Goal: Task Accomplishment & Management: Complete application form

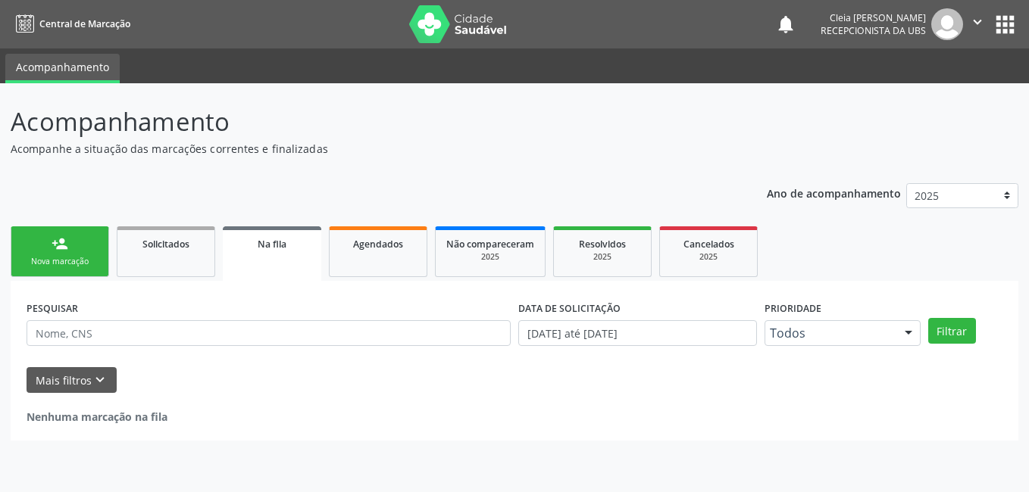
click at [90, 248] on link "person_add Nova marcação" at bounding box center [60, 252] width 98 height 51
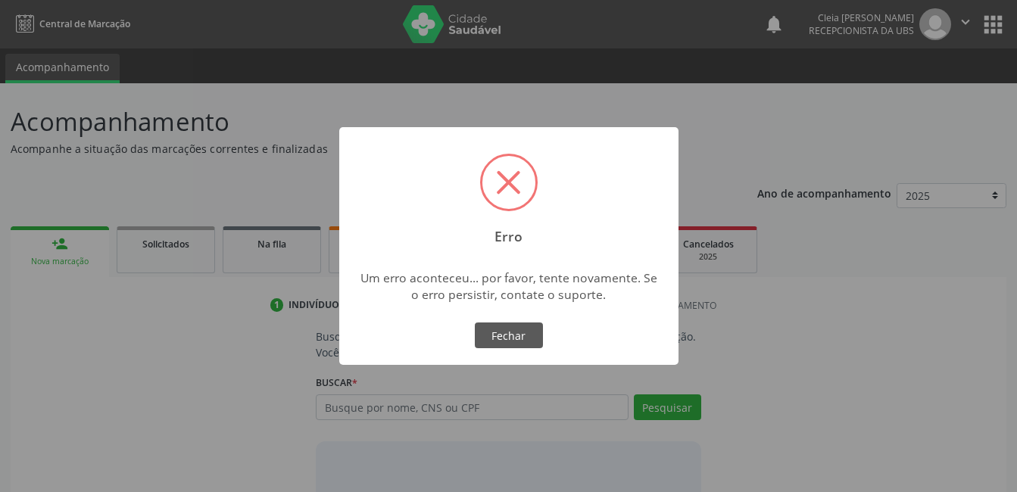
scroll to position [92, 0]
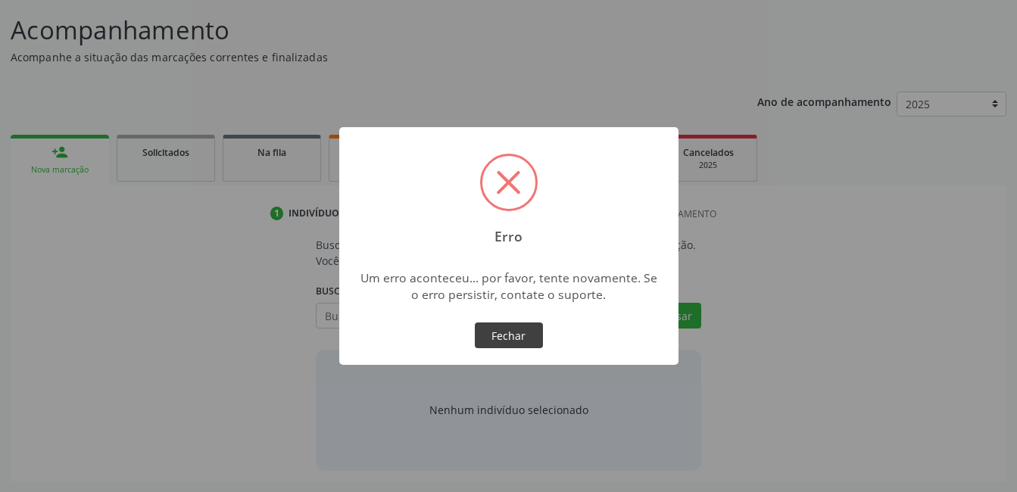
click at [514, 341] on button "Fechar" at bounding box center [509, 336] width 68 height 26
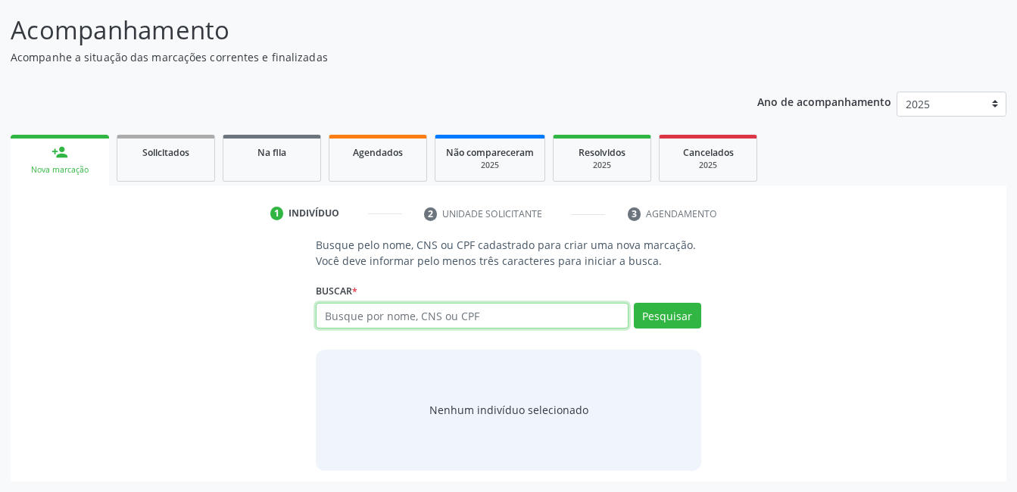
click at [487, 316] on input "text" at bounding box center [472, 316] width 312 height 26
type input "209278699710008"
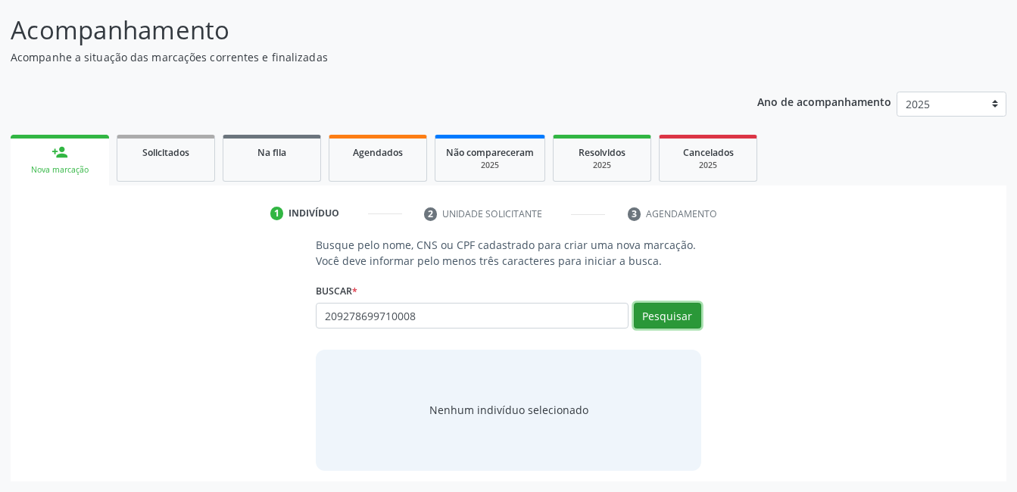
click at [642, 320] on button "Pesquisar" at bounding box center [667, 316] width 67 height 26
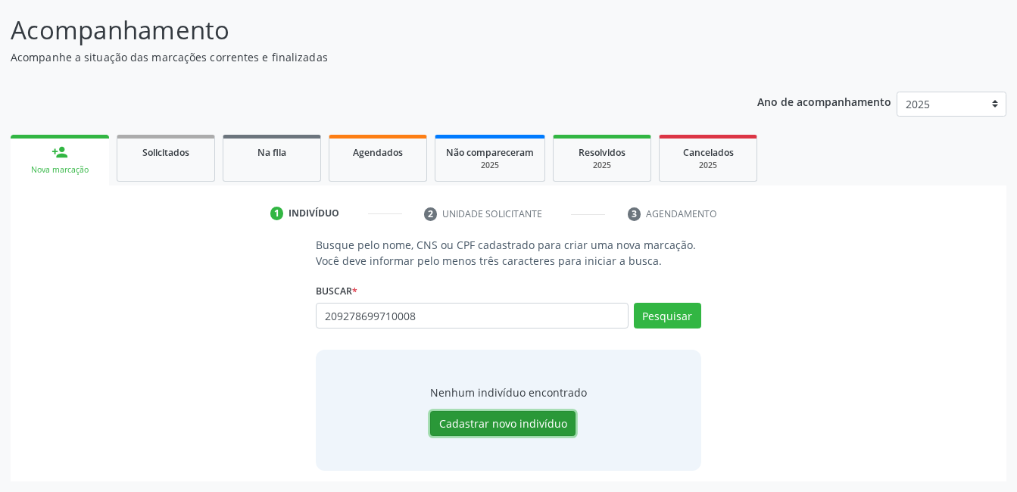
click at [529, 427] on button "Cadastrar novo indivíduo" at bounding box center [502, 424] width 145 height 26
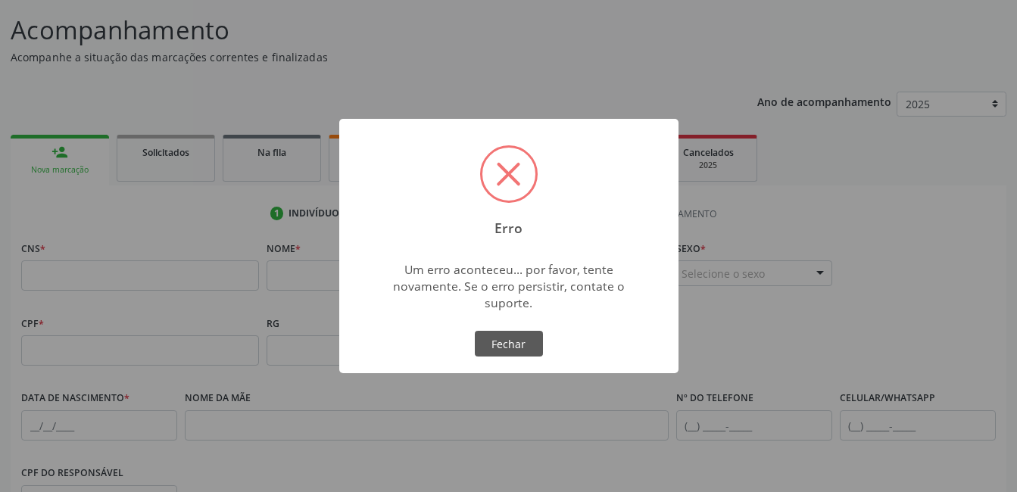
click at [525, 423] on div "Erro × Um erro aconteceu... por favor, tente novamente. Se o erro persistir, co…" at bounding box center [508, 246] width 1017 height 492
click at [522, 347] on button "Fechar" at bounding box center [509, 344] width 68 height 26
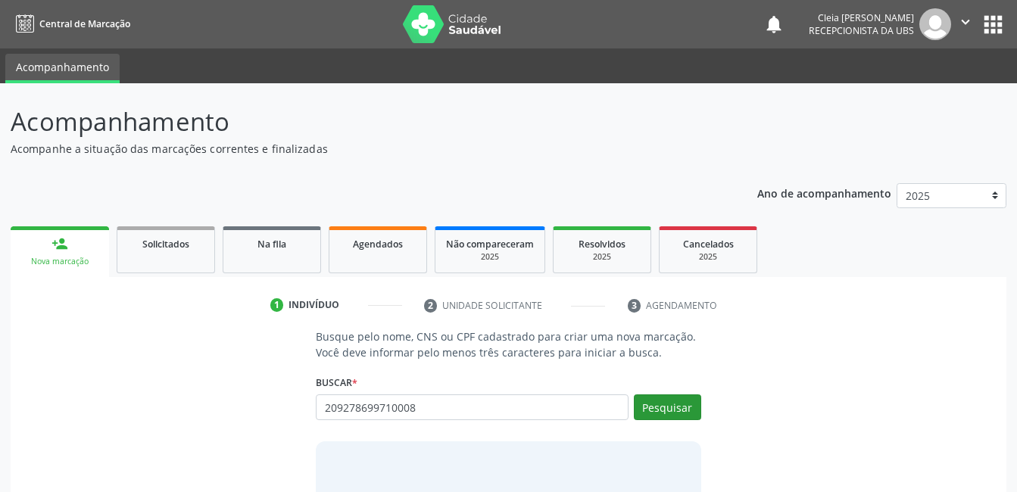
type input "209278699710008"
click at [685, 402] on button "Pesquisar" at bounding box center [667, 408] width 67 height 26
type input "209278699710008"
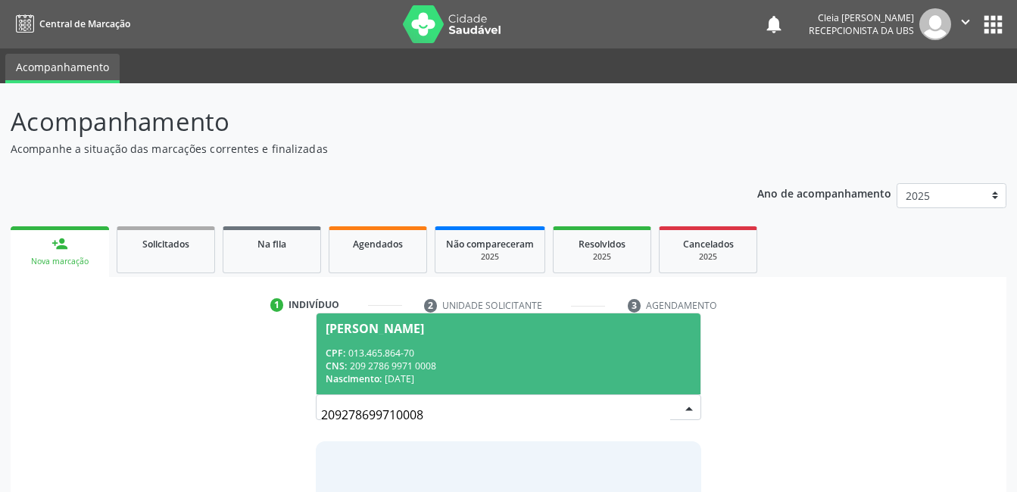
click at [406, 335] on span "Alana Karine Lopes Ferraz CPF: 013.465.864-70 CNS: 209 2786 9971 0008 Nasciment…" at bounding box center [508, 354] width 383 height 81
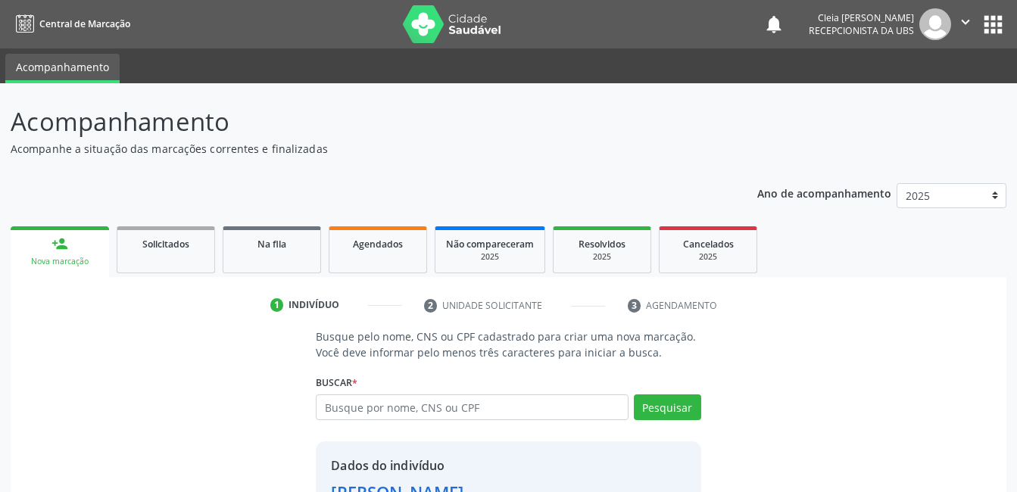
scroll to position [115, 0]
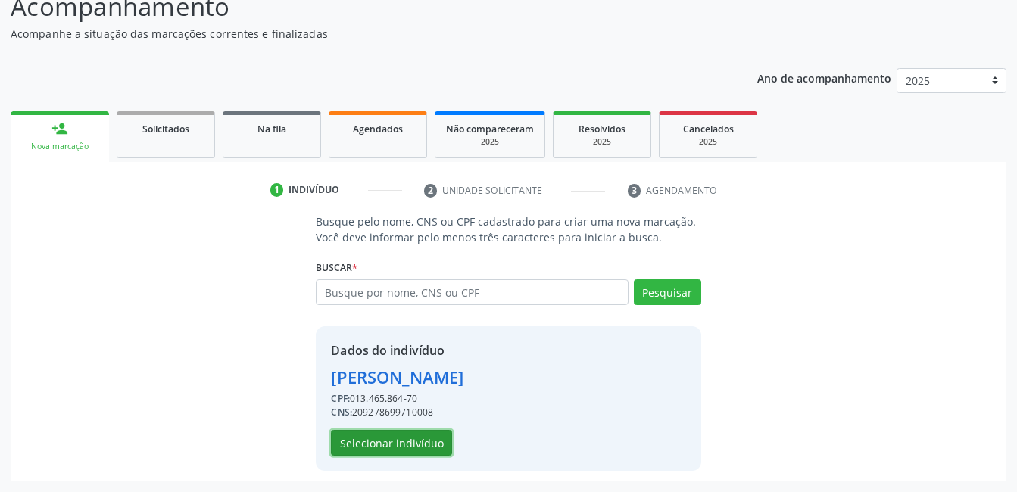
click at [433, 447] on button "Selecionar indivíduo" at bounding box center [391, 443] width 121 height 26
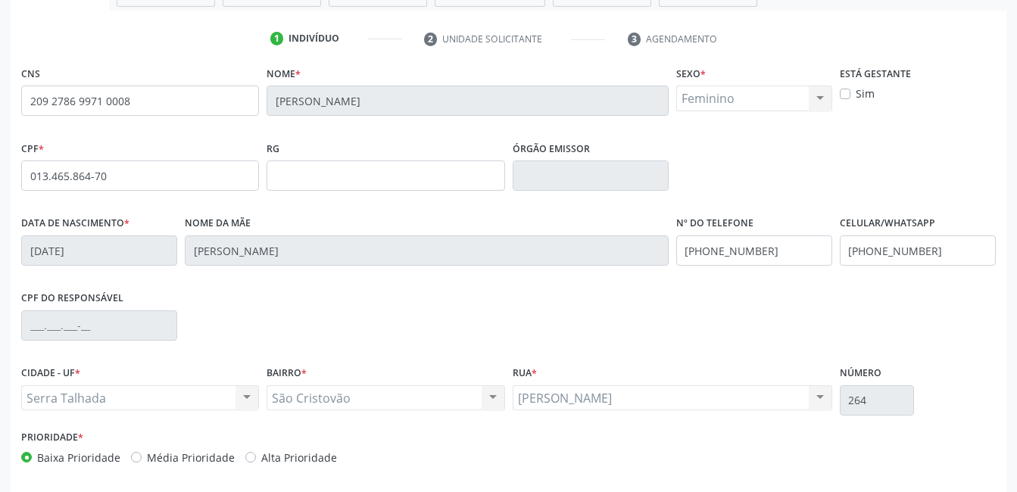
scroll to position [329, 0]
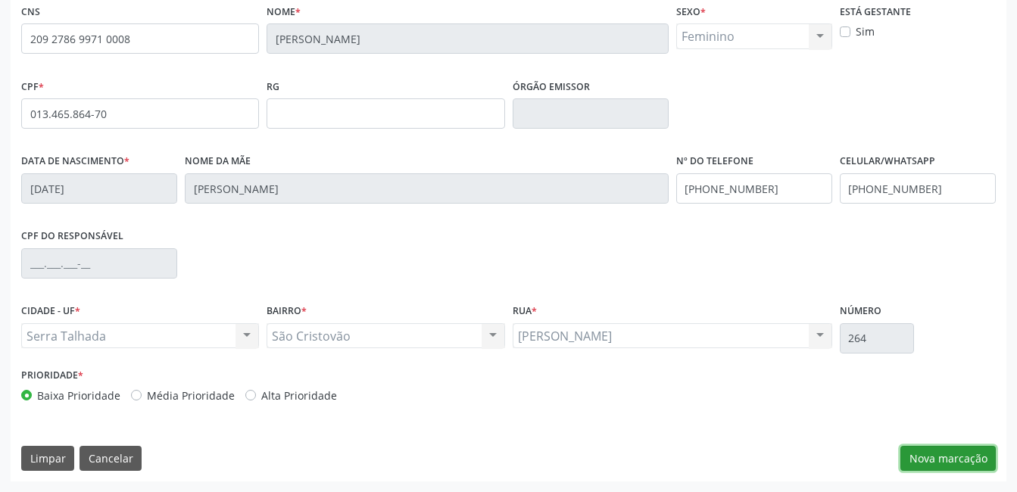
click at [933, 456] on button "Nova marcação" at bounding box center [948, 459] width 95 height 26
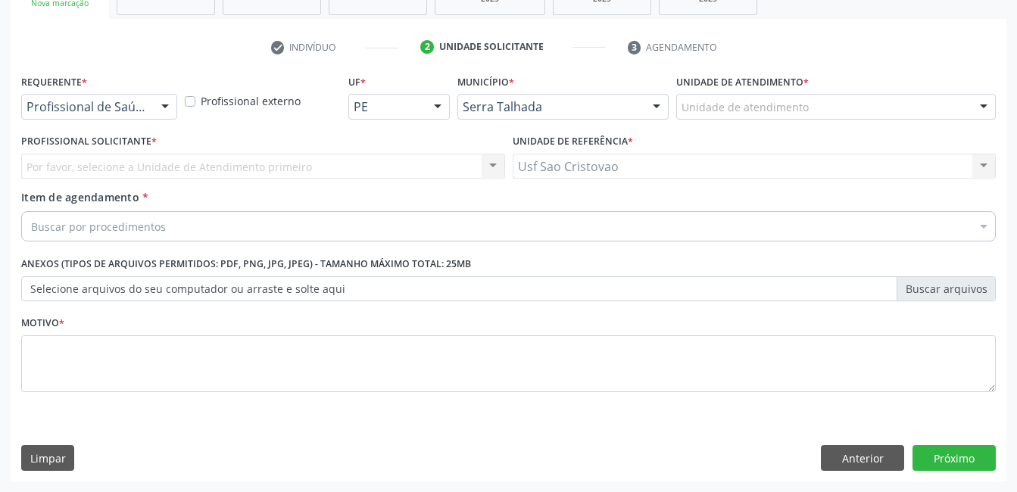
click at [168, 111] on div at bounding box center [165, 108] width 23 height 26
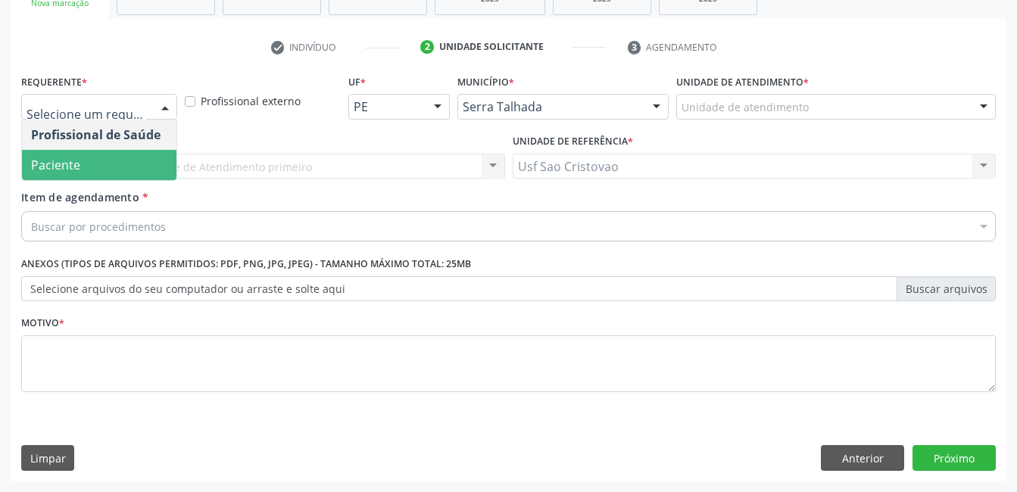
click at [113, 158] on span "Paciente" at bounding box center [99, 165] width 155 height 30
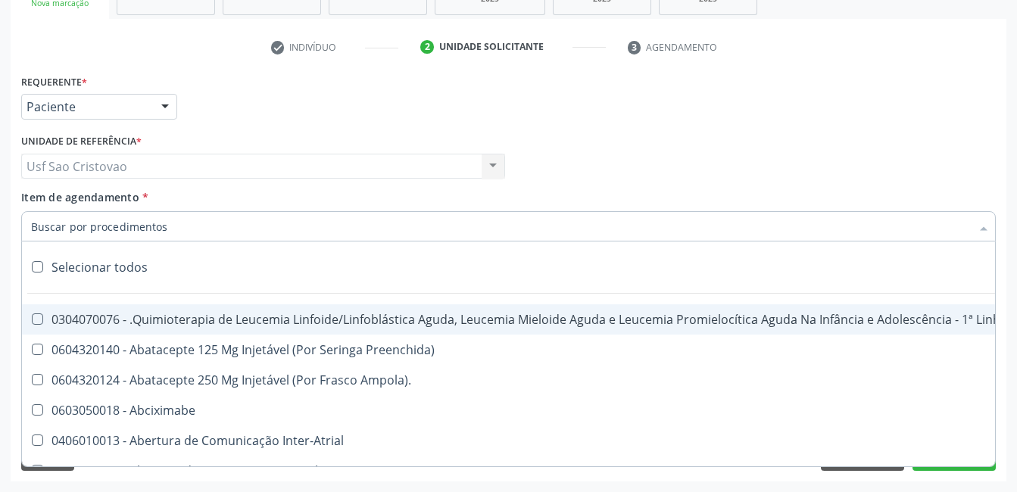
click at [38, 266] on label at bounding box center [37, 266] width 11 height 11
checkbox input "true"
checkbox Manutenção "true"
checkbox Preenchida\) "true"
checkbox Ampola\)\ "true"
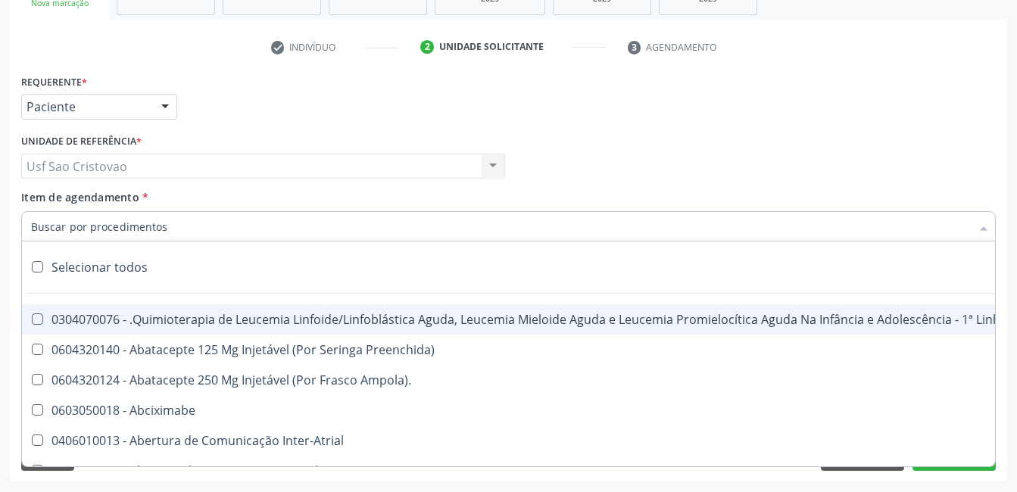
checkbox Abciximabe "true"
checkbox Inter-Atrial "true"
checkbox Valvar "true"
checkbox Adolescente\) "true"
checkbox Valvar "true"
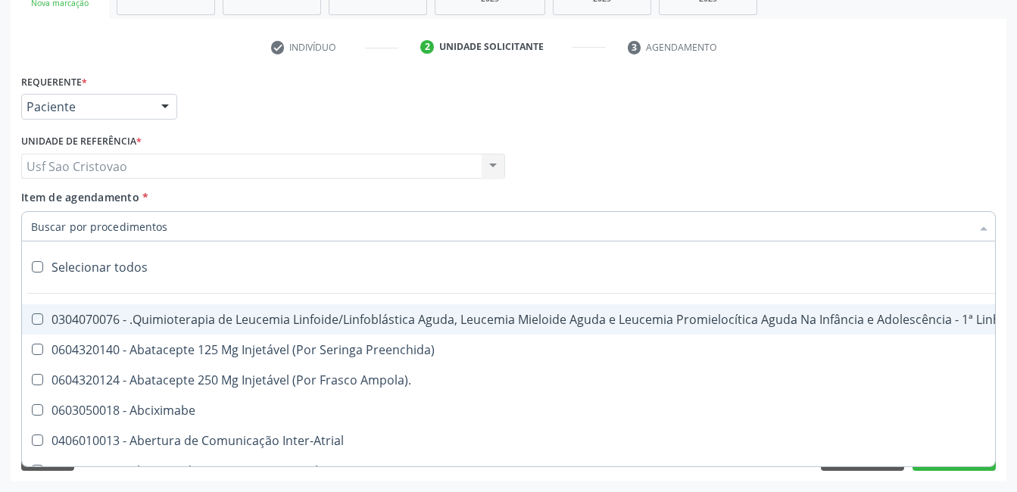
checkbox Adolescente\) "true"
checkbox Paciente\) "true"
checkbox Dente\) "true"
checkbox Comprimido\) "true"
checkbox \(Dornic\) "true"
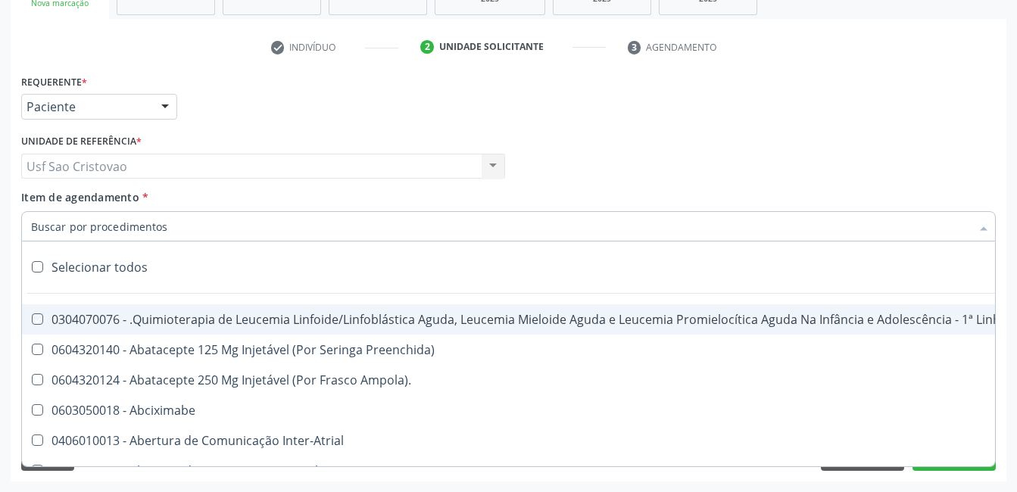
checkbox Capsula\) "true"
checkbox Psicossocial "true"
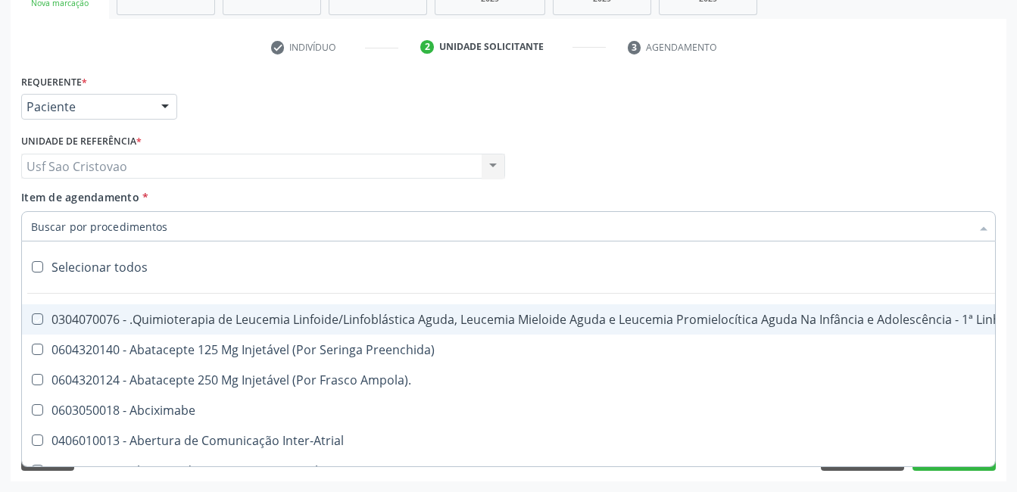
checkbox Risco "true"
checkbox Lei "true"
checkbox Psicossocial "true"
checkbox Diálise "true"
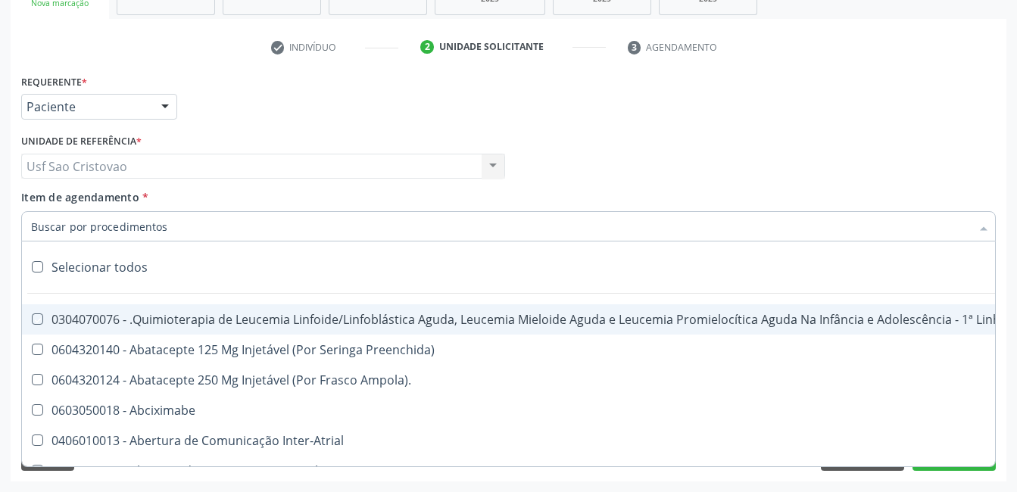
checkbox Reabilitação "true"
checkbox Reabilitacao "true"
checkbox \(Uai\)\ "true"
checkbox Fígado "true"
checkbox Pulmão "true"
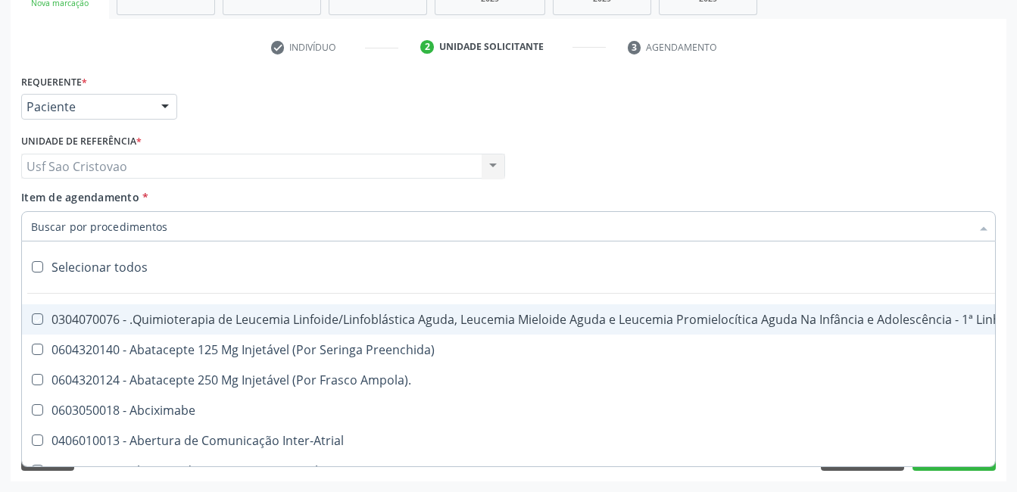
checkbox Rim "true"
checkbox Coclear "true"
checkbox Queimado "true"
checkbox Bilateral "true"
checkbox Queimado "true"
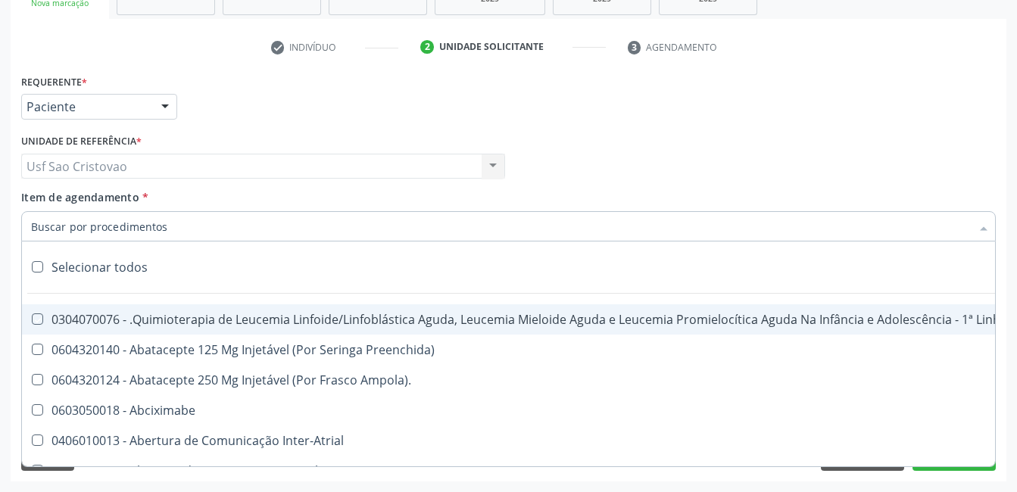
checkbox Trabalho "true"
checkbox Coração "true"
checkbox Cornea "true"
checkbox Fígado "true"
checkbox Aparentado "true"
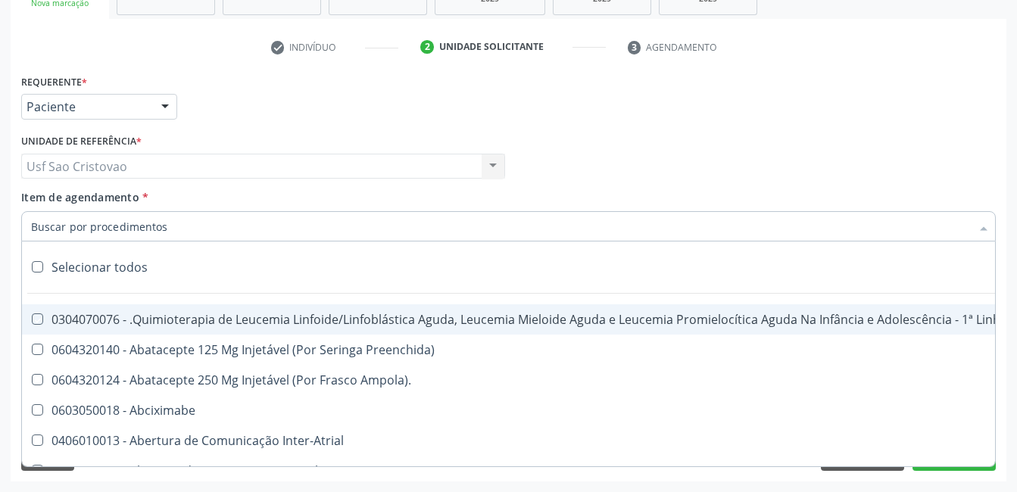
checkbox Aparentado "true"
checkbox Autogênico "true"
checkbox Pulmão "true"
checkbox Pâncreas "true"
checkbox Rim "true"
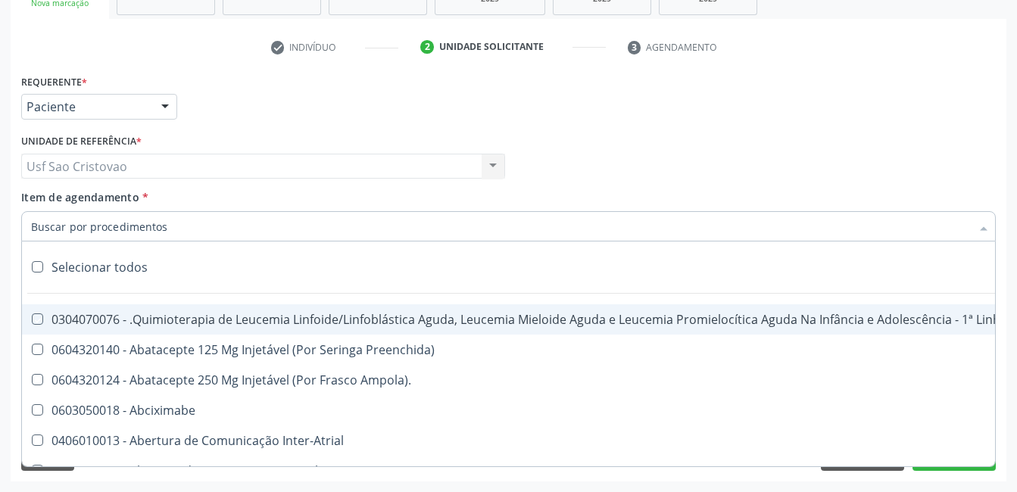
checkbox Multiprofissional "true"
checkbox Fenilcetonúria "true"
checkbox Cística "true"
checkbox Hemoglobinopatias "true"
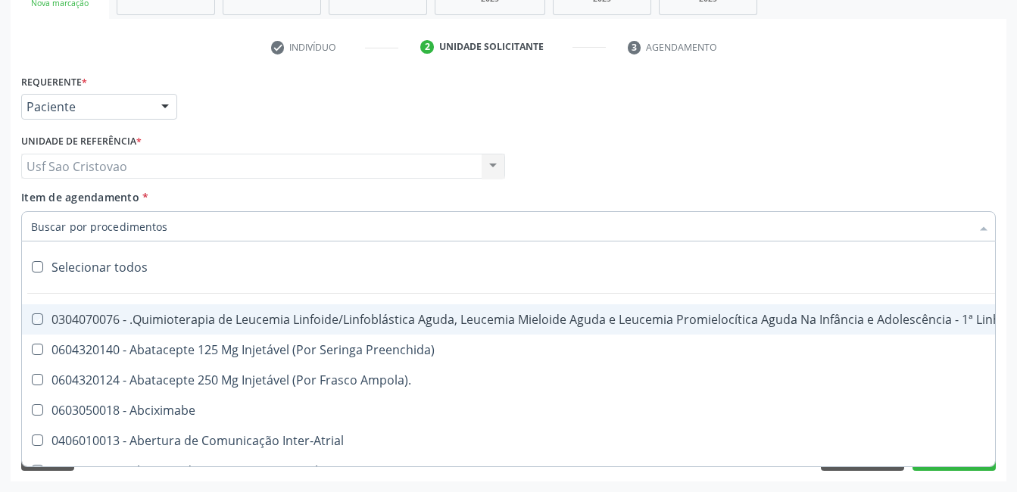
checkbox Congênito "true"
checkbox Coclear "true"
checkbox Osso "true"
checkbox Alternativa "true"
checkbox Terapeutica\) "true"
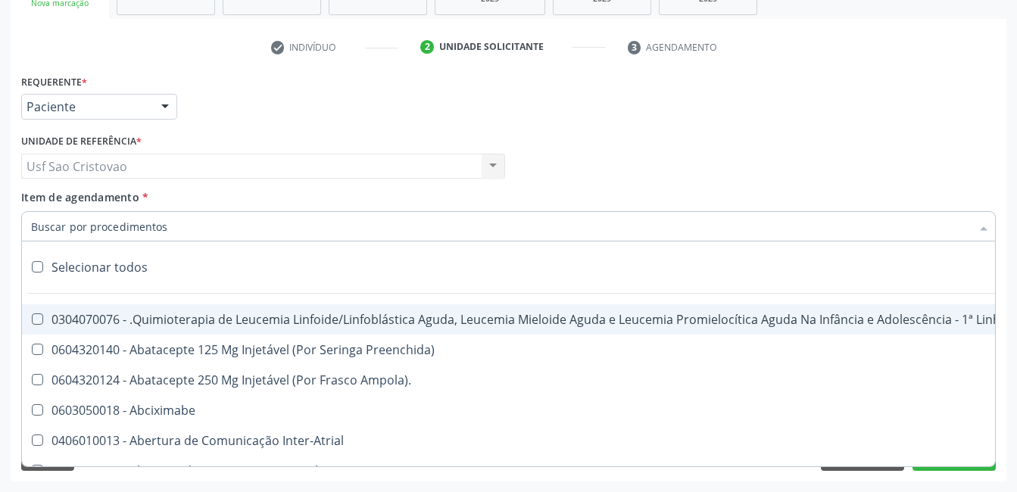
checkbox Nutricional "true"
checkbox Bloco "true"
checkbox Coração "true"
checkbox Fígado "true"
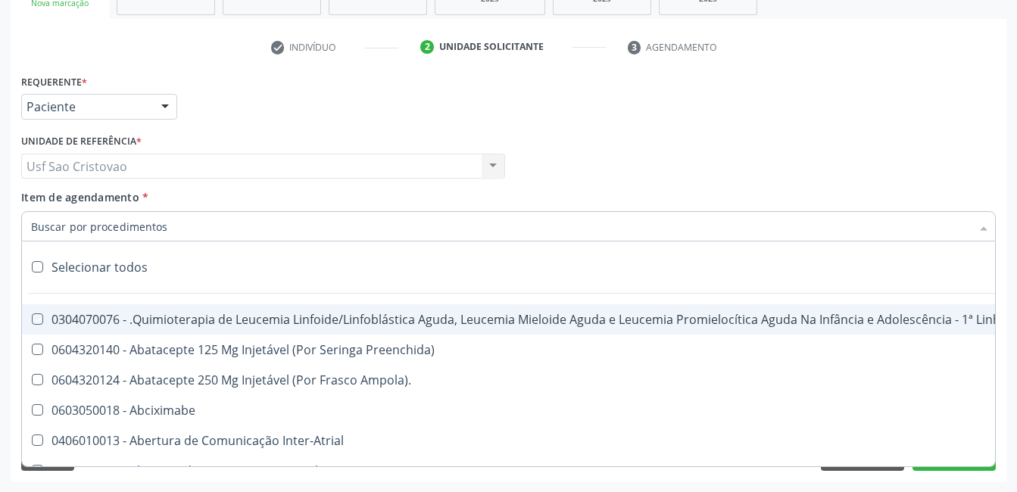
checkbox Pulmão "true"
checkbox Pâncreas "true"
checkbox Rim "true"
checkbox \(Uaa\)\ "true"
checkbox Terapêuticas\)\ "true"
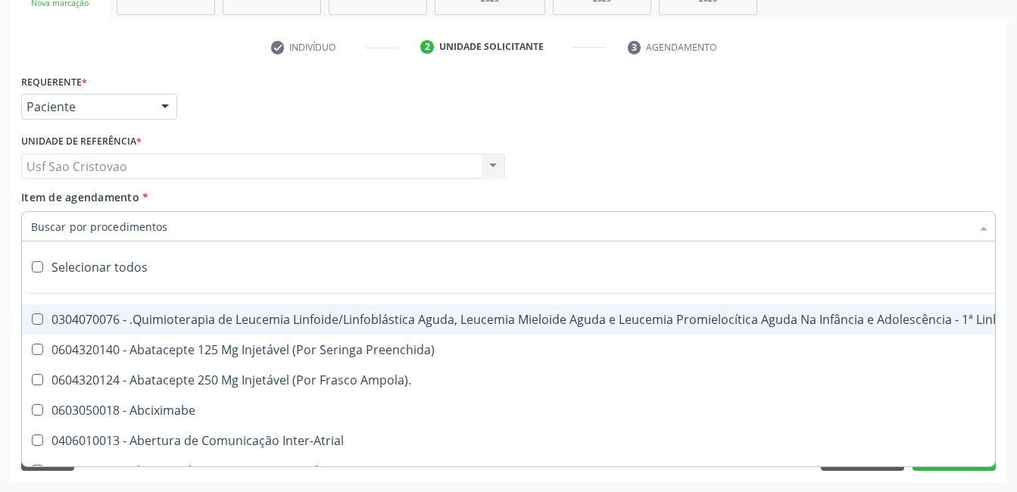
checkbox Psicossocial "true"
checkbox Complicada "true"
checkbox Tonometria "true"
checkbox Paciente\/Mês "true"
checkbox Biotinidase "true"
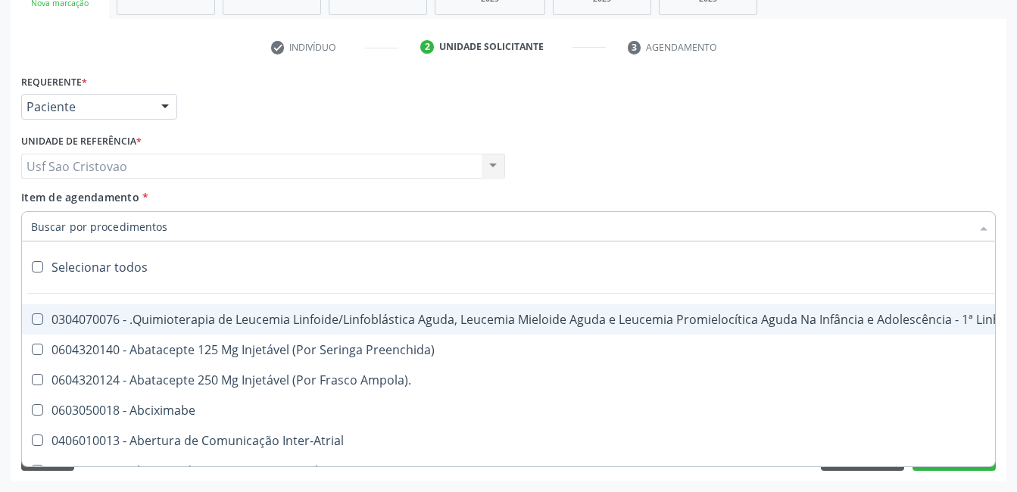
checkbox Congênita\ "true"
checkbox Clínico "true"
checkbox Pós-Operatório "true"
checkbox Trabalho "true"
checkbox Genético "true"
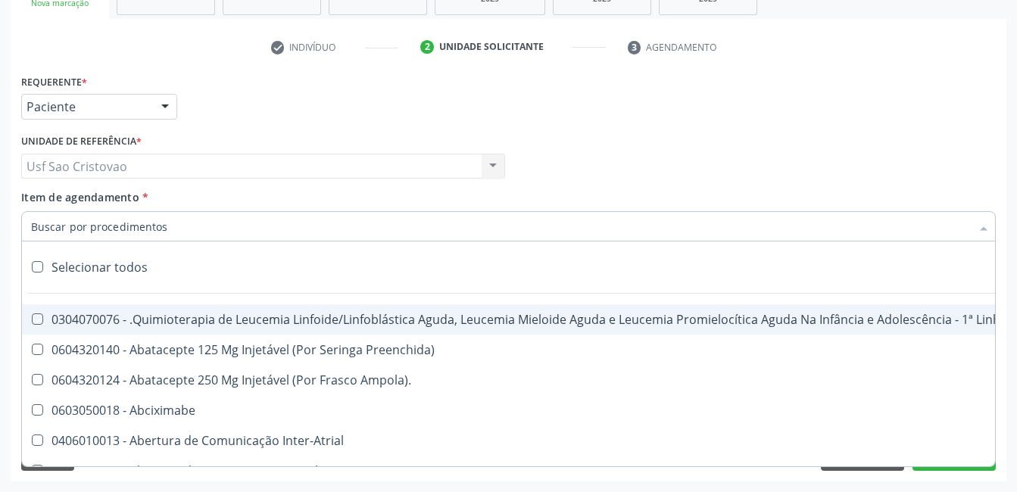
checkbox Preenchida\) "true"
checkbox A\) "true"
checkbox Ampola\) "true"
checkbox Preenchida\) "true"
checkbox B\) "true"
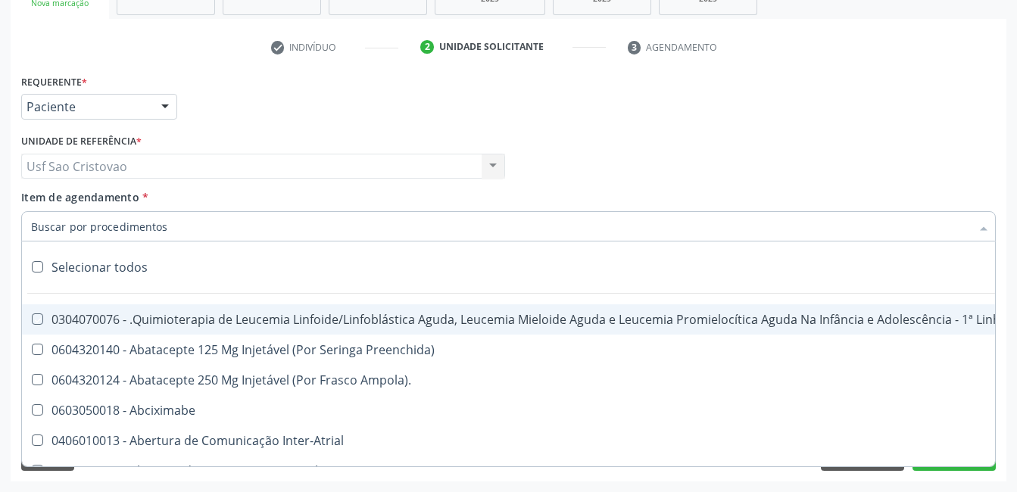
checkbox Rodas "true"
checkbox Quadril "true"
checkbox Tronco "true"
checkbox Locomoção "true"
checkbox Oftalmológica "true"
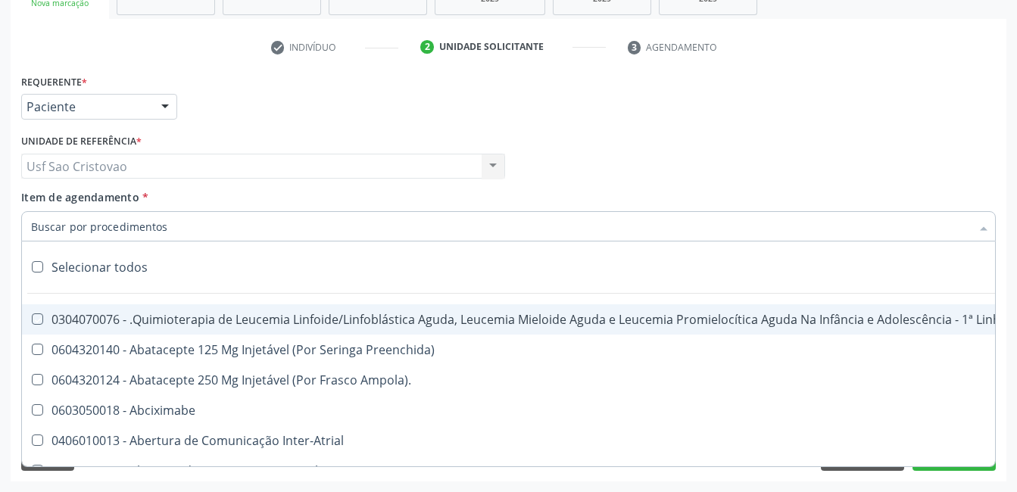
checkbox Ortopédica "true"
checkbox Dentária "true"
checkbox Rodas "true"
checkbox Adenograma "true"
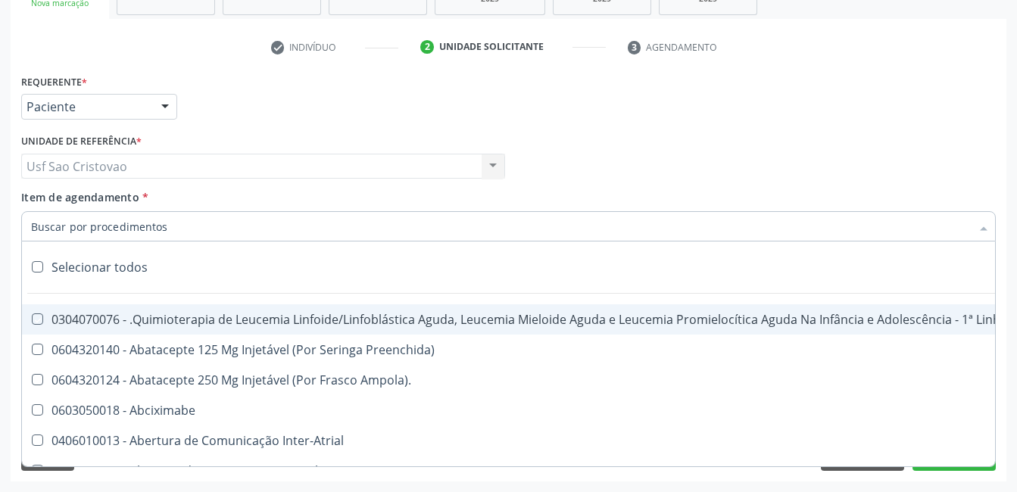
checkbox Adenoidectomia "true"
checkbox Deficiência "true"
checkbox Crianças "true"
checkbox I\) "true"
checkbox Especializada\ "true"
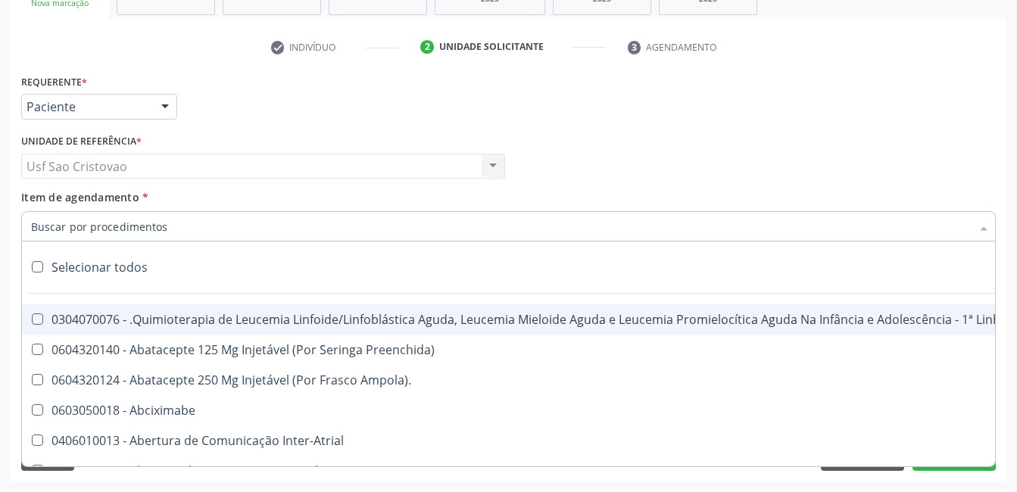
checkbox Medicamento\(S\) "true"
checkbox Parenteral\) "true"
checkbox Endovenosa "true"
checkbox Intramuscular "true"
checkbox Oral "true"
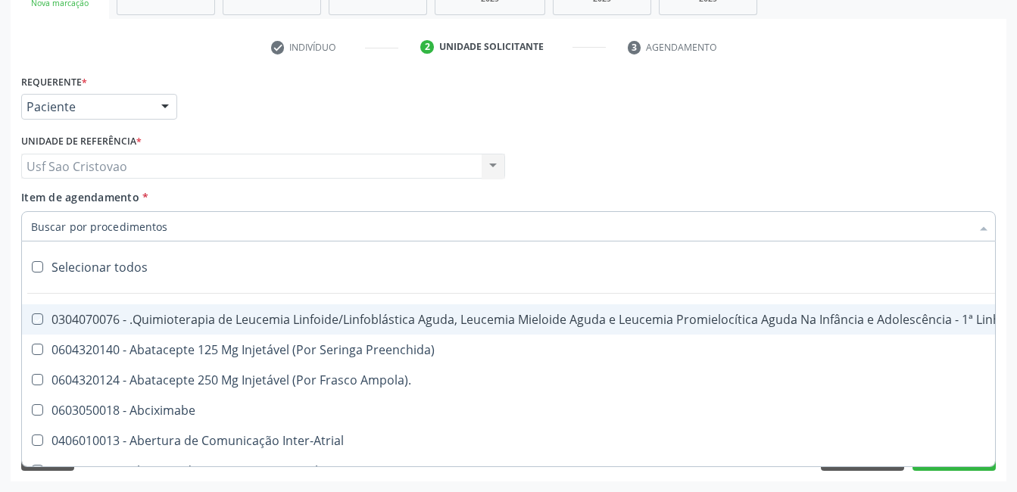
checkbox \(Sc\) "true"
checkbox Sífilis "true"
checkbox A "true"
checkbox Terapeutica "true"
checkbox Arterial "true"
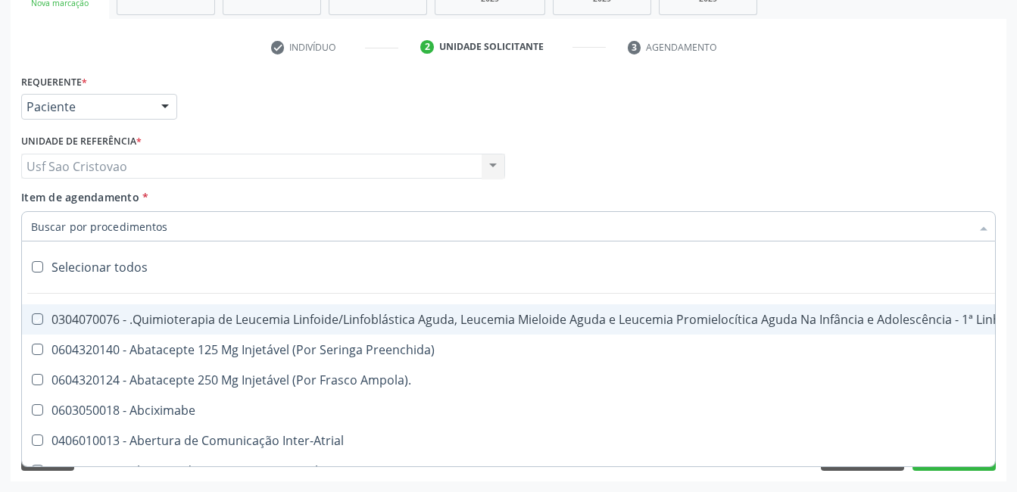
checkbox Temperatura "true"
checkbox Transeptal "true"
checkbox Cnrac\) "true"
checkbox Paciente "true"
checkbox Cnrac\) "true"
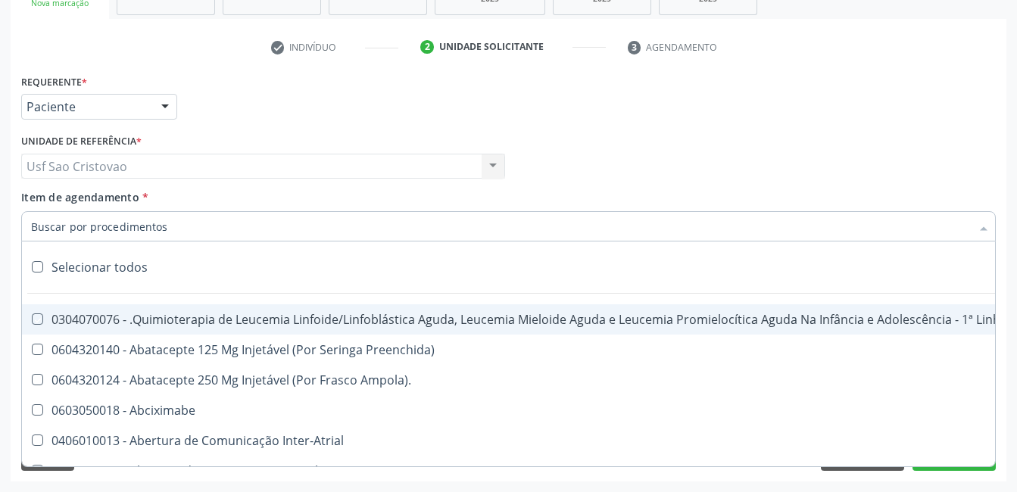
checkbox S\/Pernoite "true"
checkbox Pernoite "true"
checkbox Acompanhante "true"
checkbox Agudizadas "true"
checkbox Oclusal "true"
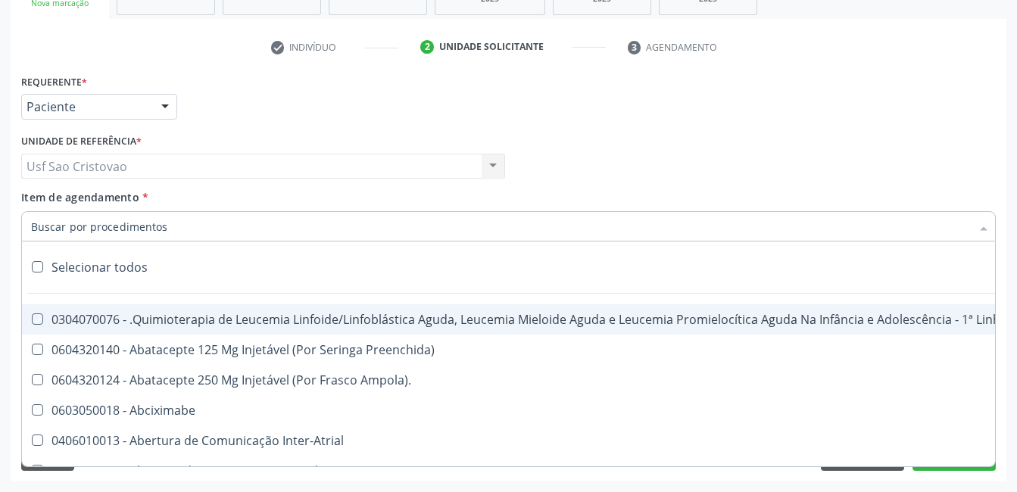
checkbox Vaginal "true"
checkbox Ml\) "true"
checkbox Hepático "true"
checkbox Angiografico\) "true"
checkbox Craniano "true"
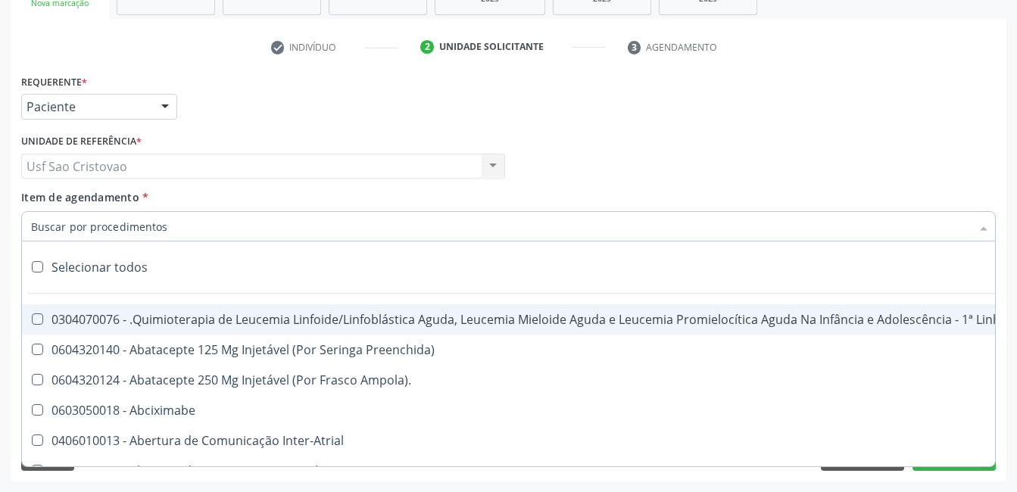
checkbox Ml\) "true"
checkbox Injetável "true"
checkbox Capsula\) "true"
checkbox Ampola\) "true"
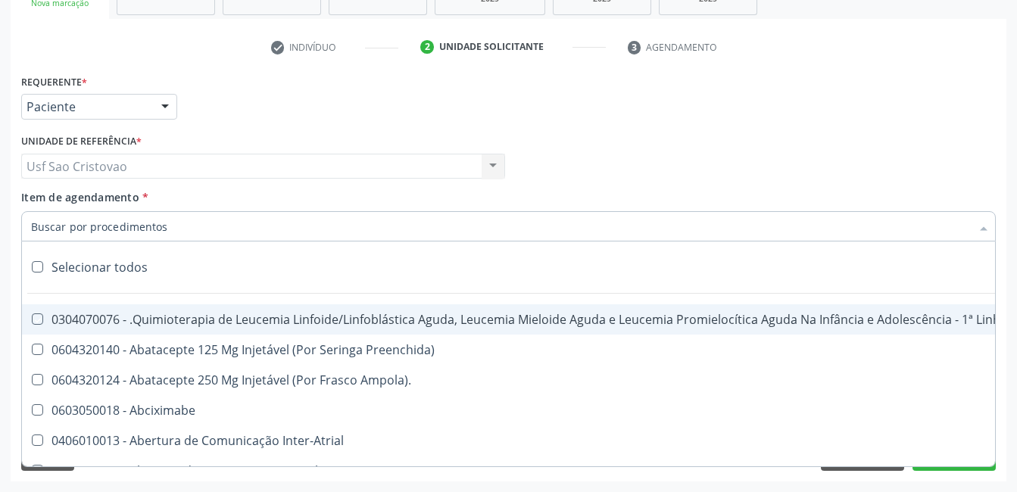
checkbox Ml\) "true"
checkbox Frasco-Ampola\) "true"
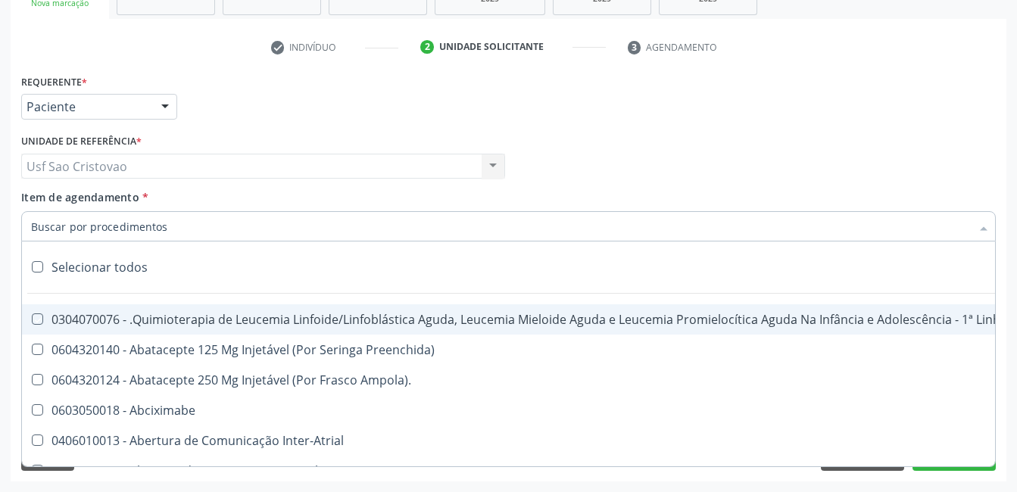
checkbox Frasco-Ampola\) "true"
checkbox Ml\) "true"
checkbox Frasco-Ampola\) "true"
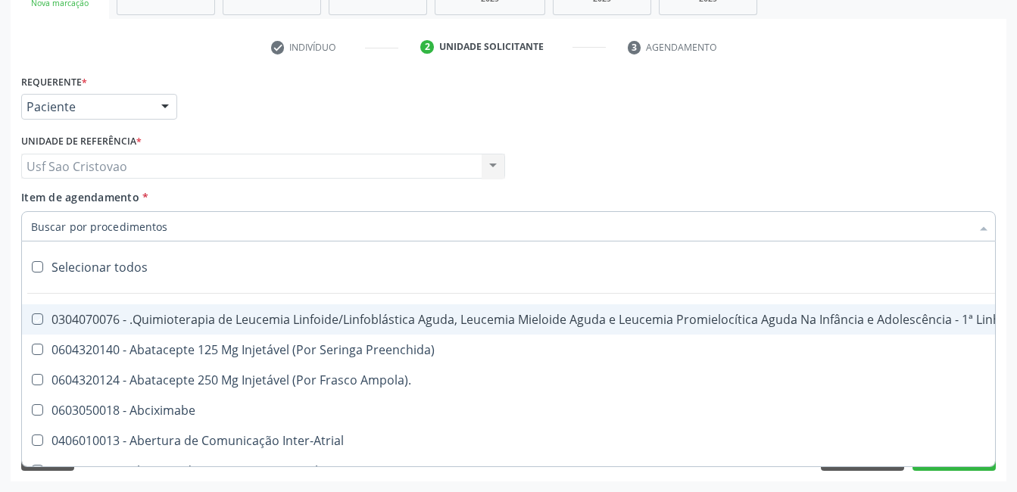
checkbox Ampola\) "true"
checkbox 5Ml\) "true"
checkbox Simples "true"
checkbox Ar "true"
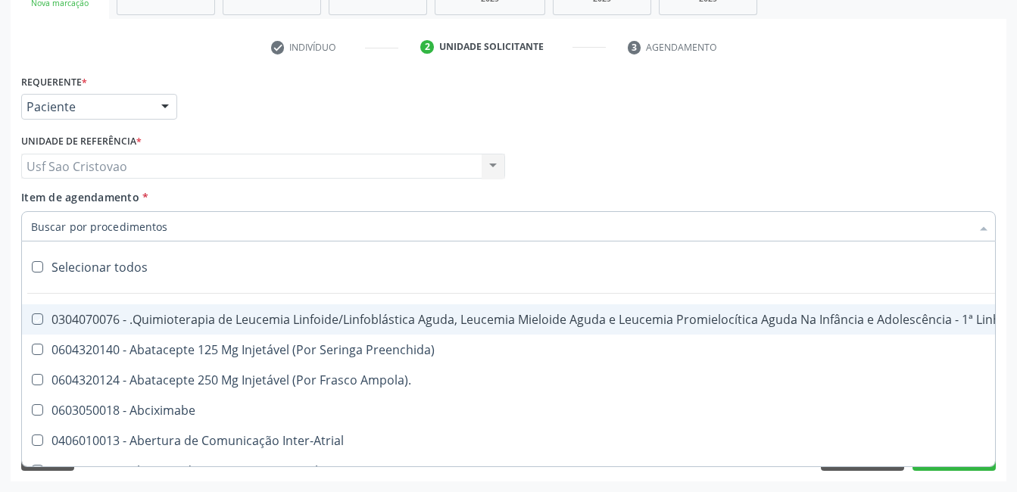
checkbox Miotendinoso "true"
checkbox Pé "true"
checkbox Pé\) "true"
checkbox Columela "true"
checkbox Bucomaxilofacial "true"
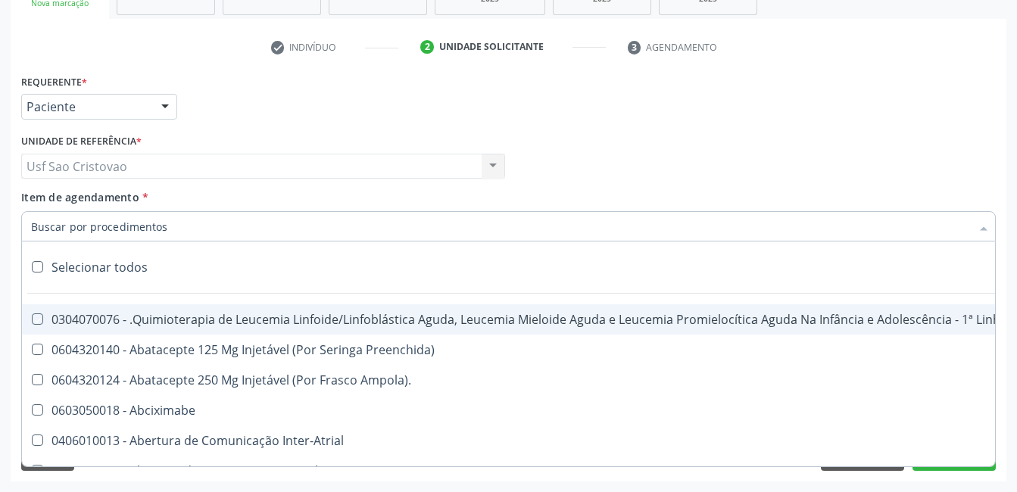
checkbox Especializada "true"
checkbox Ampola\) "true"
checkbox Crâniofacial "true"
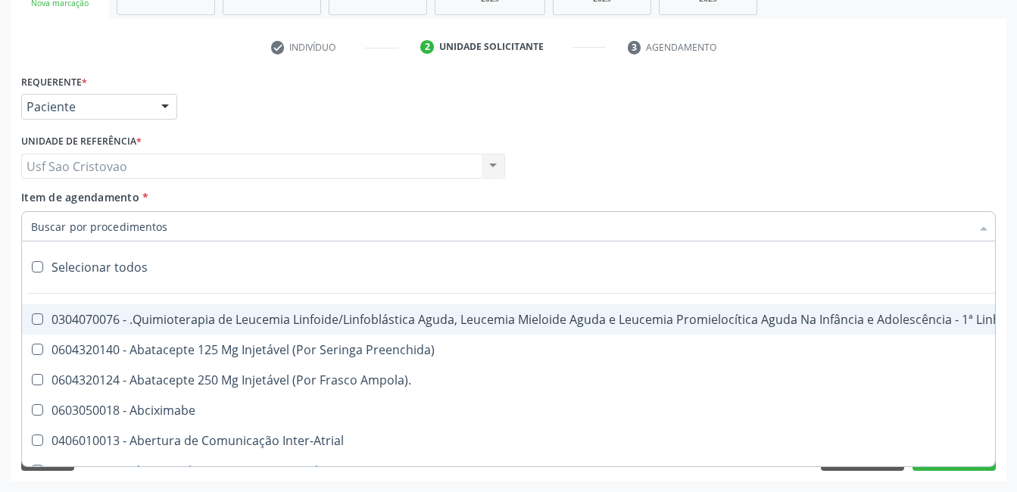
checkbox Comprimido\) "true"
checkbox Revestido\) "true"
checkbox Amigdalectomia "true"
checkbox Adenoidectomia "true"
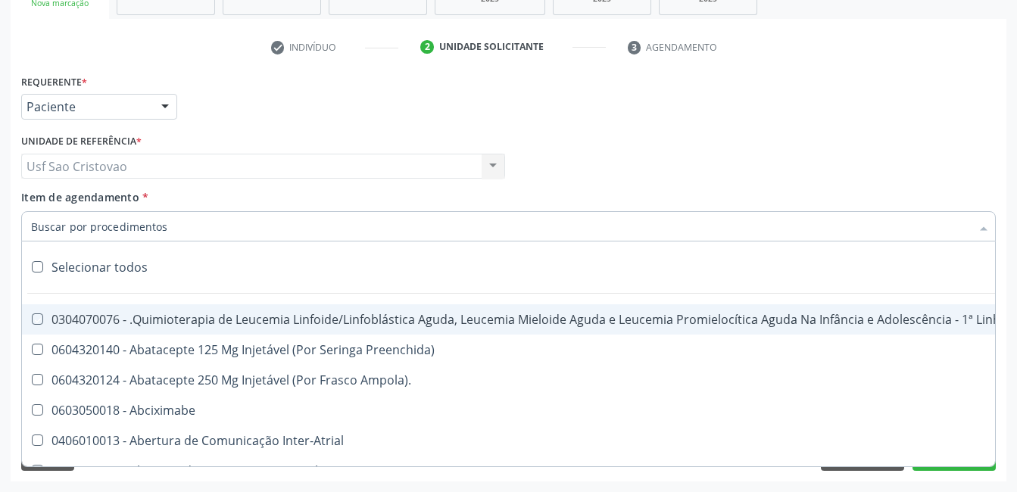
checkbox Amniocentese "true"
checkbox Amnioscopia "true"
checkbox Pulmonares "true"
checkbox Adolescente\) "true"
checkbox Esquerdo "true"
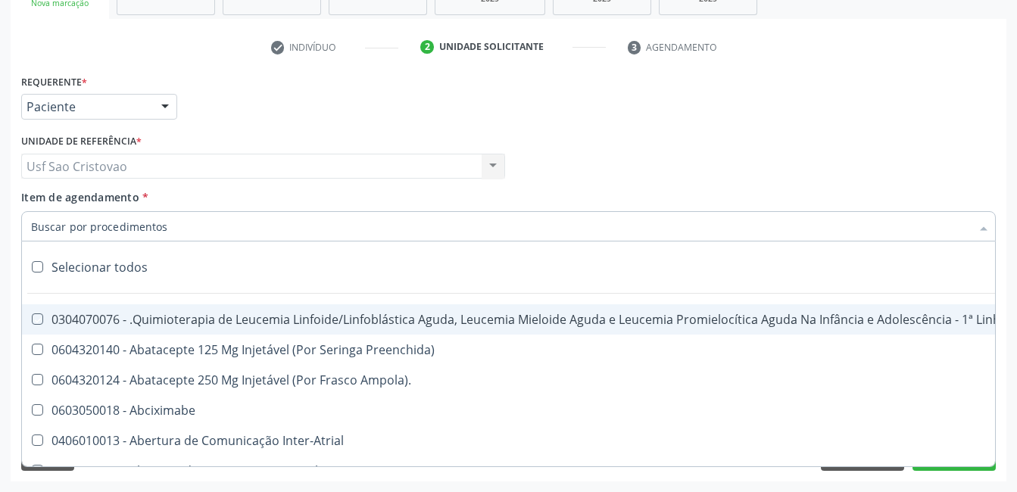
checkbox Adolescente\) "true"
checkbox Inferiores "true"
checkbox Tarso "true"
checkbox Oncologia "true"
checkbox Dedo "true"
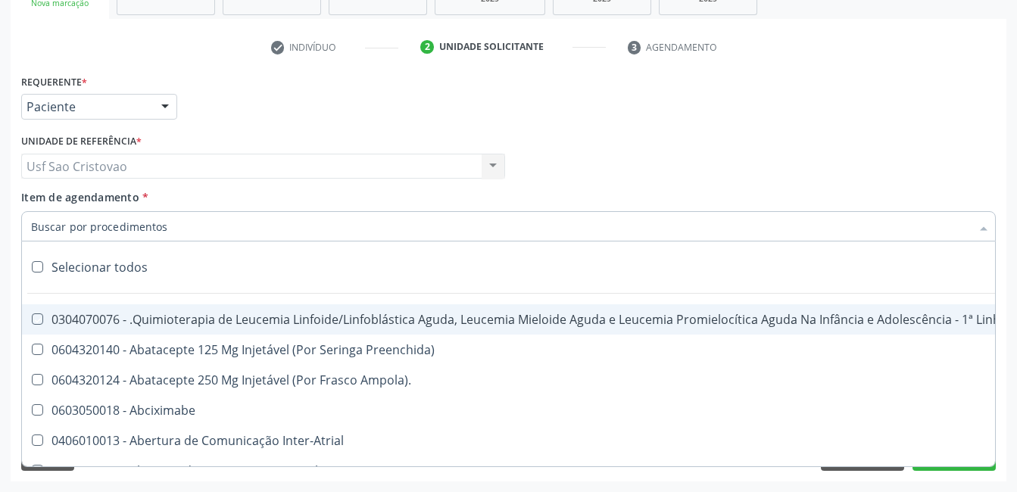
checkbox Oncologia "true"
checkbox Superiores "true"
checkbox Oncologia "true"
checkbox Punho "true"
checkbox Oncologia "true"
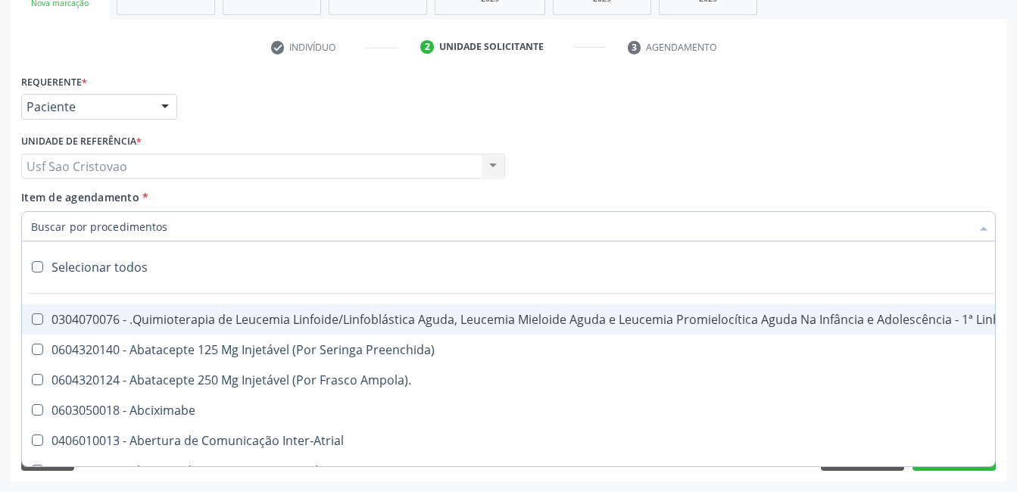
checkbox Reto "true"
checkbox Oncologia "true"
checkbox Pênis "true"
checkbox Oncologia "true"
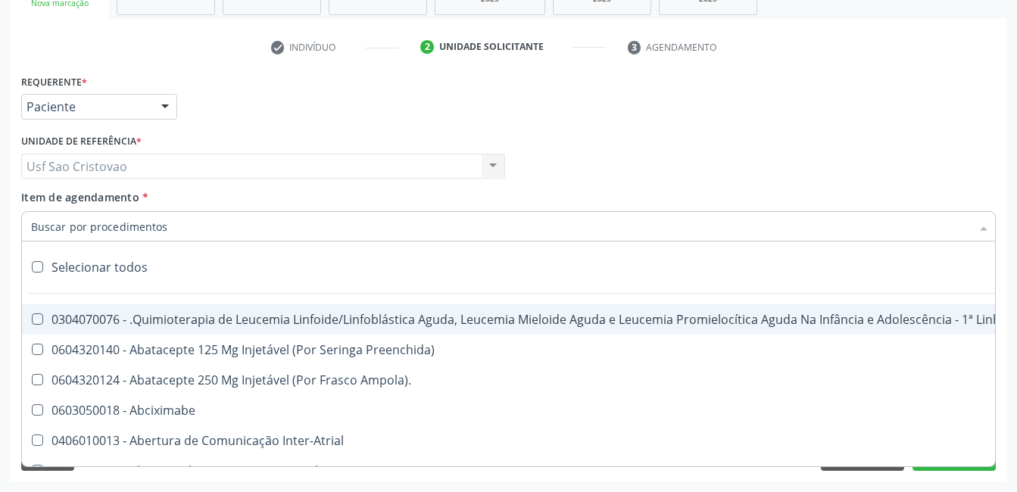
checkbox Normal "true"
checkbox Voz "true"
checkbox Agua "true"
checkbox Solo "true"
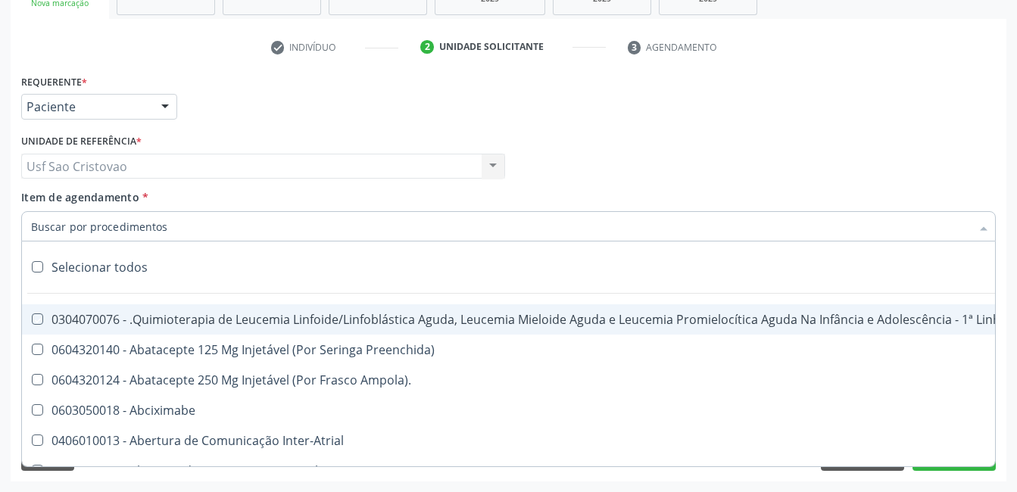
checkbox Urina "true"
checkbox Agua "true"
checkbox Pesados "true"
checkbox Pesticidas "true"
checkbox Bileo-Digestiva "true"
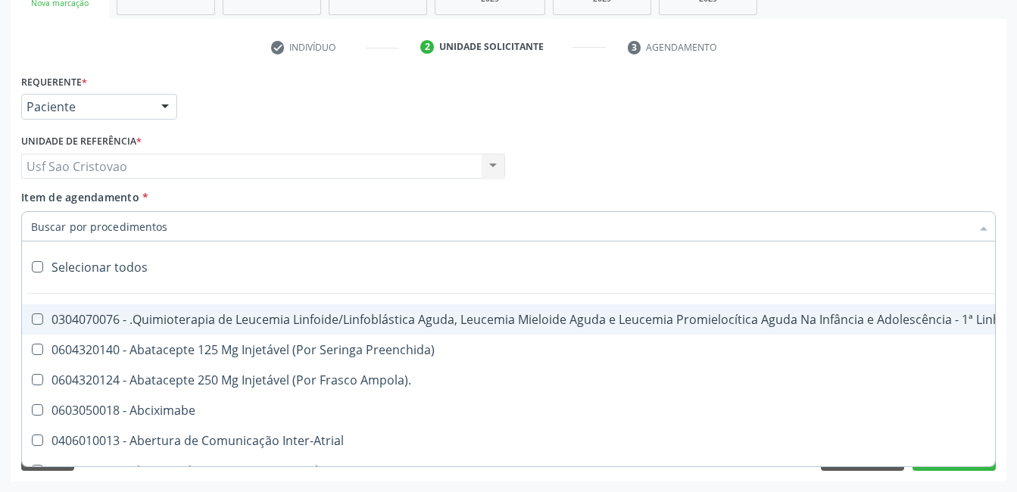
checkbox Oncologia "true"
checkbox Bidirecional "true"
checkbox Adolescente\) "true"
checkbox Total "true"
checkbox Central "true"
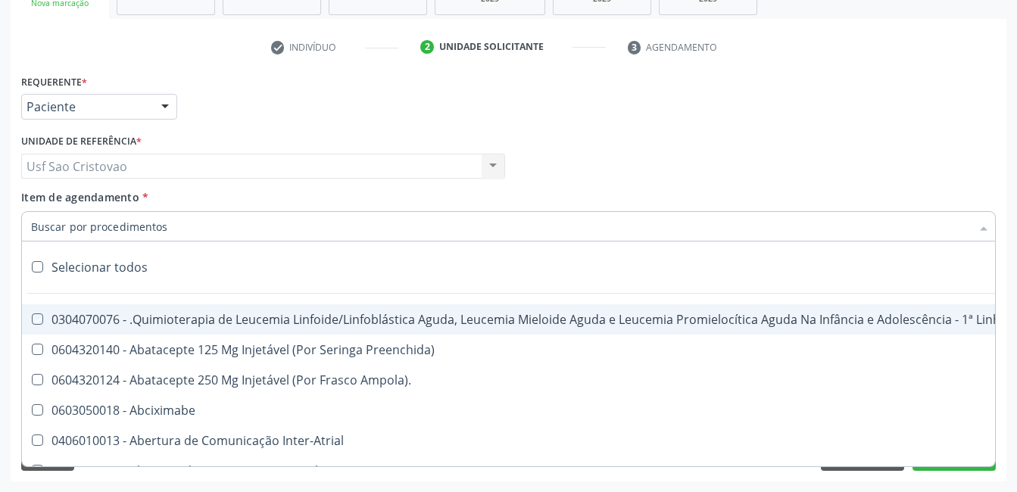
checkbox Linfovenosa "true"
checkbox Porto-Cava "true"
checkbox Cec "true"
checkbox Adolescente\) "true"
checkbox Sistemico-Pulmonar "true"
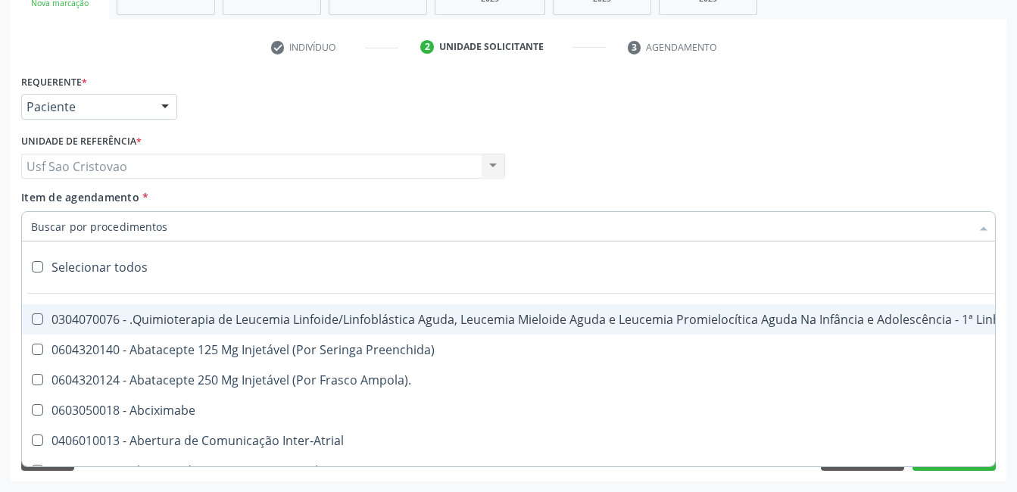
checkbox Adolescente\) "true"
checkbox Intracraniana "true"
checkbox Ancora "true"
checkbox Ponteiras\ "true"
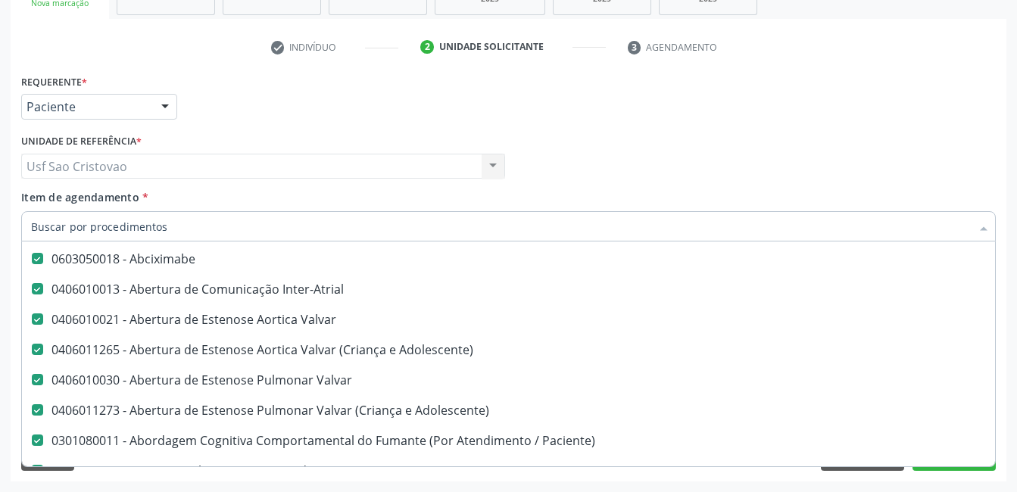
scroll to position [0, 0]
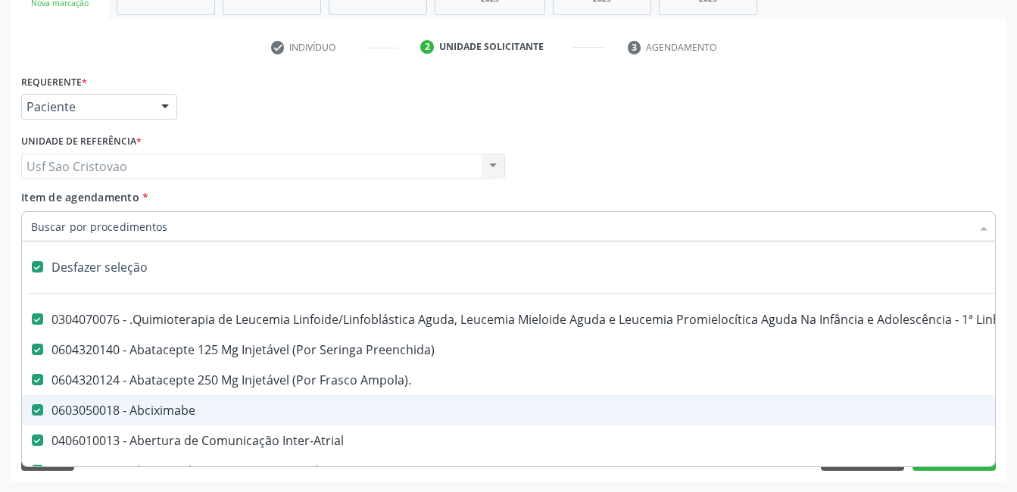
click at [36, 267] on label at bounding box center [37, 266] width 11 height 11
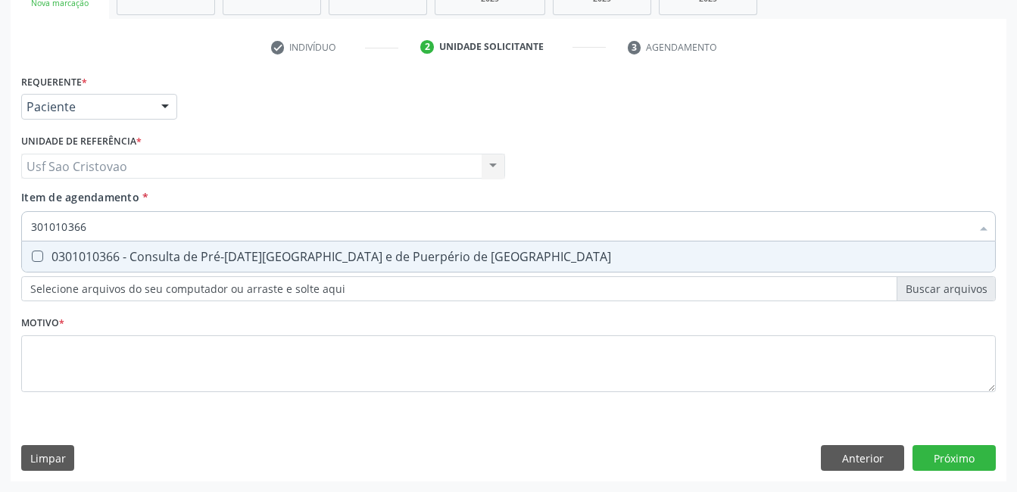
click at [34, 258] on Risco at bounding box center [37, 256] width 11 height 11
click at [32, 258] on Risco "checkbox" at bounding box center [27, 257] width 10 height 10
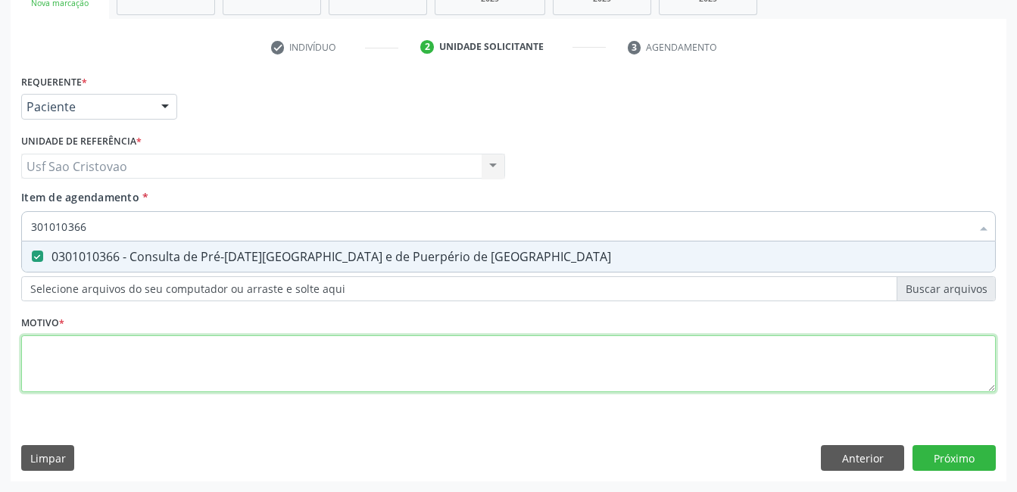
click at [339, 362] on div "Requerente * Paciente Profissional de Saúde Paciente Nenhum resultado encontrad…" at bounding box center [508, 241] width 975 height 343
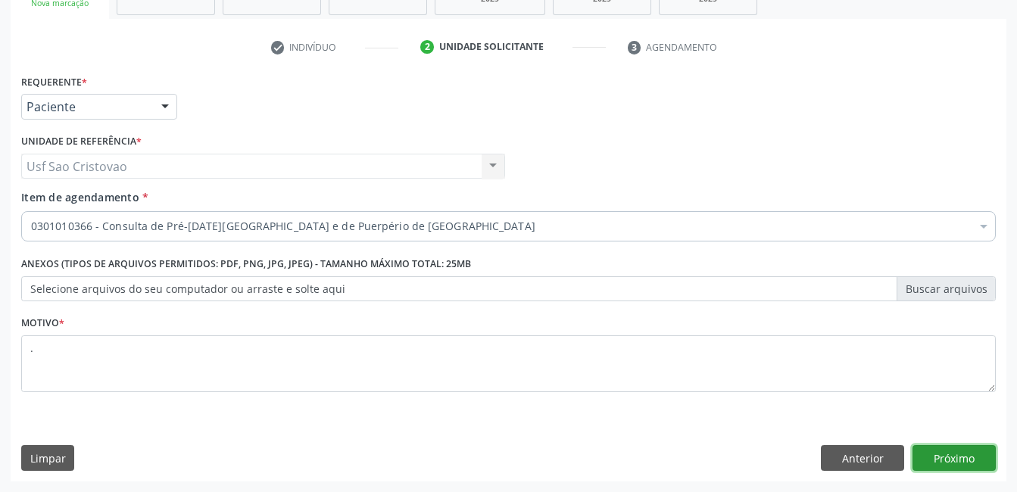
click at [972, 456] on button "Próximo" at bounding box center [954, 458] width 83 height 26
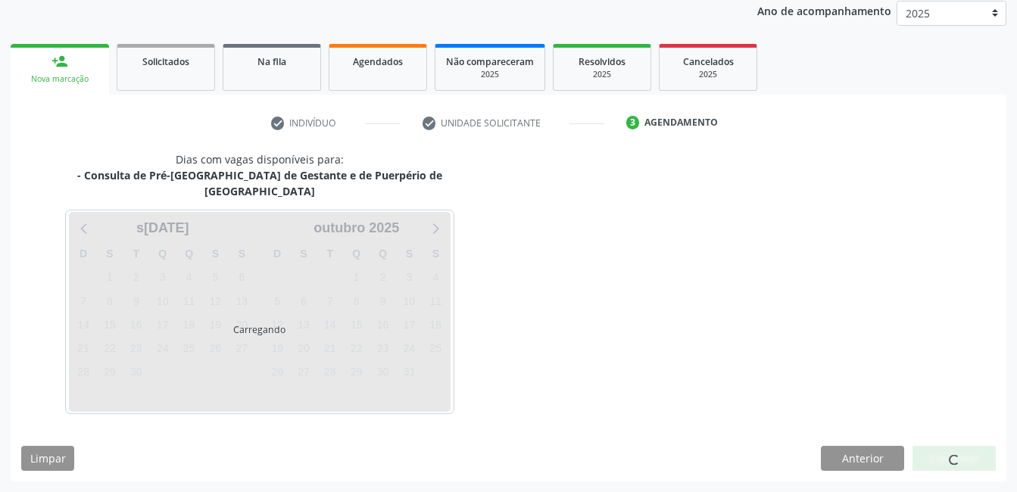
scroll to position [167, 0]
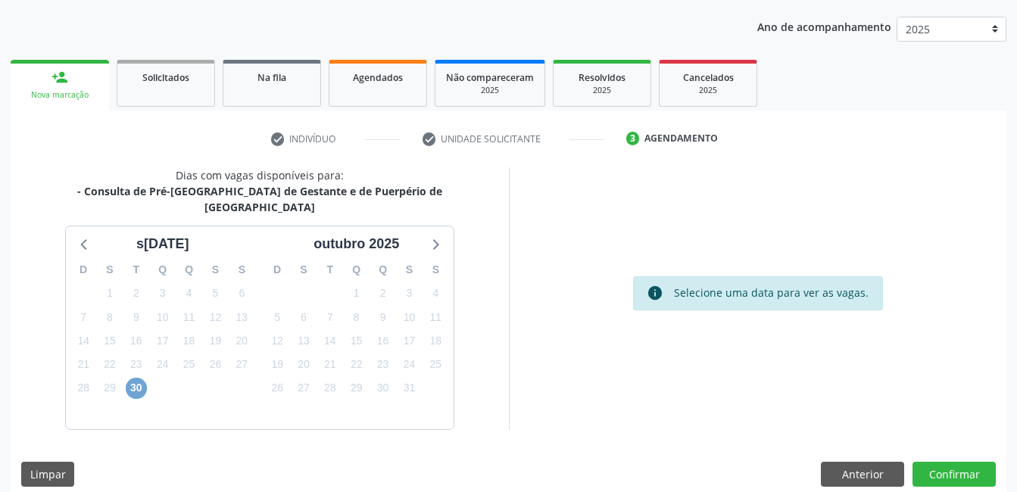
click at [137, 378] on span "30" at bounding box center [136, 388] width 21 height 21
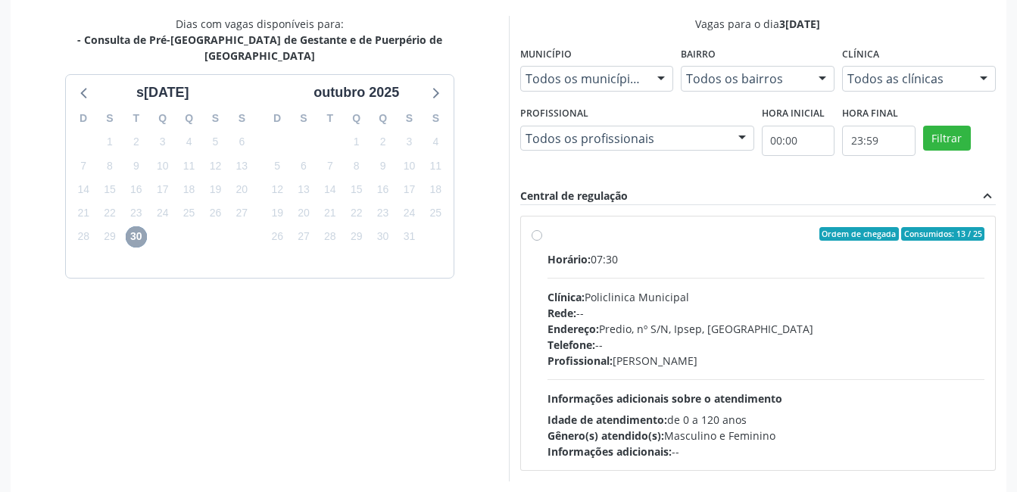
scroll to position [386, 0]
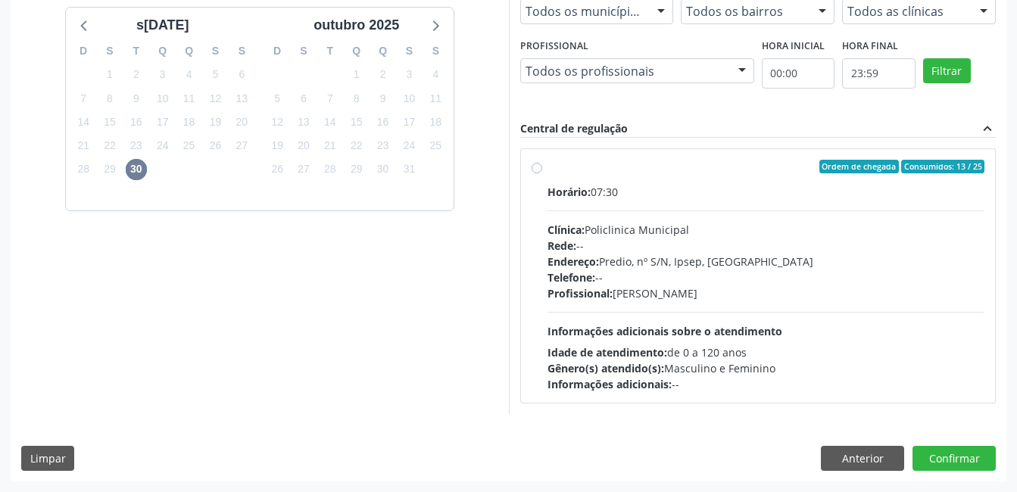
click at [548, 166] on label "Ordem de chegada Consumidos: 13 / 25 Horário: 07:30 Clínica: Policlinica Munici…" at bounding box center [767, 276] width 438 height 233
click at [535, 166] on input "Ordem de chegada Consumidos: 13 / 25 Horário: 07:30 Clínica: Policlinica Munici…" at bounding box center [537, 167] width 11 height 14
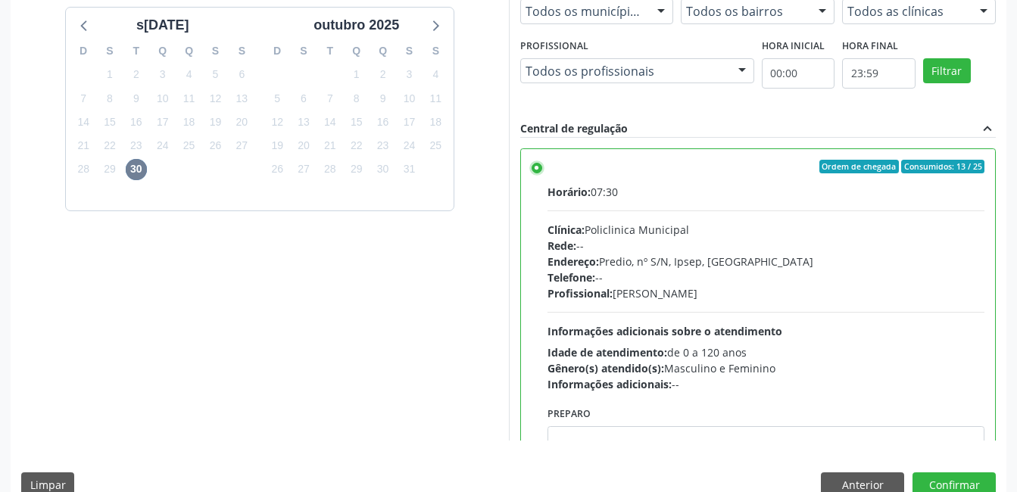
scroll to position [75, 0]
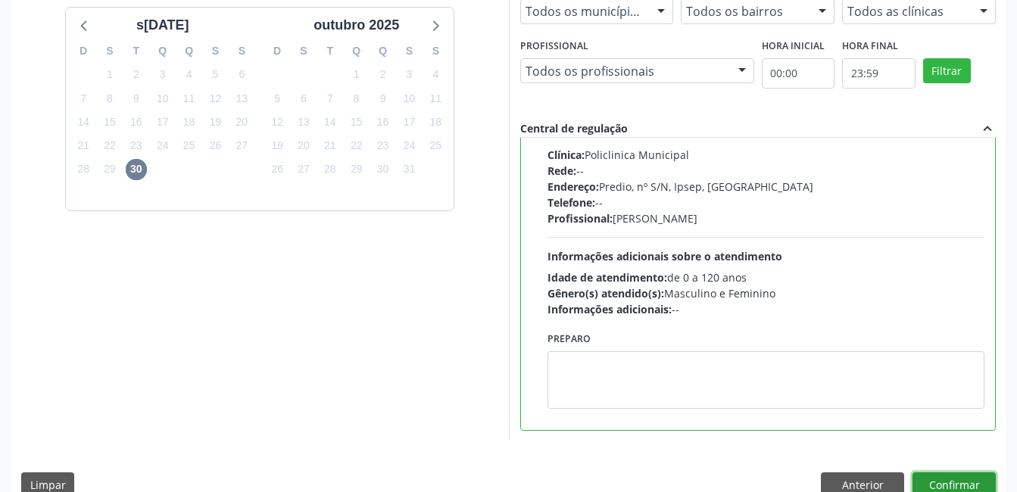
click at [977, 478] on button "Confirmar" at bounding box center [954, 486] width 83 height 26
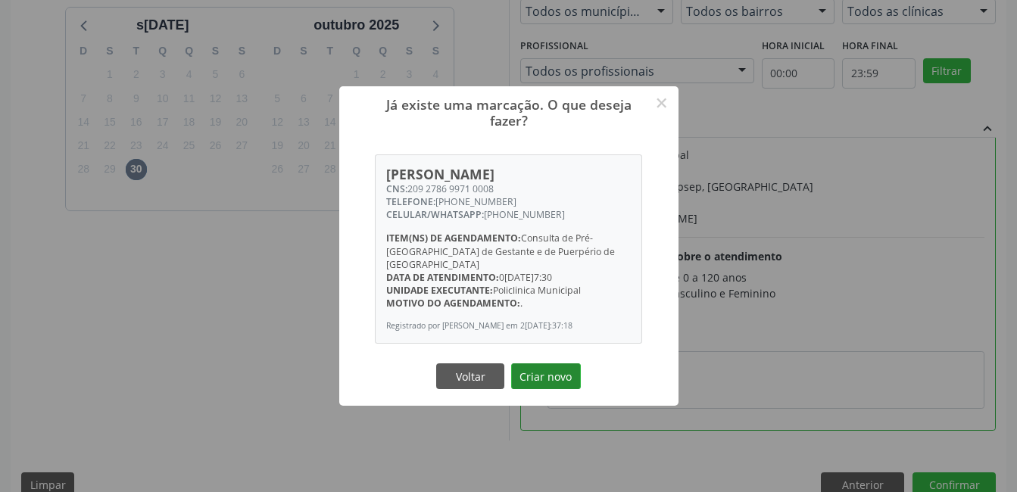
click at [561, 380] on button "Criar novo" at bounding box center [546, 377] width 70 height 26
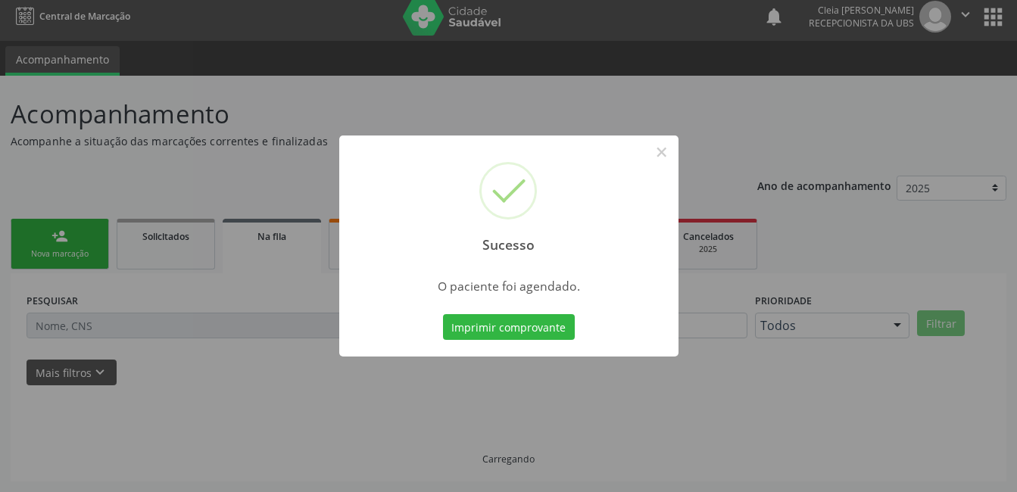
scroll to position [0, 0]
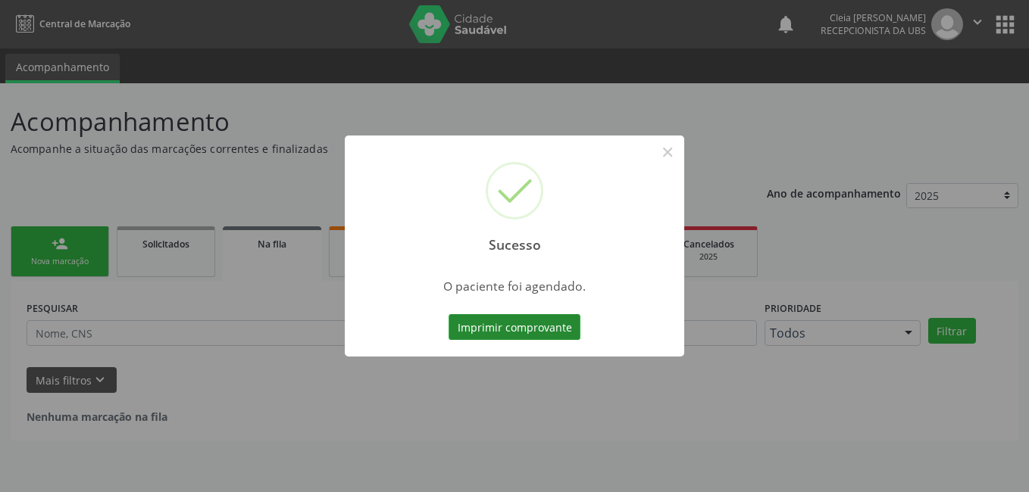
click at [516, 327] on button "Imprimir comprovante" at bounding box center [515, 327] width 132 height 26
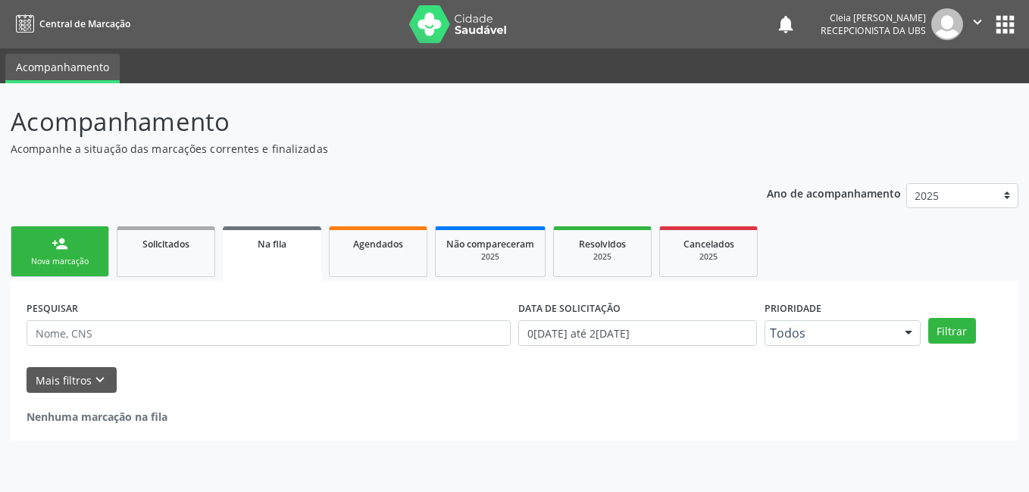
click at [92, 272] on link "person_add Nova marcação" at bounding box center [60, 252] width 98 height 51
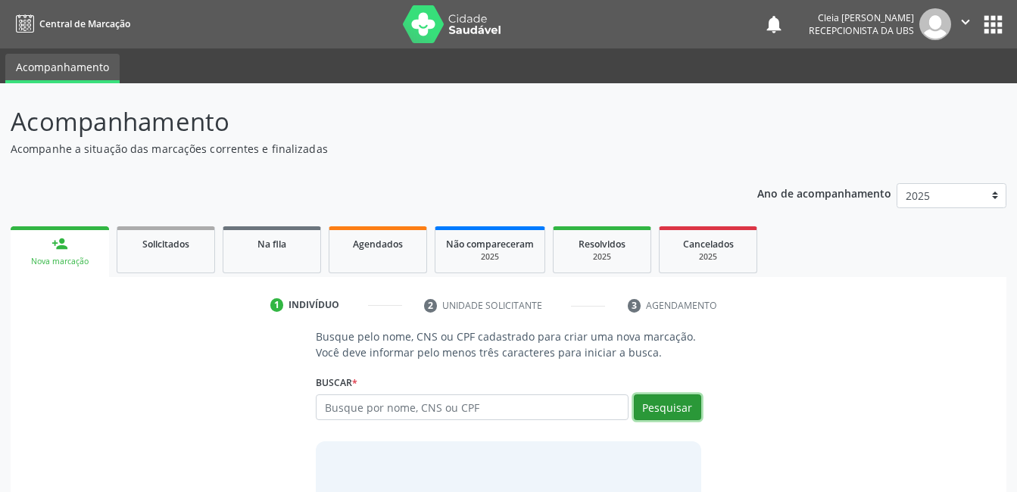
click at [666, 412] on button "Pesquisar" at bounding box center [667, 408] width 67 height 26
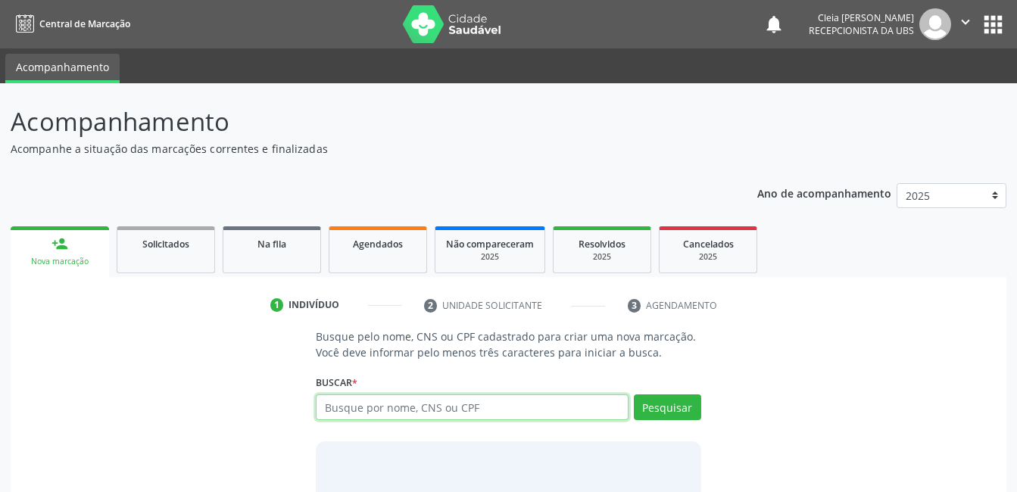
click at [593, 414] on input "text" at bounding box center [472, 408] width 312 height 26
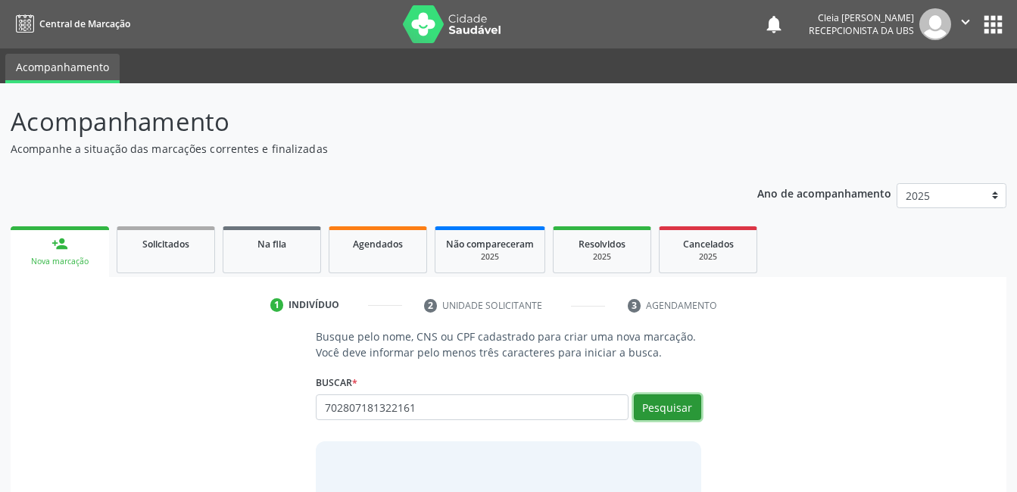
click at [670, 405] on button "Pesquisar" at bounding box center [667, 408] width 67 height 26
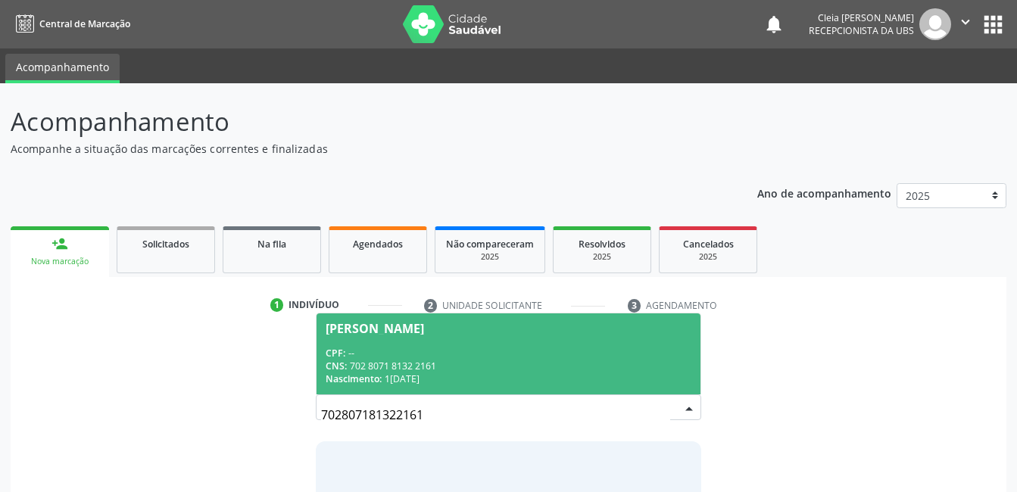
click at [370, 342] on span "Cristina Manuela do Nascimento Magalhaes CPF: -- CNS: 702 8071 8132 2161 Nascim…" at bounding box center [508, 354] width 383 height 81
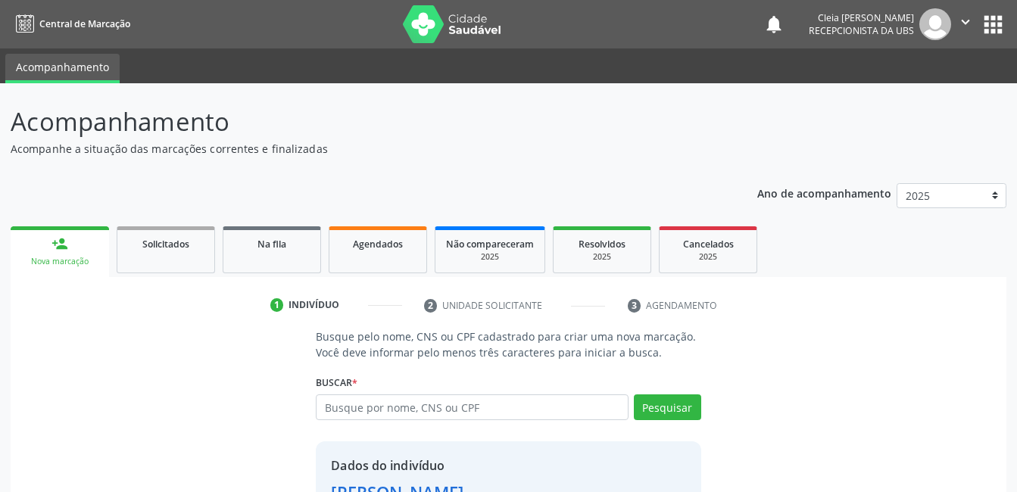
scroll to position [140, 0]
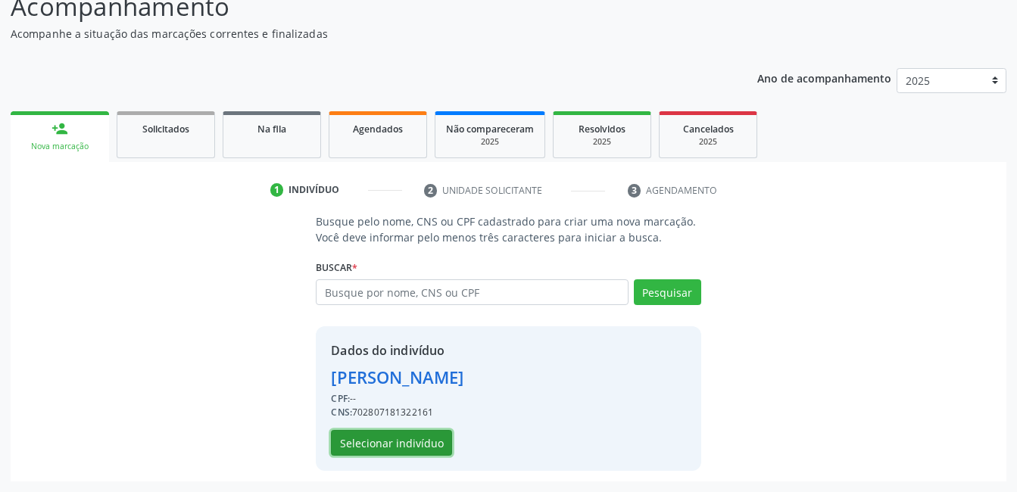
click at [402, 442] on button "Selecionar indivíduo" at bounding box center [391, 443] width 121 height 26
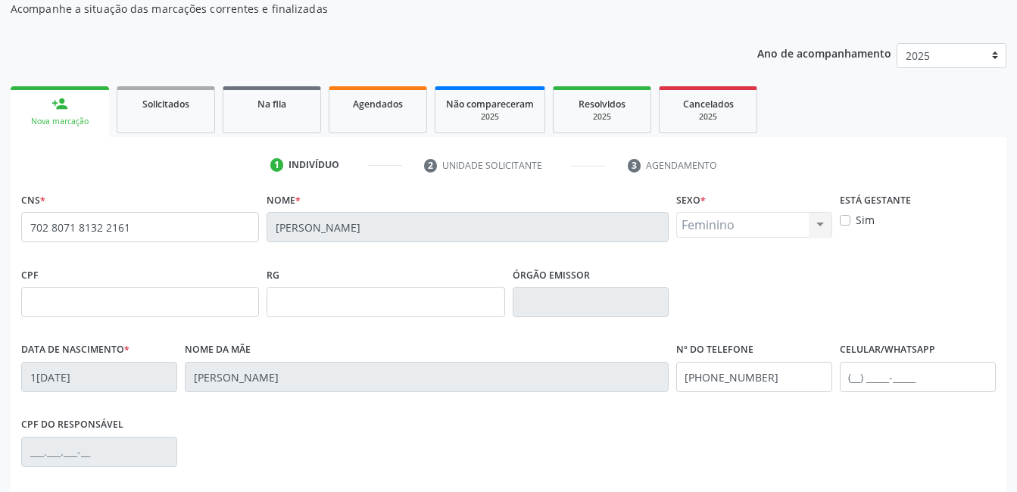
scroll to position [329, 0]
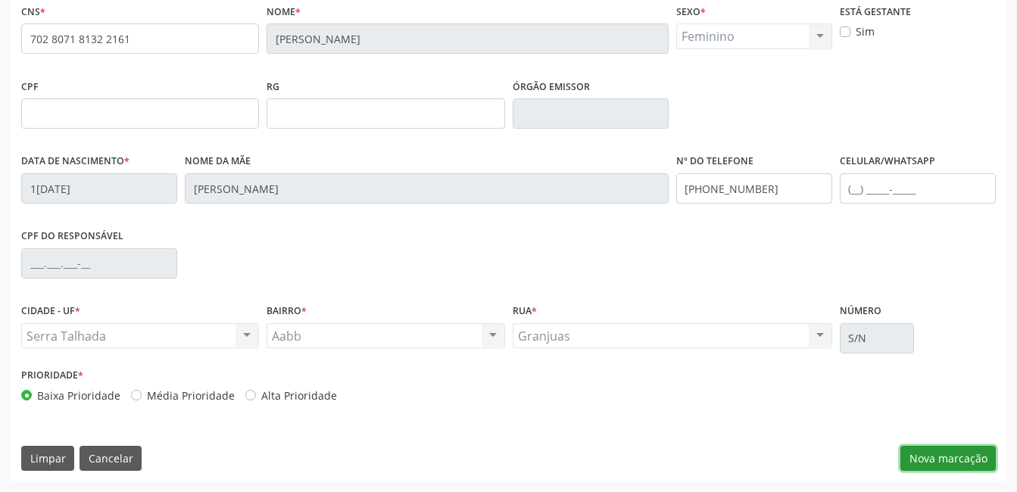
click at [952, 452] on button "Nova marcação" at bounding box center [948, 459] width 95 height 26
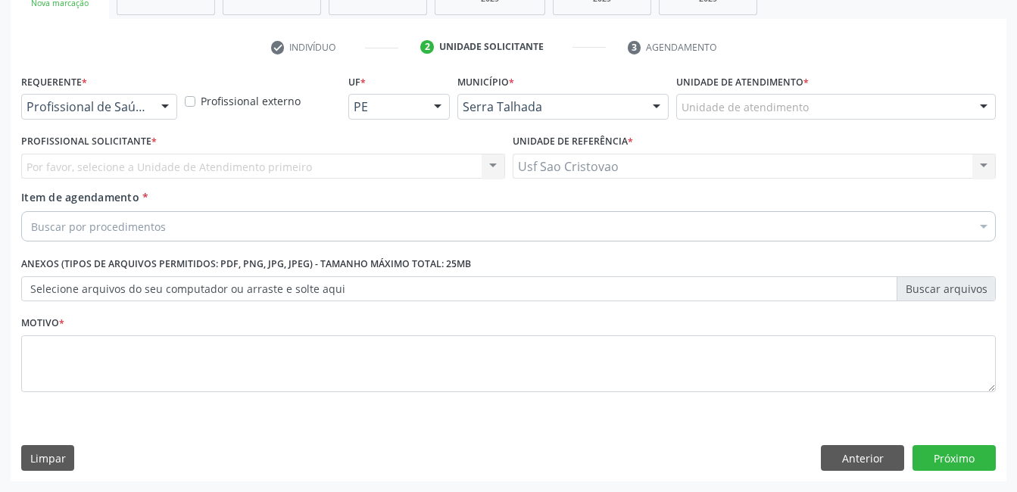
click at [195, 223] on div "Buscar por procedimentos" at bounding box center [508, 226] width 975 height 30
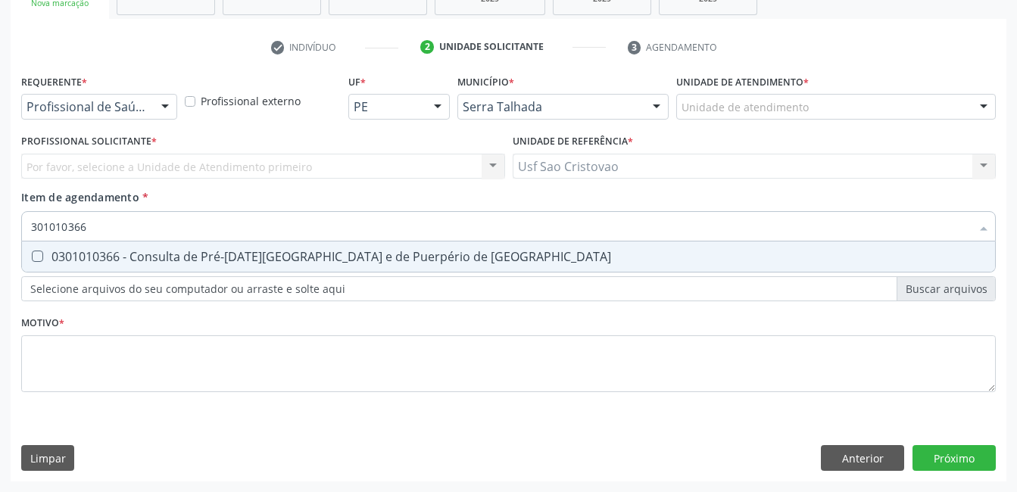
click at [36, 252] on Risco at bounding box center [37, 256] width 11 height 11
click at [32, 252] on Risco "checkbox" at bounding box center [27, 257] width 10 height 10
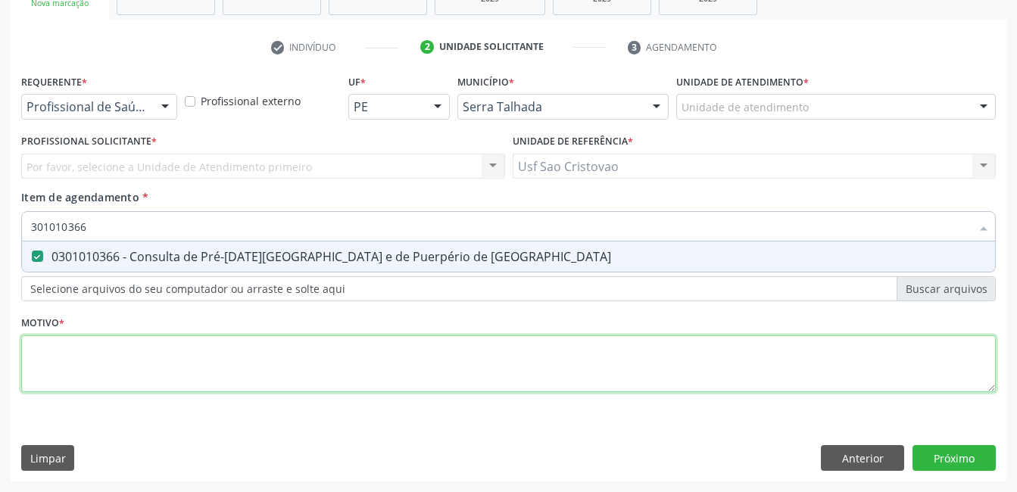
click at [74, 369] on div "Requerente * Profissional de Saúde Profissional de Saúde Paciente Nenhum result…" at bounding box center [508, 241] width 975 height 343
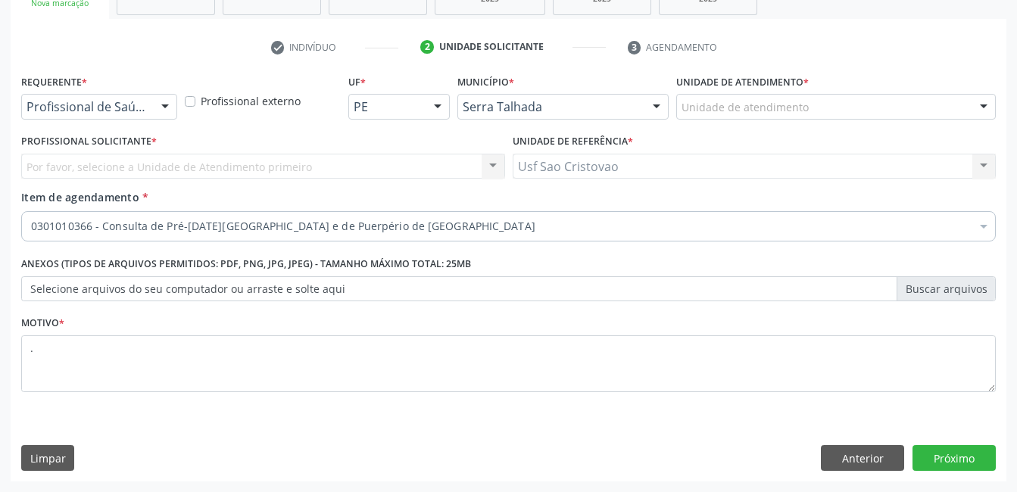
click at [538, 449] on div "Limpar Anterior Próximo" at bounding box center [508, 458] width 975 height 26
click at [972, 455] on button "Próximo" at bounding box center [954, 458] width 83 height 26
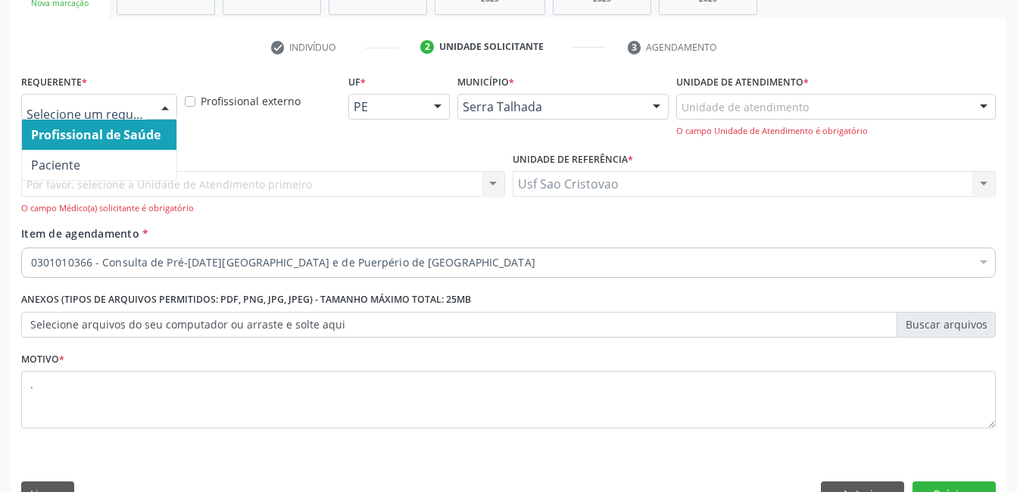
click at [173, 102] on div at bounding box center [165, 108] width 23 height 26
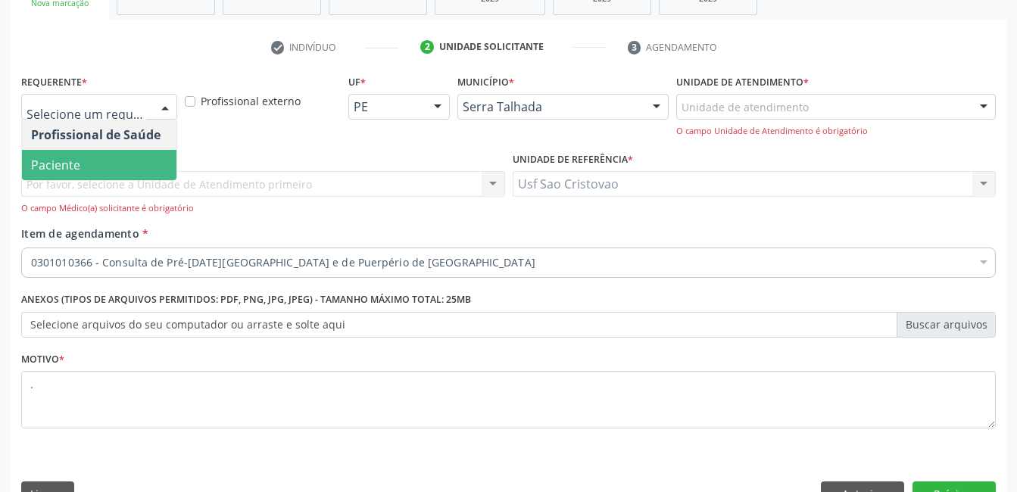
click at [153, 158] on span "Paciente" at bounding box center [99, 165] width 155 height 30
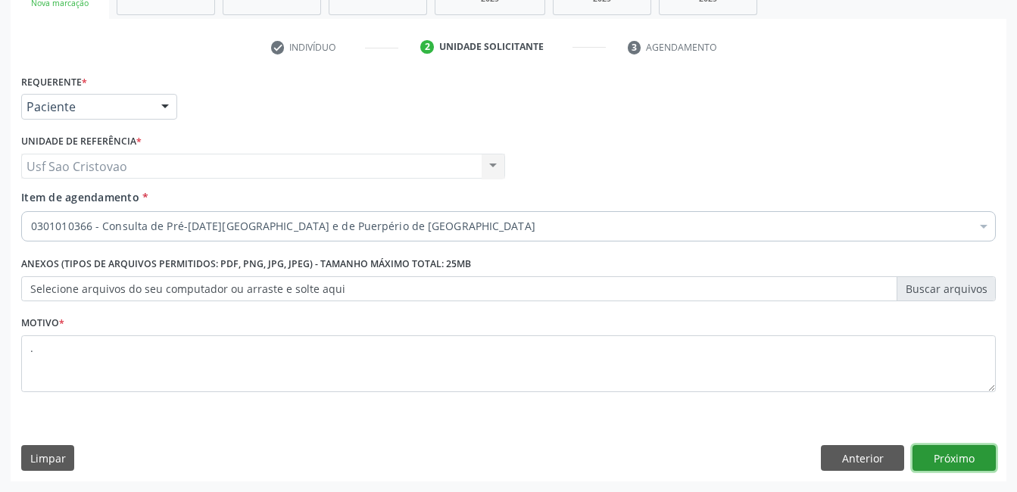
click at [949, 456] on button "Próximo" at bounding box center [954, 458] width 83 height 26
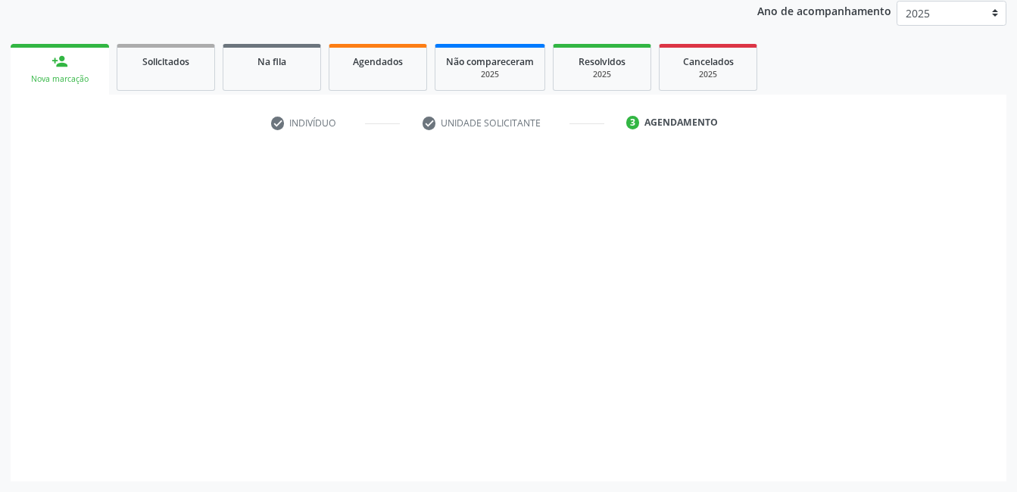
scroll to position [167, 0]
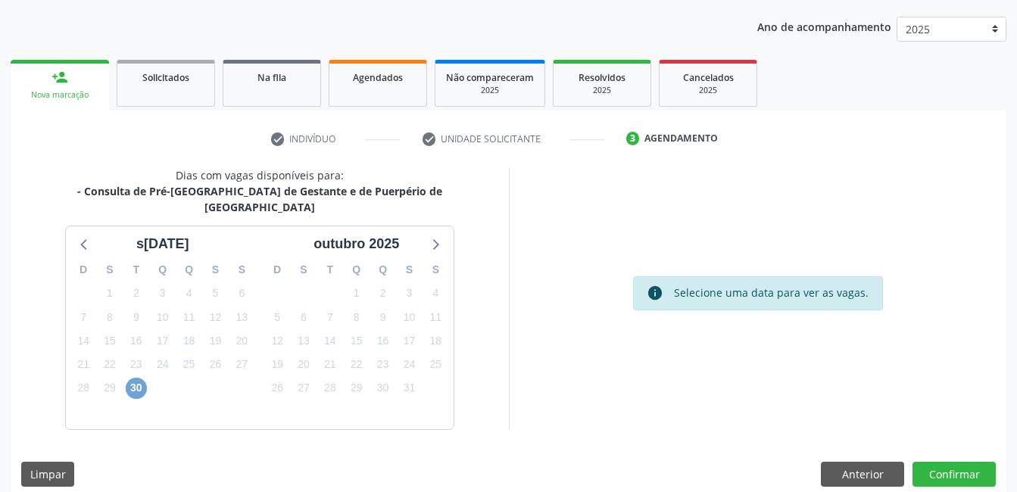
click at [136, 378] on span "30" at bounding box center [136, 388] width 21 height 21
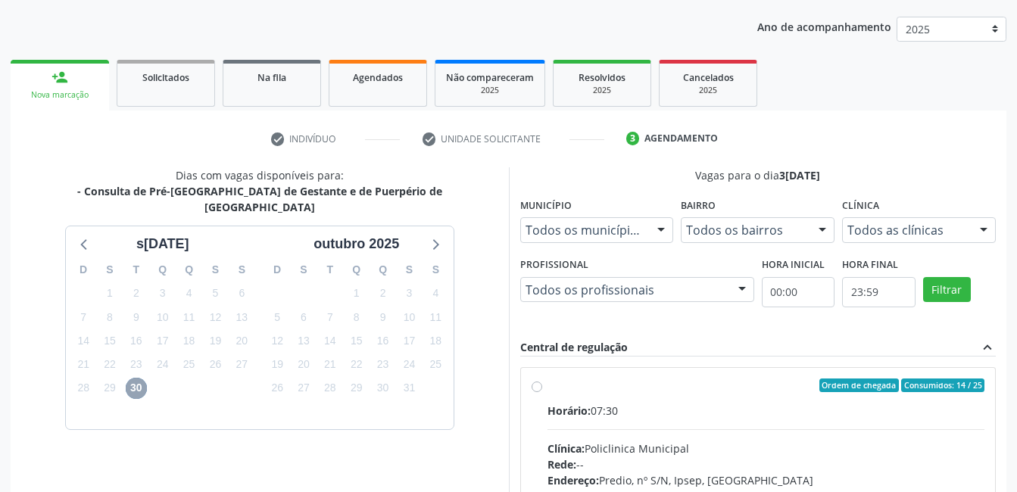
scroll to position [386, 0]
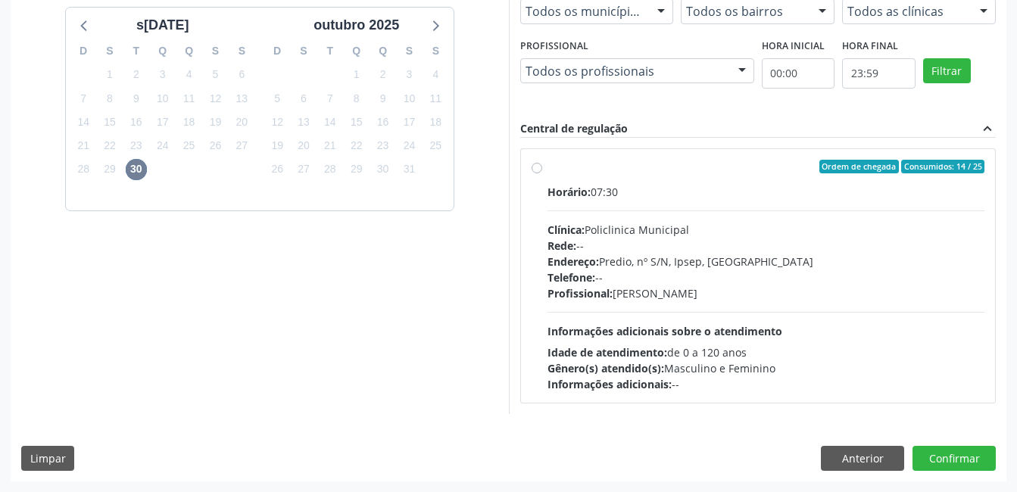
click at [548, 164] on label "Ordem de chegada Consumidos: 14 / 25 Horário: 07:30 Clínica: Policlinica Munici…" at bounding box center [767, 276] width 438 height 233
click at [541, 164] on input "Ordem de chegada Consumidos: 14 / 25 Horário: 07:30 Clínica: Policlinica Munici…" at bounding box center [537, 167] width 11 height 14
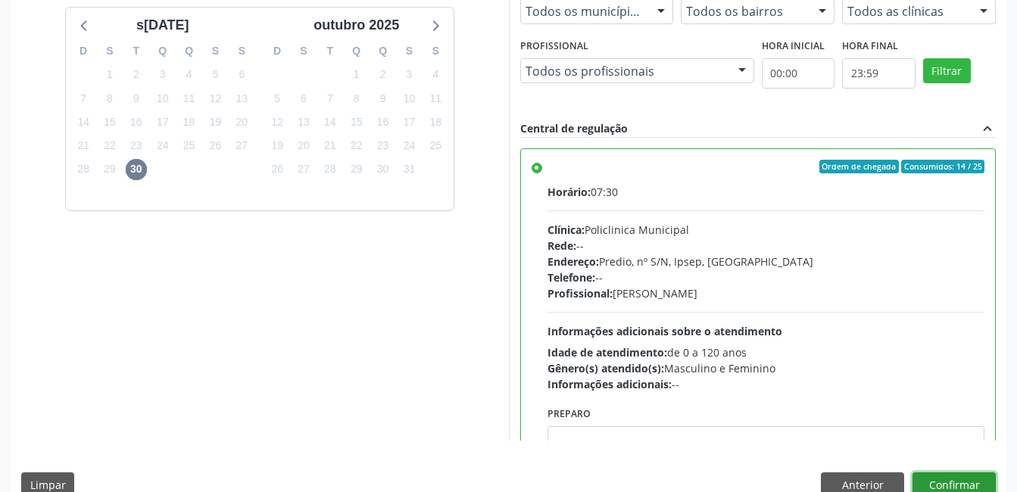
click at [986, 477] on button "Confirmar" at bounding box center [954, 486] width 83 height 26
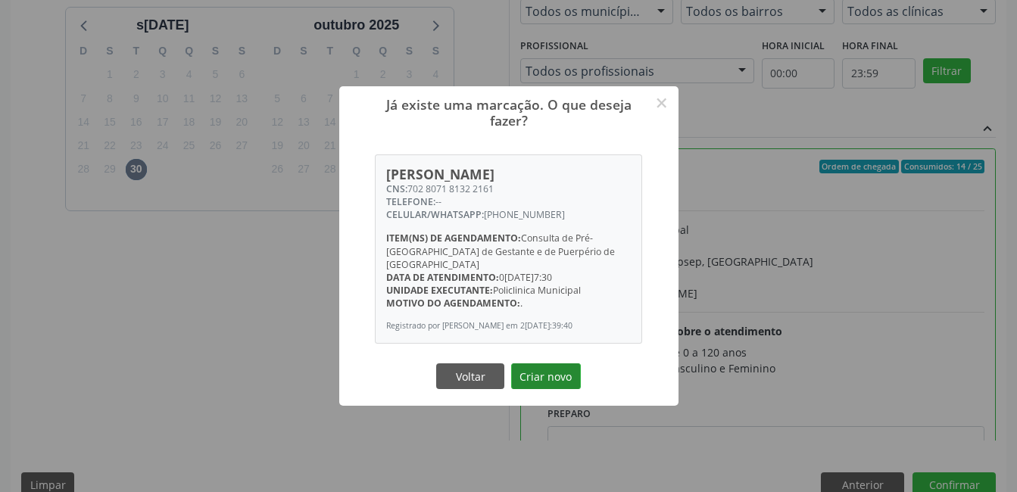
click at [563, 380] on button "Criar novo" at bounding box center [546, 377] width 70 height 26
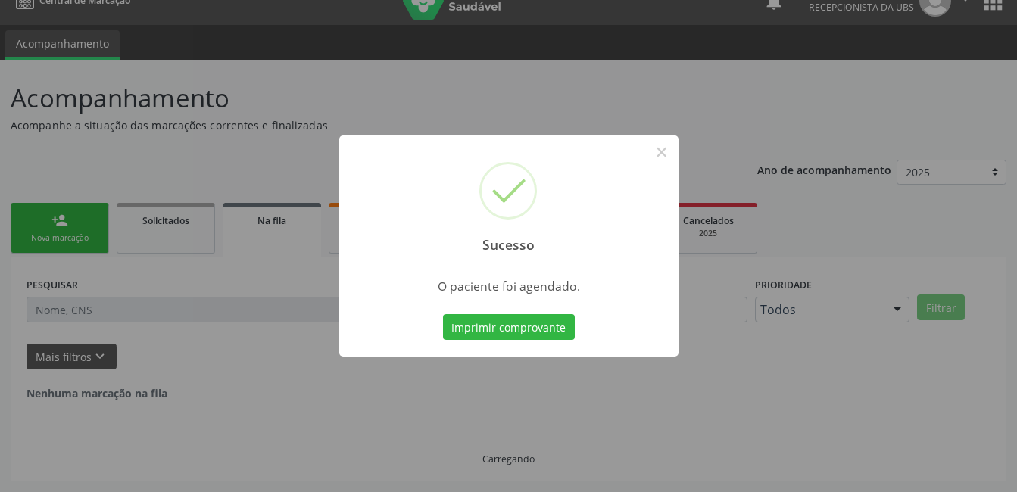
scroll to position [0, 0]
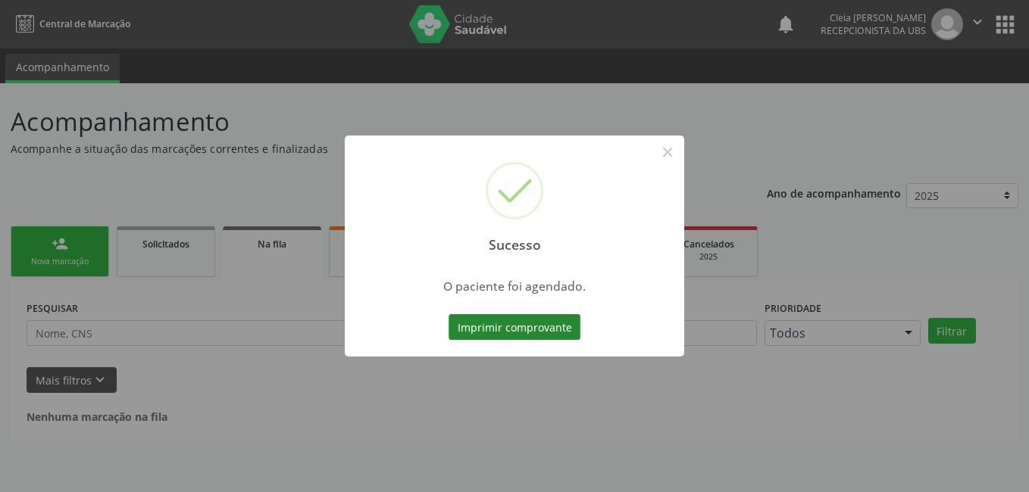
click at [511, 333] on button "Imprimir comprovante" at bounding box center [515, 327] width 132 height 26
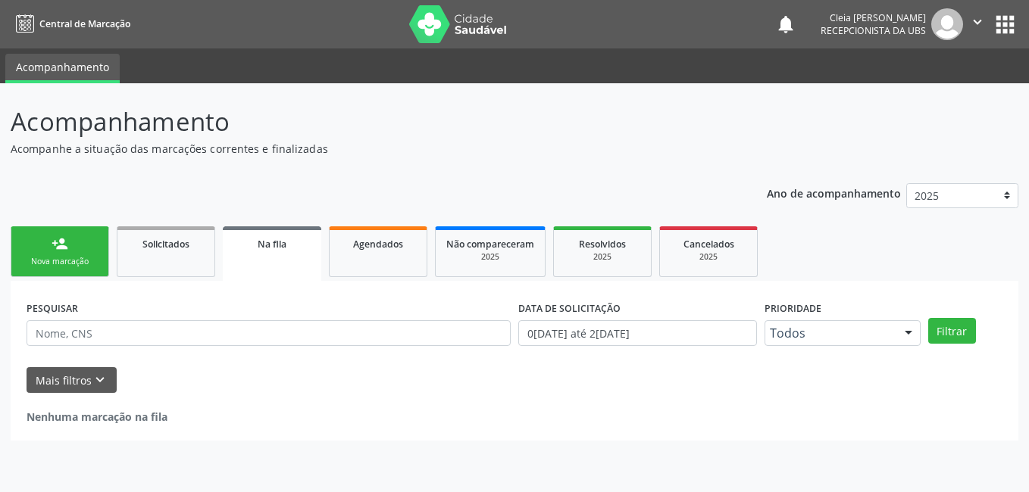
click at [72, 245] on link "person_add Nova marcação" at bounding box center [60, 252] width 98 height 51
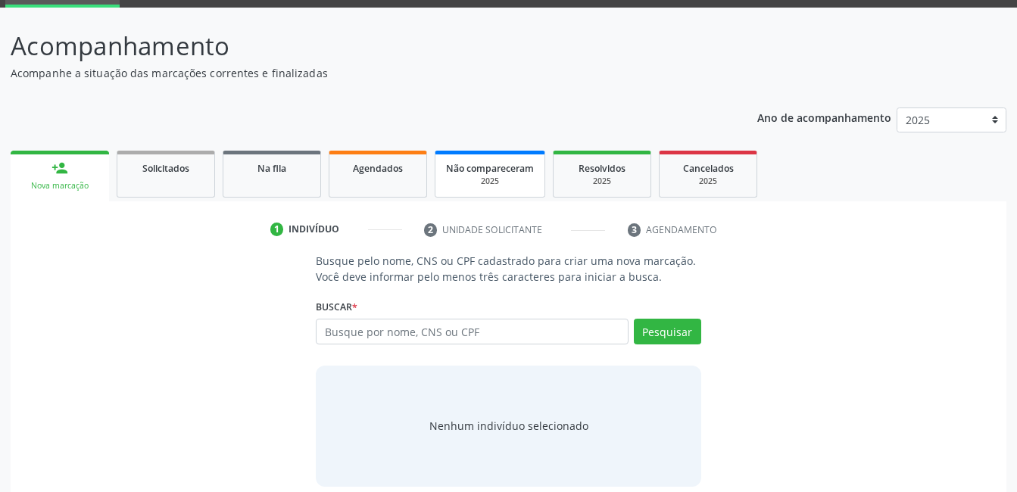
scroll to position [92, 0]
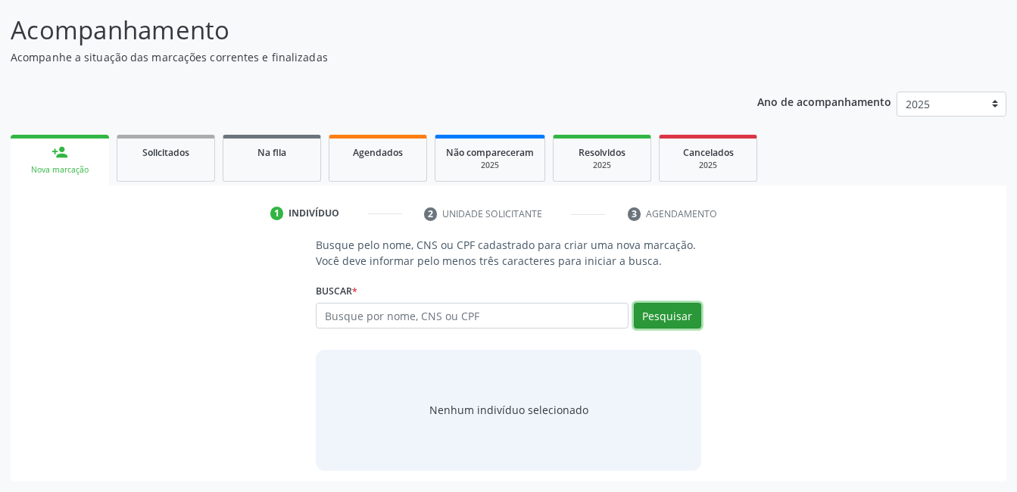
click at [681, 311] on button "Pesquisar" at bounding box center [667, 316] width 67 height 26
click at [662, 317] on button "Pesquisar" at bounding box center [667, 316] width 67 height 26
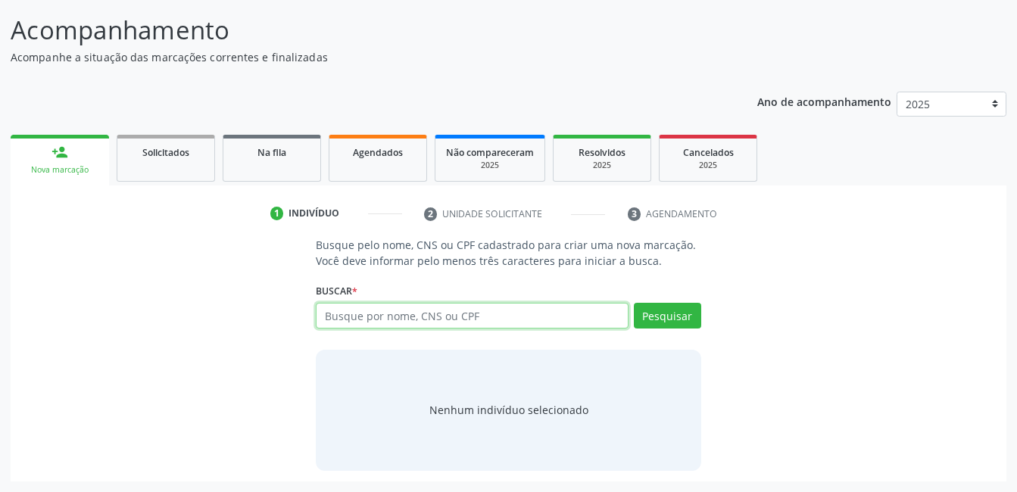
click at [568, 319] on input "text" at bounding box center [472, 316] width 312 height 26
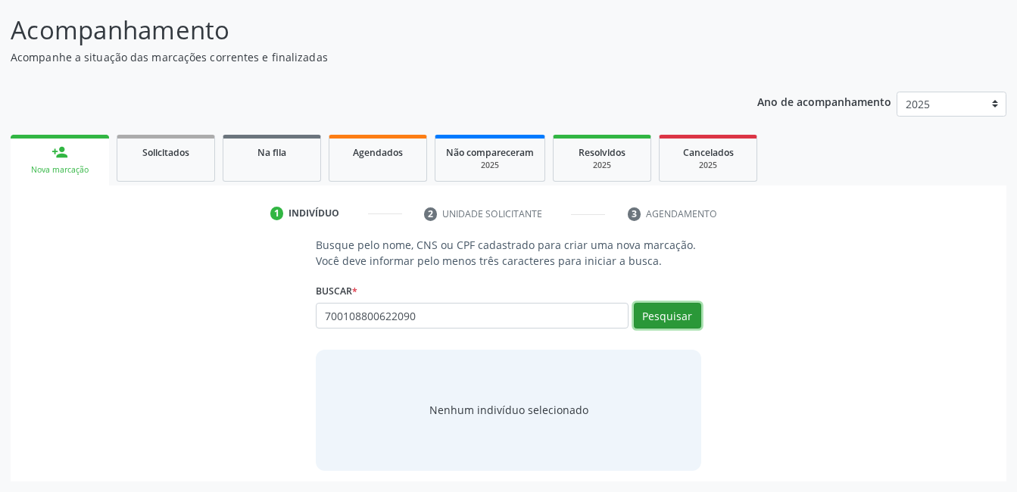
click at [651, 322] on button "Pesquisar" at bounding box center [667, 316] width 67 height 26
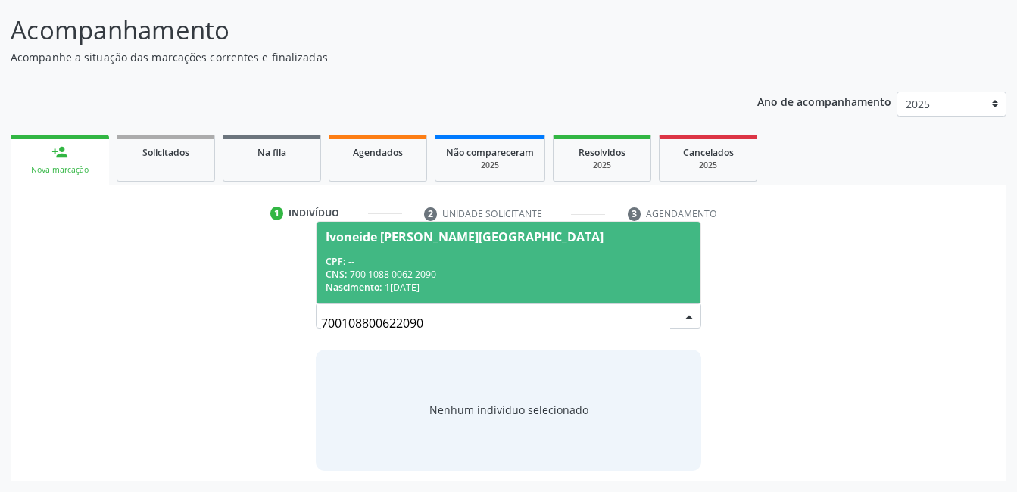
click at [530, 265] on div "CPF: --" at bounding box center [508, 261] width 365 height 13
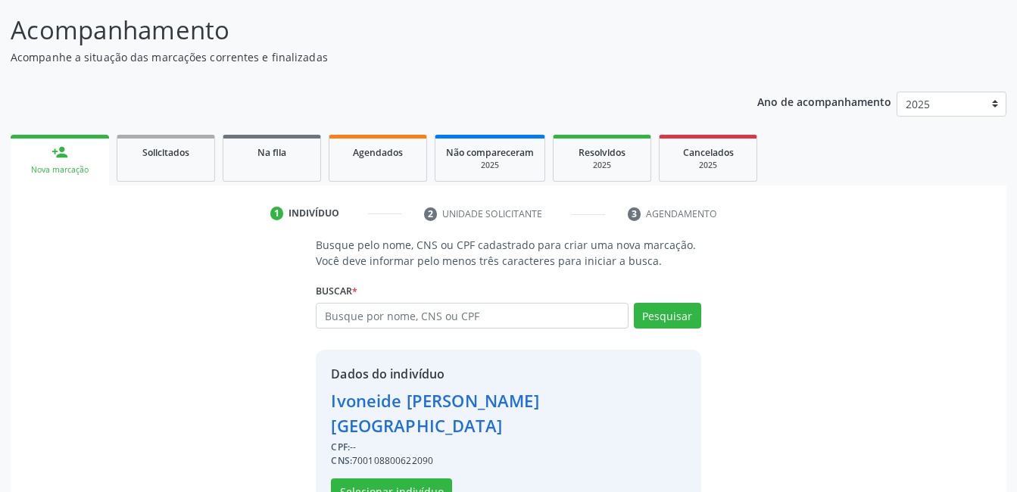
scroll to position [115, 0]
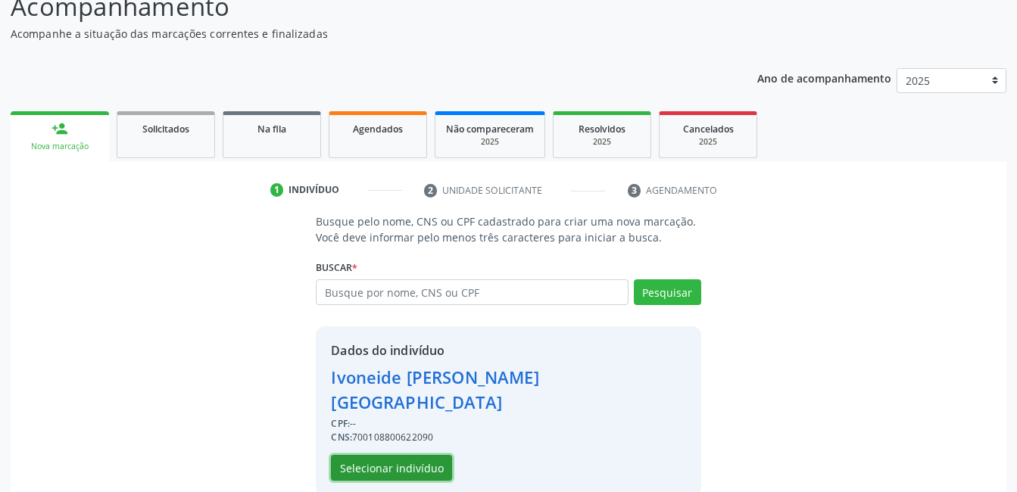
click at [427, 455] on button "Selecionar indivíduo" at bounding box center [391, 468] width 121 height 26
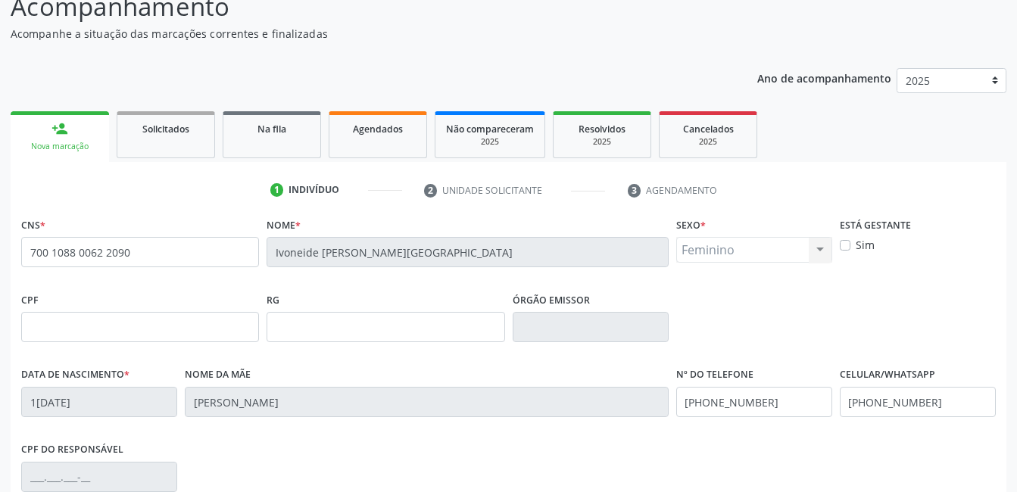
scroll to position [329, 0]
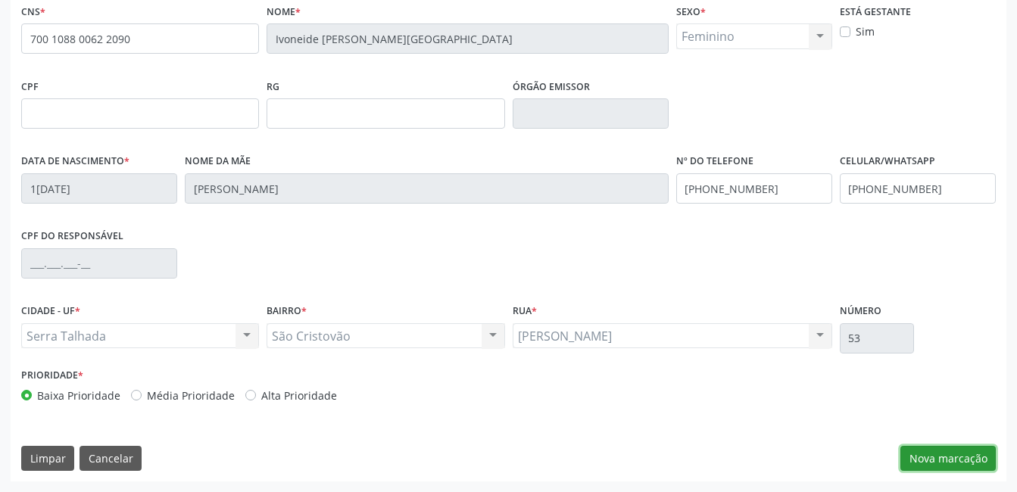
click at [937, 459] on button "Nova marcação" at bounding box center [948, 459] width 95 height 26
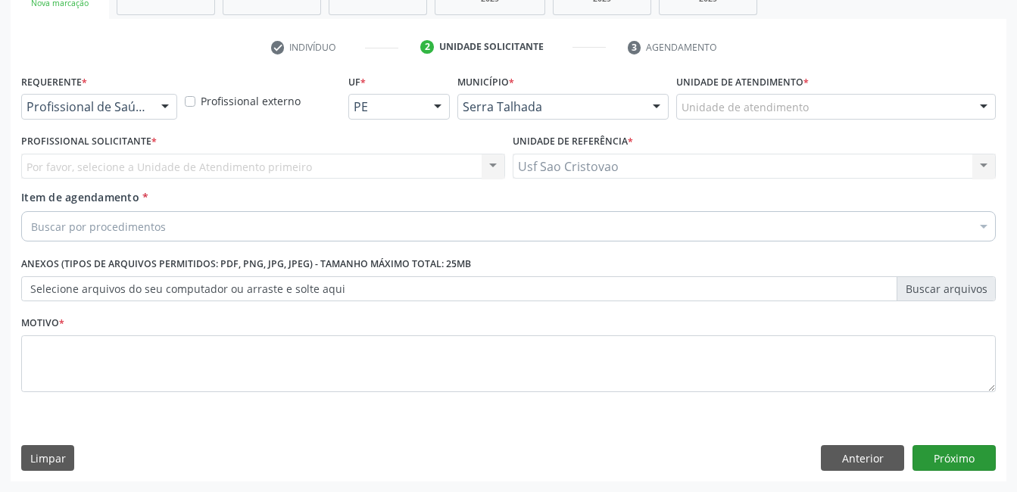
scroll to position [258, 0]
click at [170, 104] on div at bounding box center [165, 108] width 23 height 26
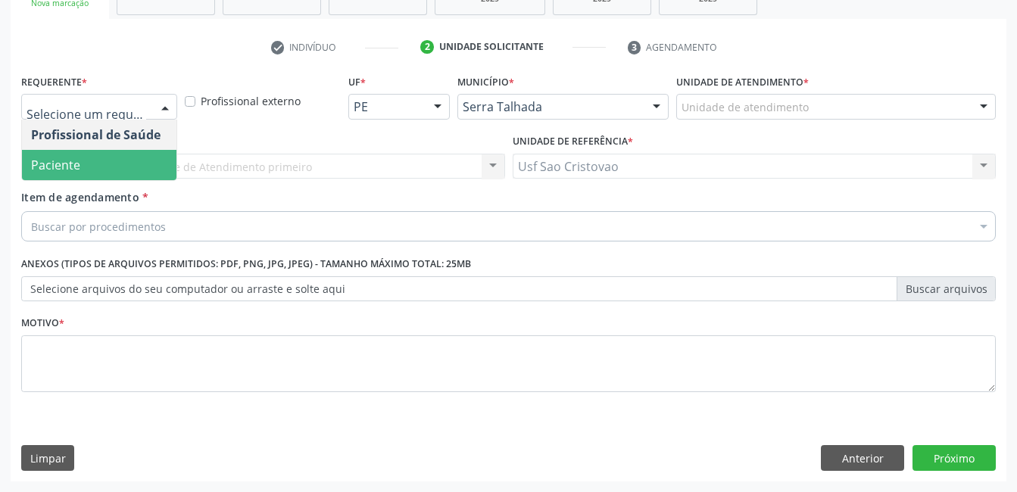
click at [159, 164] on span "Paciente" at bounding box center [99, 165] width 155 height 30
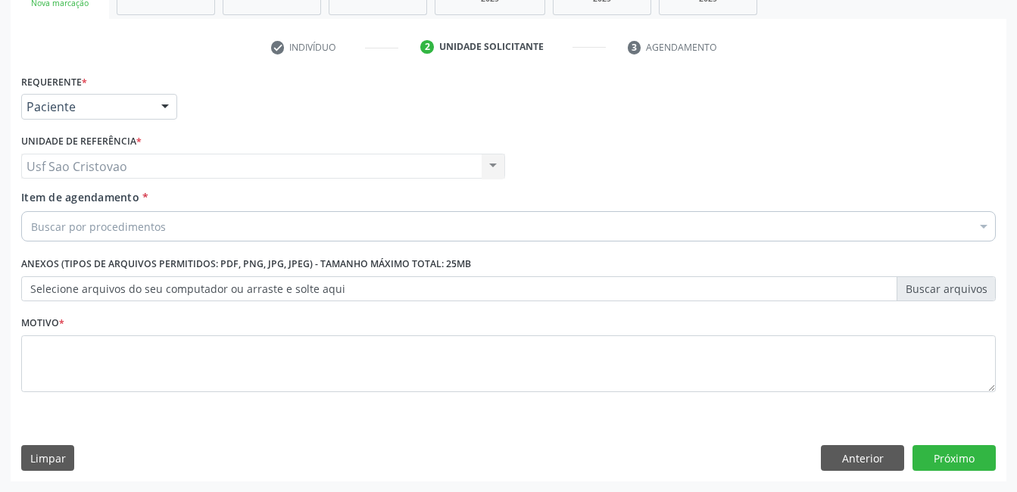
click at [180, 230] on div "Buscar por procedimentos" at bounding box center [508, 226] width 975 height 30
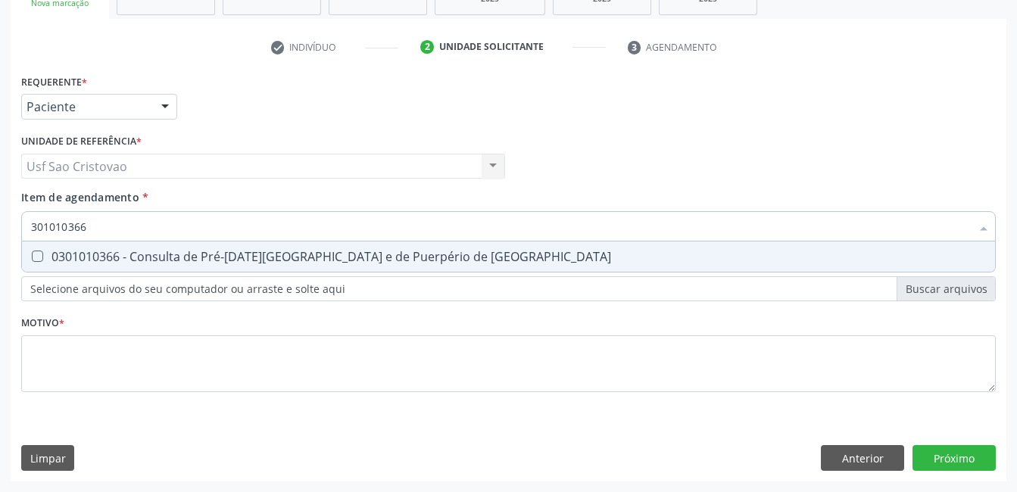
click at [38, 258] on Risco at bounding box center [37, 256] width 11 height 11
click at [32, 258] on Risco "checkbox" at bounding box center [27, 257] width 10 height 10
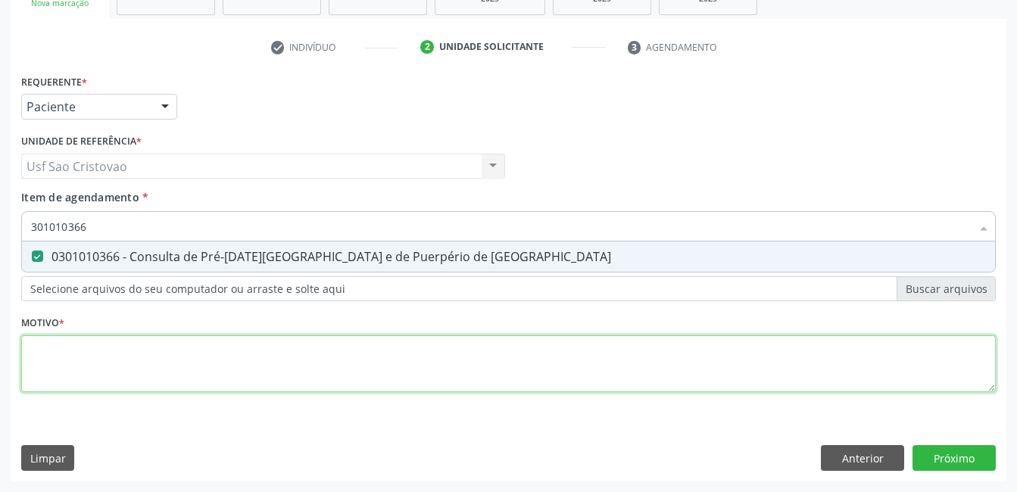
click at [127, 370] on div "Requerente * Paciente Profissional de Saúde Paciente Nenhum resultado encontrad…" at bounding box center [508, 241] width 975 height 343
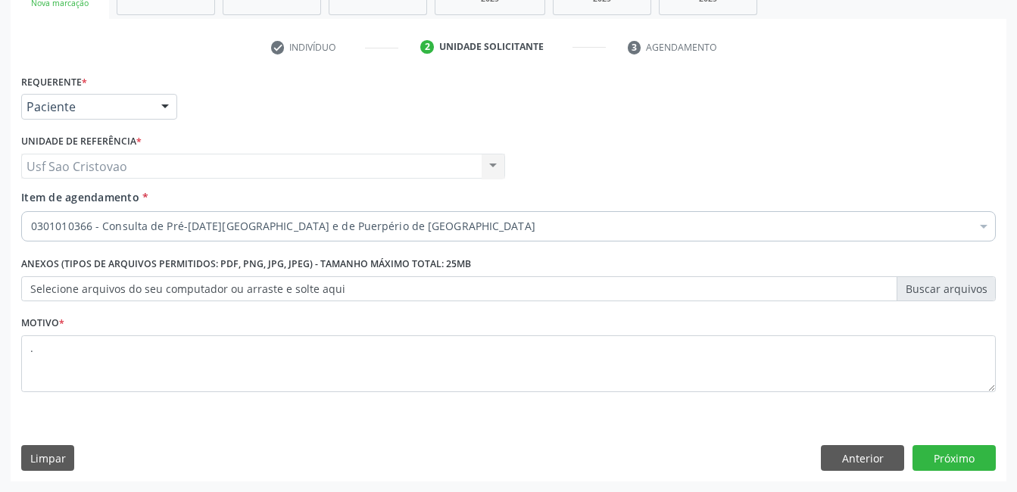
click at [694, 440] on div "Requerente * Paciente Profissional de Saúde Paciente Nenhum resultado encontrad…" at bounding box center [509, 275] width 996 height 411
click at [953, 469] on button "Próximo" at bounding box center [954, 458] width 83 height 26
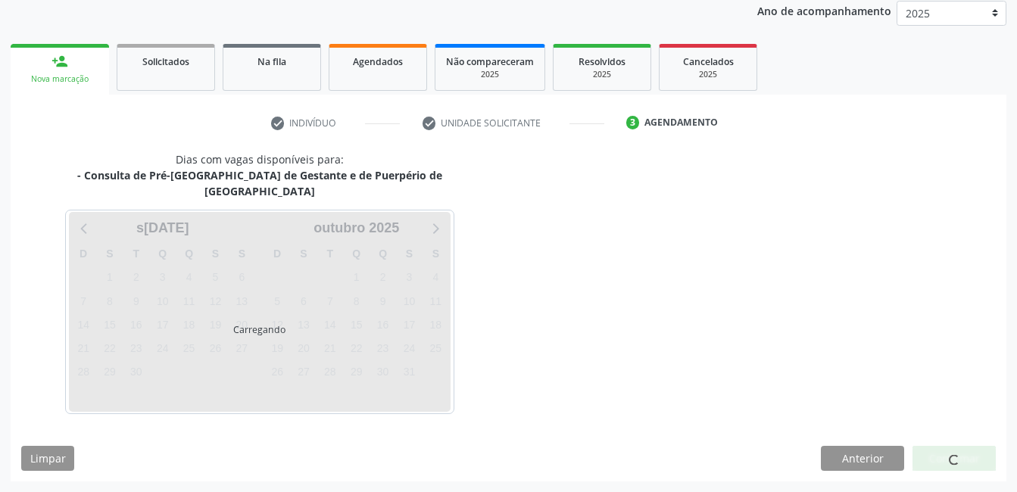
scroll to position [167, 0]
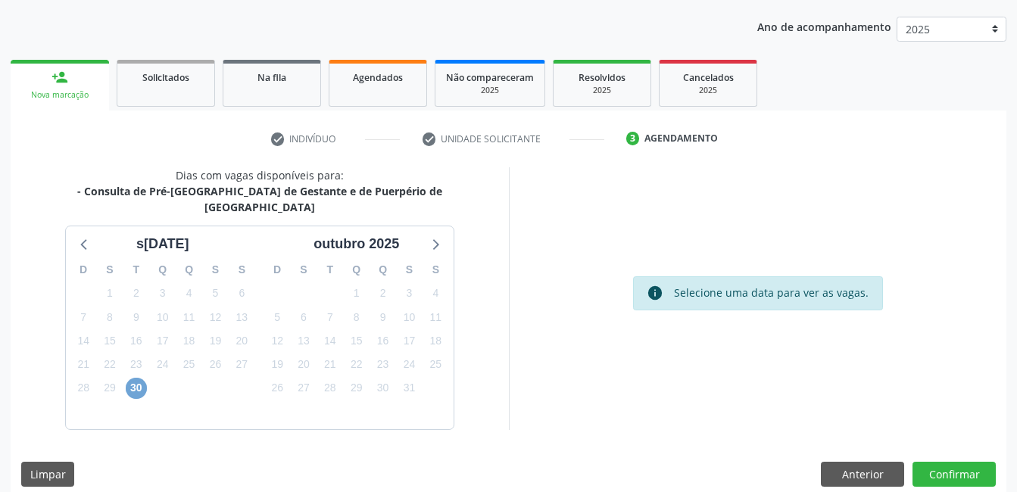
click at [145, 378] on span "30" at bounding box center [136, 388] width 21 height 21
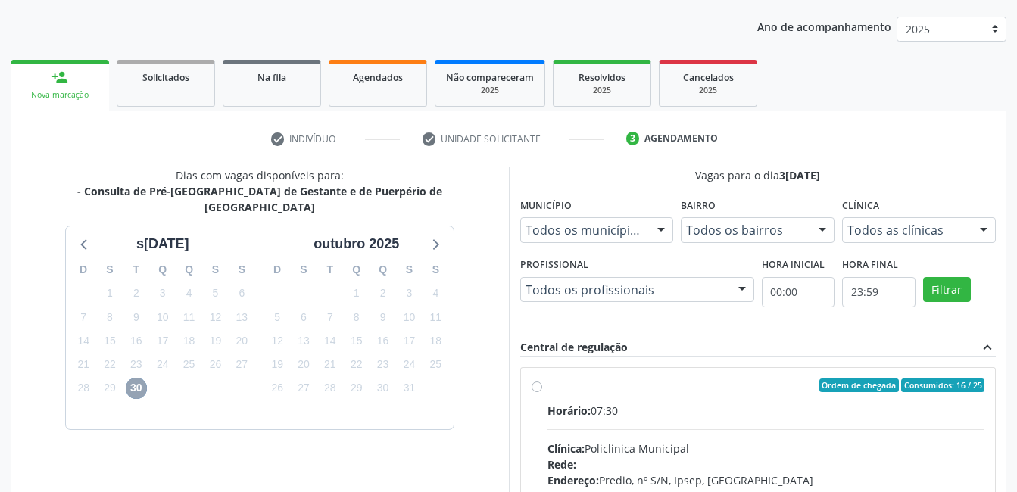
scroll to position [242, 0]
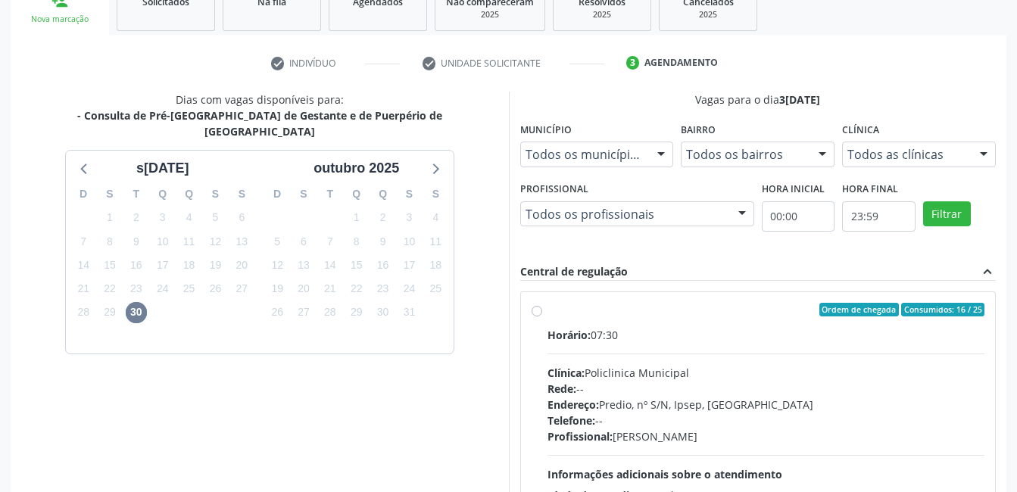
click at [548, 308] on label "Ordem de chegada Consumidos: 16 / 25 Horário: 07:30 Clínica: Policlinica Munici…" at bounding box center [767, 419] width 438 height 233
click at [540, 308] on input "Ordem de chegada Consumidos: 16 / 25 Horário: 07:30 Clínica: Policlinica Munici…" at bounding box center [537, 310] width 11 height 14
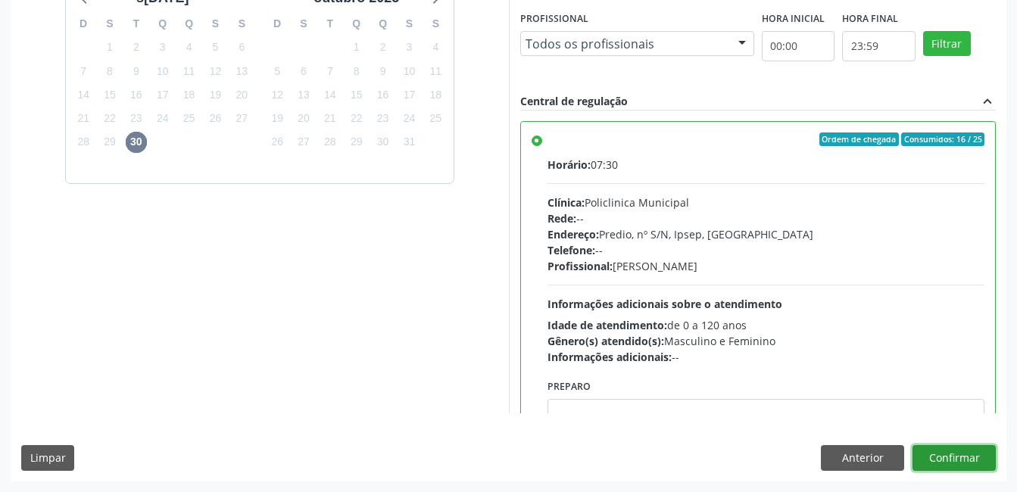
click at [961, 460] on button "Confirmar" at bounding box center [954, 458] width 83 height 26
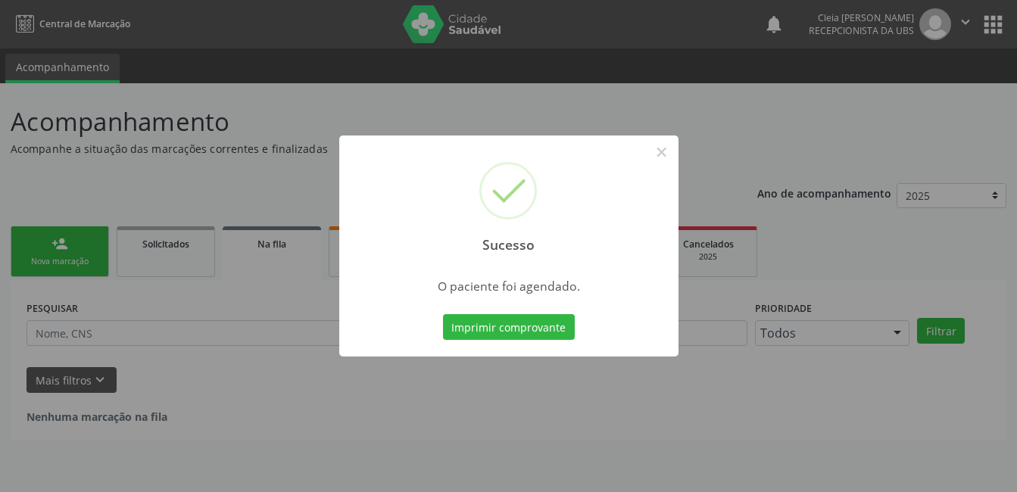
scroll to position [0, 0]
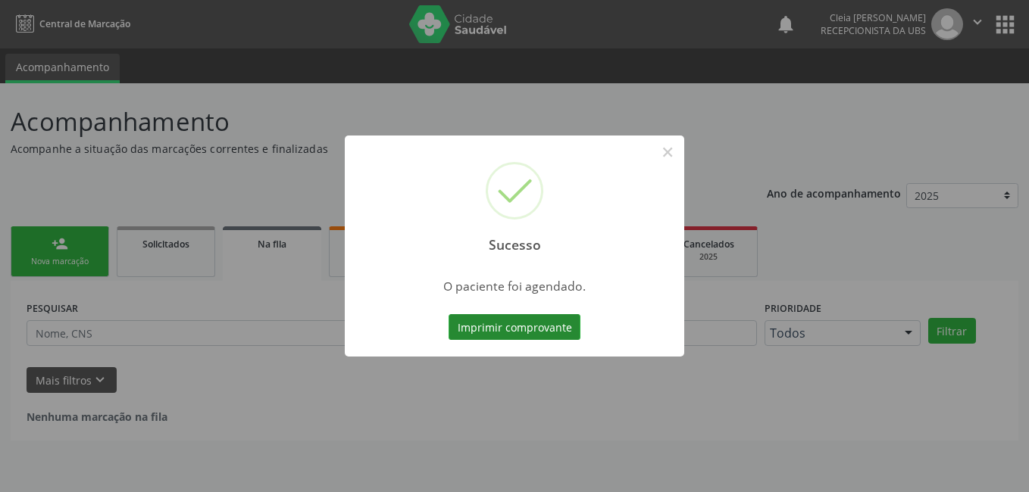
click at [486, 333] on button "Imprimir comprovante" at bounding box center [515, 327] width 132 height 26
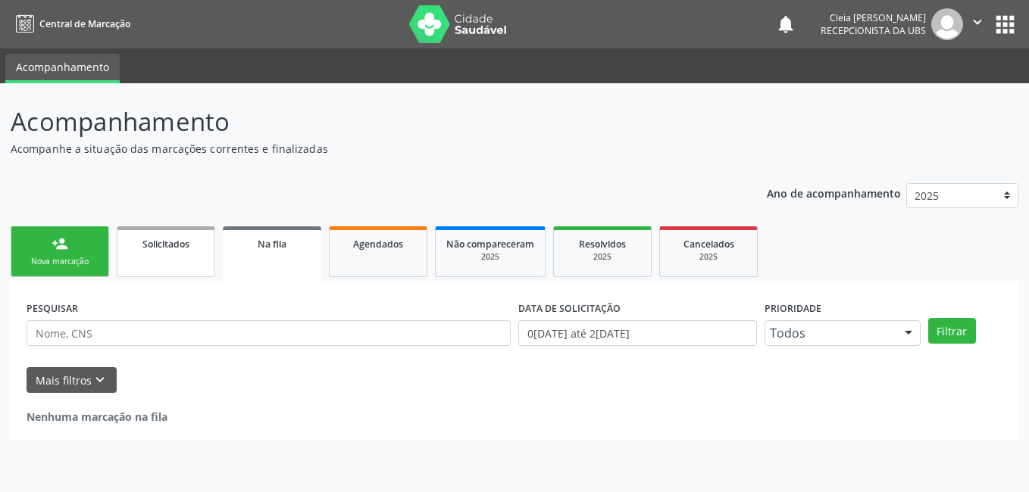
drag, startPoint x: 67, startPoint y: 253, endPoint x: 205, endPoint y: 247, distance: 138.0
click at [67, 253] on link "person_add Nova marcação" at bounding box center [60, 252] width 98 height 51
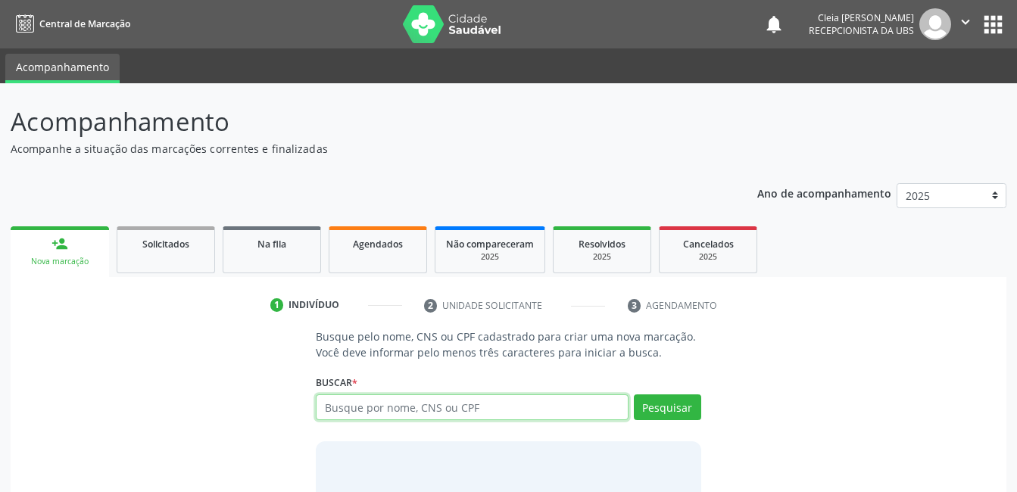
click at [540, 408] on input "text" at bounding box center [472, 408] width 312 height 26
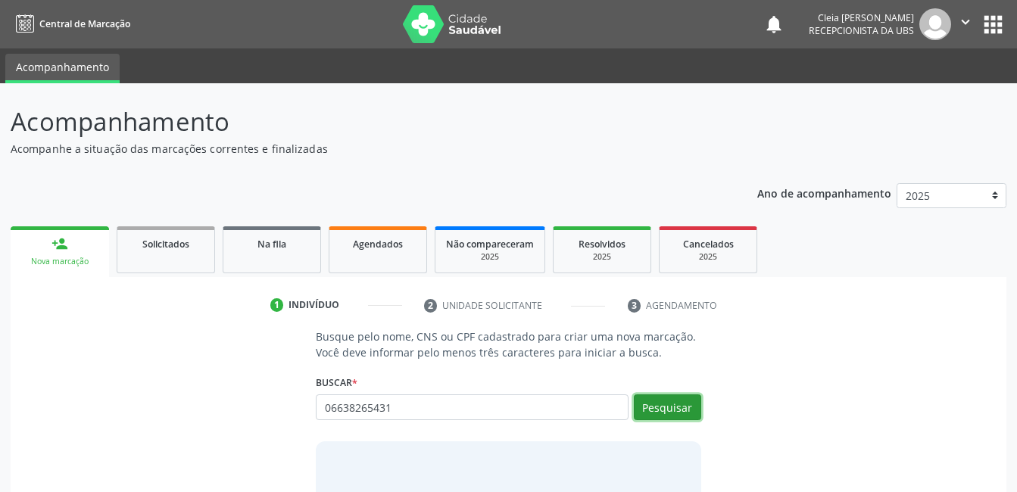
click at [677, 411] on button "Pesquisar" at bounding box center [667, 408] width 67 height 26
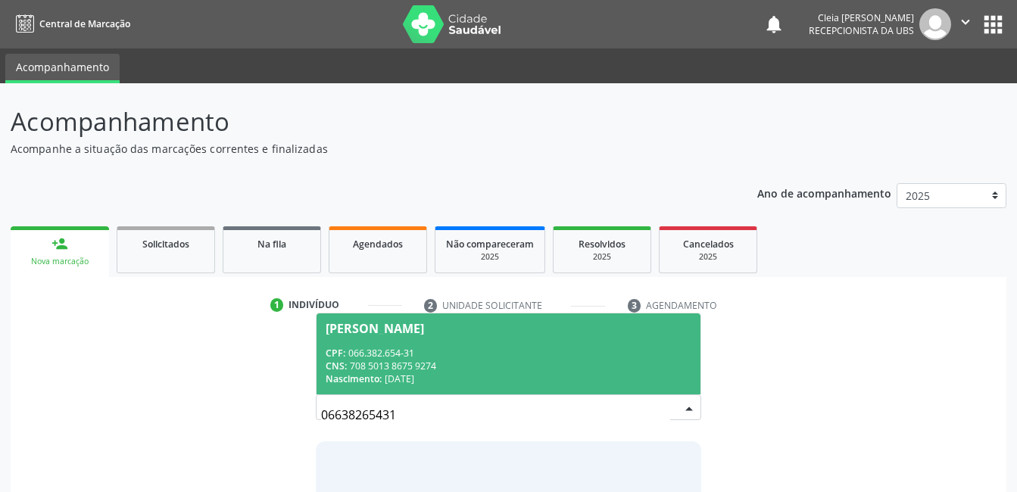
click at [567, 355] on div "CPF: 066.382.654-31" at bounding box center [508, 353] width 365 height 13
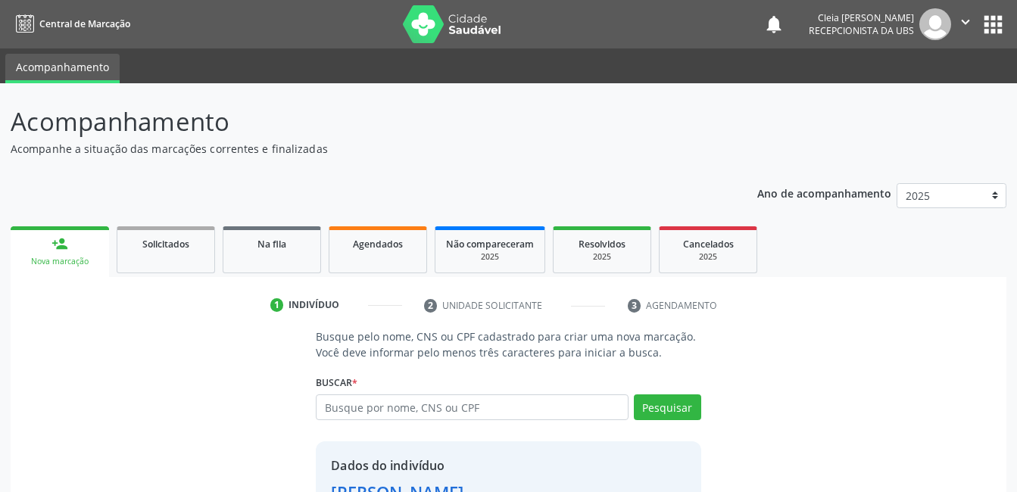
scroll to position [115, 0]
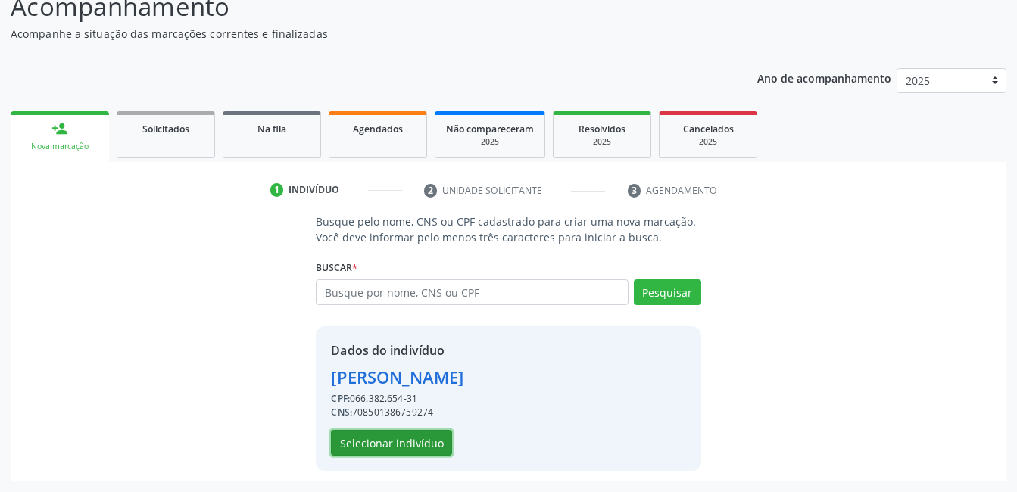
click at [398, 444] on button "Selecionar indivíduo" at bounding box center [391, 443] width 121 height 26
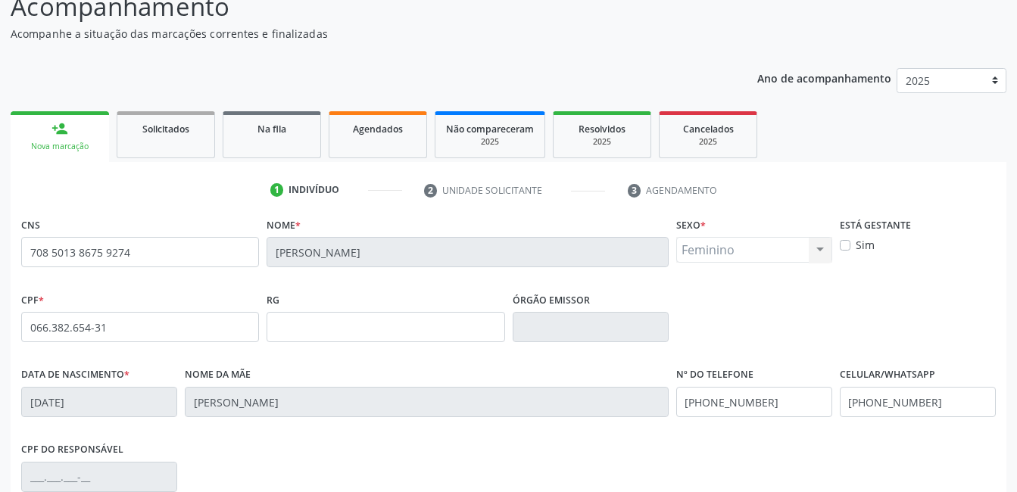
scroll to position [329, 0]
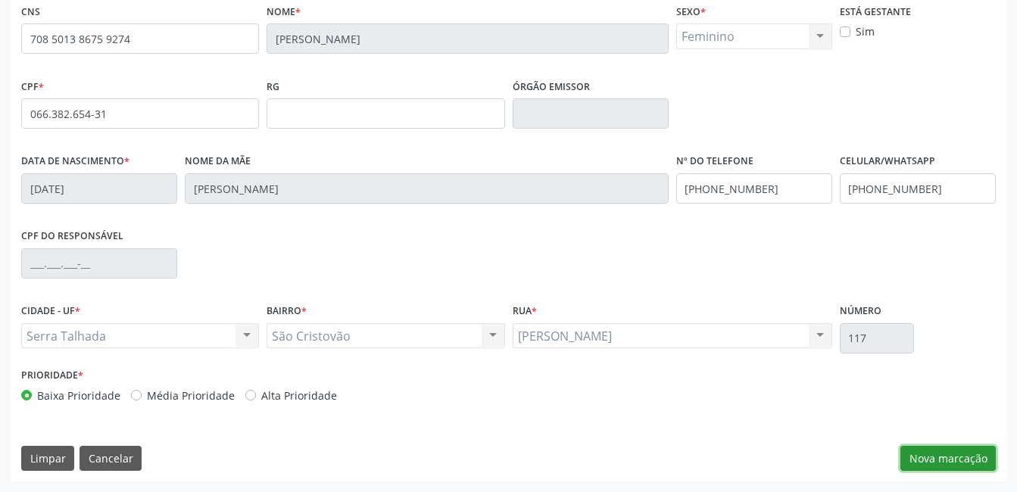
click at [973, 455] on button "Nova marcação" at bounding box center [948, 459] width 95 height 26
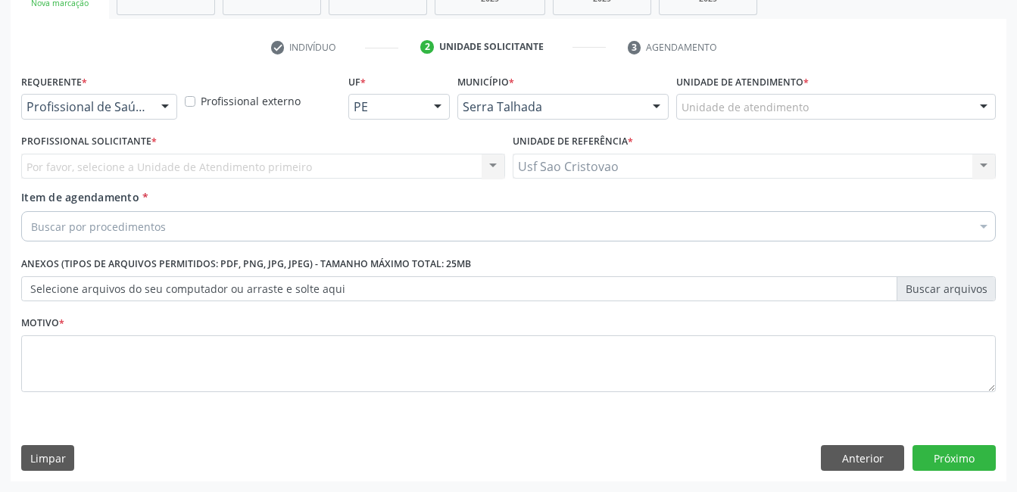
scroll to position [258, 0]
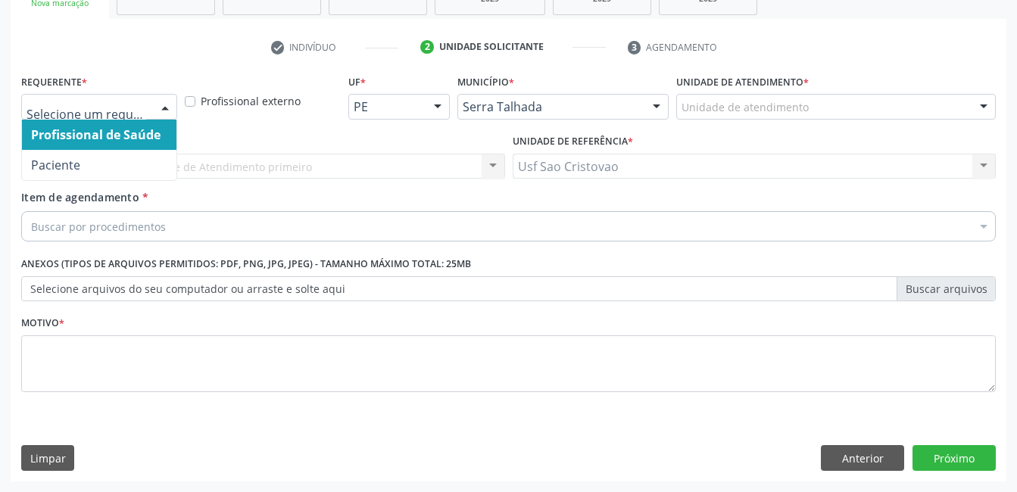
click at [166, 105] on div at bounding box center [165, 108] width 23 height 26
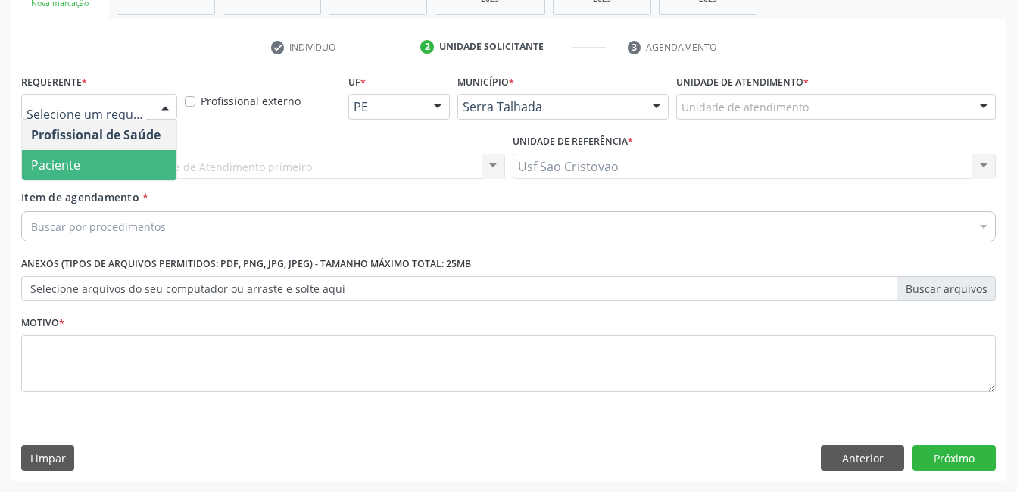
click at [163, 156] on span "Paciente" at bounding box center [99, 165] width 155 height 30
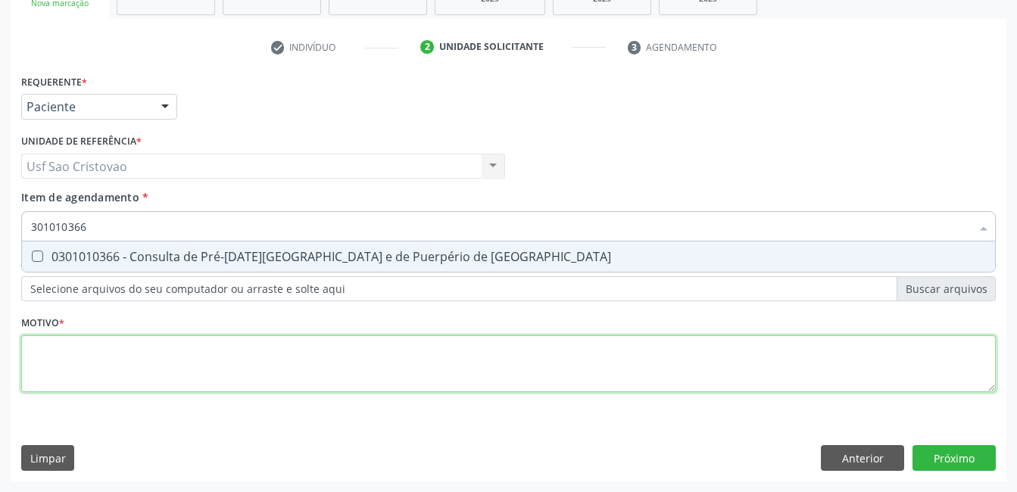
click at [235, 367] on div "Requerente * Paciente Profissional de Saúde Paciente Nenhum resultado encontrad…" at bounding box center [508, 241] width 975 height 343
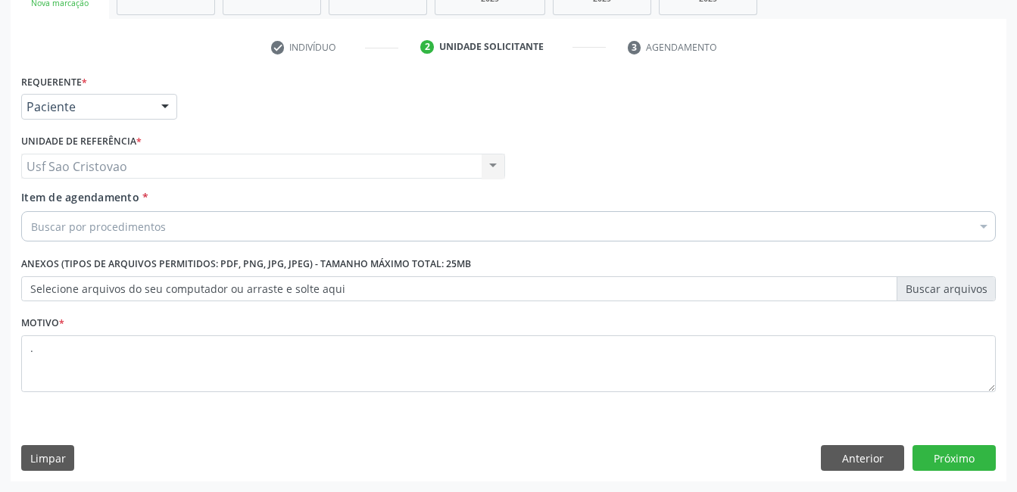
click at [523, 421] on div "Requerente * Paciente Profissional de Saúde Paciente Nenhum resultado encontrad…" at bounding box center [509, 275] width 996 height 411
click at [943, 458] on button "Próximo" at bounding box center [954, 458] width 83 height 26
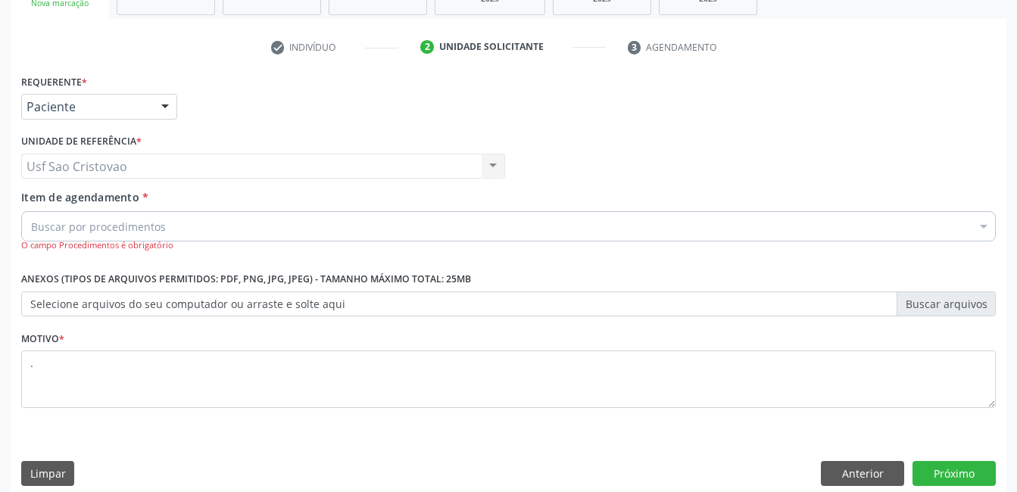
click at [181, 223] on div "Buscar por procedimentos" at bounding box center [508, 226] width 975 height 30
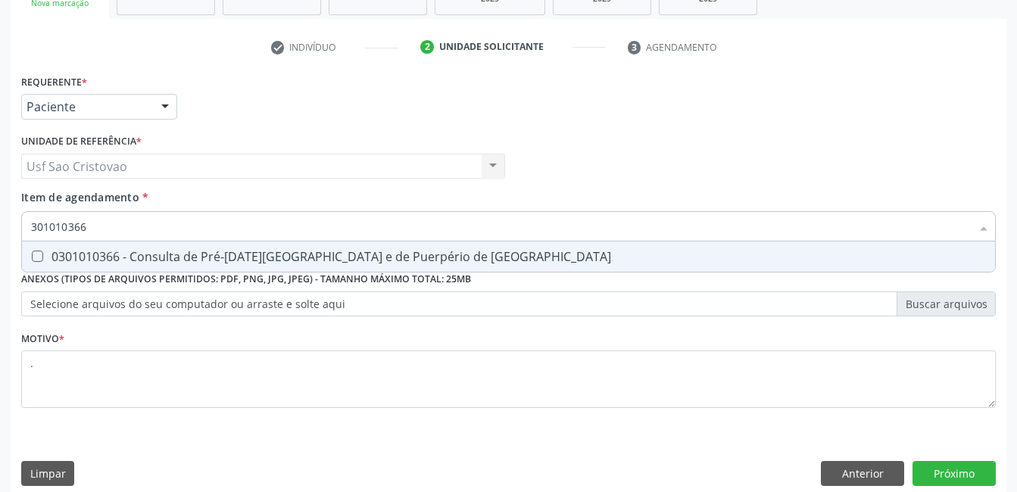
click at [39, 255] on Risco at bounding box center [37, 256] width 11 height 11
click at [32, 255] on Risco "checkbox" at bounding box center [27, 257] width 10 height 10
click at [980, 471] on button "Próximo" at bounding box center [954, 474] width 83 height 26
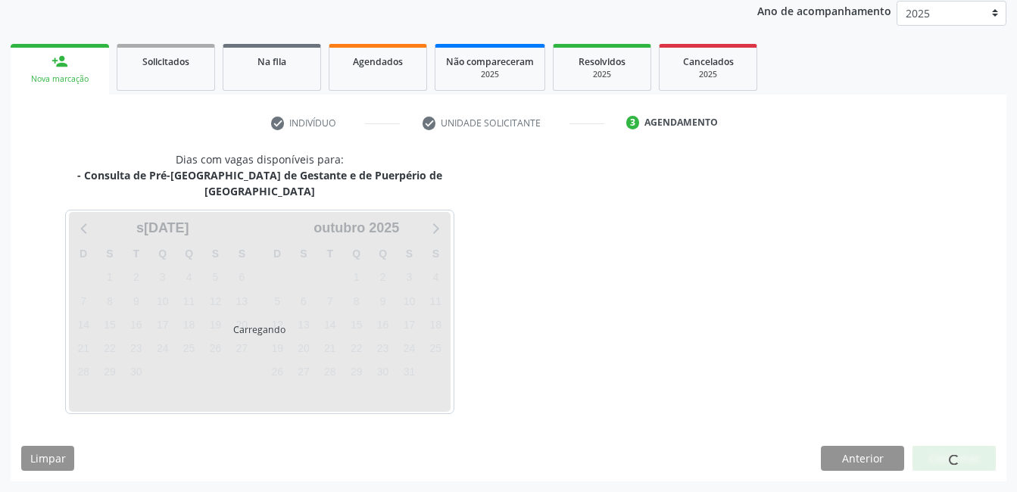
scroll to position [167, 0]
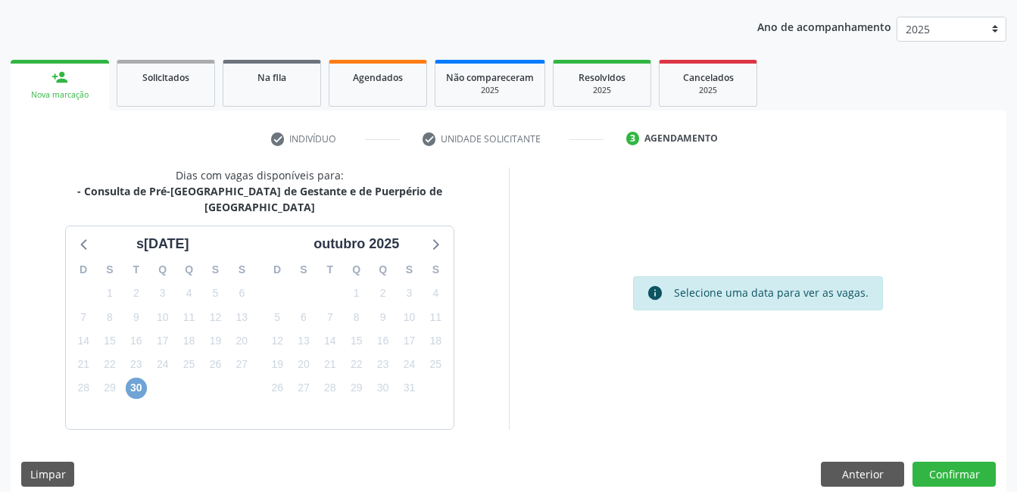
click at [142, 378] on span "30" at bounding box center [136, 388] width 21 height 21
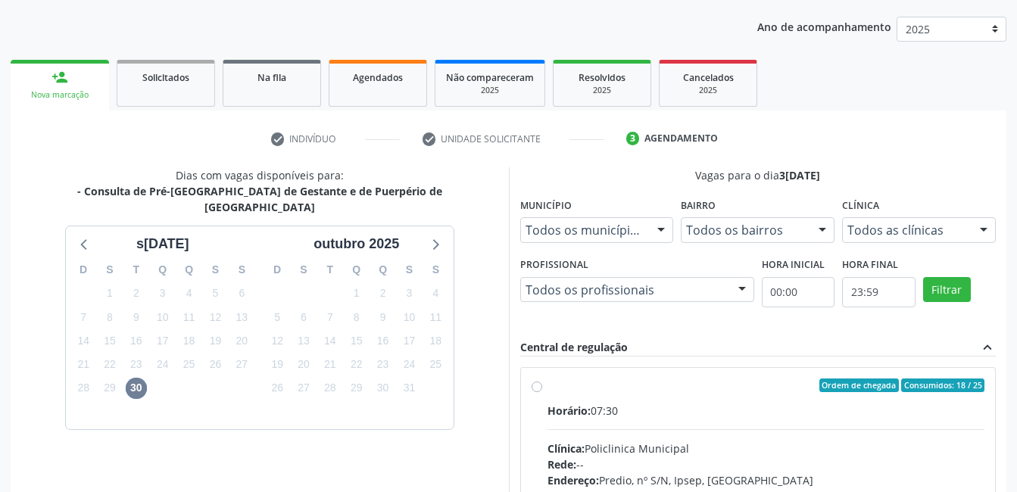
click at [548, 386] on label "Ordem de chegada Consumidos: 18 / 25 Horário: 07:30 Clínica: Policlinica Munici…" at bounding box center [767, 495] width 438 height 233
click at [535, 386] on input "Ordem de chegada Consumidos: 18 / 25 Horário: 07:30 Clínica: Policlinica Munici…" at bounding box center [537, 386] width 11 height 14
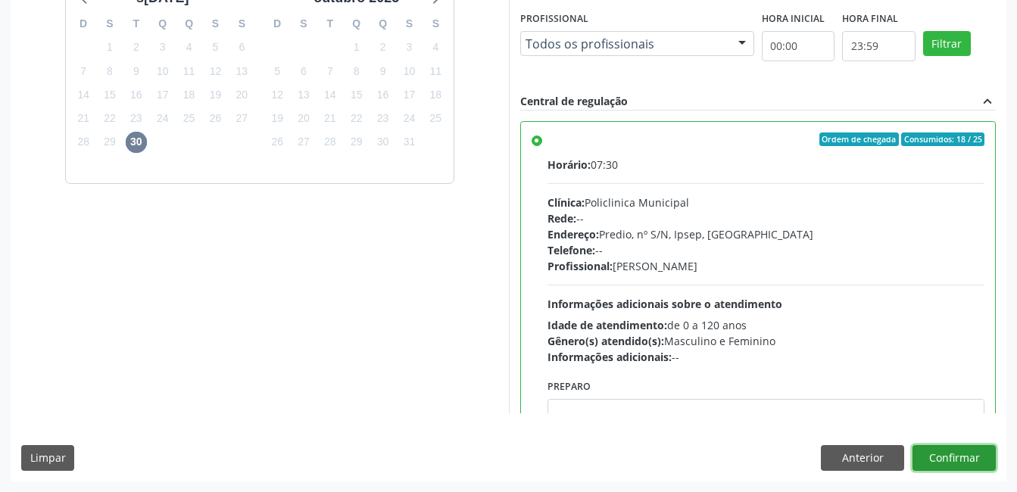
click at [958, 461] on button "Confirmar" at bounding box center [954, 458] width 83 height 26
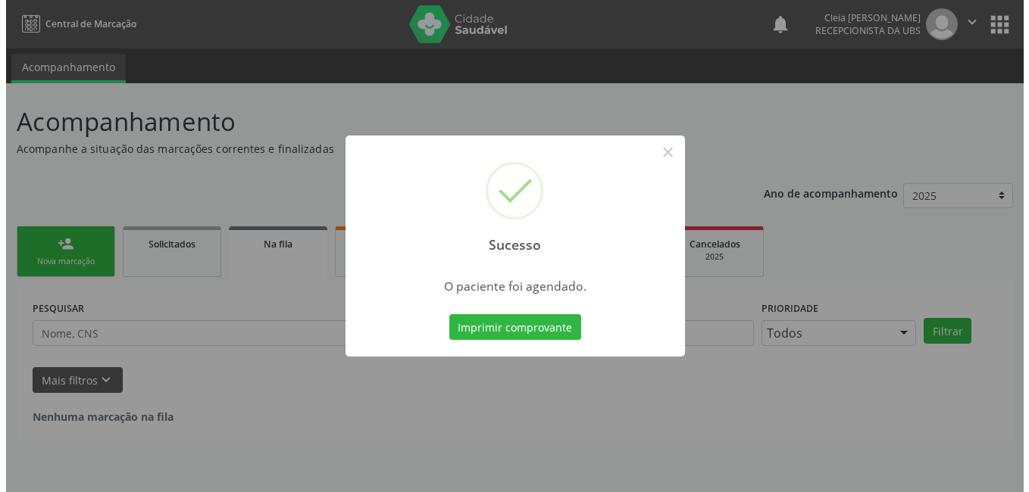
scroll to position [0, 0]
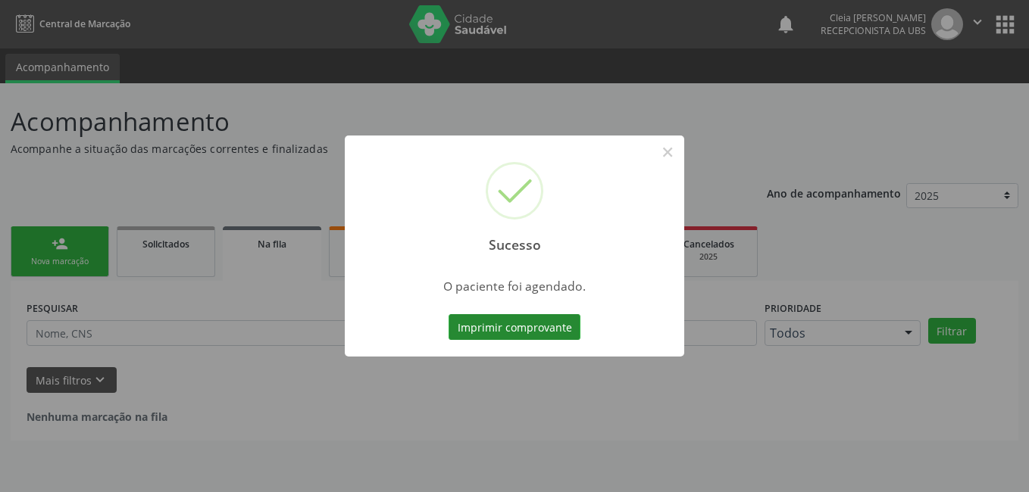
click at [544, 333] on button "Imprimir comprovante" at bounding box center [515, 327] width 132 height 26
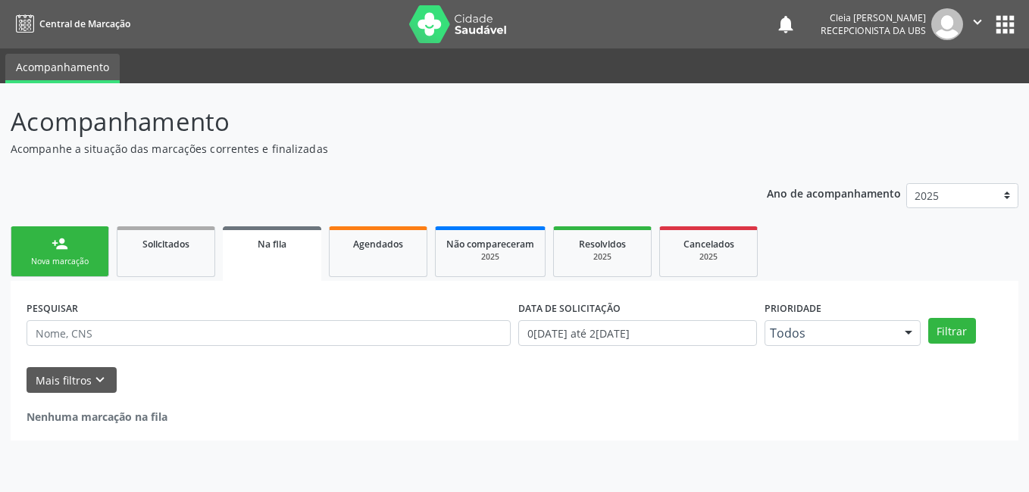
click at [60, 256] on div "Nova marcação" at bounding box center [60, 261] width 76 height 11
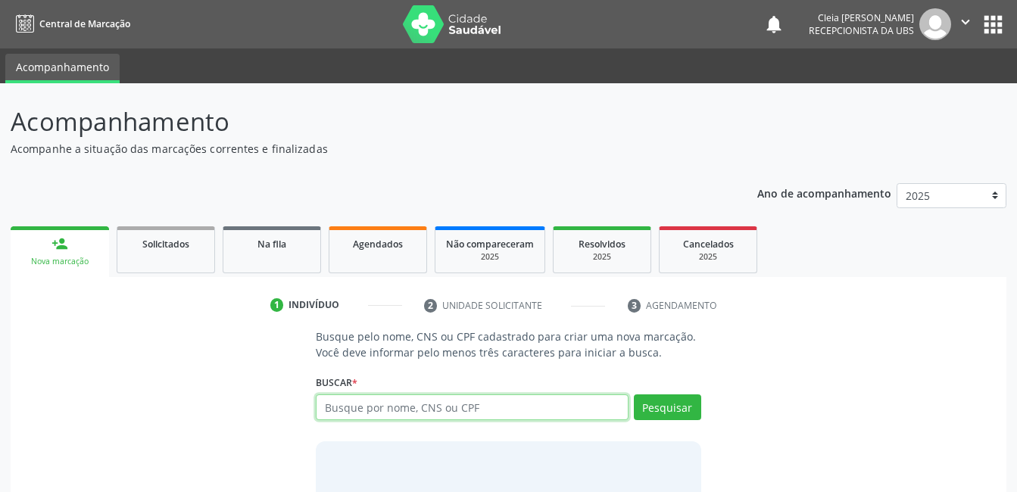
click at [515, 402] on input "text" at bounding box center [472, 408] width 312 height 26
type input "10952459450"
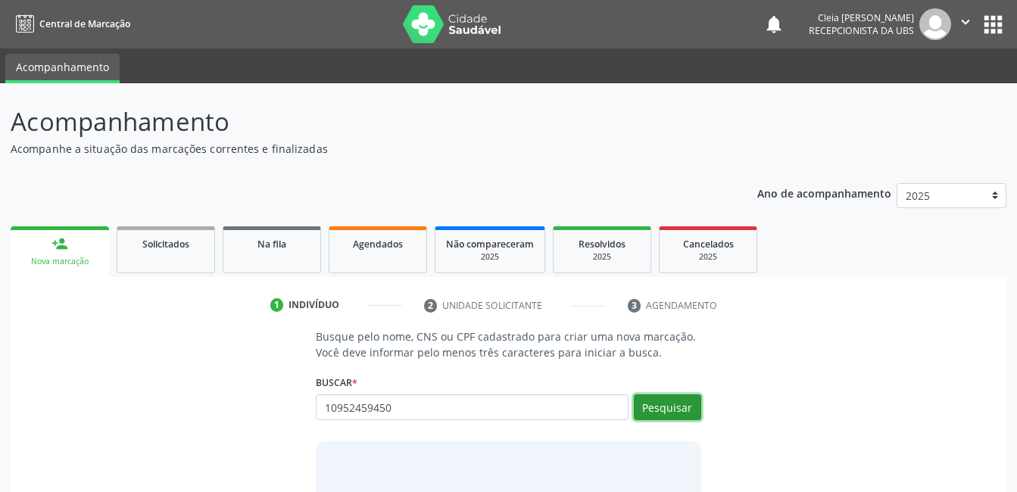
click at [658, 409] on button "Pesquisar" at bounding box center [667, 408] width 67 height 26
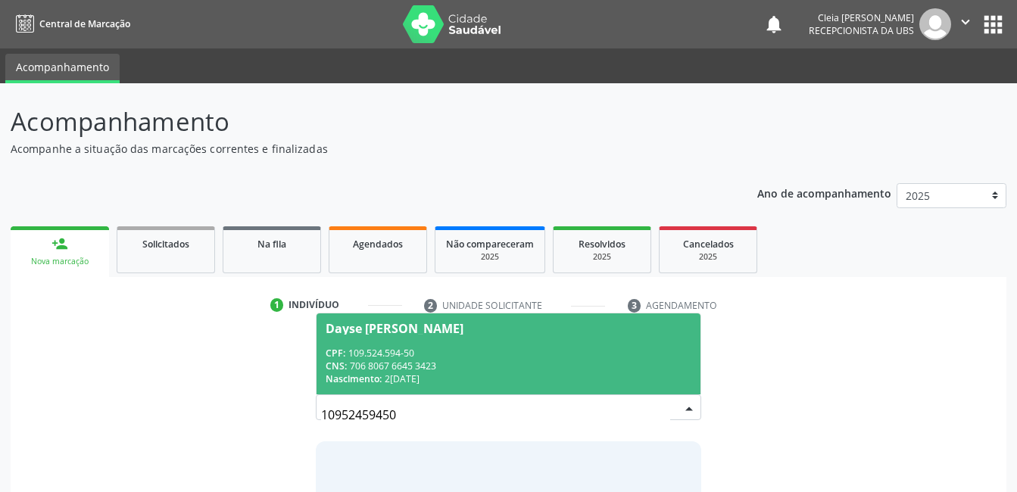
click at [552, 350] on div "CPF: 109.524.594-50" at bounding box center [508, 353] width 365 height 13
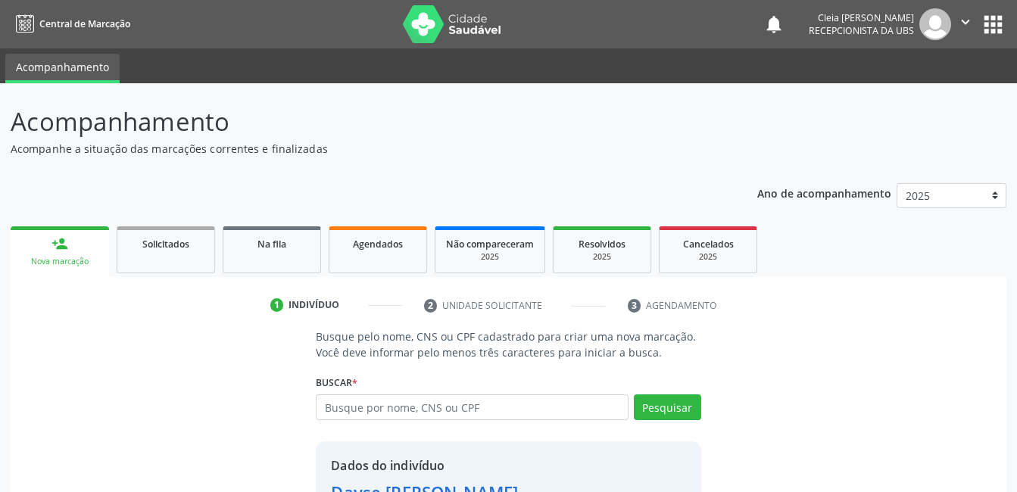
scroll to position [115, 0]
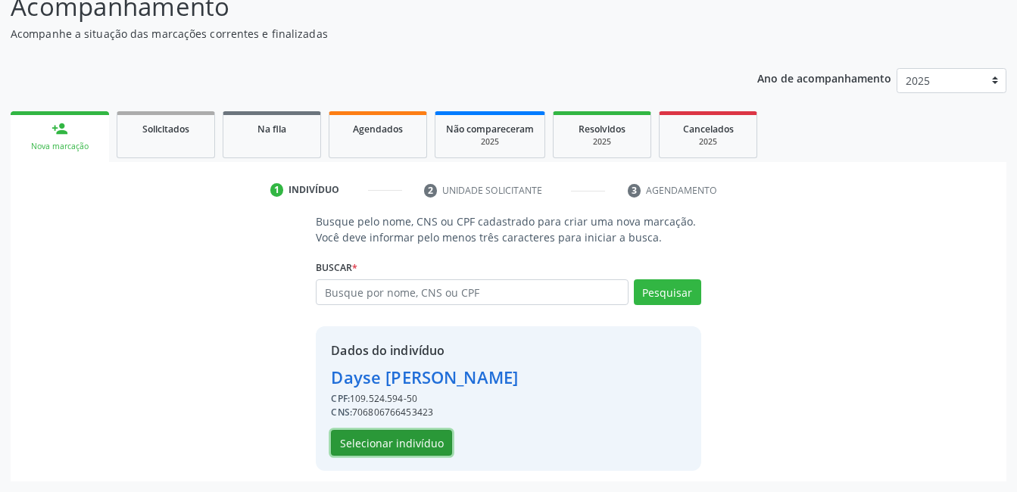
click at [393, 441] on button "Selecionar indivíduo" at bounding box center [391, 443] width 121 height 26
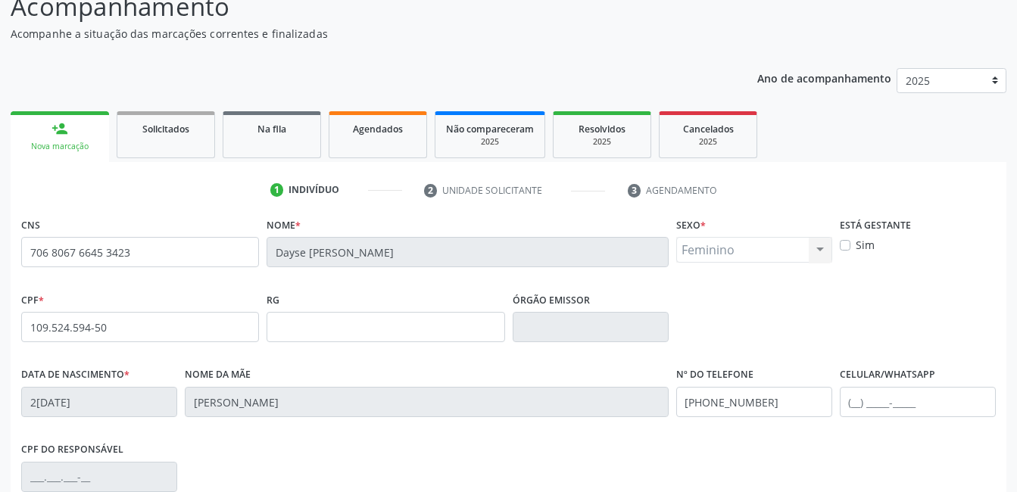
scroll to position [329, 0]
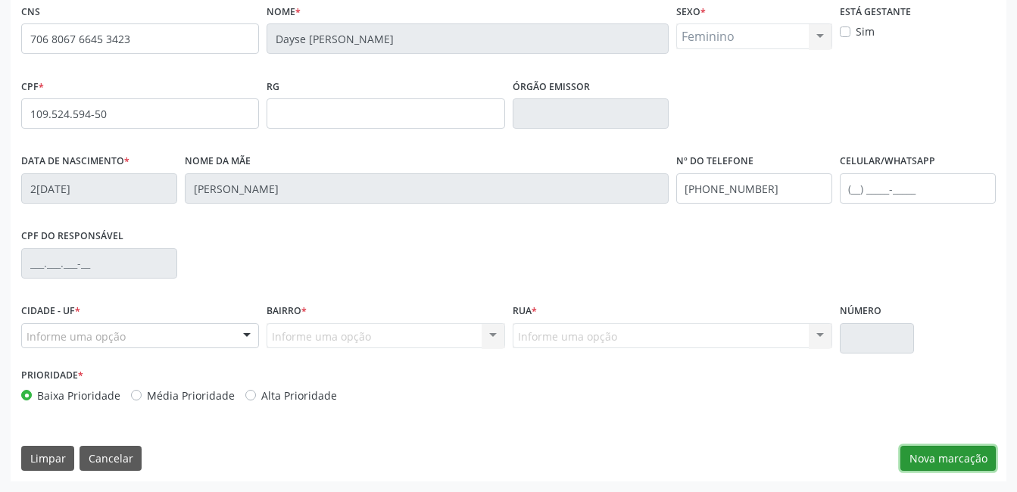
click at [952, 455] on button "Nova marcação" at bounding box center [948, 459] width 95 height 26
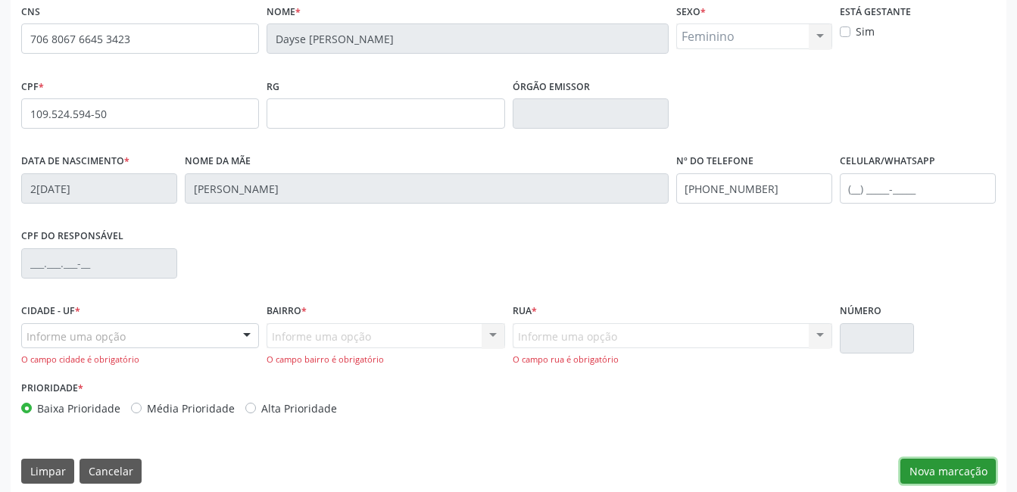
click at [947, 468] on button "Nova marcação" at bounding box center [948, 472] width 95 height 26
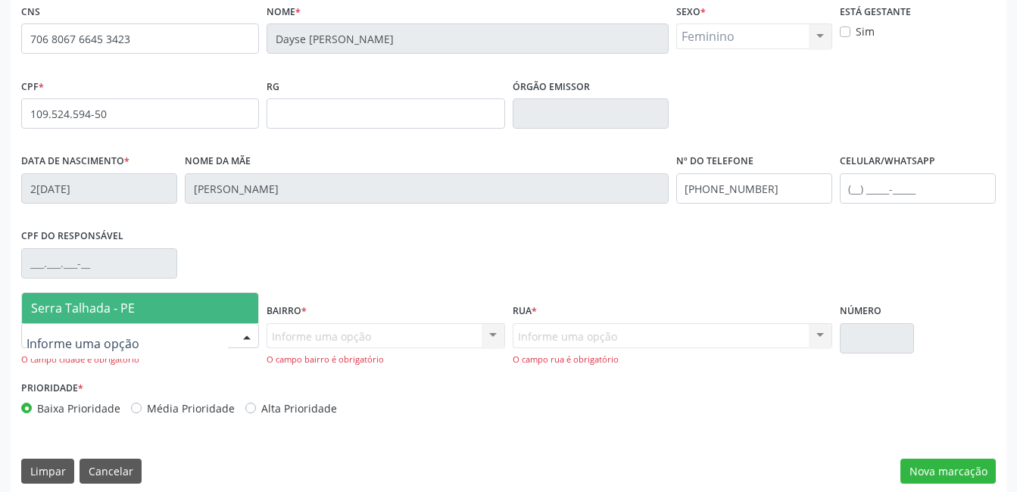
click at [253, 333] on div at bounding box center [247, 337] width 23 height 26
click at [227, 309] on span "Serra Talhada - PE" at bounding box center [140, 308] width 236 height 30
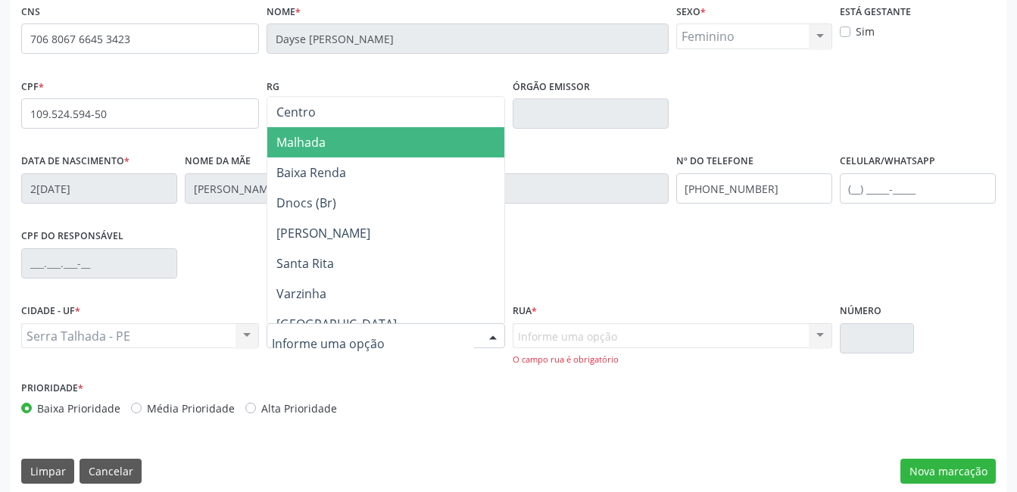
scroll to position [303, 0]
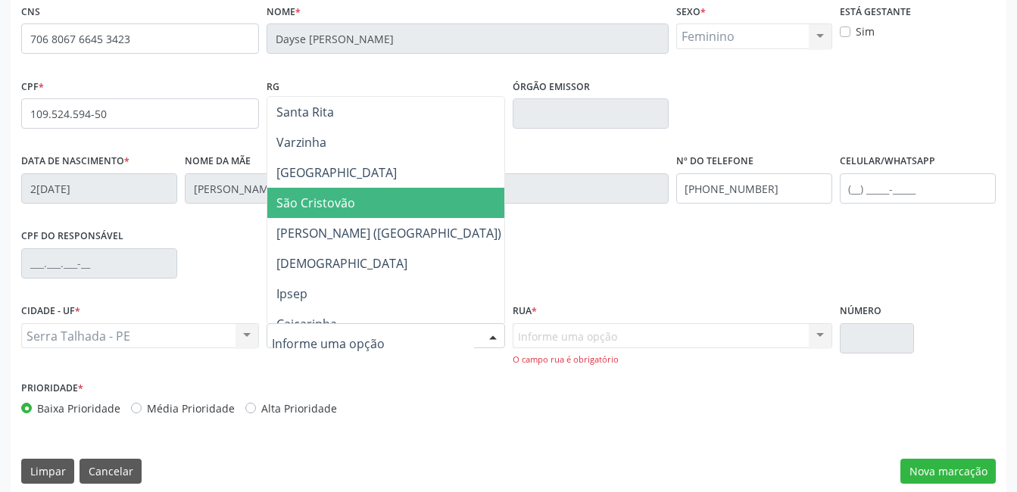
click at [363, 210] on span "São Cristovão" at bounding box center [388, 203] width 243 height 30
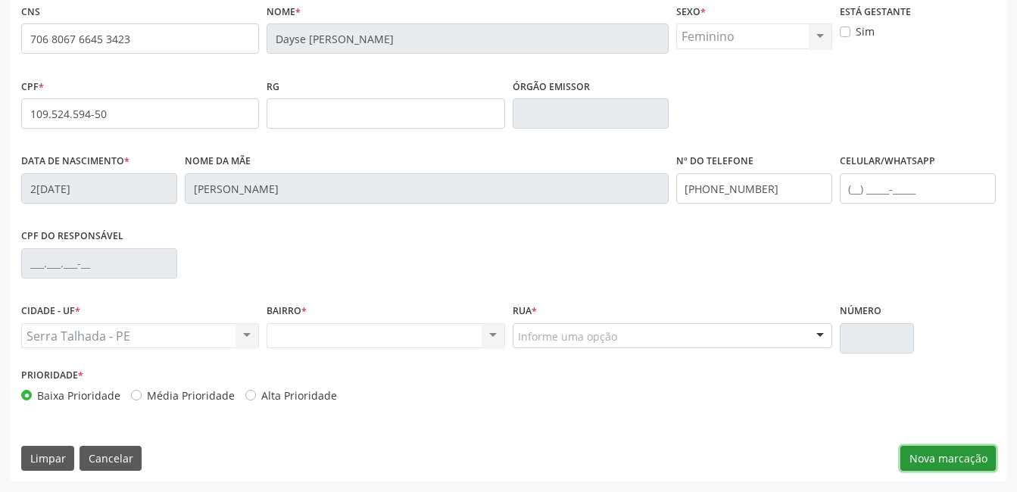
click at [953, 450] on button "Nova marcação" at bounding box center [948, 459] width 95 height 26
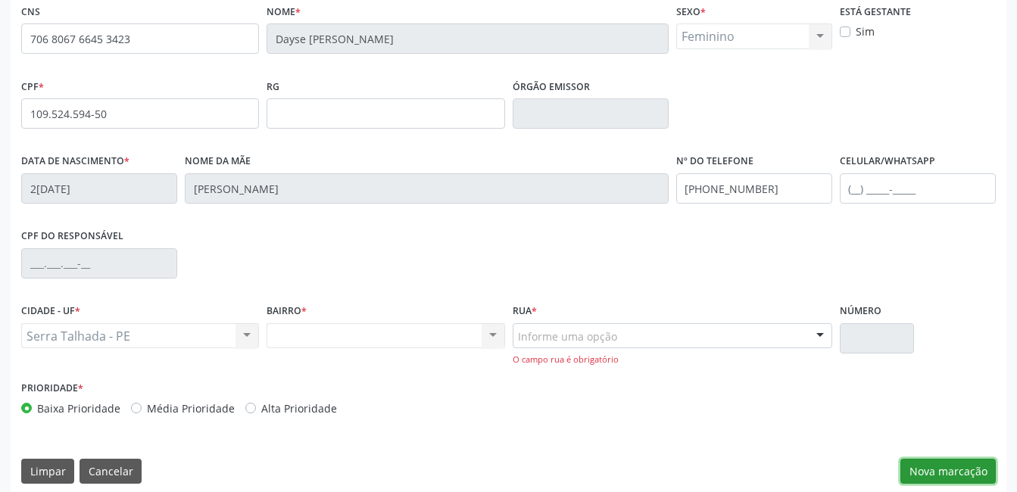
click at [958, 473] on button "Nova marcação" at bounding box center [948, 472] width 95 height 26
click at [618, 338] on div at bounding box center [673, 337] width 320 height 26
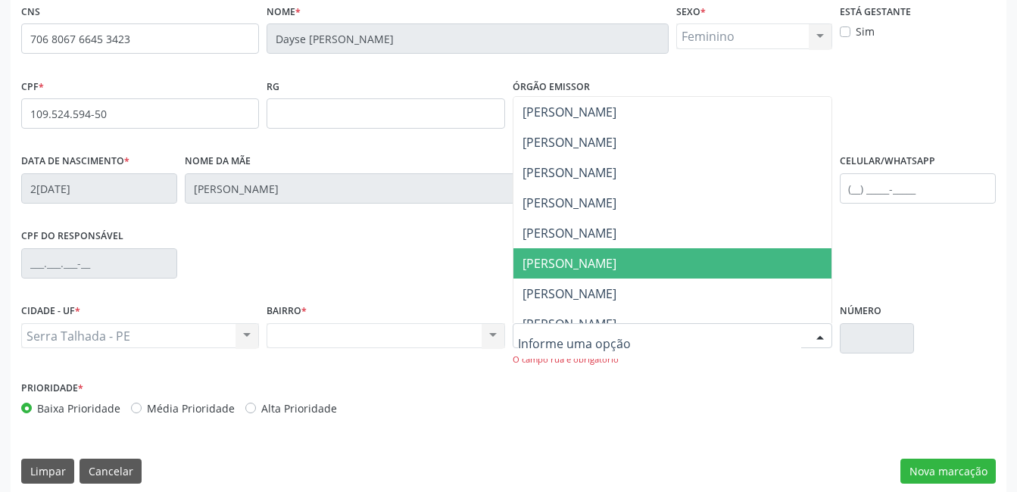
click at [605, 271] on span "Mario Lira" at bounding box center [673, 264] width 318 height 30
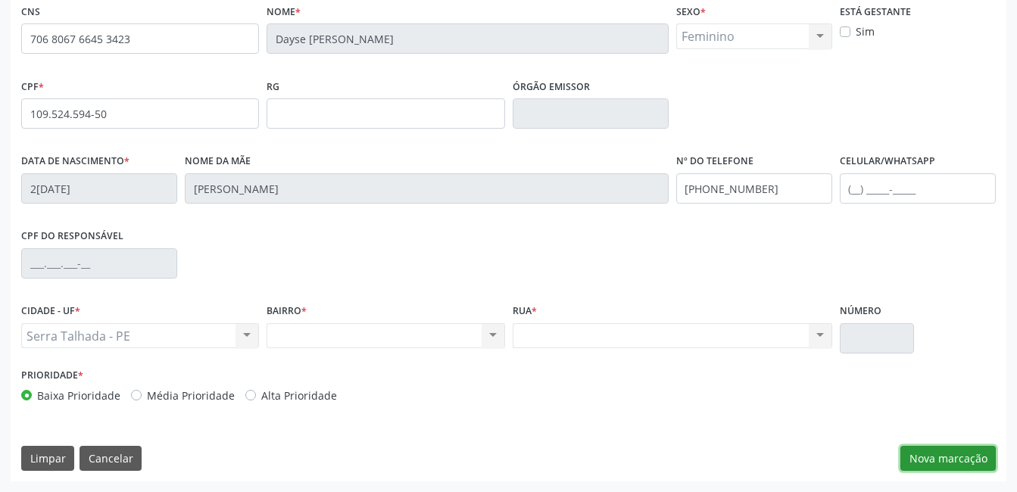
click at [955, 463] on button "Nova marcação" at bounding box center [948, 459] width 95 height 26
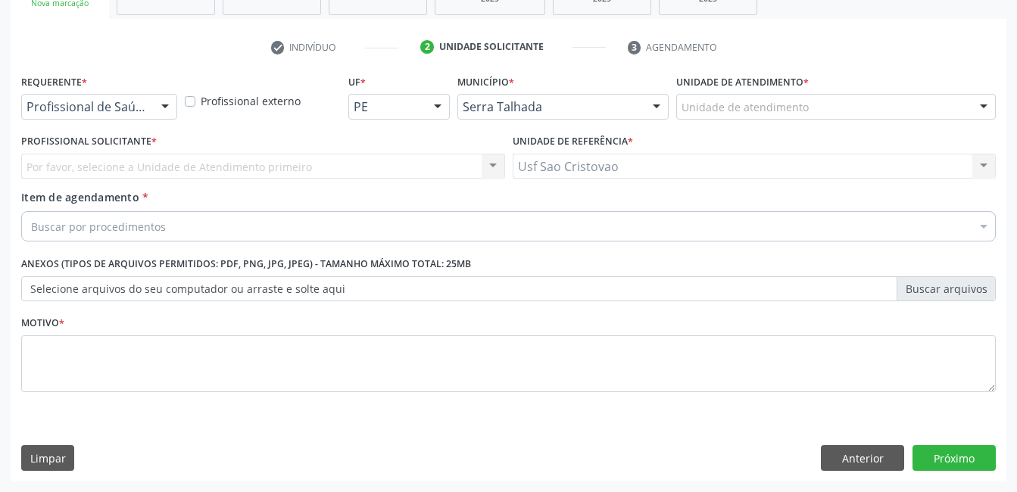
scroll to position [258, 0]
click at [170, 110] on div at bounding box center [165, 108] width 23 height 26
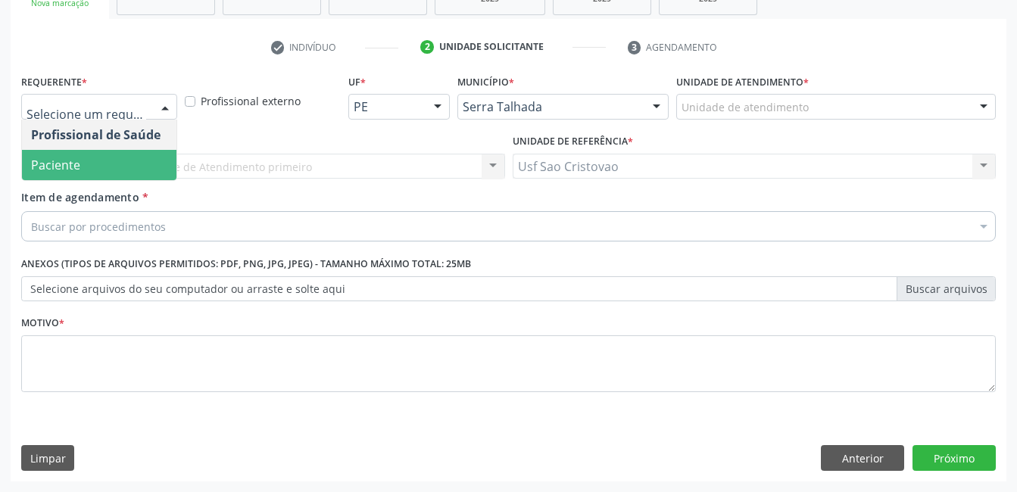
click at [138, 173] on span "Paciente" at bounding box center [99, 165] width 155 height 30
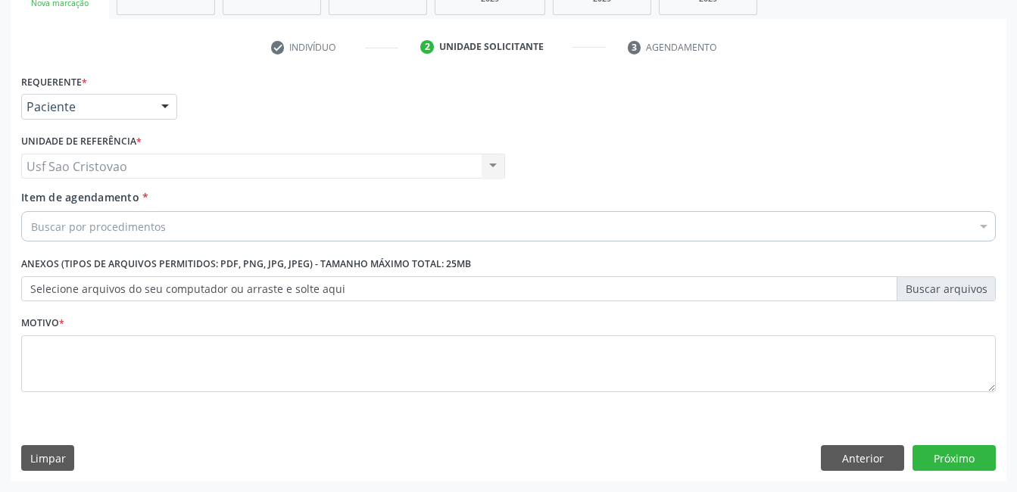
click at [171, 224] on div "Buscar por procedimentos" at bounding box center [508, 226] width 975 height 30
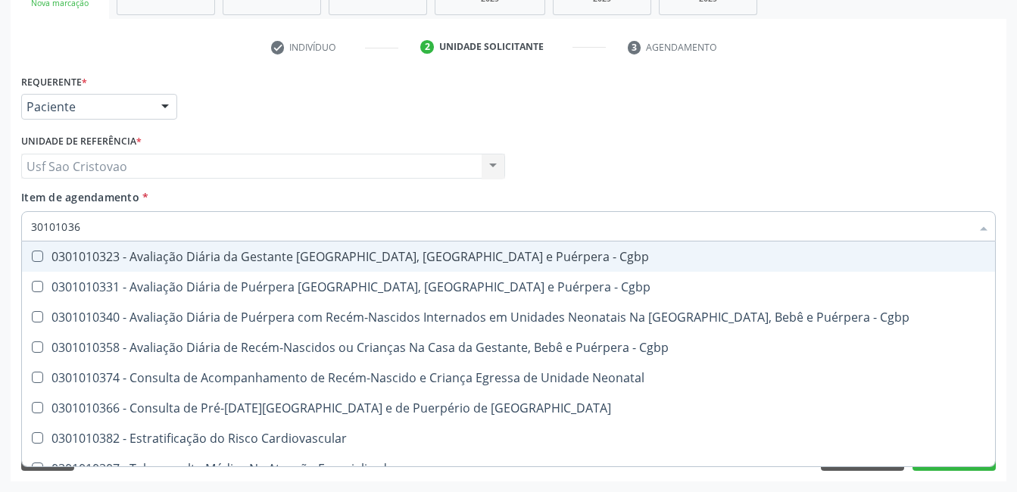
type input "301010366"
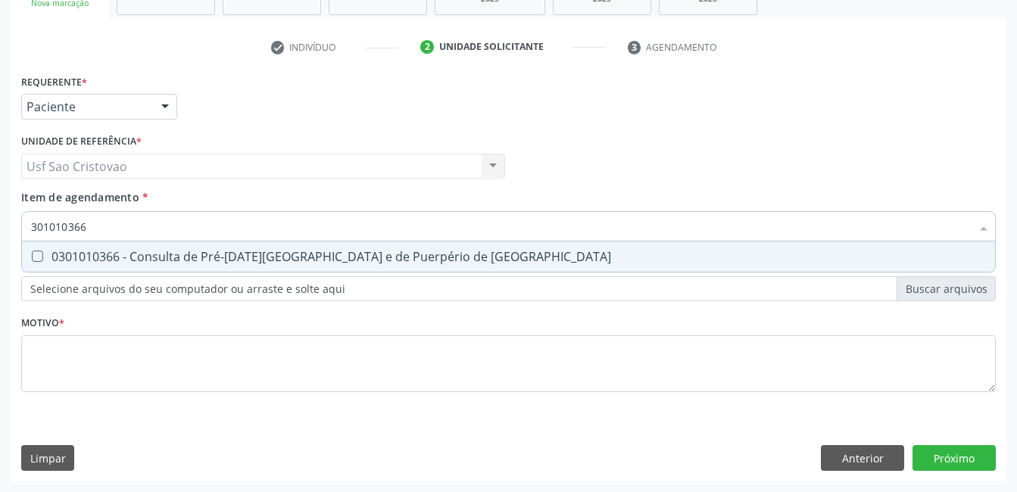
click at [39, 255] on Risco at bounding box center [37, 256] width 11 height 11
click at [32, 255] on Risco "checkbox" at bounding box center [27, 257] width 10 height 10
checkbox Risco "true"
click at [939, 464] on div "Requerente * Paciente Profissional de Saúde Paciente Nenhum resultado encontrad…" at bounding box center [509, 275] width 996 height 411
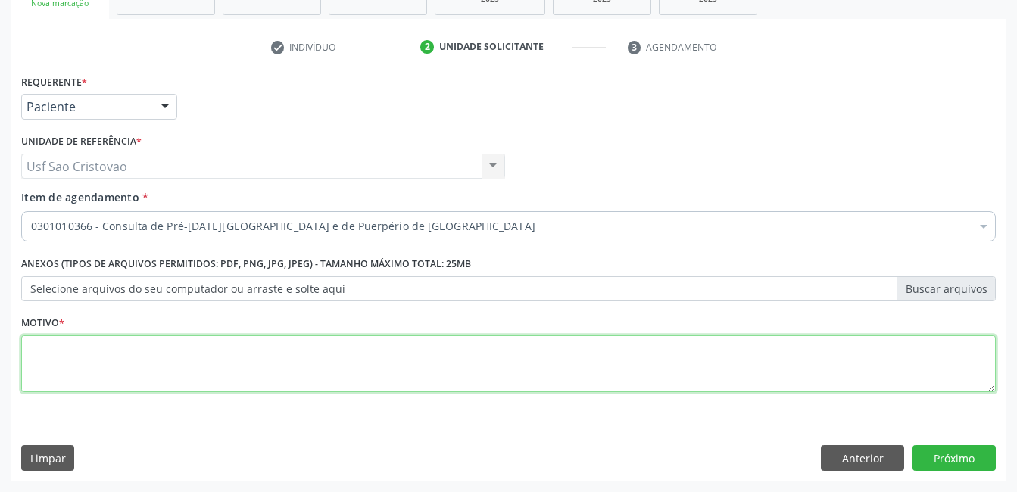
click at [706, 361] on textarea at bounding box center [508, 365] width 975 height 58
type textarea "."
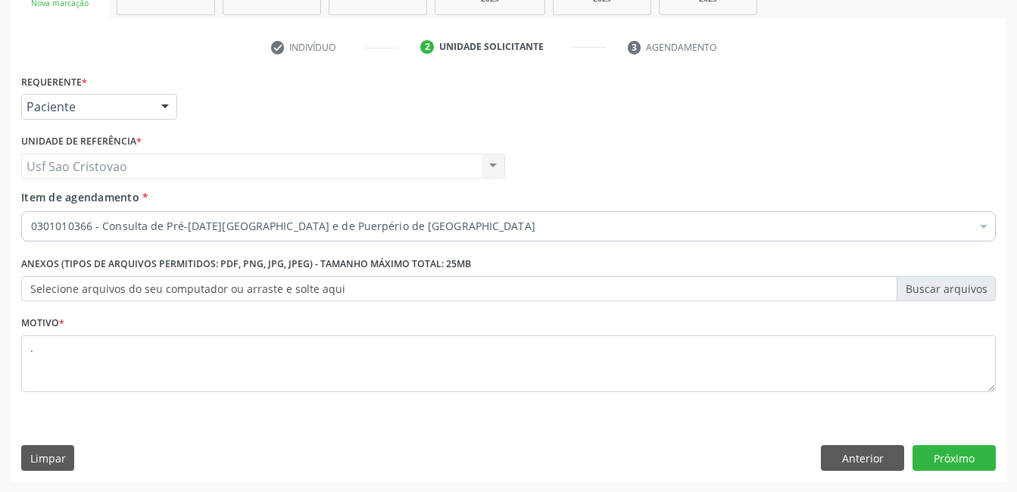
click at [614, 445] on div "Limpar Anterior Próximo" at bounding box center [508, 458] width 975 height 26
click at [949, 461] on button "Próximo" at bounding box center [954, 458] width 83 height 26
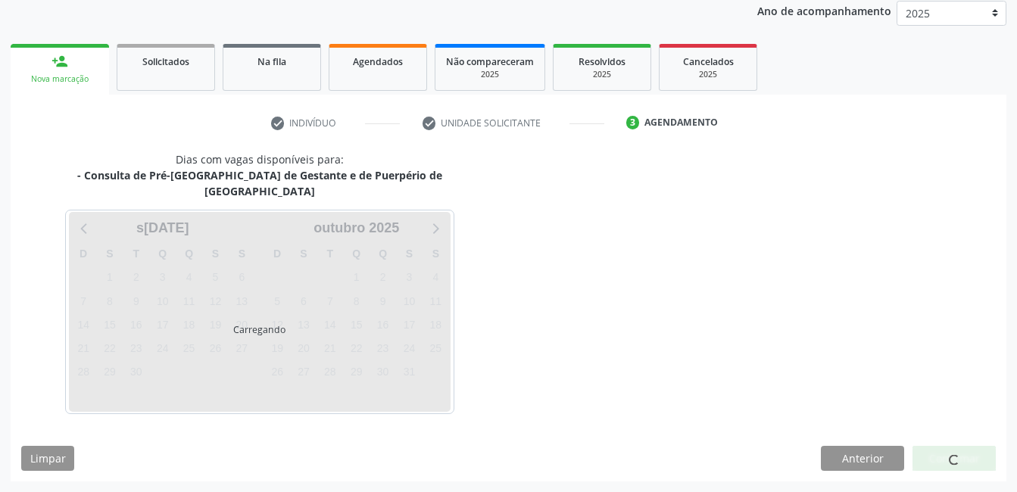
scroll to position [167, 0]
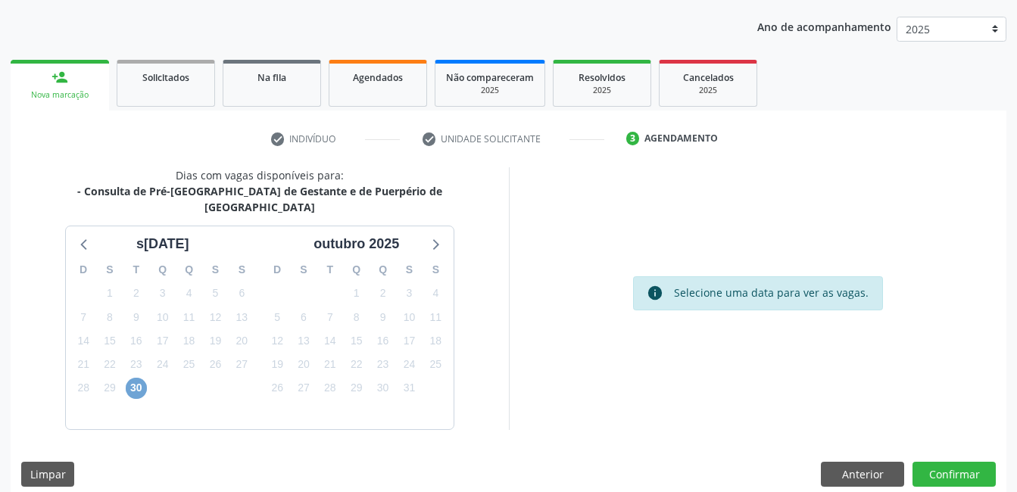
click at [144, 378] on span "30" at bounding box center [136, 388] width 21 height 21
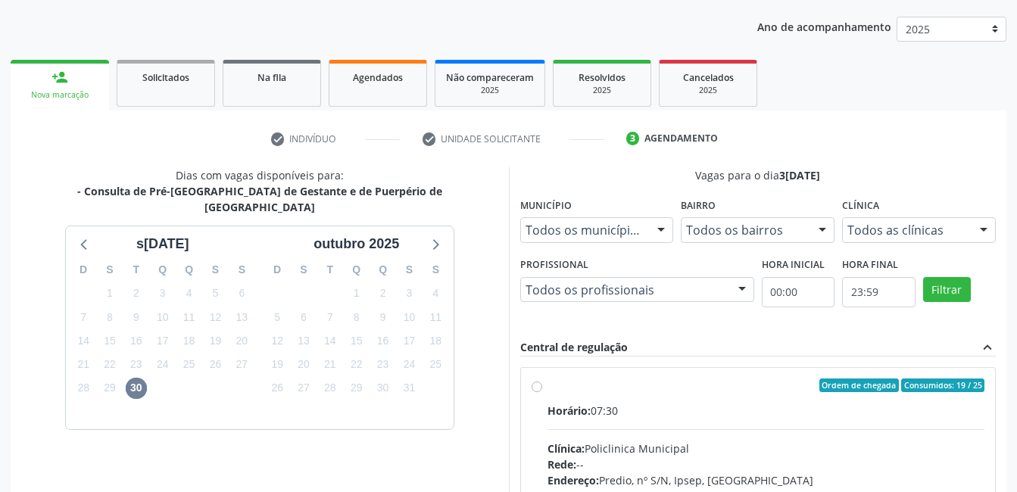
click at [548, 386] on label "Ordem de chegada Consumidos: 19 / 25 Horário: 07:30 Clínica: Policlinica Munici…" at bounding box center [767, 495] width 438 height 233
click at [536, 386] on input "Ordem de chegada Consumidos: 19 / 25 Horário: 07:30 Clínica: Policlinica Munici…" at bounding box center [537, 386] width 11 height 14
radio input "true"
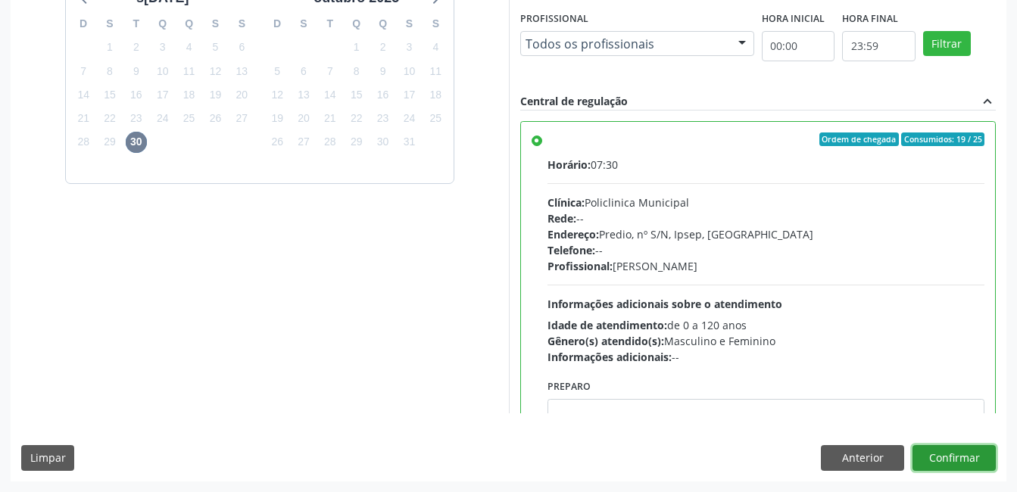
click at [987, 461] on button "Confirmar" at bounding box center [954, 458] width 83 height 26
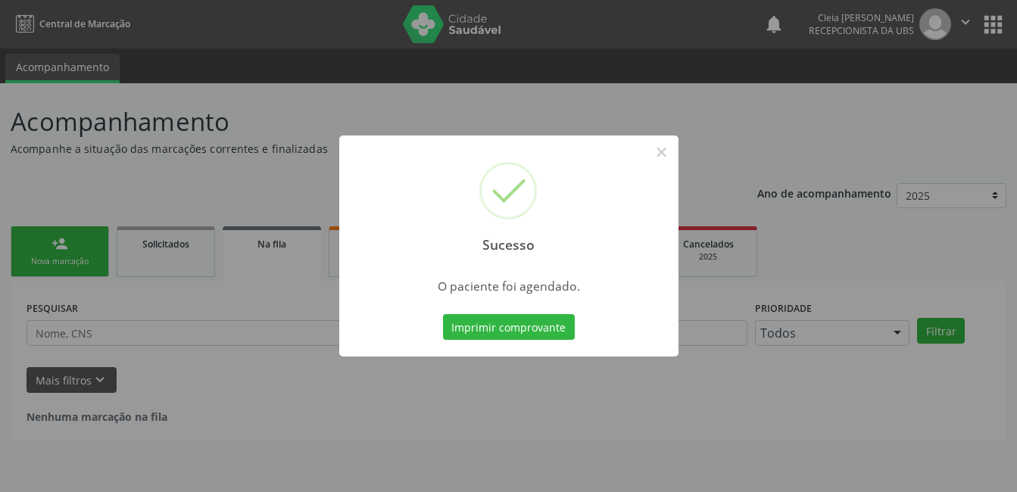
scroll to position [0, 0]
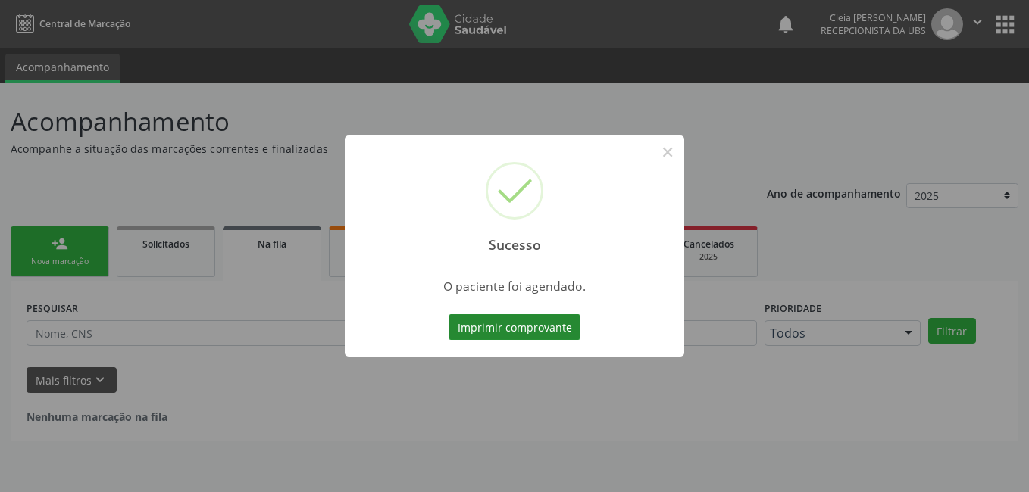
click at [498, 332] on button "Imprimir comprovante" at bounding box center [515, 327] width 132 height 26
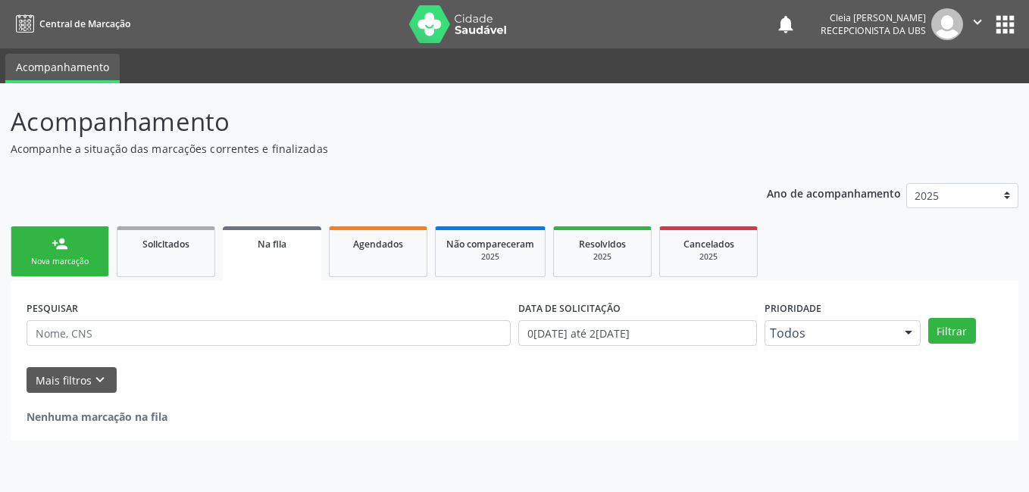
click at [77, 256] on div "Nova marcação" at bounding box center [60, 261] width 76 height 11
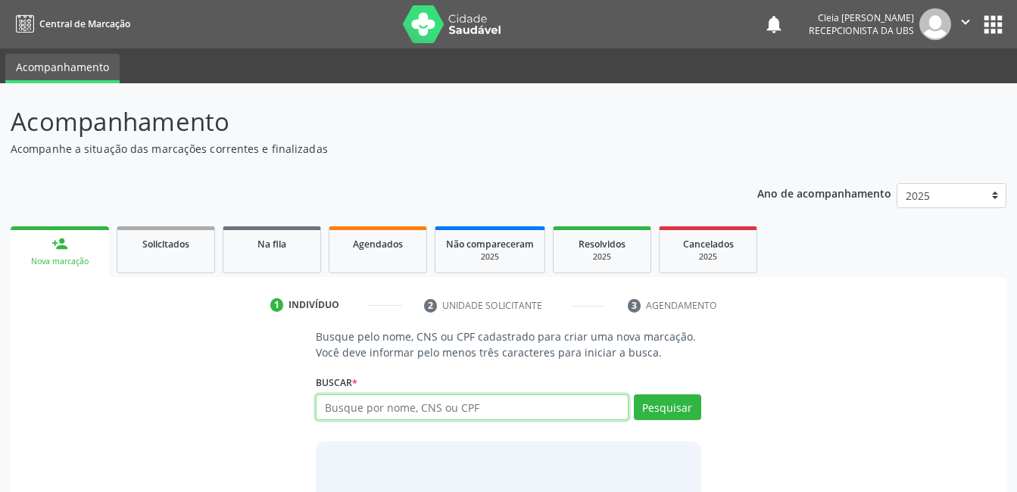
click at [470, 408] on input "text" at bounding box center [472, 408] width 312 height 26
type input "10251435407"
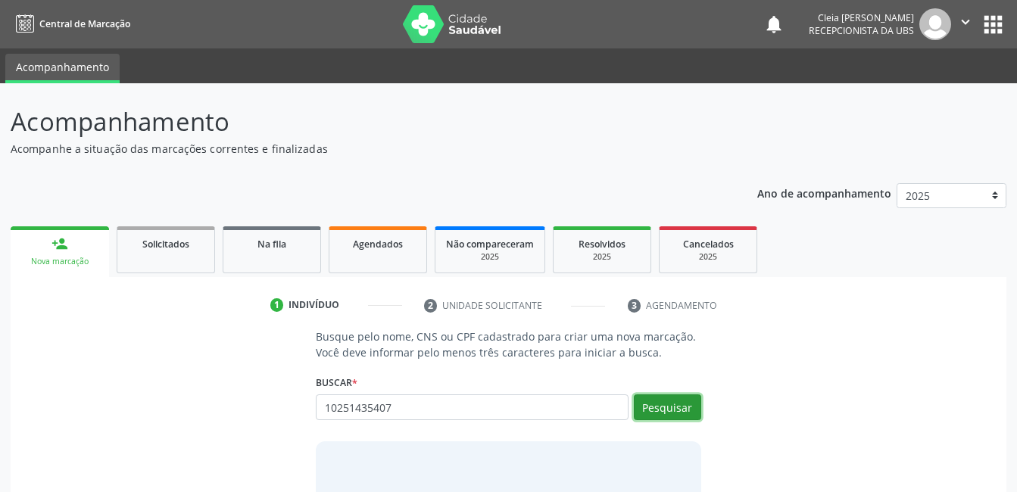
click at [654, 408] on button "Pesquisar" at bounding box center [667, 408] width 67 height 26
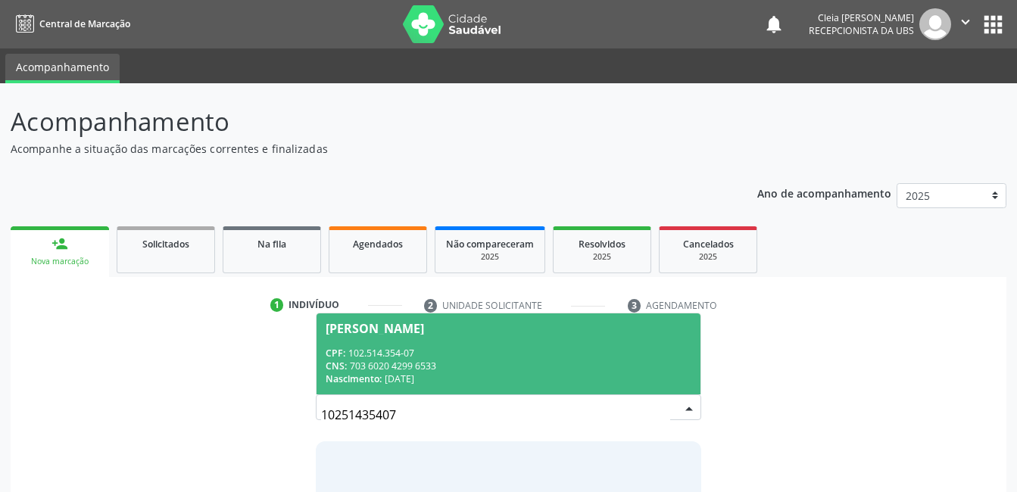
click at [412, 345] on span "Maria Thayna Pereira Leandro CPF: 102.514.354-07 CNS: 703 6020 4299 6533 Nascim…" at bounding box center [508, 354] width 383 height 81
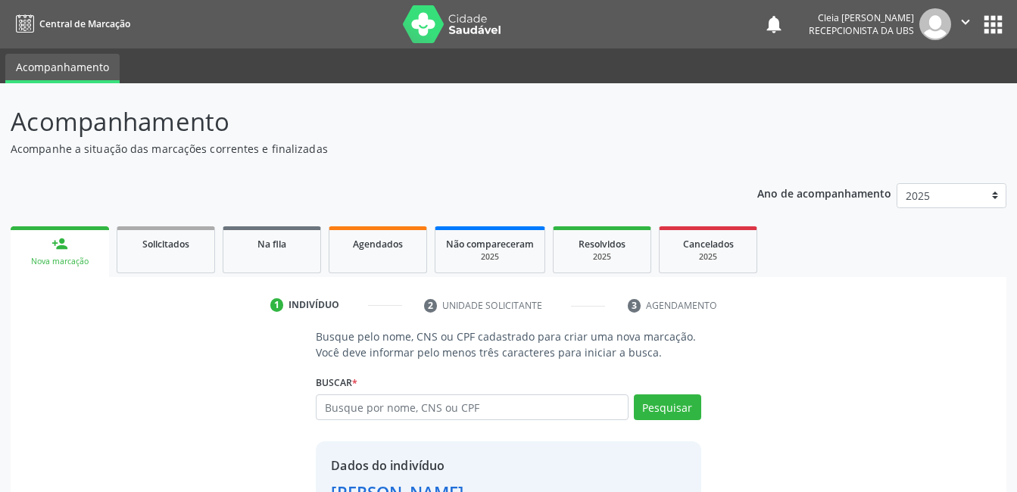
scroll to position [115, 0]
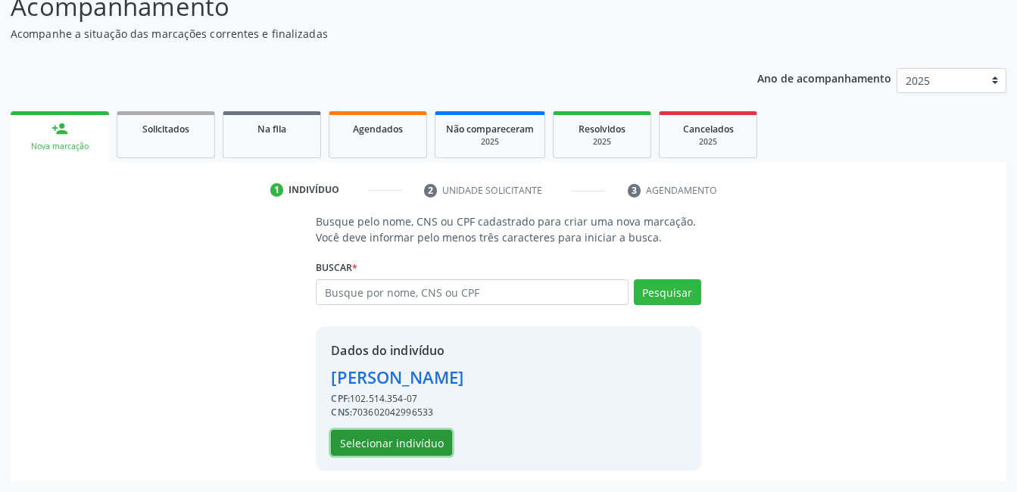
click at [377, 439] on button "Selecionar indivíduo" at bounding box center [391, 443] width 121 height 26
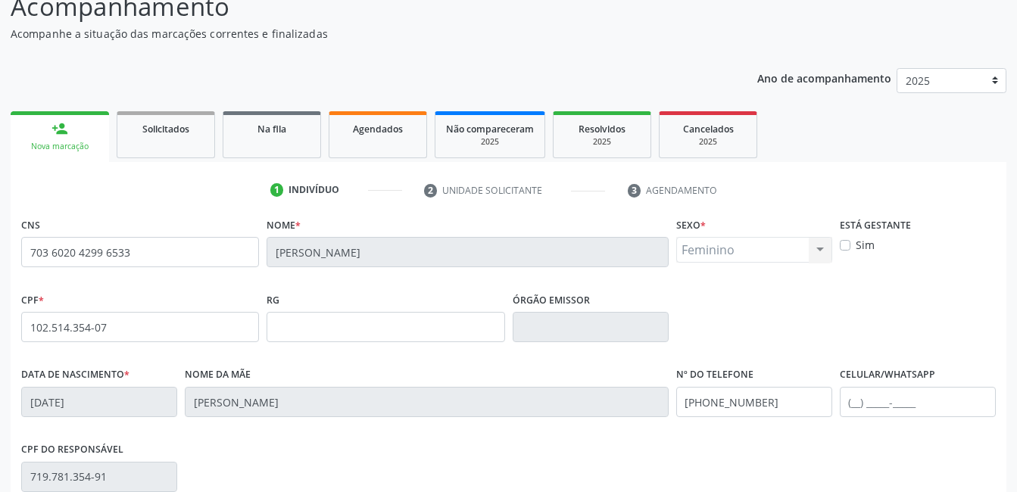
scroll to position [329, 0]
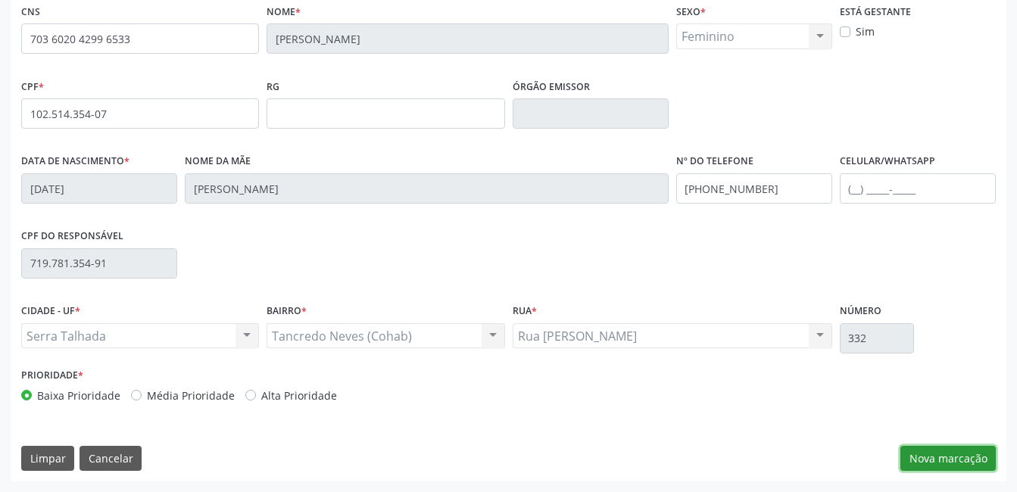
click at [939, 466] on button "Nova marcação" at bounding box center [948, 459] width 95 height 26
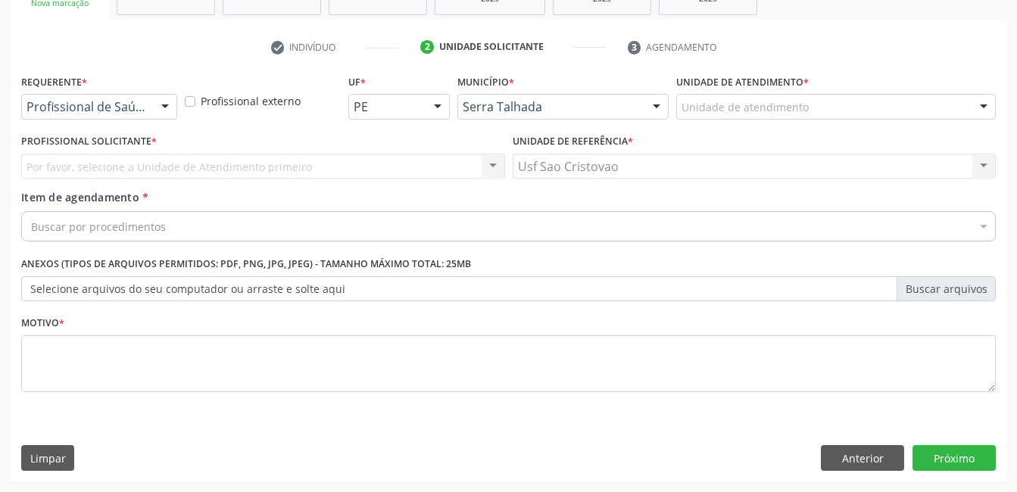
scroll to position [258, 0]
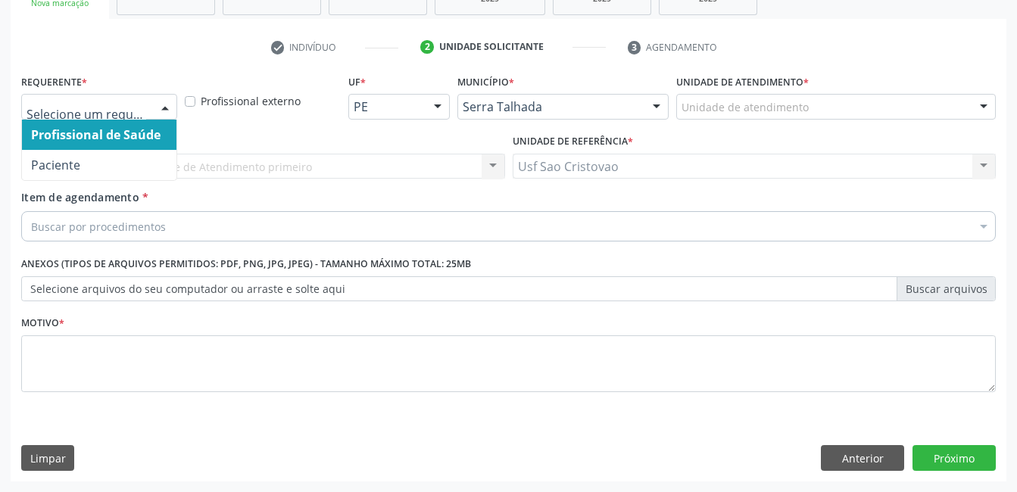
click at [164, 113] on div at bounding box center [165, 108] width 23 height 26
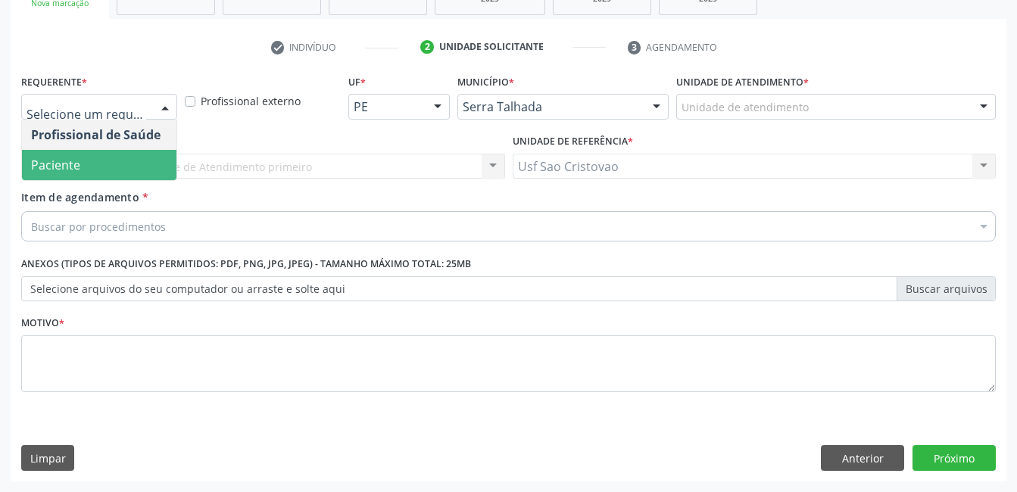
click at [151, 168] on span "Paciente" at bounding box center [99, 165] width 155 height 30
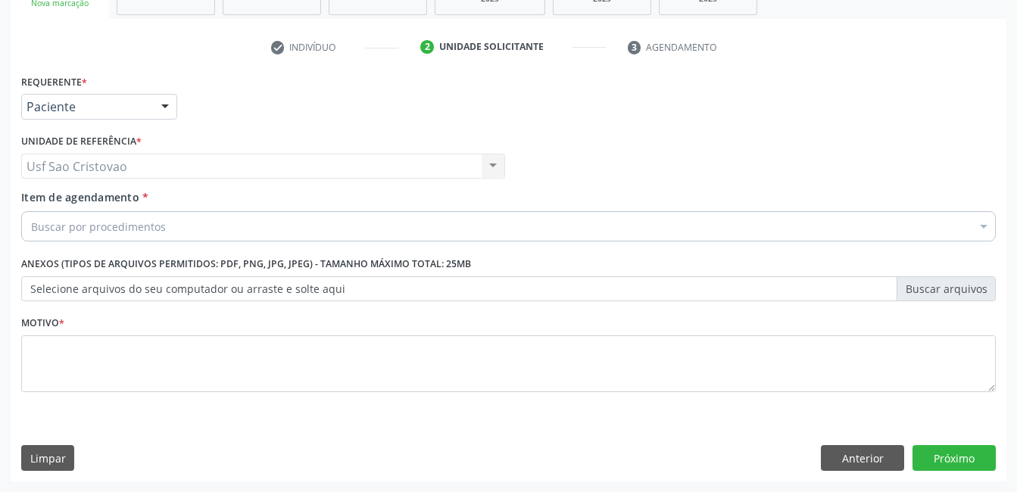
click at [151, 217] on div "Buscar por procedimentos" at bounding box center [508, 226] width 975 height 30
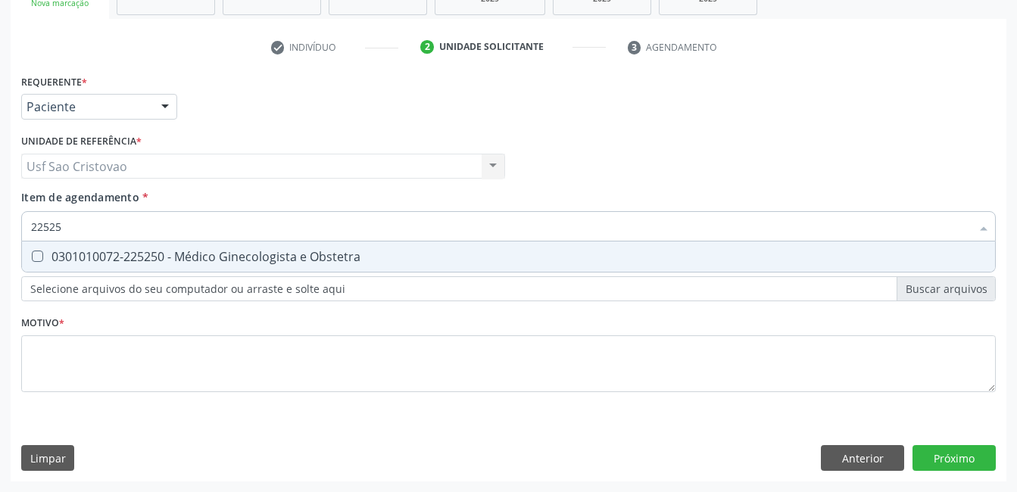
type input "225250"
click at [40, 258] on Obstetra at bounding box center [37, 256] width 11 height 11
click at [32, 258] on Obstetra "checkbox" at bounding box center [27, 257] width 10 height 10
checkbox Obstetra "true"
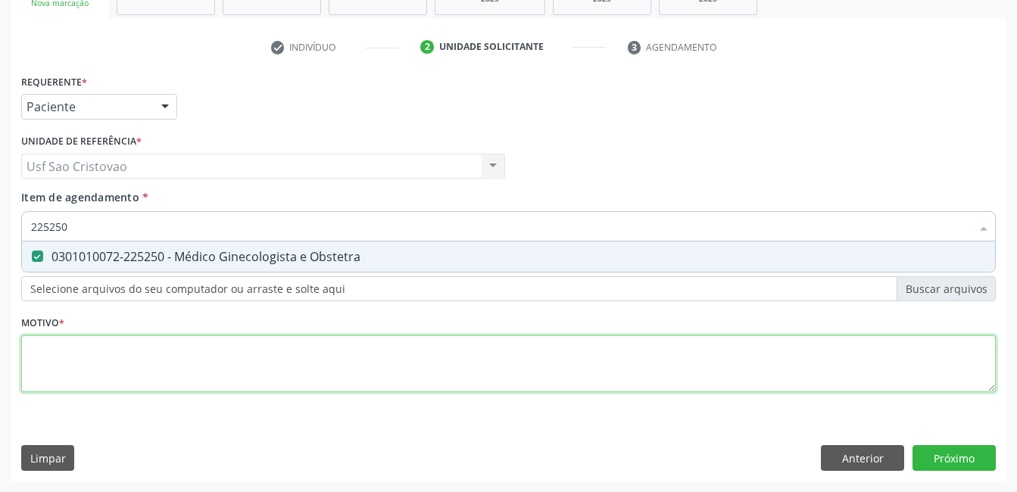
click at [104, 370] on div "Requerente * Paciente Profissional de Saúde Paciente Nenhum resultado encontrad…" at bounding box center [508, 241] width 975 height 343
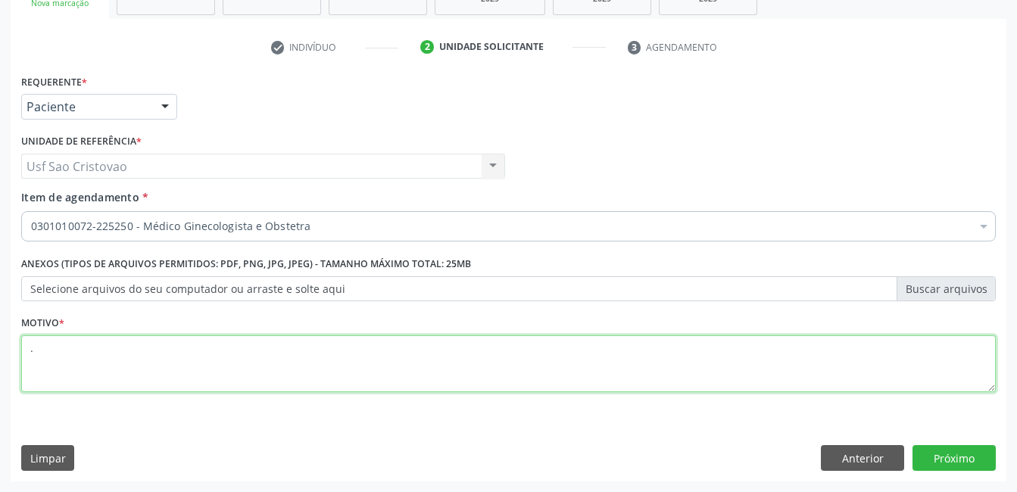
type textarea "."
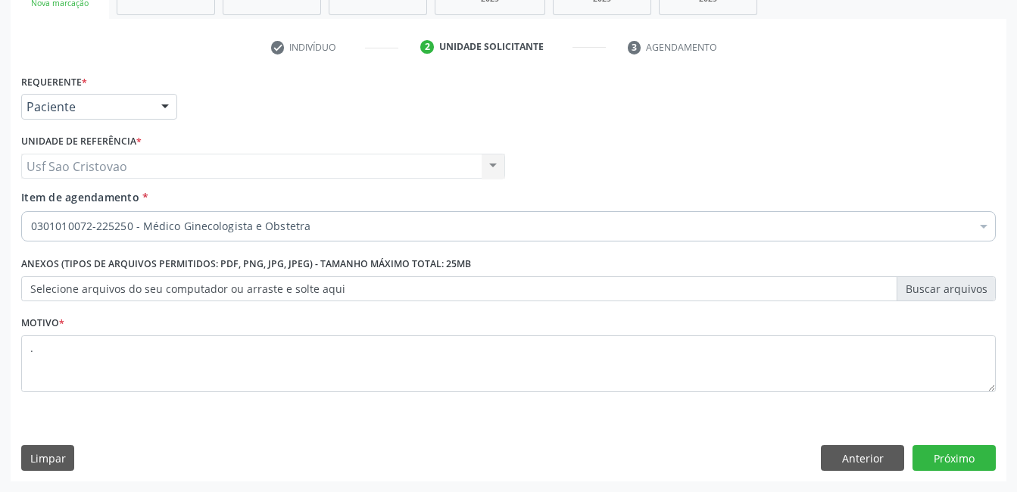
click at [561, 435] on div "Requerente * Paciente Profissional de Saúde Paciente Nenhum resultado encontrad…" at bounding box center [509, 275] width 996 height 411
click at [921, 457] on button "Próximo" at bounding box center [954, 458] width 83 height 26
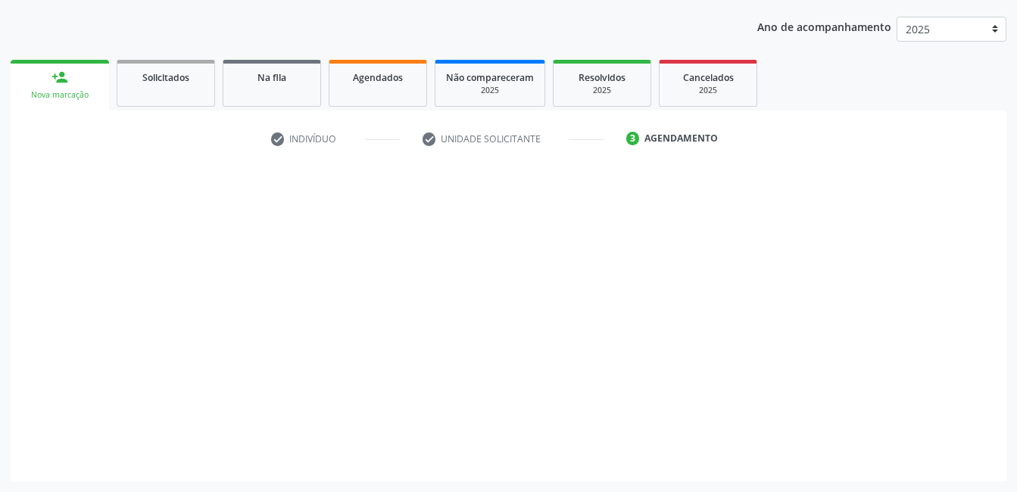
scroll to position [167, 0]
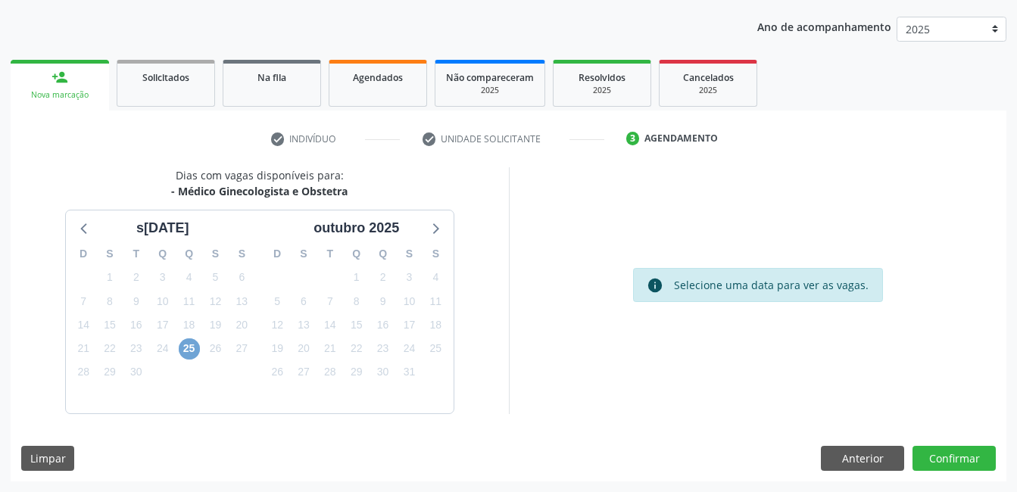
click at [181, 349] on span "25" at bounding box center [189, 349] width 21 height 21
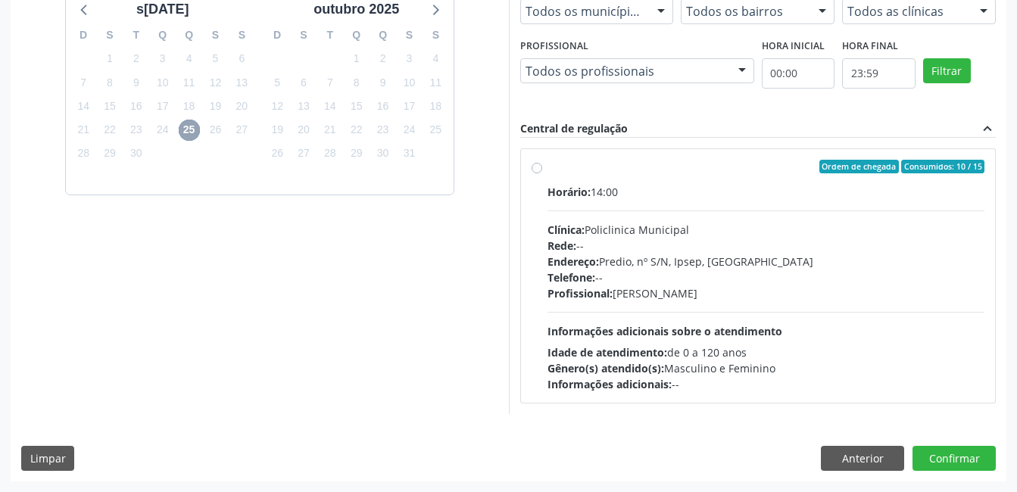
scroll to position [310, 0]
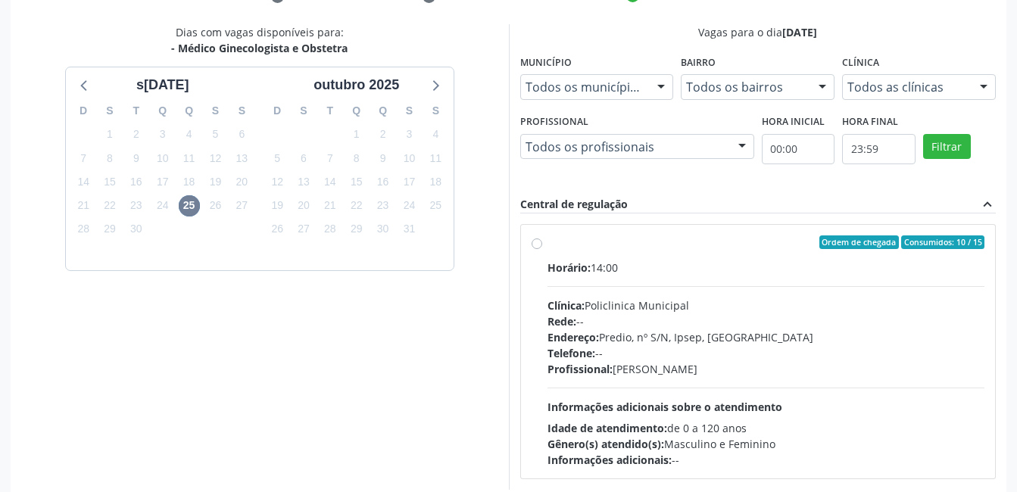
click at [548, 242] on label "Ordem de chegada Consumidos: 10 / 15 Horário: 14:00 Clínica: Policlinica Munici…" at bounding box center [767, 352] width 438 height 233
click at [535, 242] on input "Ordem de chegada Consumidos: 10 / 15 Horário: 14:00 Clínica: Policlinica Munici…" at bounding box center [537, 243] width 11 height 14
radio input "true"
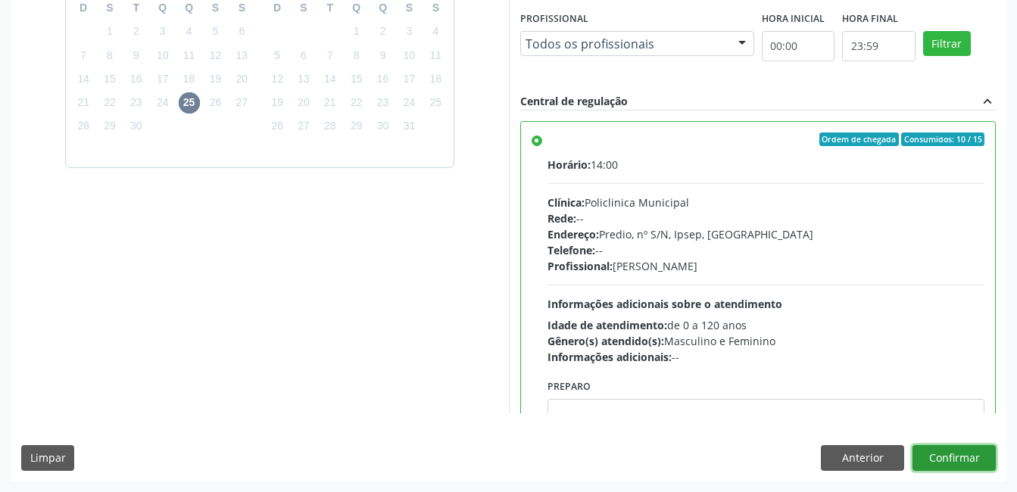
click at [943, 464] on button "Confirmar" at bounding box center [954, 458] width 83 height 26
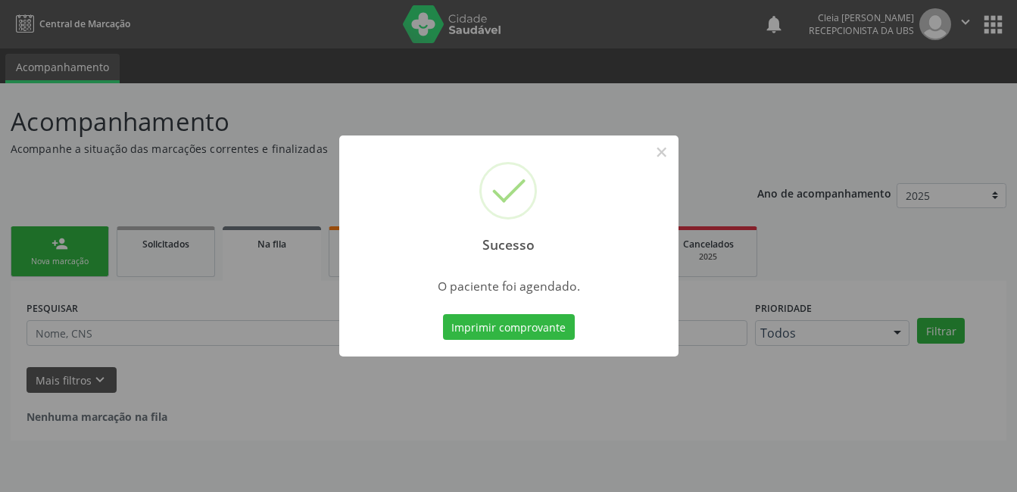
scroll to position [0, 0]
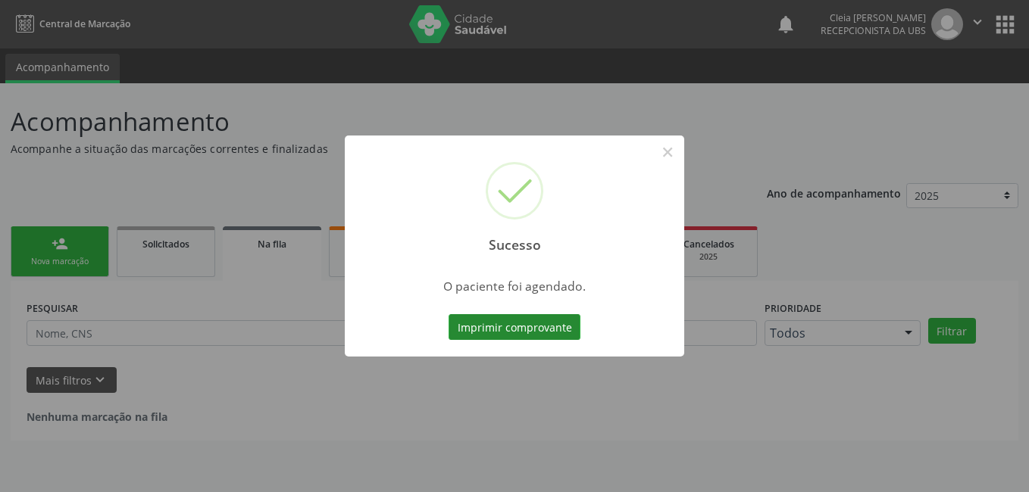
click at [558, 330] on button "Imprimir comprovante" at bounding box center [515, 327] width 132 height 26
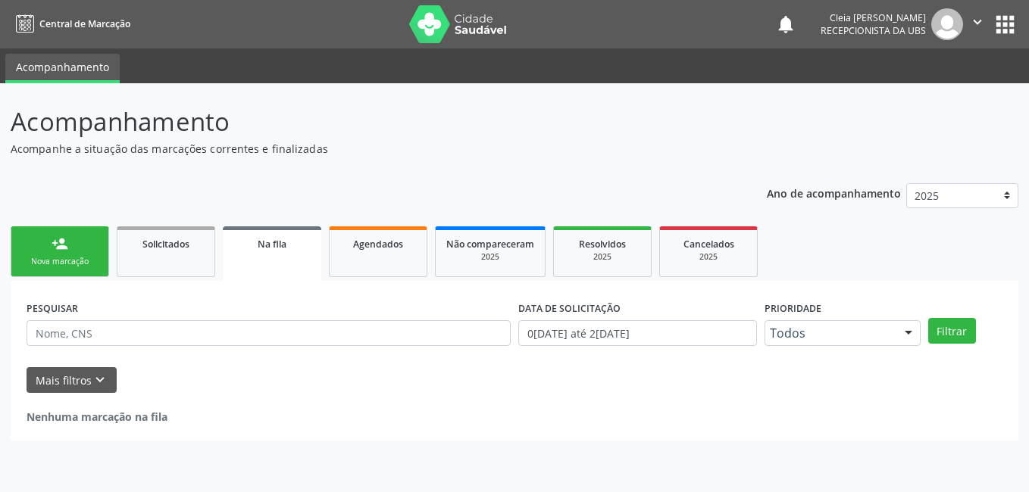
click at [87, 250] on link "person_add Nova marcação" at bounding box center [60, 252] width 98 height 51
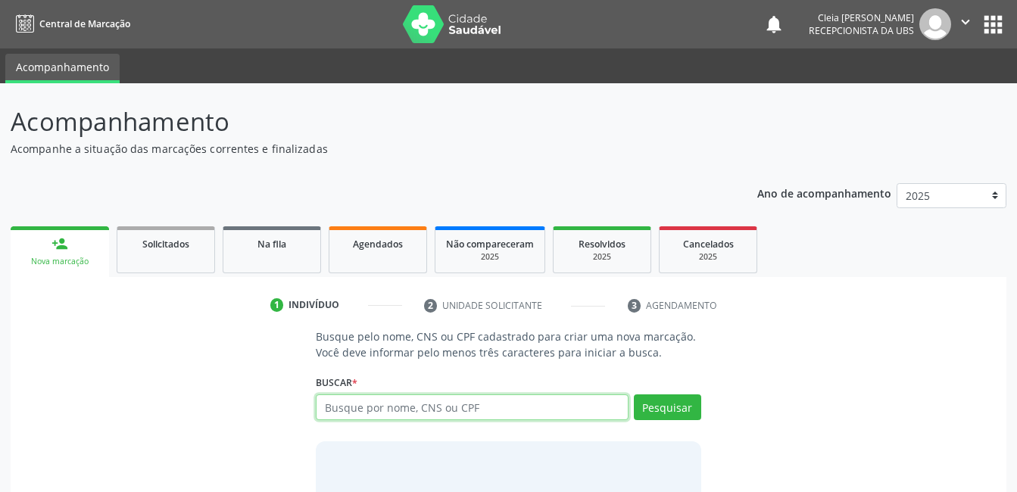
click at [479, 410] on input "text" at bounding box center [472, 408] width 312 height 26
type input "898003497854931"
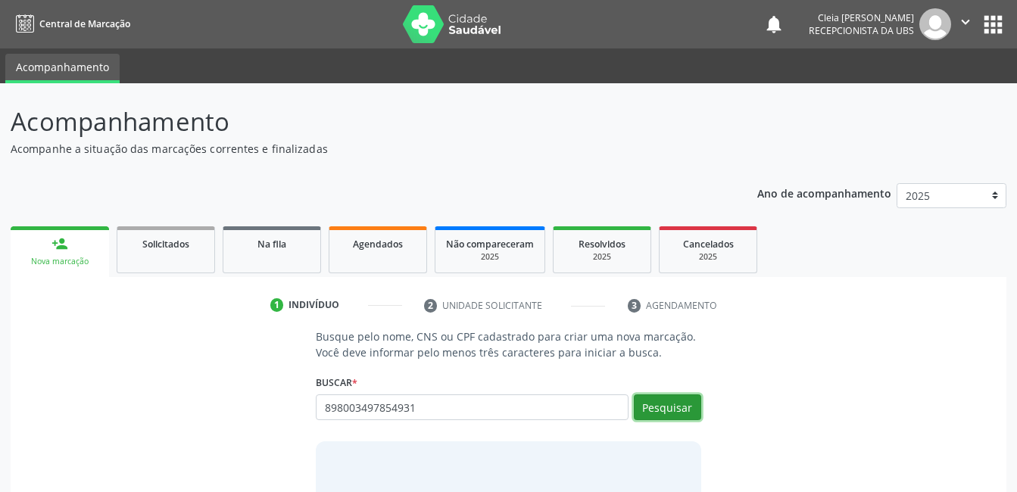
click at [679, 410] on button "Pesquisar" at bounding box center [667, 408] width 67 height 26
type input "8"
type input "ROSANA FERRAZ FEITOZA"
click at [679, 411] on button "Pesquisar" at bounding box center [667, 408] width 67 height 26
type input "ROSANA FERRAZ FEITOZA"
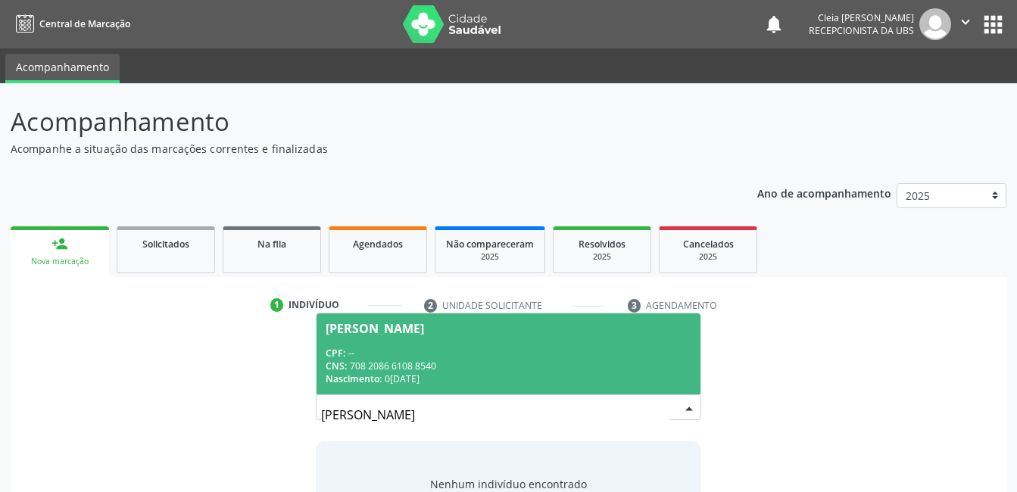
click at [549, 353] on div "CPF: --" at bounding box center [508, 353] width 365 height 13
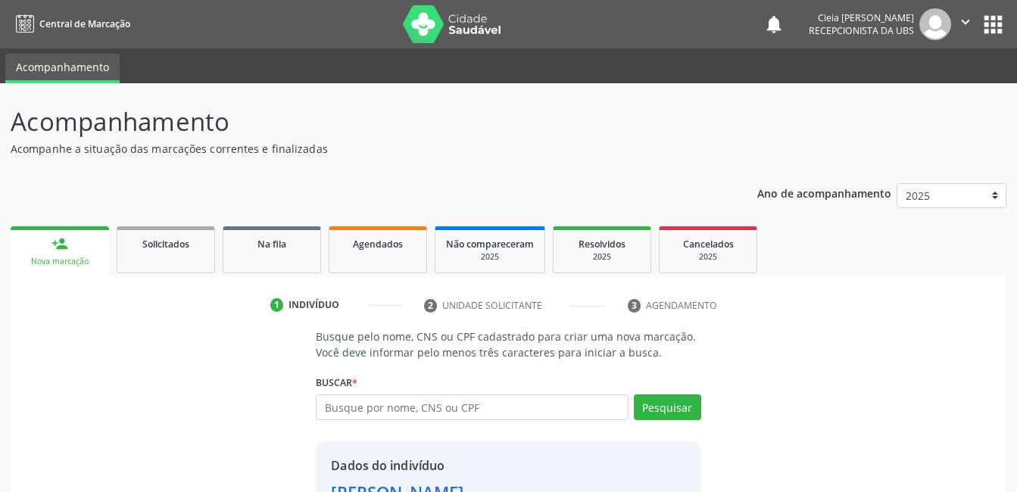
scroll to position [115, 0]
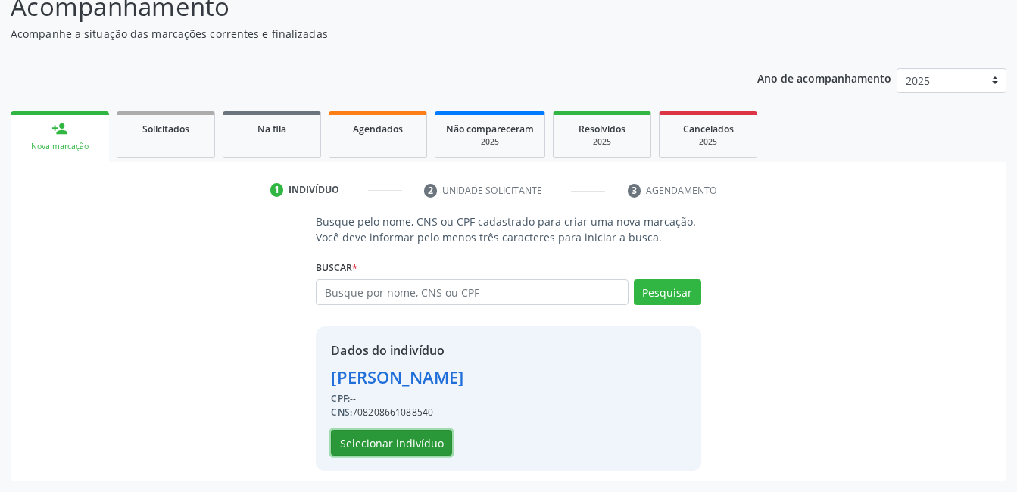
click at [420, 441] on button "Selecionar indivíduo" at bounding box center [391, 443] width 121 height 26
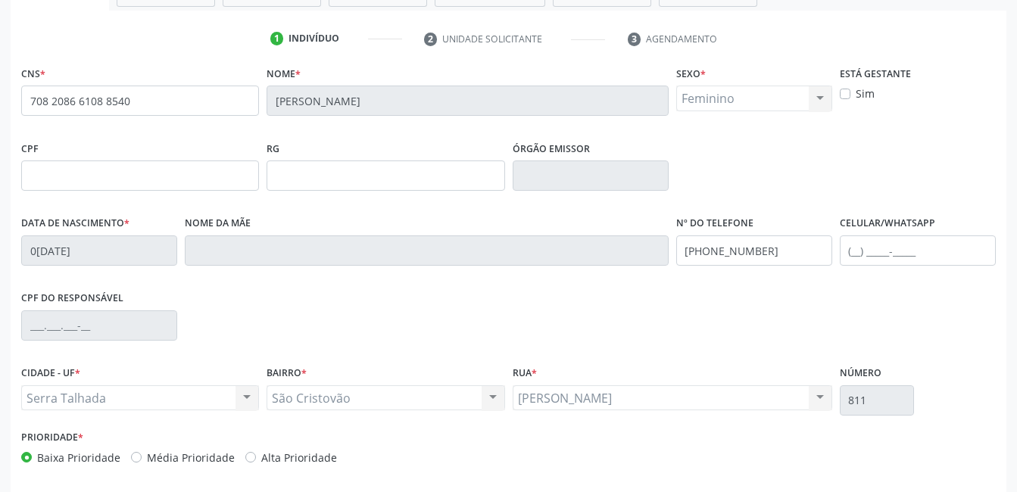
scroll to position [329, 0]
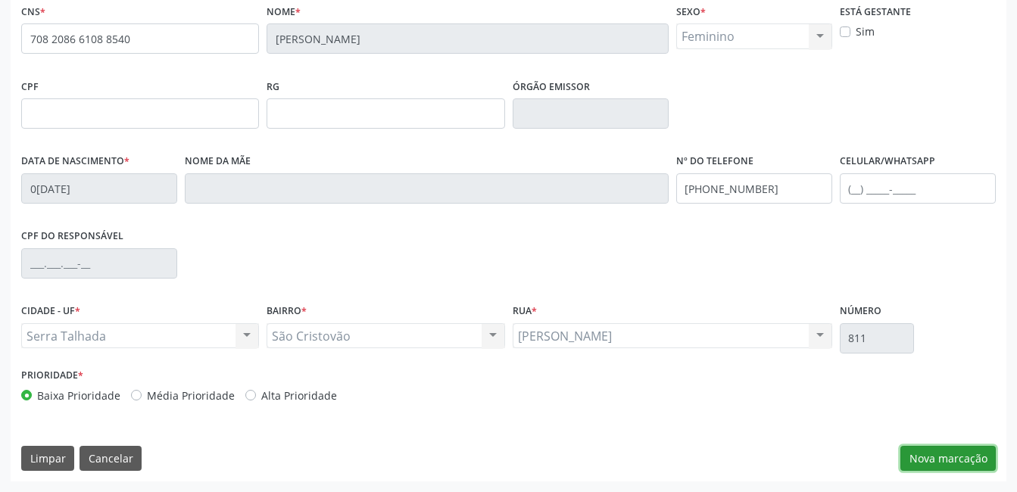
click at [961, 460] on button "Nova marcação" at bounding box center [948, 459] width 95 height 26
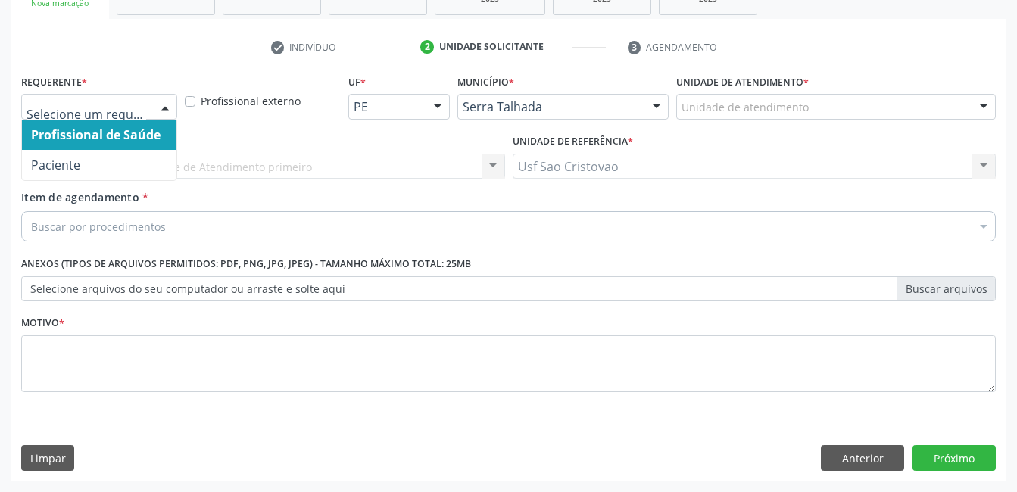
click at [162, 105] on div at bounding box center [165, 108] width 23 height 26
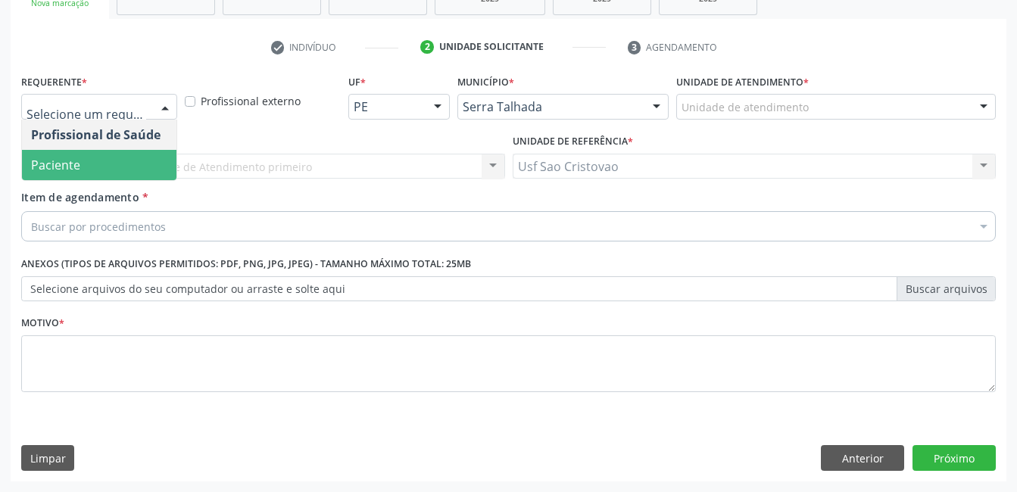
click at [159, 165] on span "Paciente" at bounding box center [99, 165] width 155 height 30
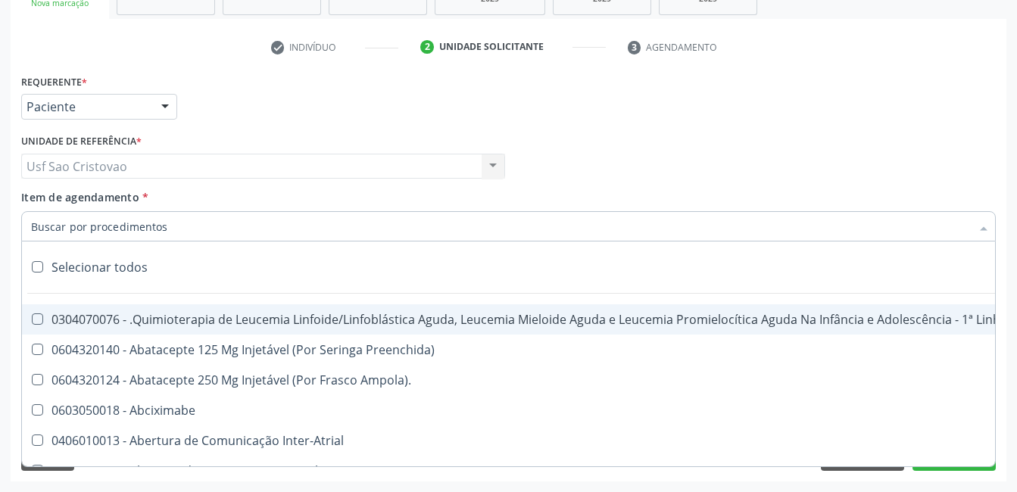
click at [170, 226] on div at bounding box center [508, 226] width 975 height 30
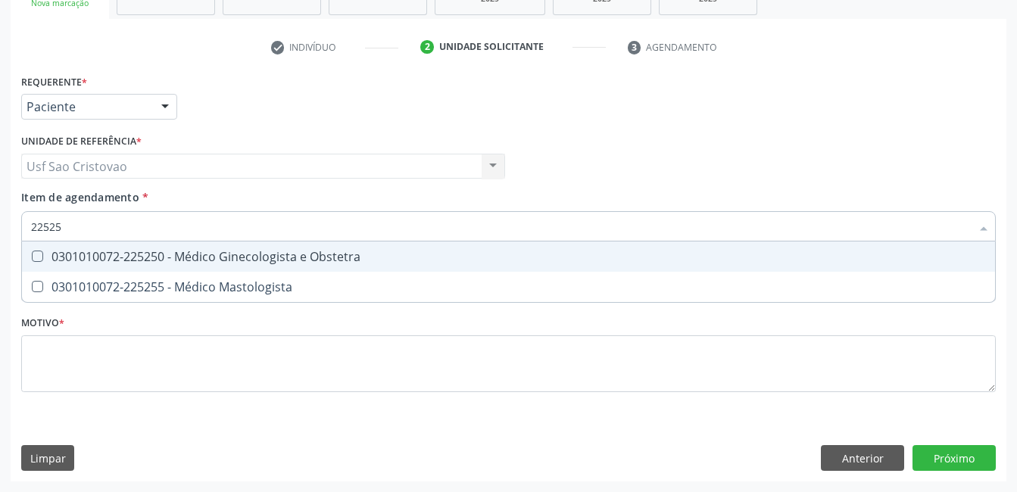
type input "225250"
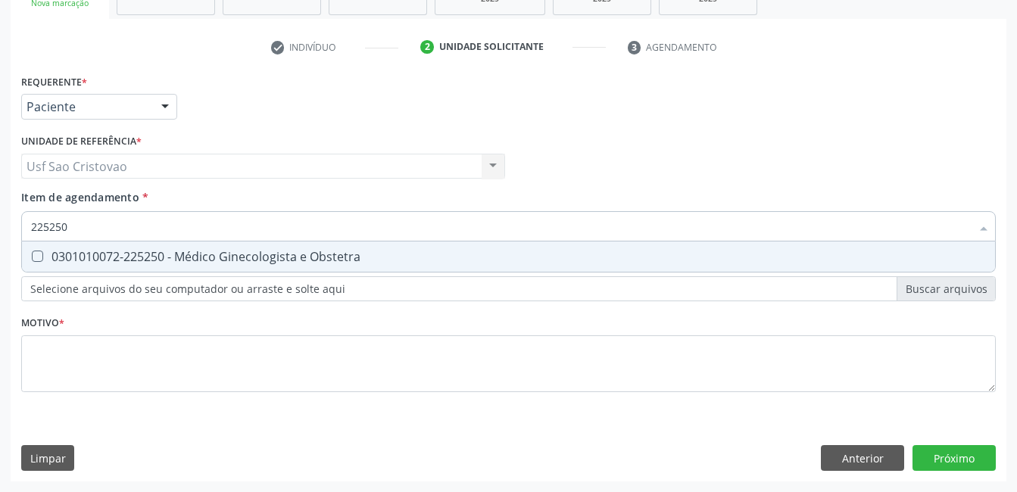
click at [34, 255] on Obstetra at bounding box center [37, 256] width 11 height 11
click at [32, 255] on Obstetra "checkbox" at bounding box center [27, 257] width 10 height 10
checkbox Obstetra "true"
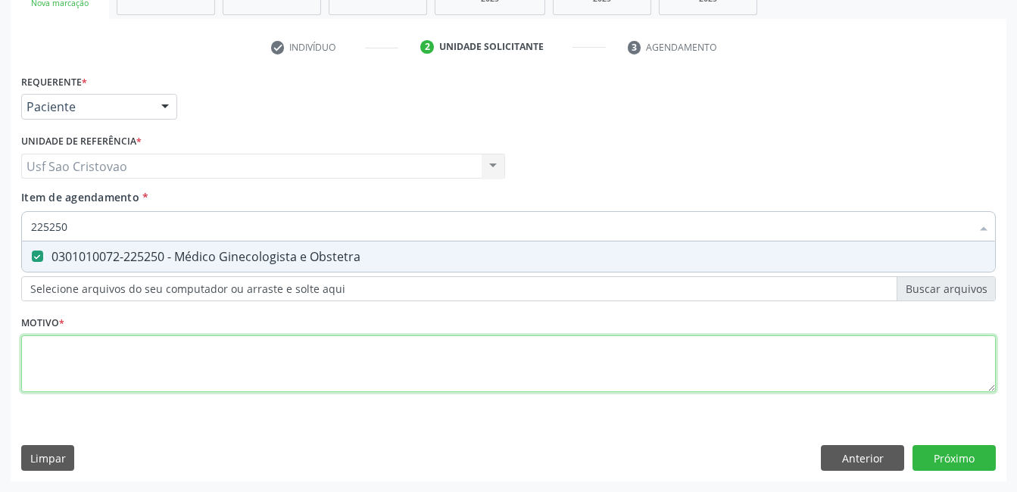
click at [99, 375] on div "Requerente * Paciente Profissional de Saúde Paciente Nenhum resultado encontrad…" at bounding box center [508, 241] width 975 height 343
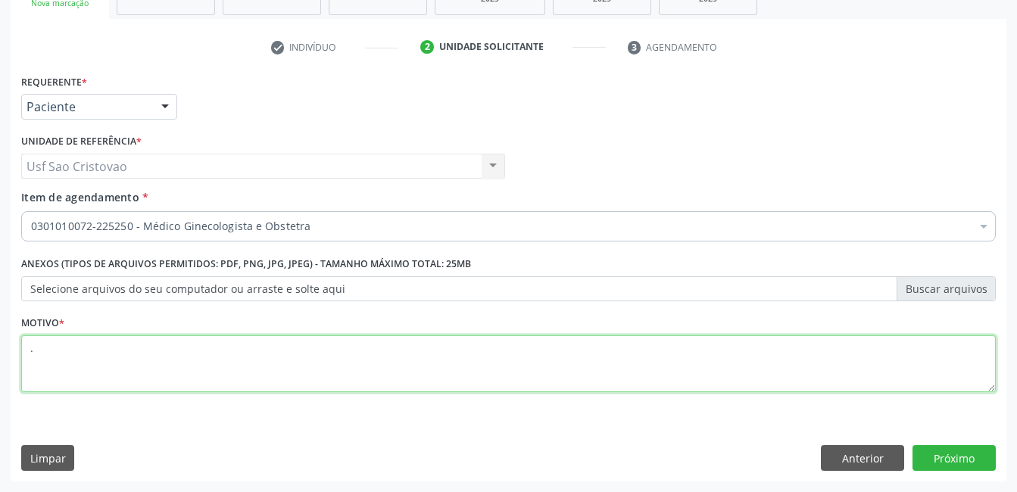
type textarea "."
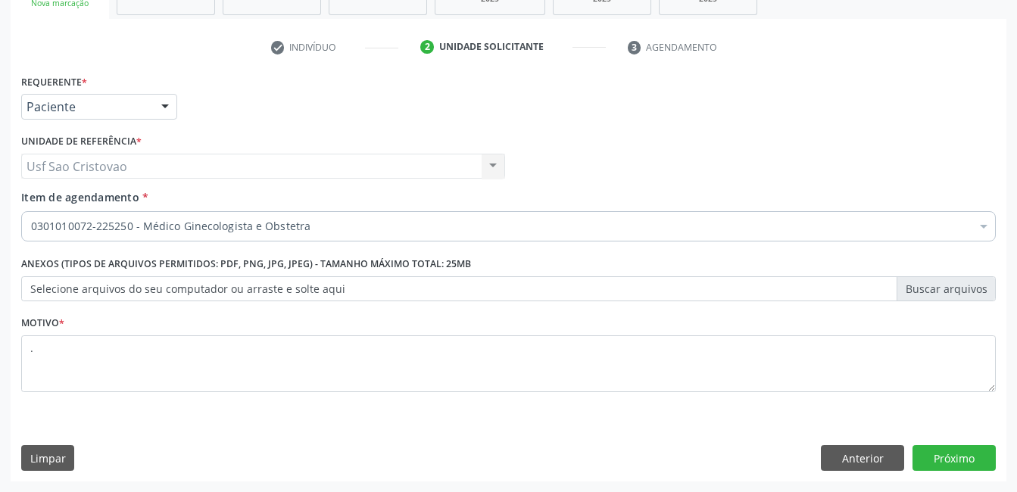
click at [545, 449] on div "Limpar Anterior Próximo" at bounding box center [508, 458] width 975 height 26
click at [981, 458] on button "Próximo" at bounding box center [954, 458] width 83 height 26
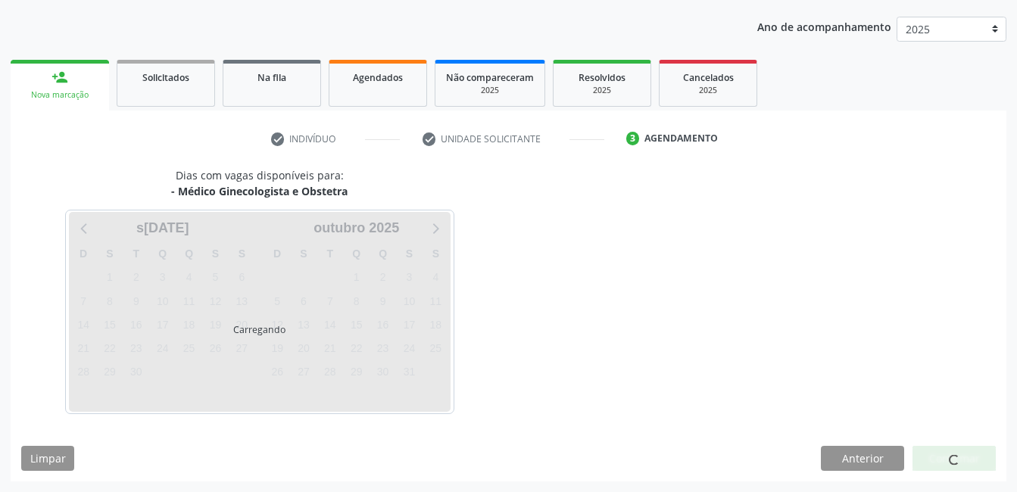
scroll to position [167, 0]
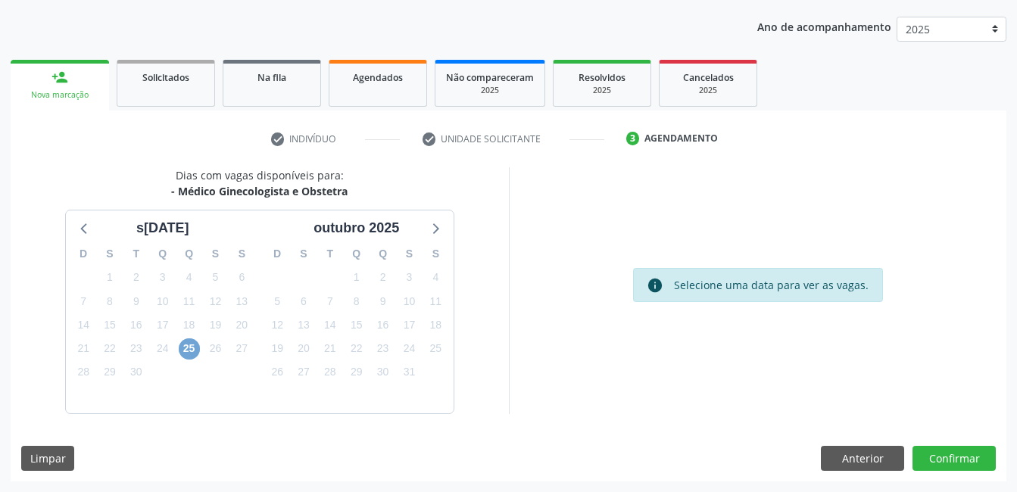
click at [191, 347] on span "25" at bounding box center [189, 349] width 21 height 21
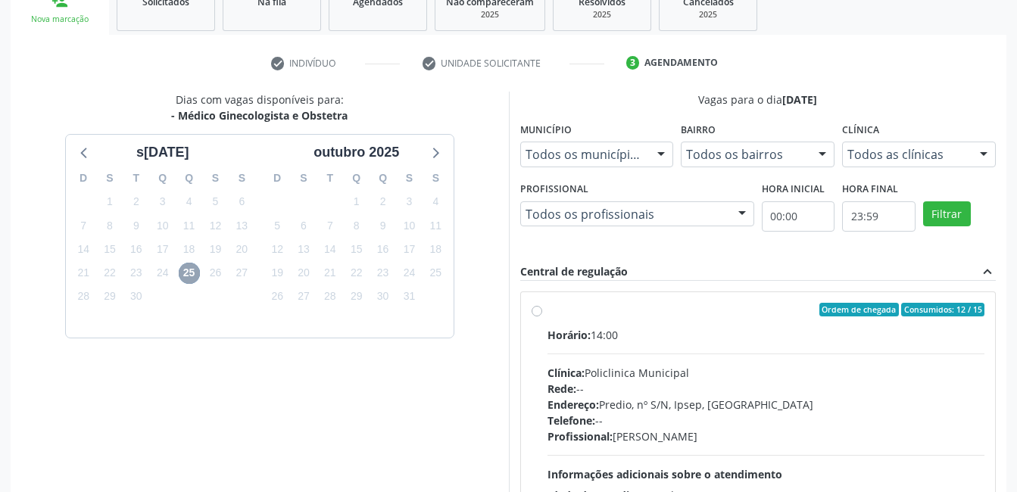
scroll to position [318, 0]
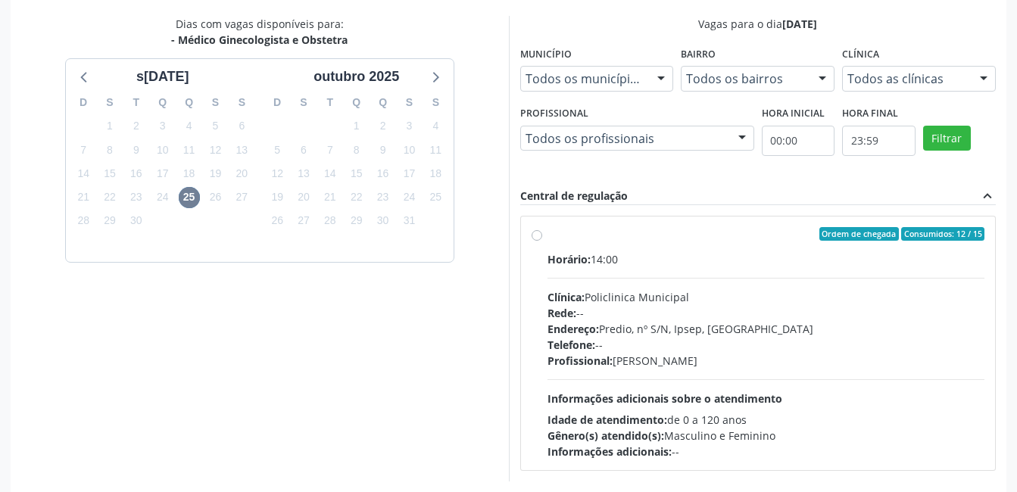
click at [548, 237] on label "Ordem de chegada Consumidos: 12 / 15 Horário: 14:00 Clínica: Policlinica Munici…" at bounding box center [767, 343] width 438 height 233
click at [541, 237] on input "Ordem de chegada Consumidos: 12 / 15 Horário: 14:00 Clínica: Policlinica Munici…" at bounding box center [537, 234] width 11 height 14
radio input "true"
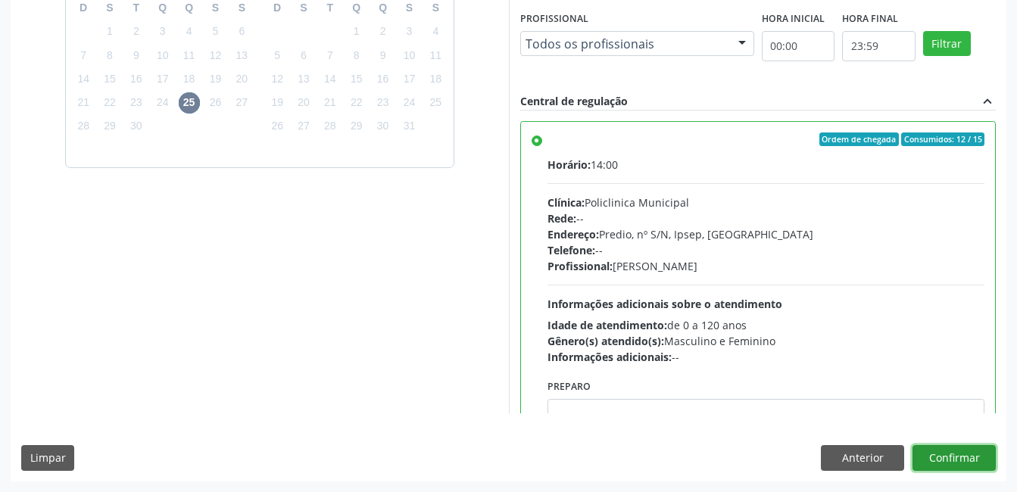
click at [965, 461] on button "Confirmar" at bounding box center [954, 458] width 83 height 26
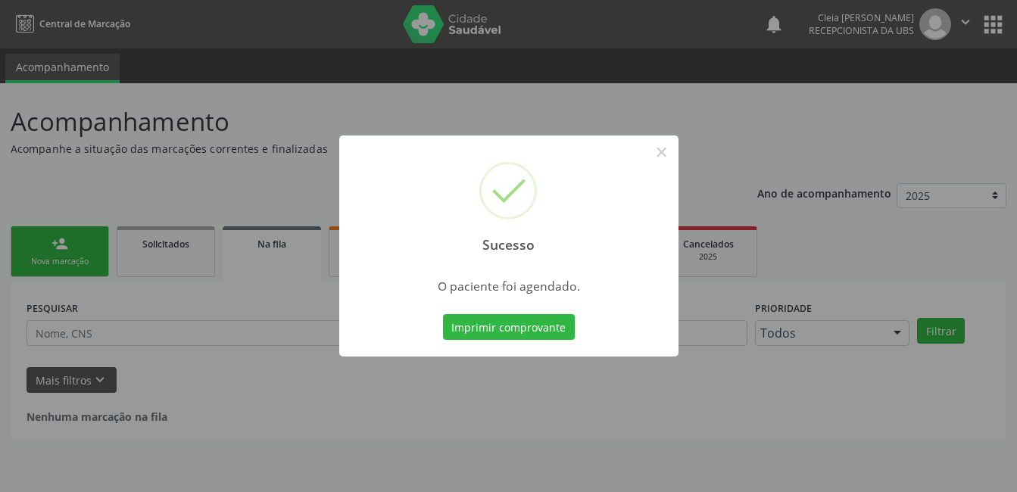
scroll to position [0, 0]
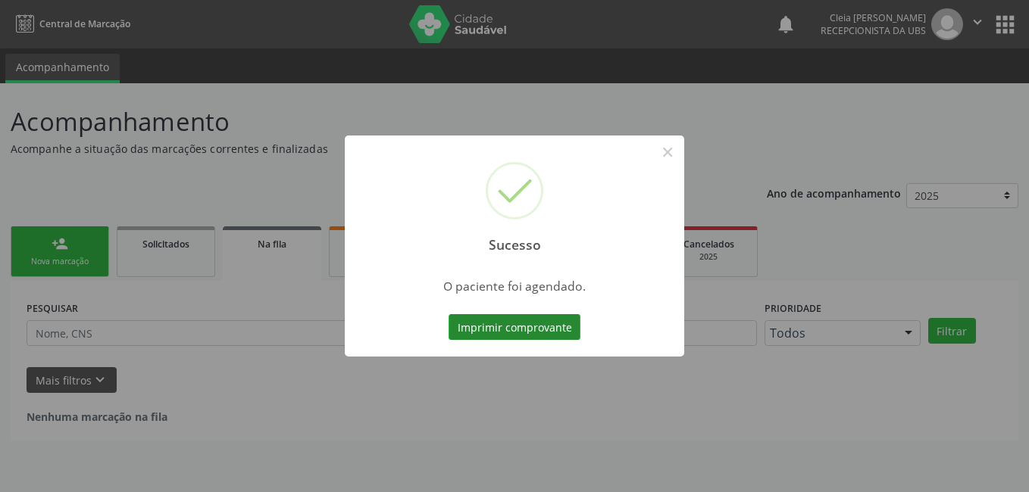
click at [508, 326] on button "Imprimir comprovante" at bounding box center [515, 327] width 132 height 26
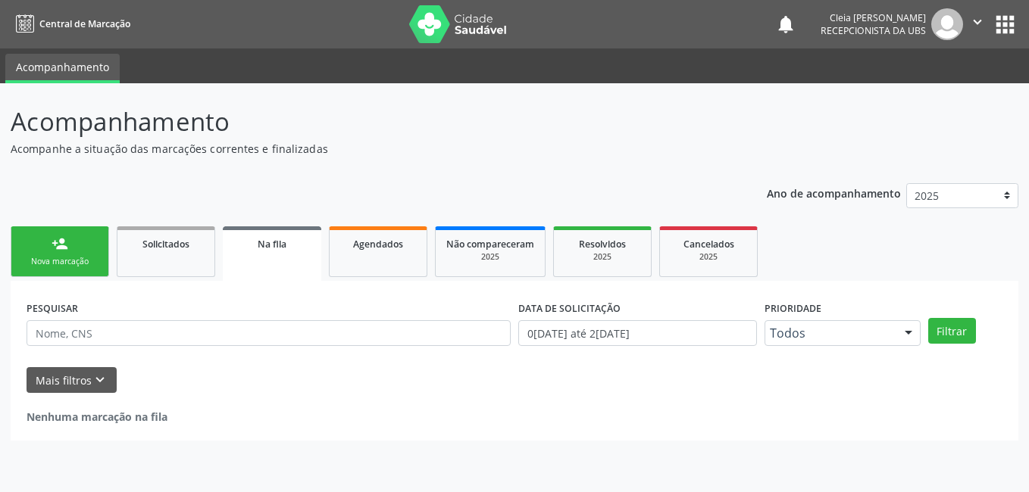
click at [57, 249] on div "person_add" at bounding box center [60, 244] width 17 height 17
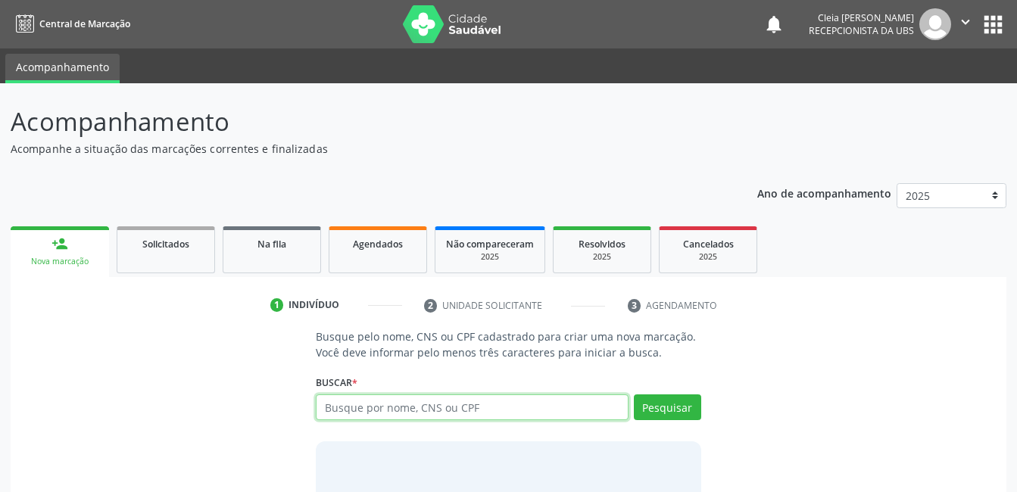
click at [445, 406] on input "text" at bounding box center [472, 408] width 312 height 26
type input "702300128317416"
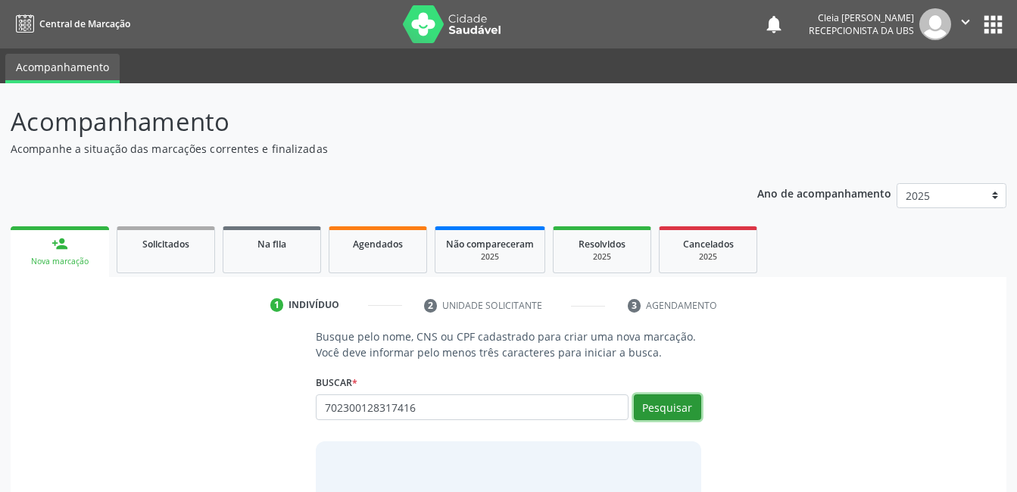
click at [694, 411] on button "Pesquisar" at bounding box center [667, 408] width 67 height 26
type input "702300128317416"
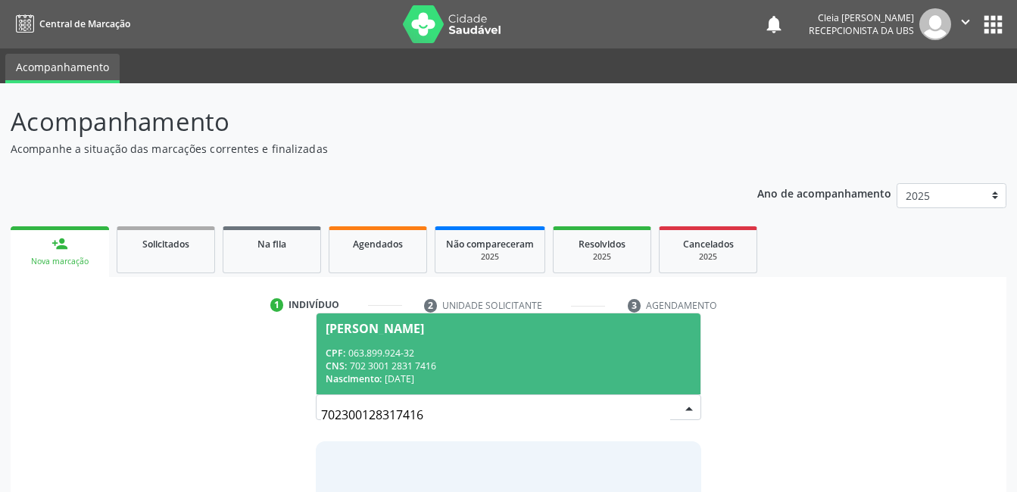
click at [554, 343] on span "Elizeuma Pereira Dantas Oliveira CPF: 063.899.924-32 CNS: 702 3001 2831 7416 Na…" at bounding box center [508, 354] width 383 height 81
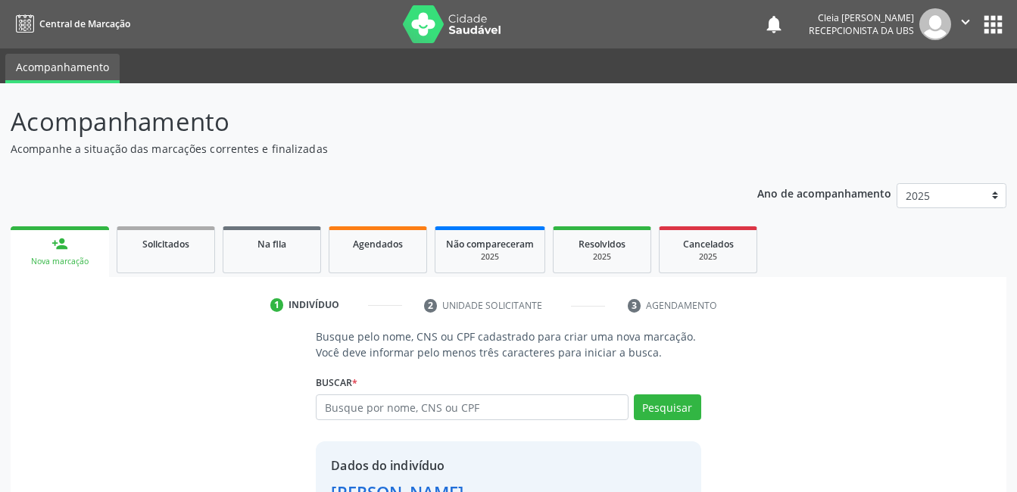
scroll to position [115, 0]
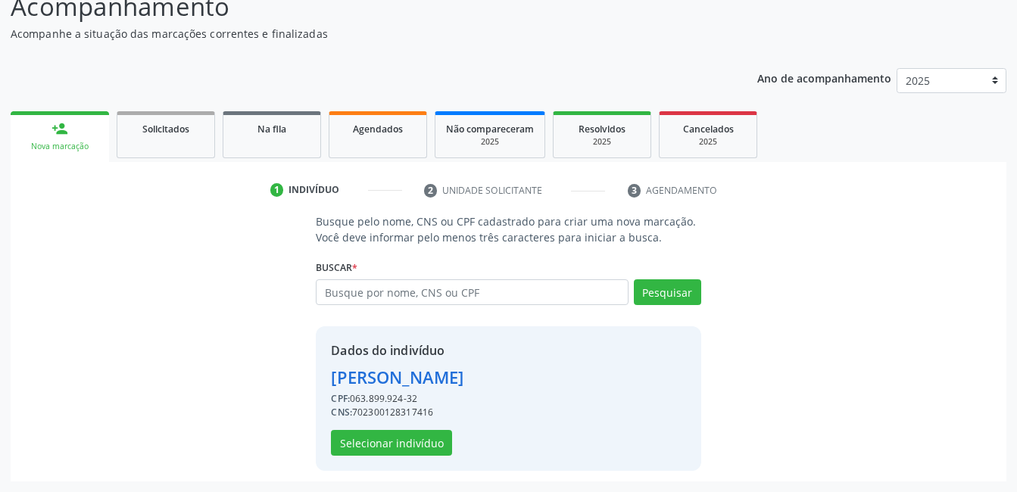
click at [464, 367] on div "Elizeuma Pereira Dantas Oliveira" at bounding box center [397, 377] width 133 height 25
click at [405, 442] on button "Selecionar indivíduo" at bounding box center [391, 443] width 121 height 26
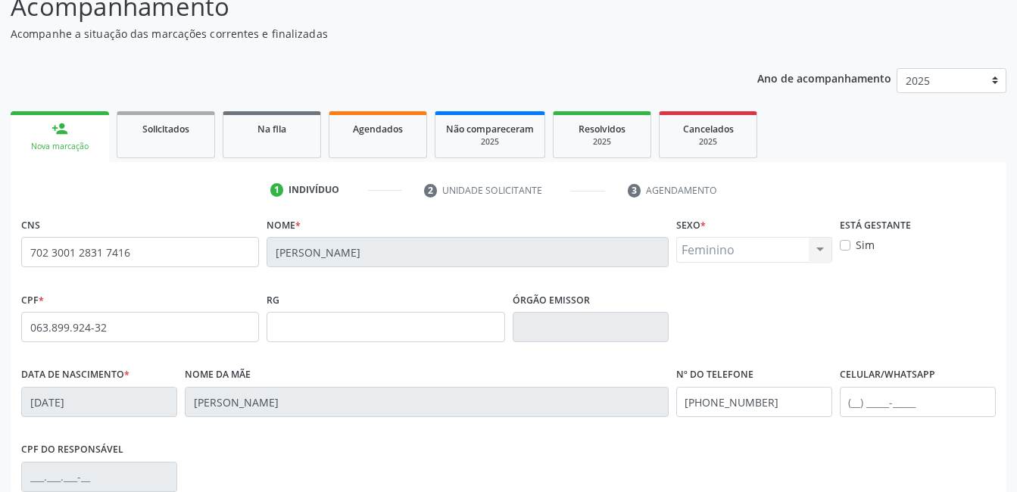
scroll to position [329, 0]
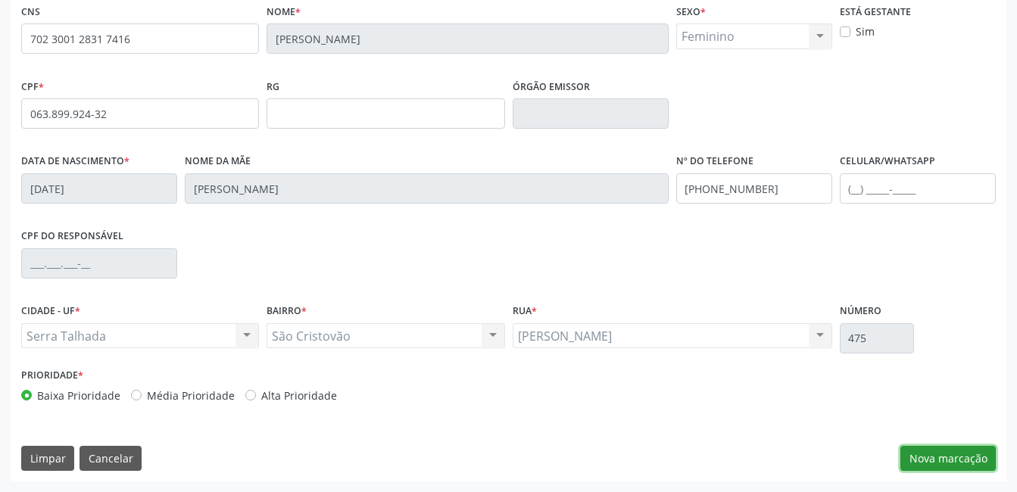
click at [957, 461] on button "Nova marcação" at bounding box center [948, 459] width 95 height 26
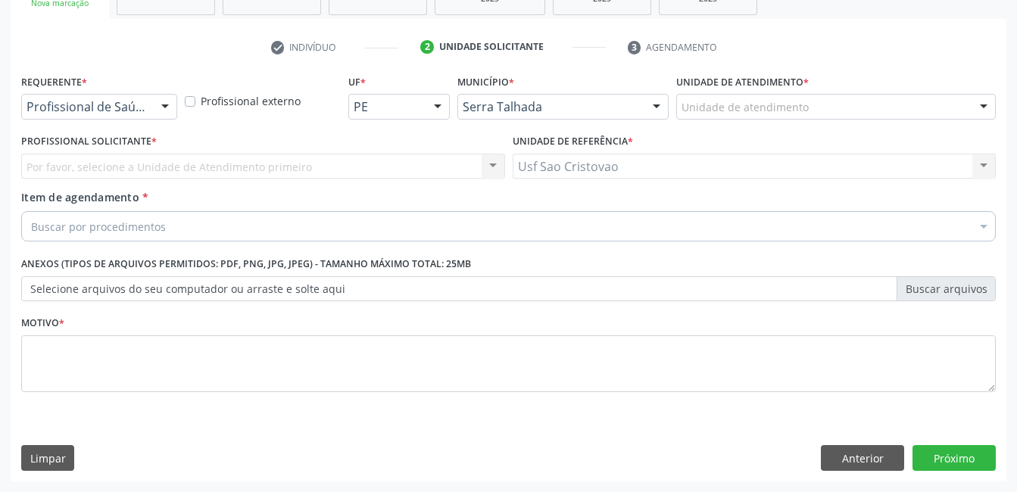
scroll to position [258, 0]
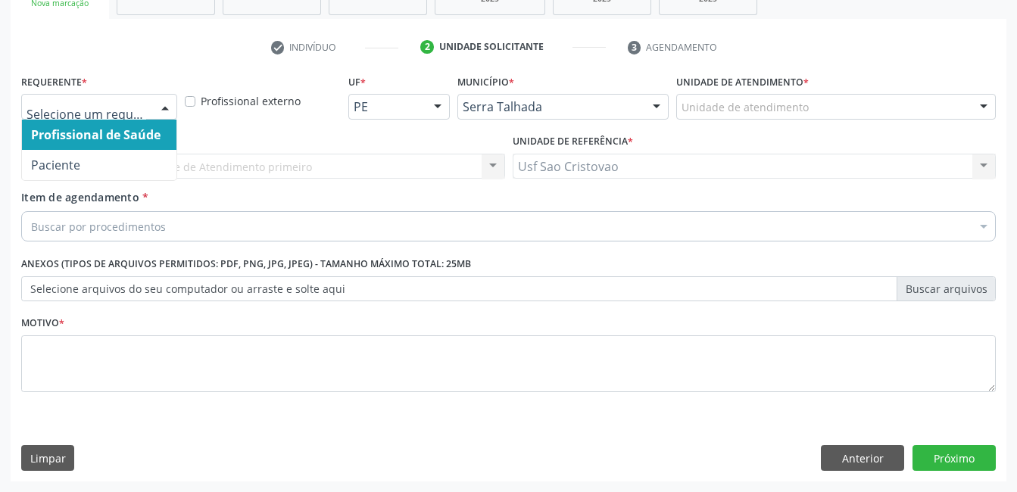
click at [161, 105] on div at bounding box center [165, 108] width 23 height 26
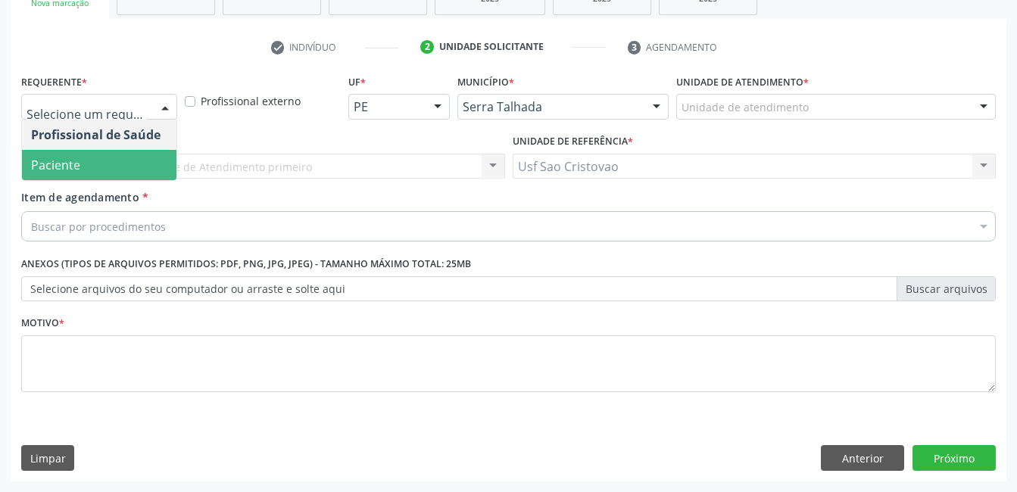
click at [155, 162] on span "Paciente" at bounding box center [99, 165] width 155 height 30
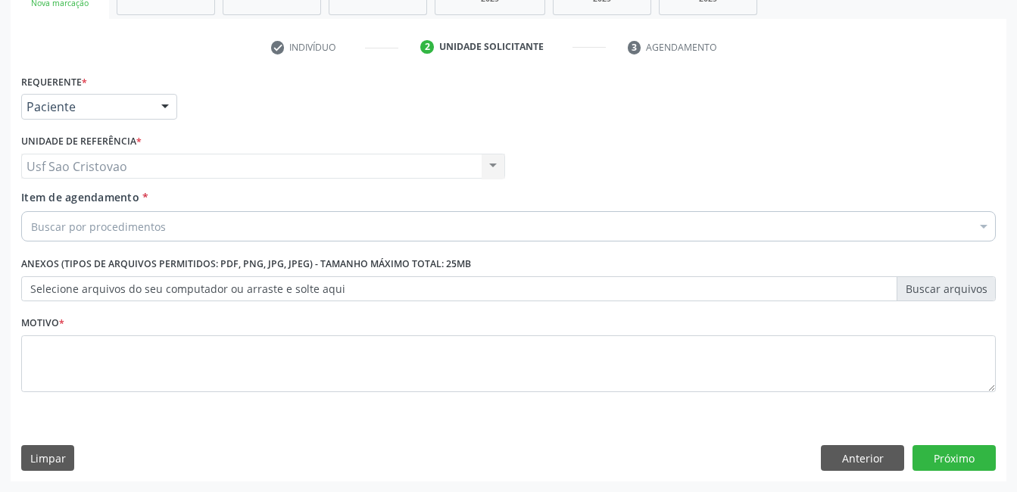
click at [172, 228] on div "Buscar por procedimentos" at bounding box center [508, 226] width 975 height 30
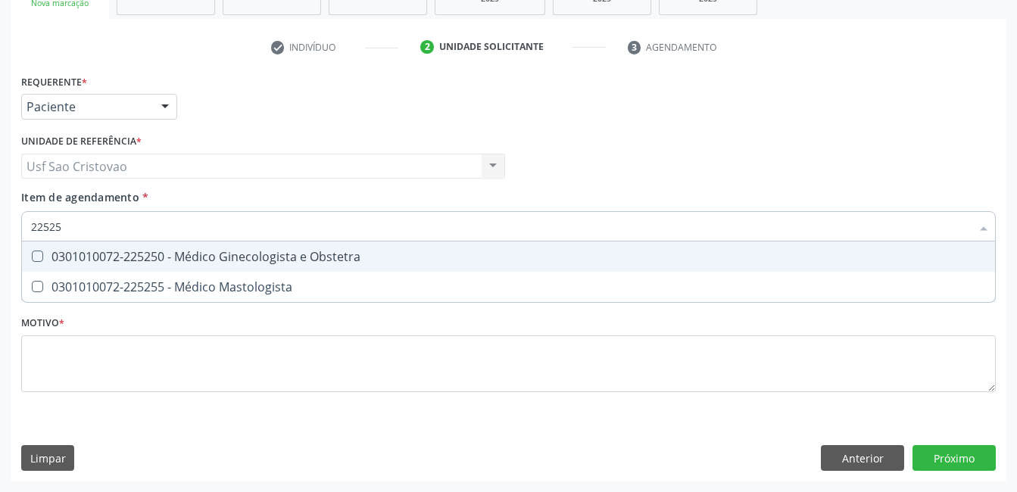
type input "225250"
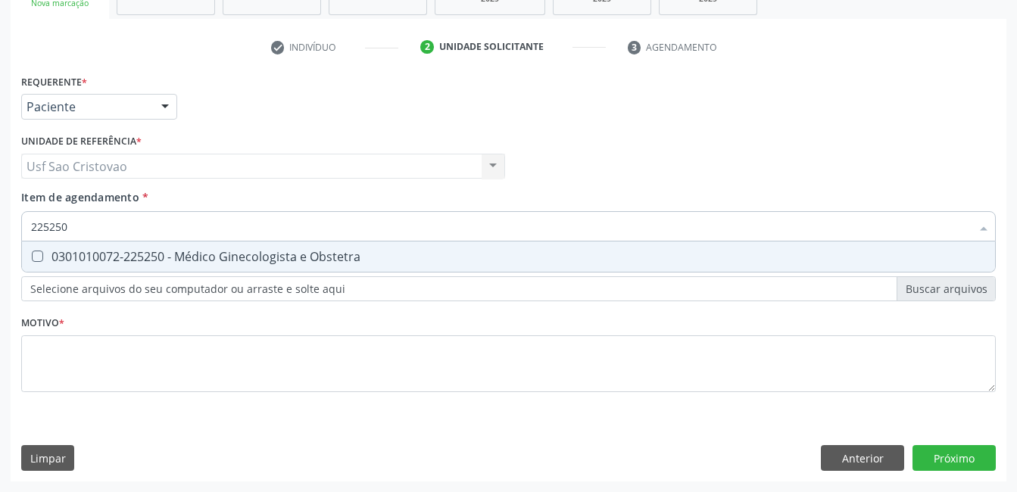
click at [41, 258] on Obstetra at bounding box center [37, 256] width 11 height 11
click at [32, 258] on Obstetra "checkbox" at bounding box center [27, 257] width 10 height 10
checkbox Obstetra "true"
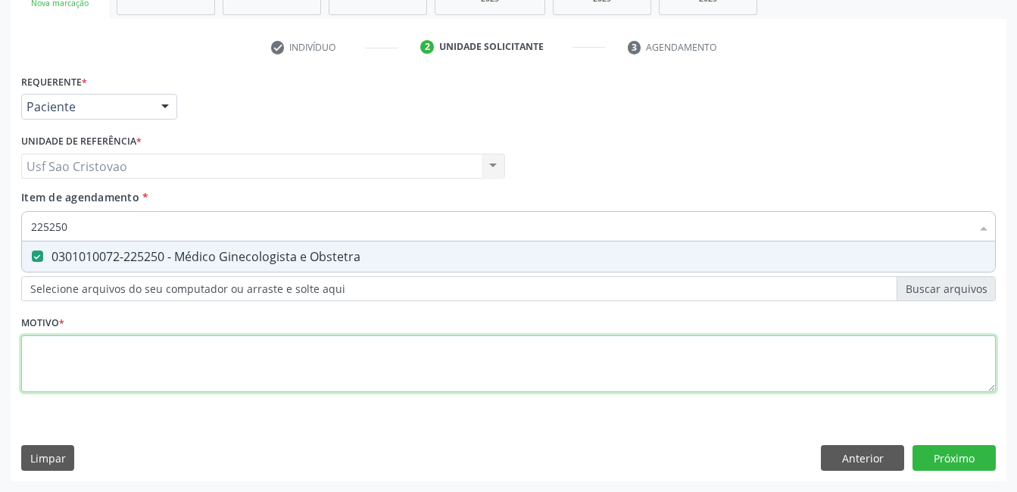
click at [82, 357] on div "Requerente * Paciente Profissional de Saúde Paciente Nenhum resultado encontrad…" at bounding box center [508, 241] width 975 height 343
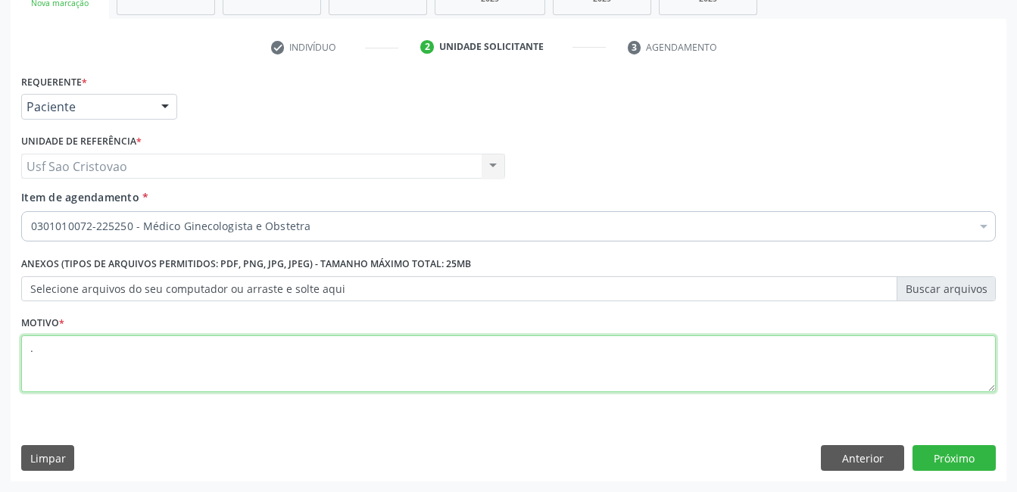
type textarea "."
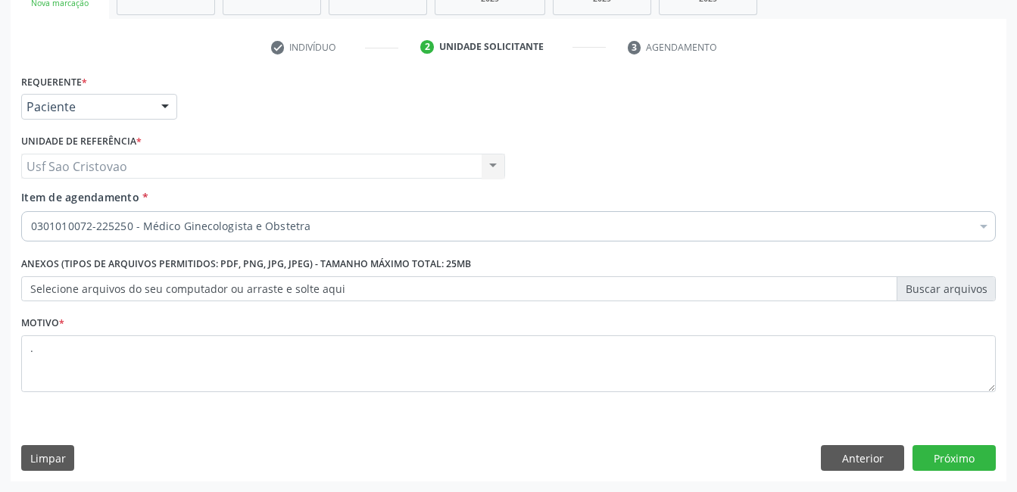
click at [714, 439] on div "Requerente * Paciente Profissional de Saúde Paciente Nenhum resultado encontrad…" at bounding box center [509, 275] width 996 height 411
click at [946, 450] on button "Próximo" at bounding box center [954, 458] width 83 height 26
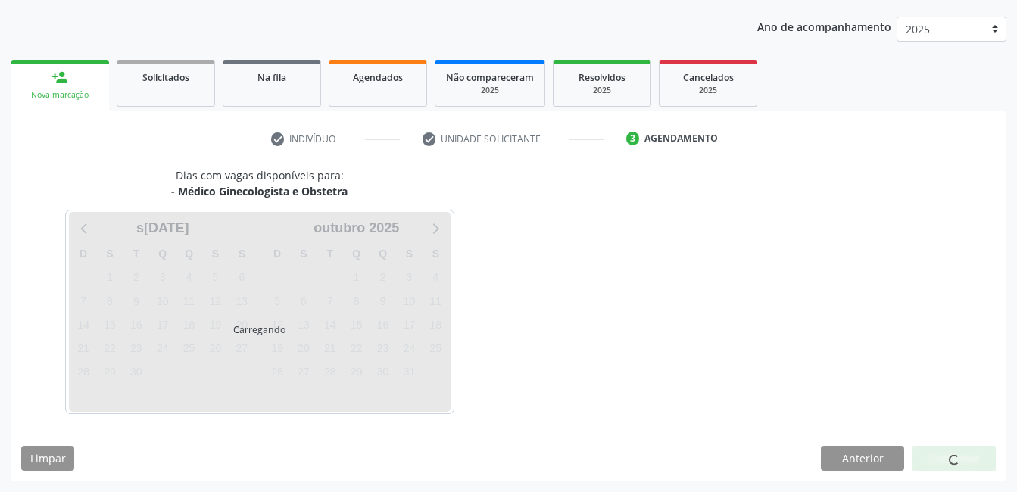
scroll to position [167, 0]
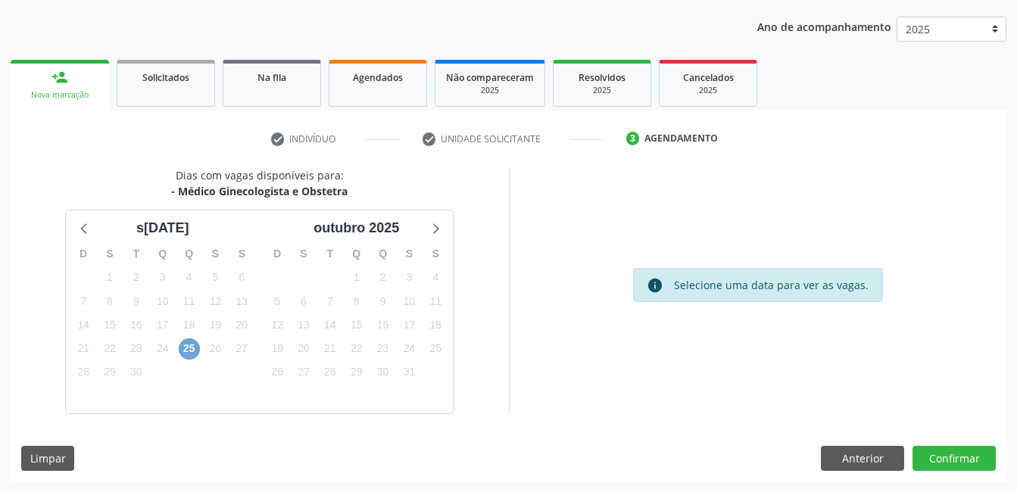
click at [186, 347] on span "25" at bounding box center [189, 349] width 21 height 21
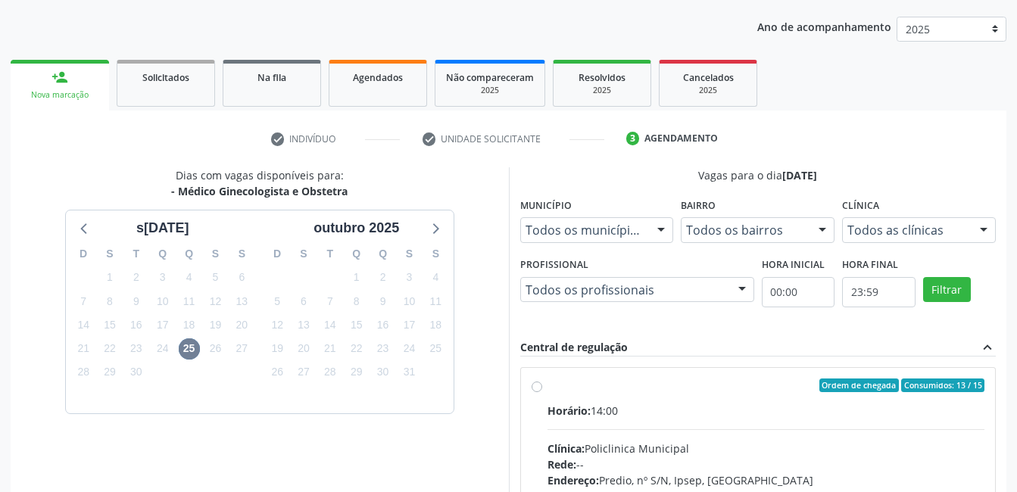
click at [548, 383] on label "Ordem de chegada Consumidos: 13 / 15 Horário: 14:00 Clínica: Policlinica Munici…" at bounding box center [767, 495] width 438 height 233
click at [538, 383] on input "Ordem de chegada Consumidos: 13 / 15 Horário: 14:00 Clínica: Policlinica Munici…" at bounding box center [537, 386] width 11 height 14
radio input "true"
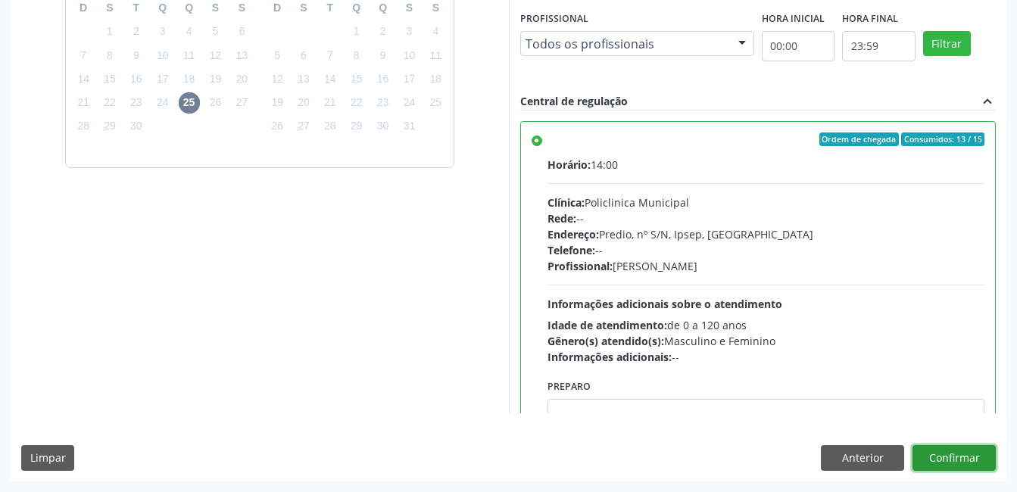
click at [961, 452] on button "Confirmar" at bounding box center [954, 458] width 83 height 26
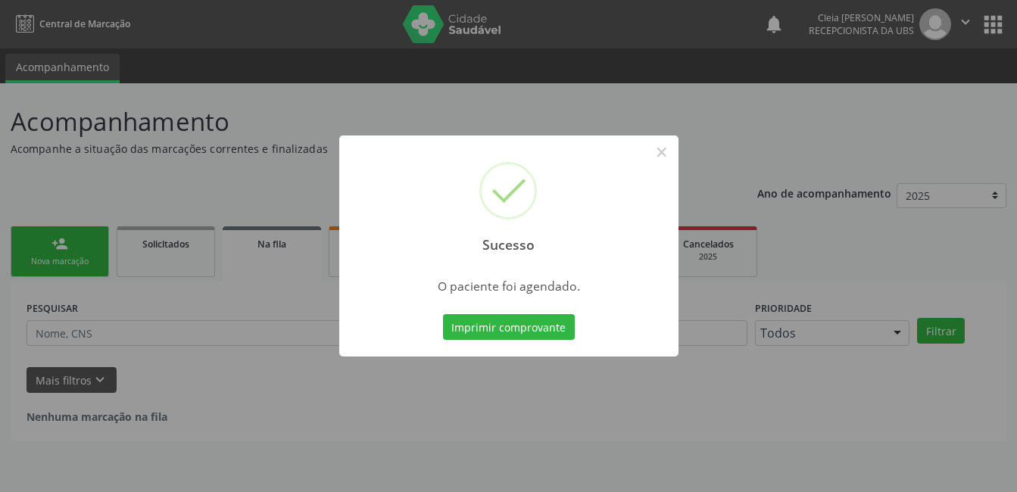
scroll to position [0, 0]
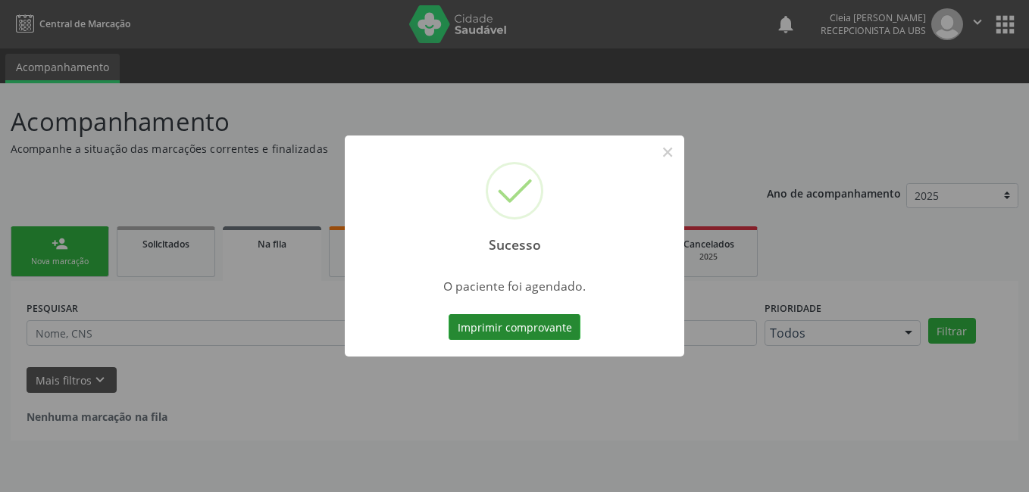
click at [552, 321] on button "Imprimir comprovante" at bounding box center [515, 327] width 132 height 26
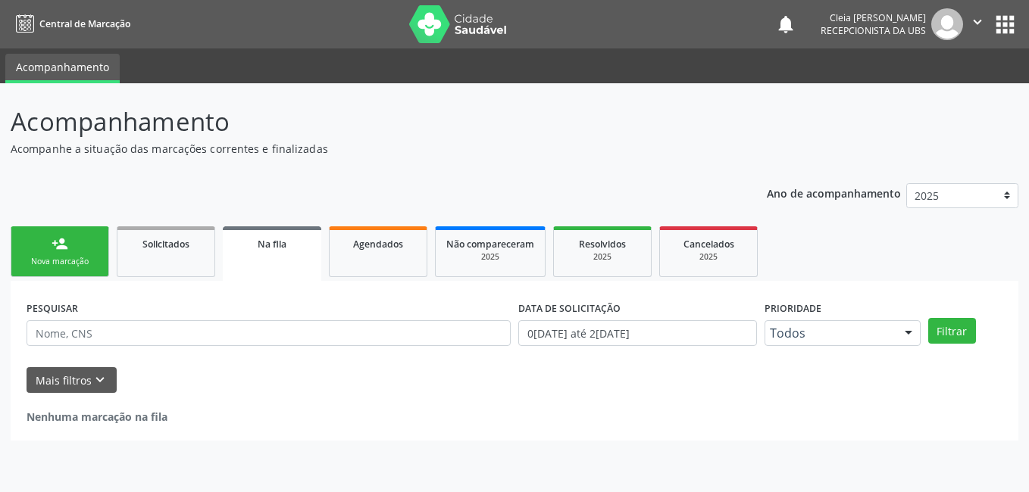
click at [53, 248] on div "person_add" at bounding box center [60, 244] width 17 height 17
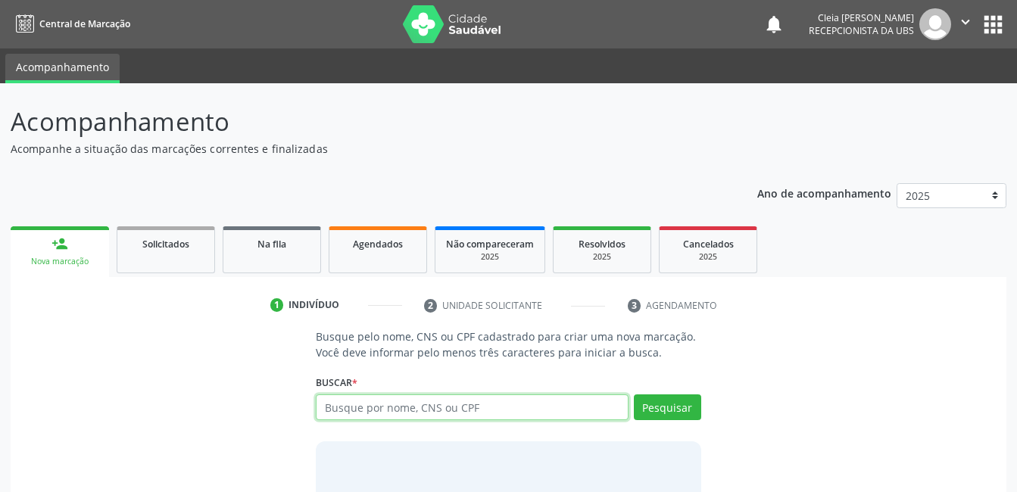
click at [511, 401] on input "text" at bounding box center [472, 408] width 312 height 26
type input "GRAUCIELMA PEREIRA DE SOUZA"
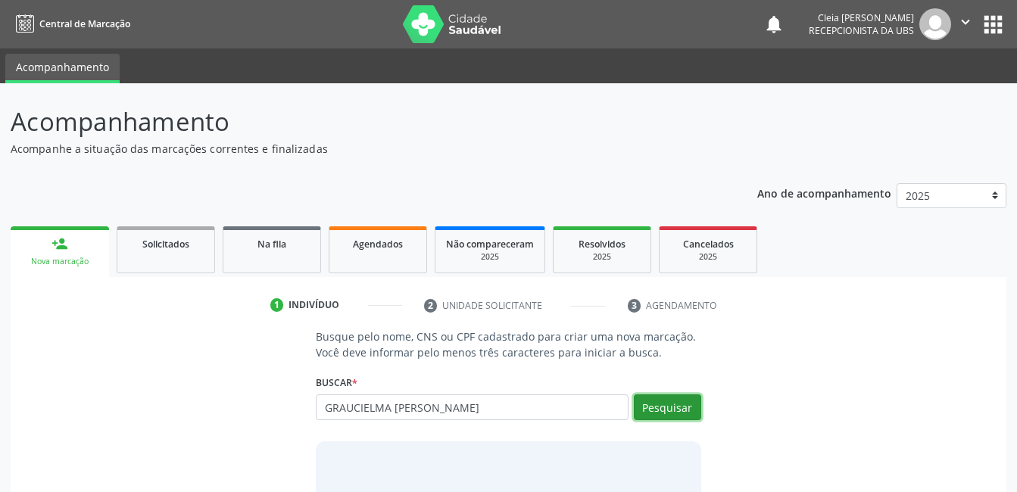
click at [641, 406] on button "Pesquisar" at bounding box center [667, 408] width 67 height 26
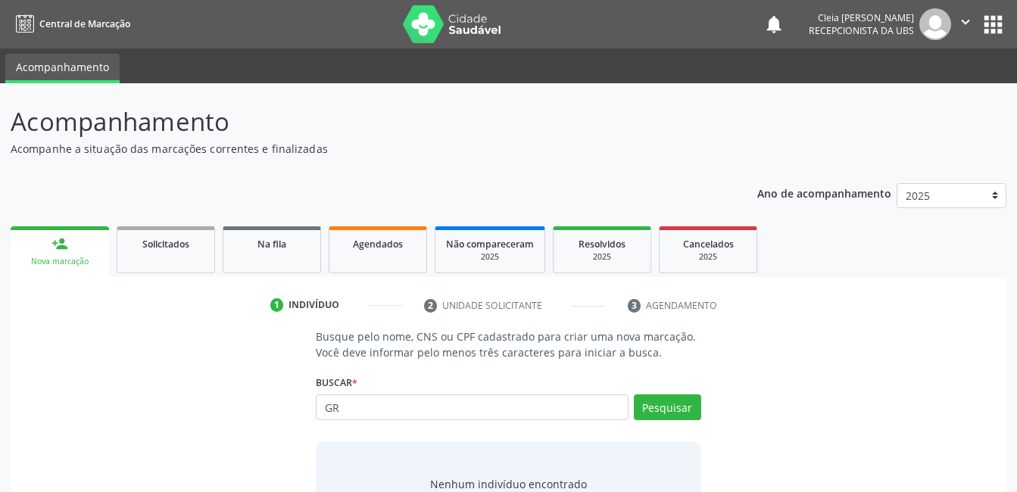
type input "G"
type input "GLAU CIELMA PEREIRA DE SOUSA"
click at [664, 408] on button "Pesquisar" at bounding box center [667, 408] width 67 height 26
type input "G"
type input "700006648077004"
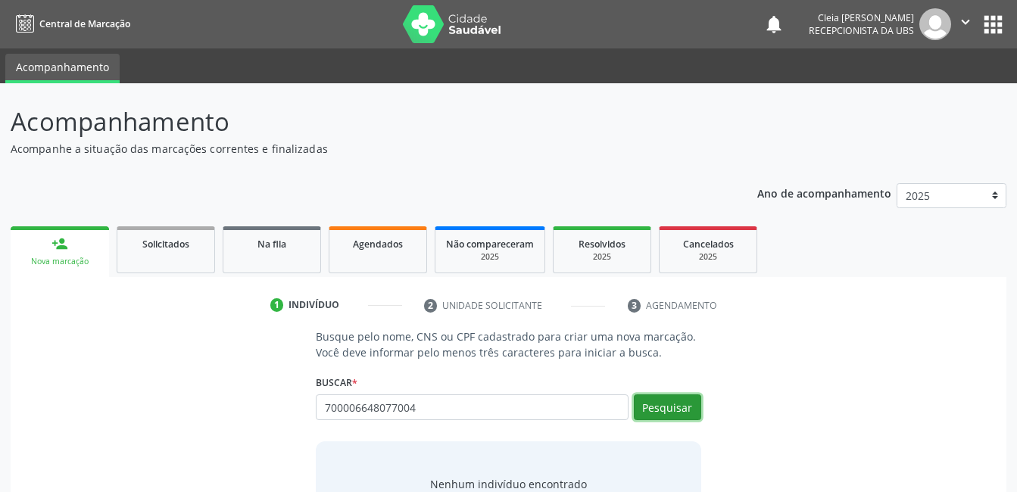
click at [690, 408] on button "Pesquisar" at bounding box center [667, 408] width 67 height 26
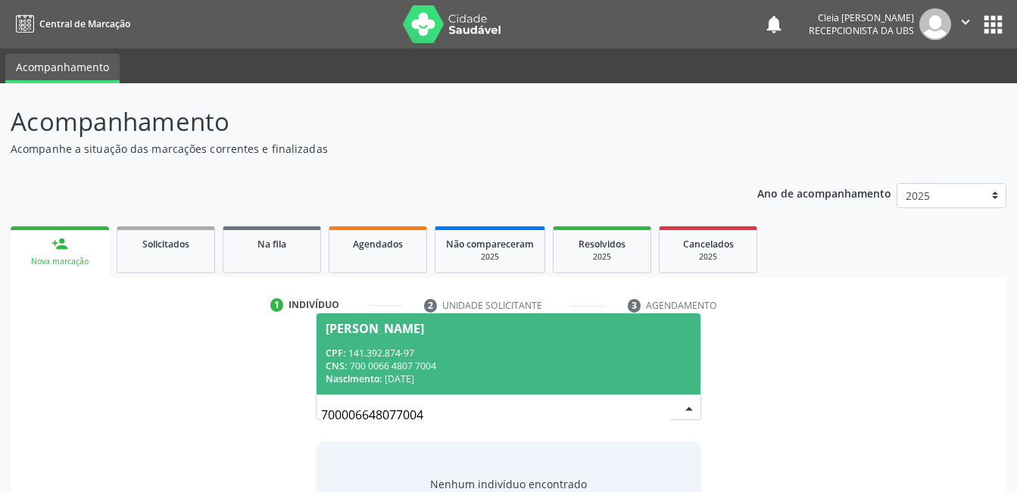
click at [583, 358] on div "CPF: 141.392.874-97" at bounding box center [508, 353] width 365 height 13
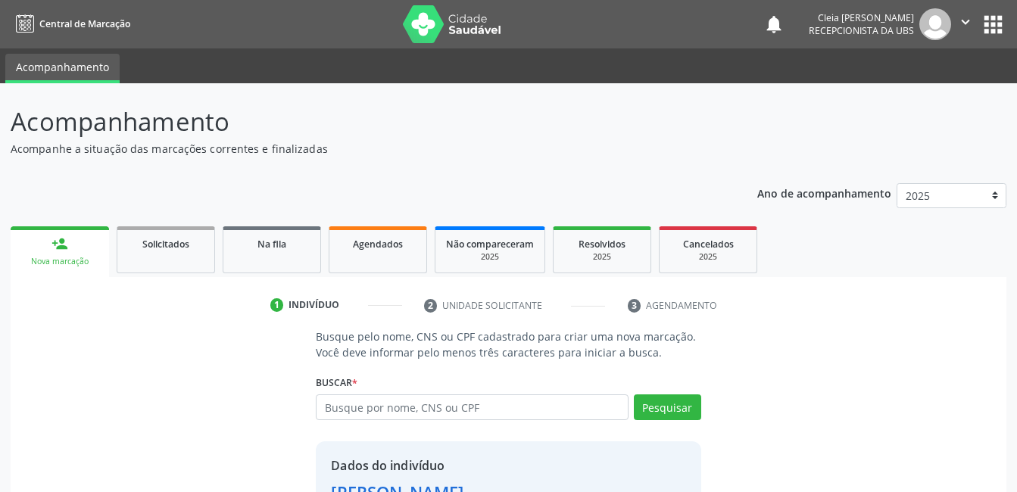
scroll to position [115, 0]
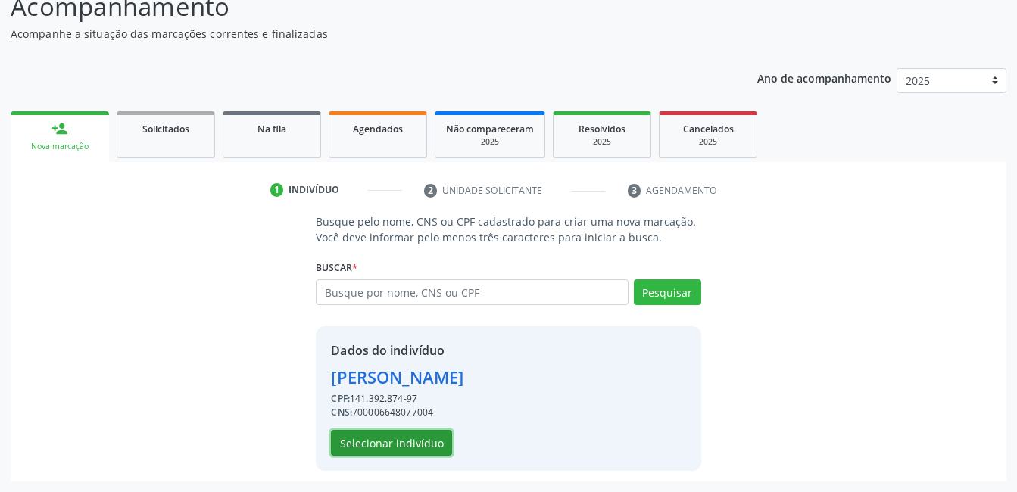
click at [428, 442] on button "Selecionar indivíduo" at bounding box center [391, 443] width 121 height 26
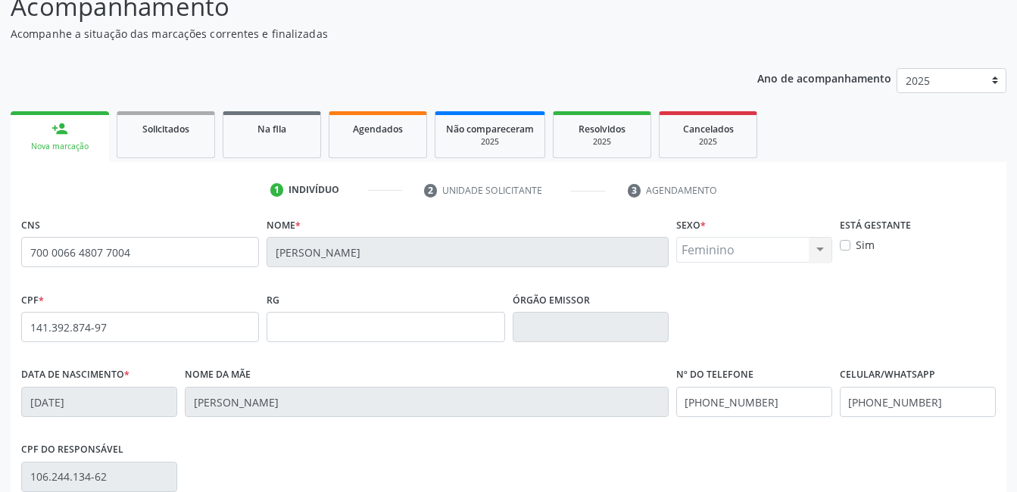
scroll to position [329, 0]
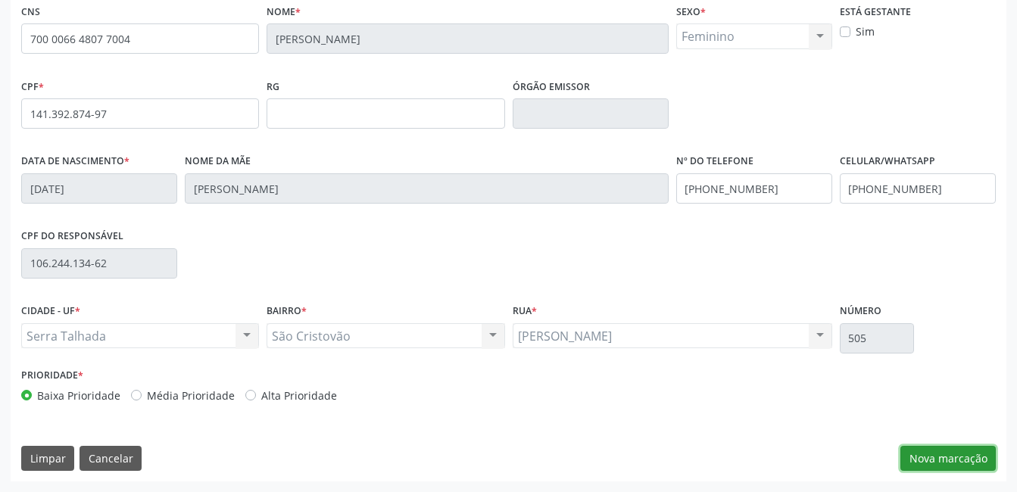
click at [945, 456] on button "Nova marcação" at bounding box center [948, 459] width 95 height 26
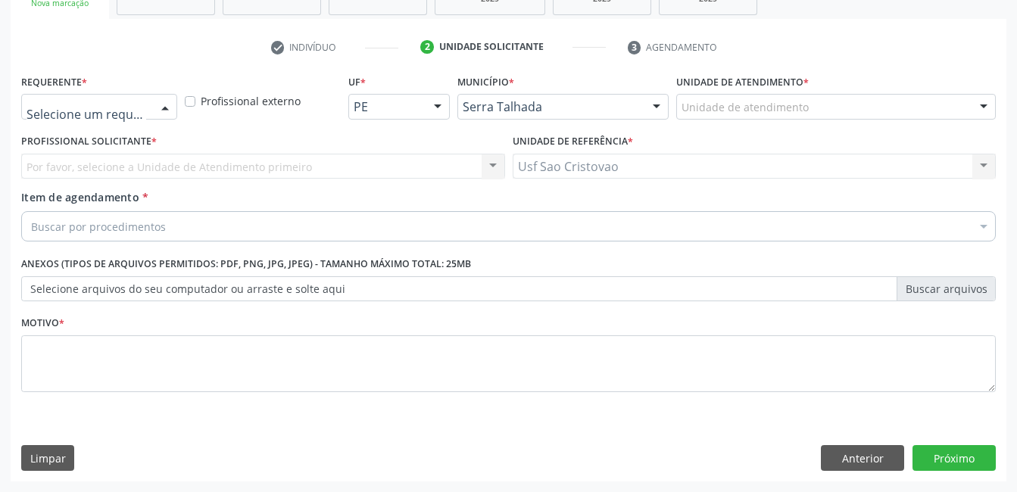
click at [168, 108] on div at bounding box center [165, 108] width 23 height 26
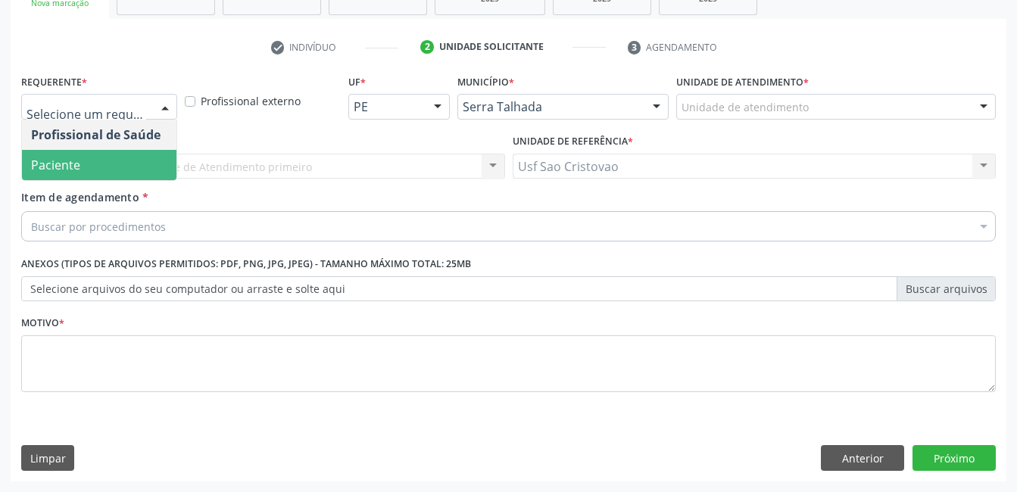
click at [143, 168] on span "Paciente" at bounding box center [99, 165] width 155 height 30
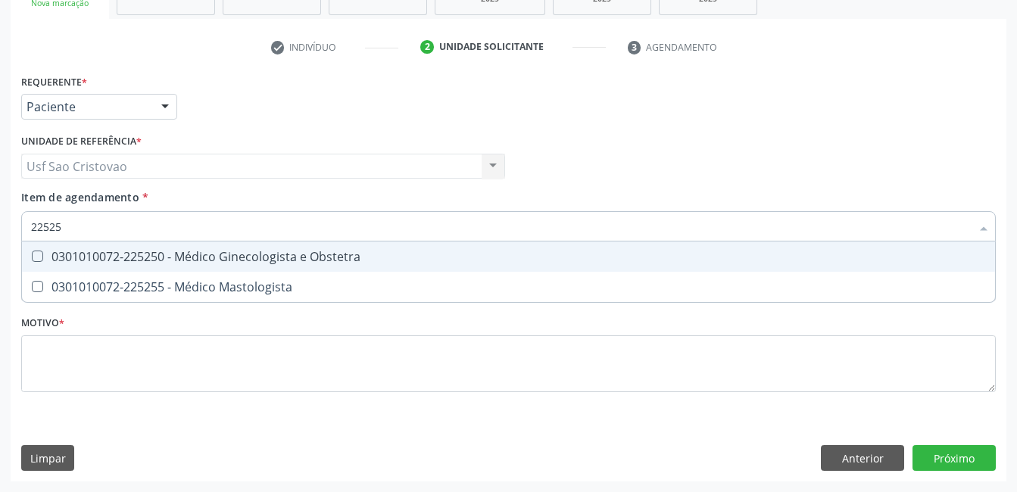
type input "225250"
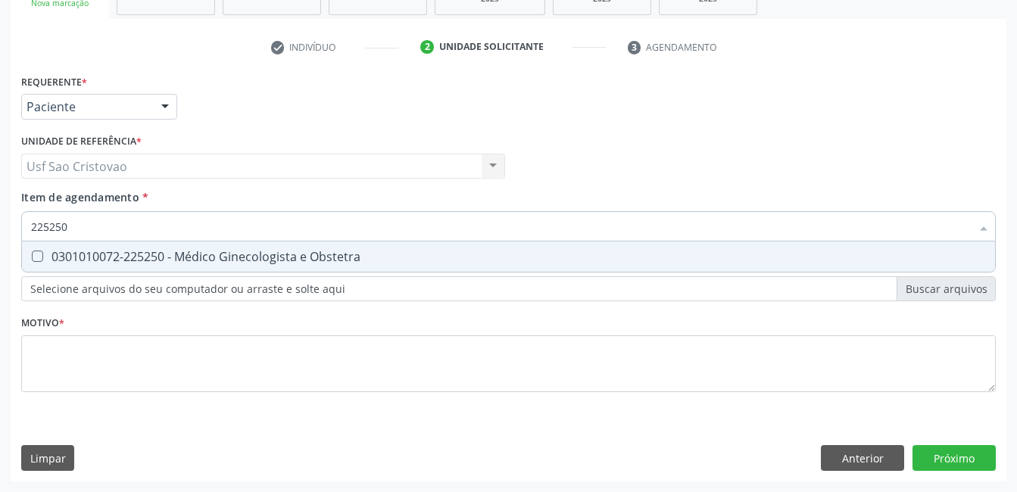
click at [39, 254] on Obstetra at bounding box center [37, 256] width 11 height 11
click at [32, 254] on Obstetra "checkbox" at bounding box center [27, 257] width 10 height 10
checkbox Obstetra "true"
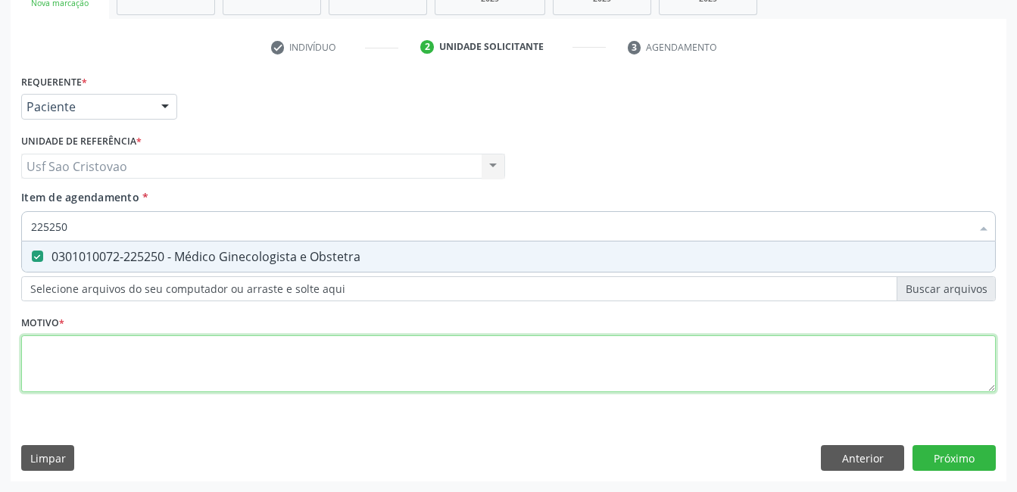
click at [66, 370] on div "Requerente * Paciente Profissional de Saúde Paciente Nenhum resultado encontrad…" at bounding box center [508, 241] width 975 height 343
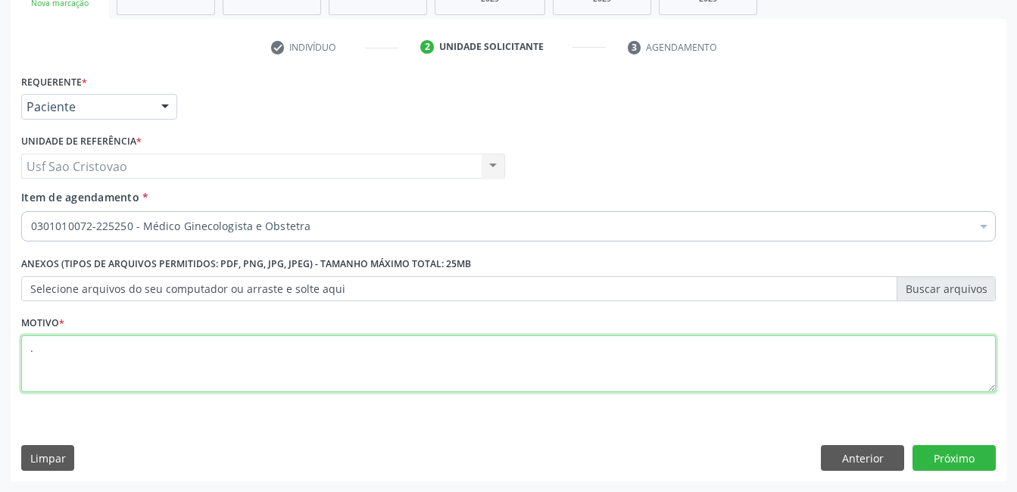
type textarea "."
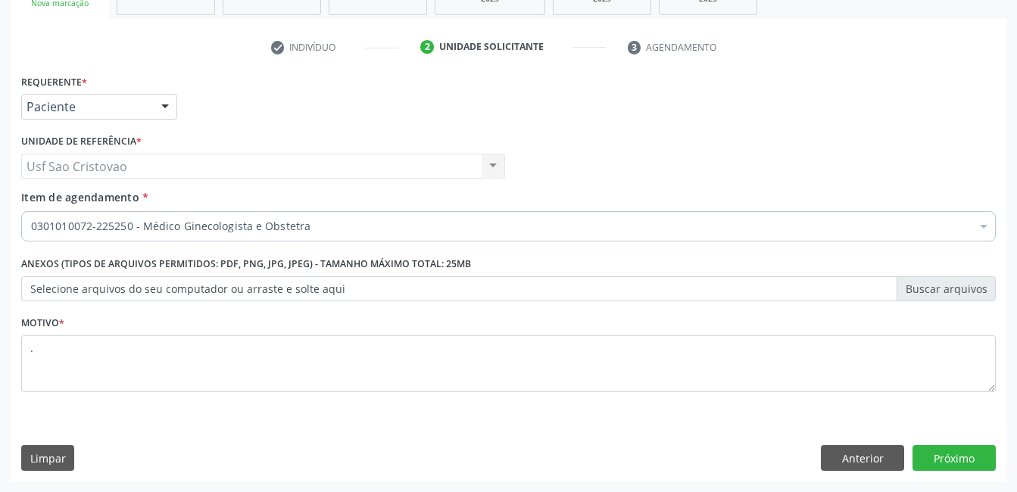
click at [474, 465] on div "Limpar Anterior Próximo" at bounding box center [508, 458] width 975 height 26
click at [987, 464] on button "Próximo" at bounding box center [954, 458] width 83 height 26
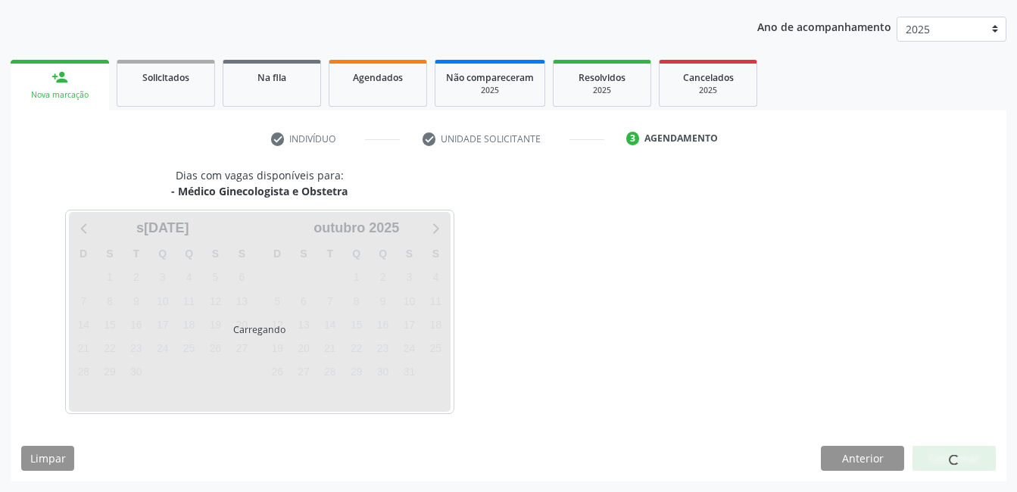
scroll to position [167, 0]
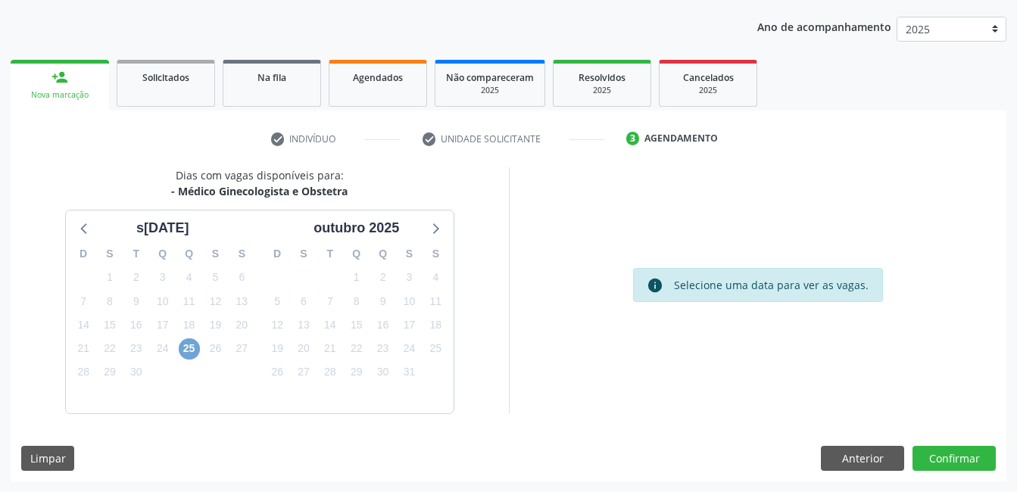
click at [192, 346] on span "25" at bounding box center [189, 349] width 21 height 21
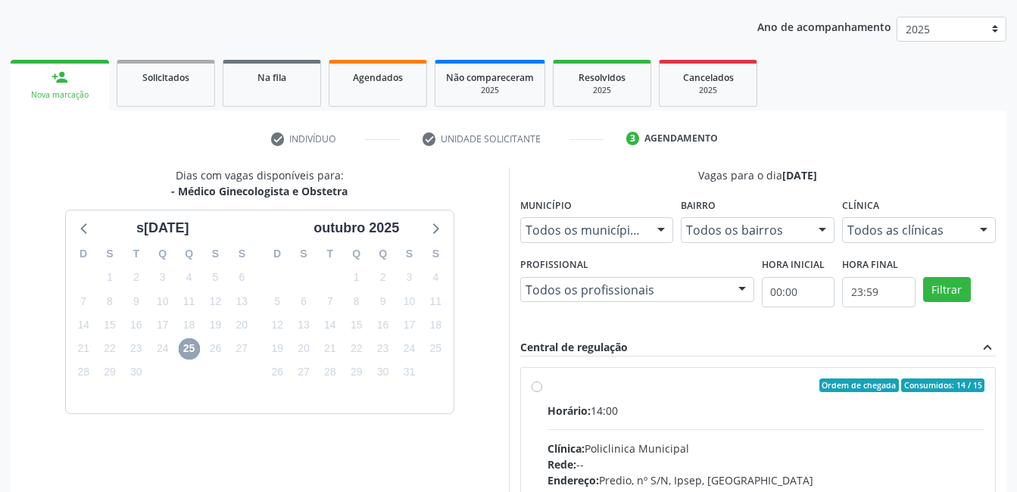
scroll to position [318, 0]
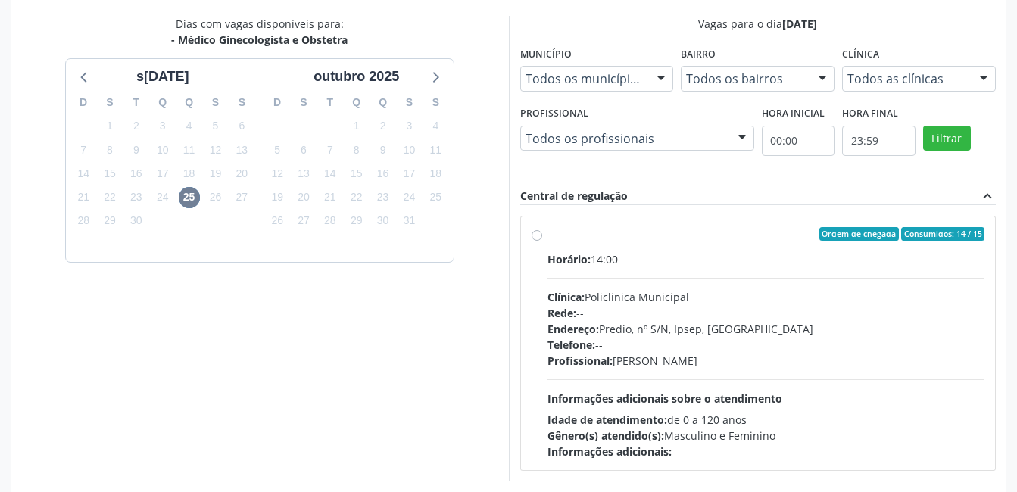
click at [536, 241] on div "Ordem de chegada Consumidos: 14 / 15 Horário: 14:00 Clínica: Policlinica Munici…" at bounding box center [759, 343] width 454 height 233
radio input "true"
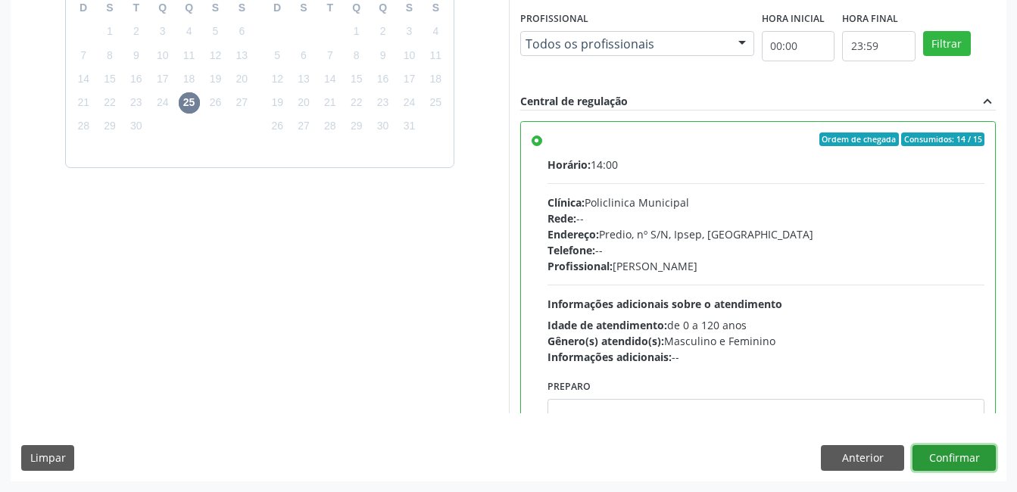
click at [930, 464] on button "Confirmar" at bounding box center [954, 458] width 83 height 26
click at [955, 455] on button "Confirmar" at bounding box center [954, 458] width 83 height 26
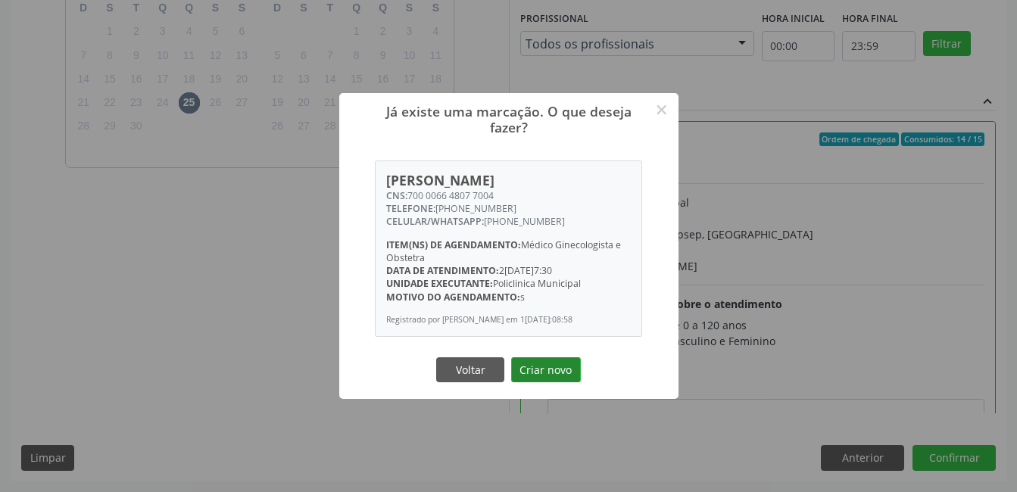
click at [532, 369] on button "Criar novo" at bounding box center [546, 371] width 70 height 26
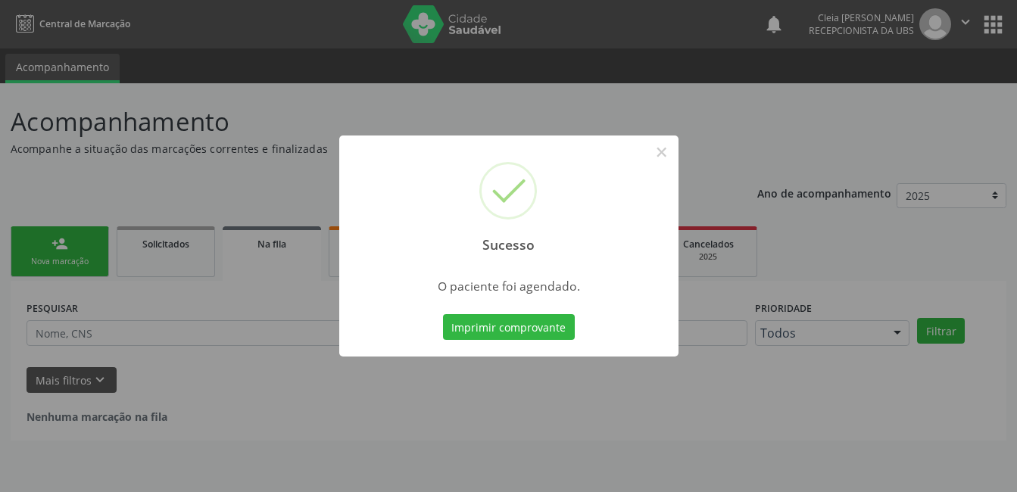
scroll to position [0, 0]
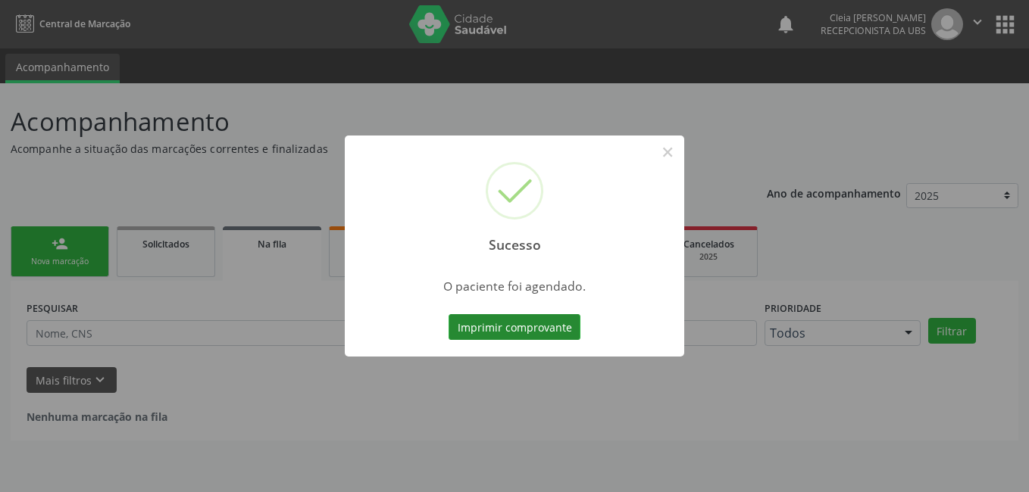
click at [512, 326] on button "Imprimir comprovante" at bounding box center [515, 327] width 132 height 26
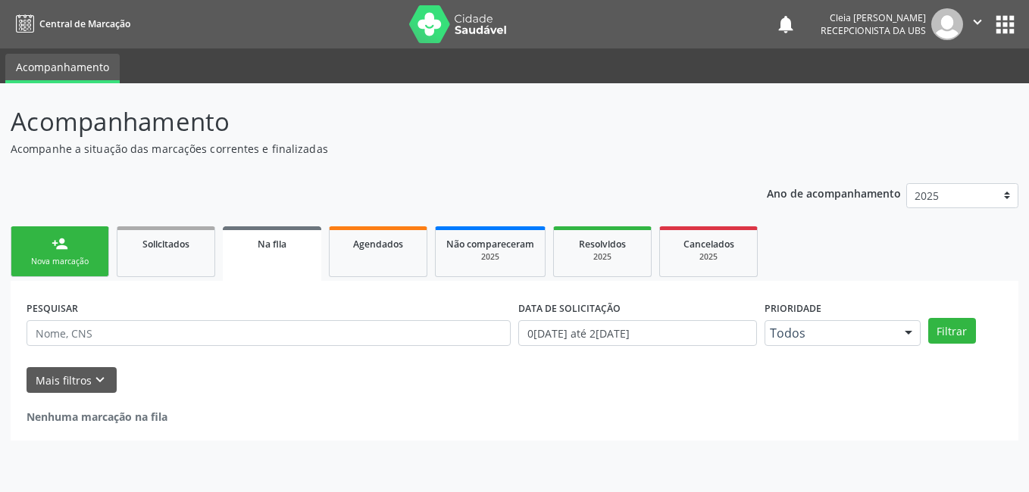
click at [72, 251] on link "person_add Nova marcação" at bounding box center [60, 252] width 98 height 51
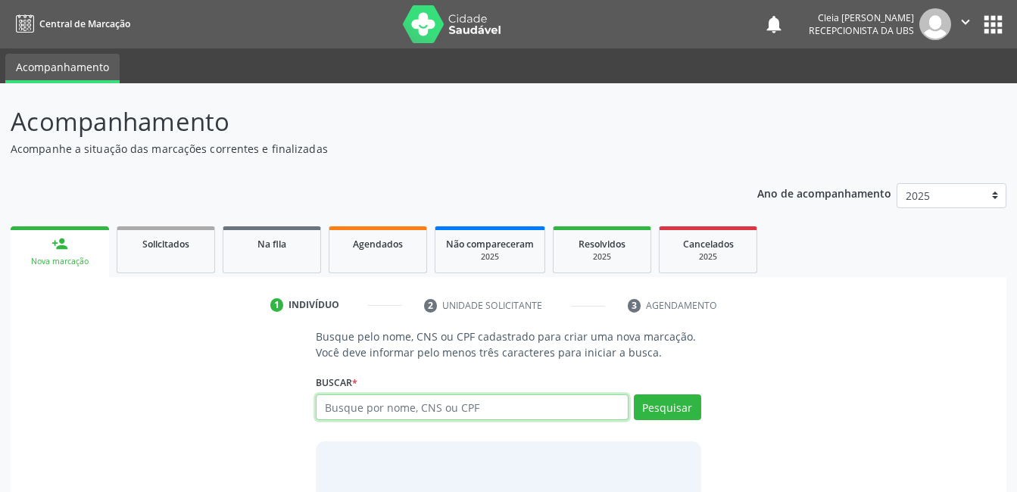
drag, startPoint x: 470, startPoint y: 408, endPoint x: 460, endPoint y: 402, distance: 11.2
click at [470, 408] on input "text" at bounding box center [472, 408] width 312 height 26
type input "166018869800007"
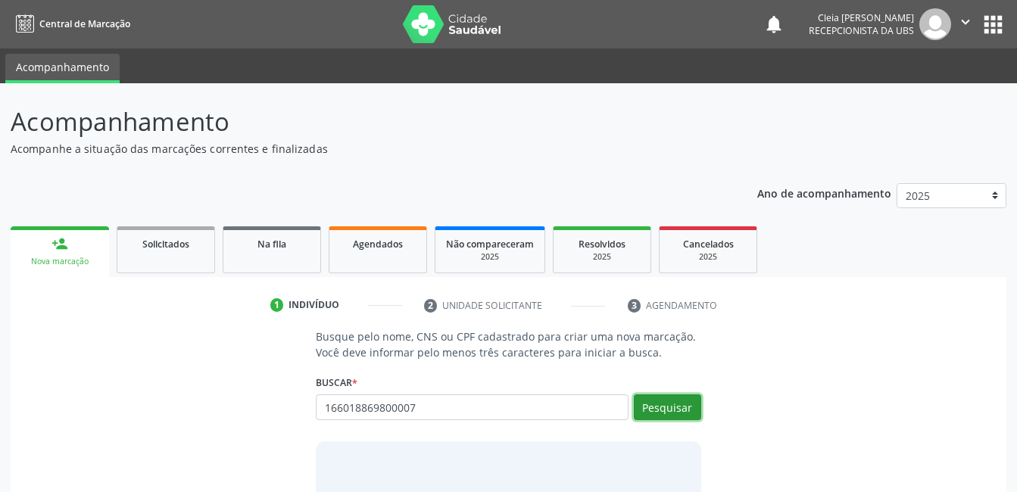
click at [675, 403] on button "Pesquisar" at bounding box center [667, 408] width 67 height 26
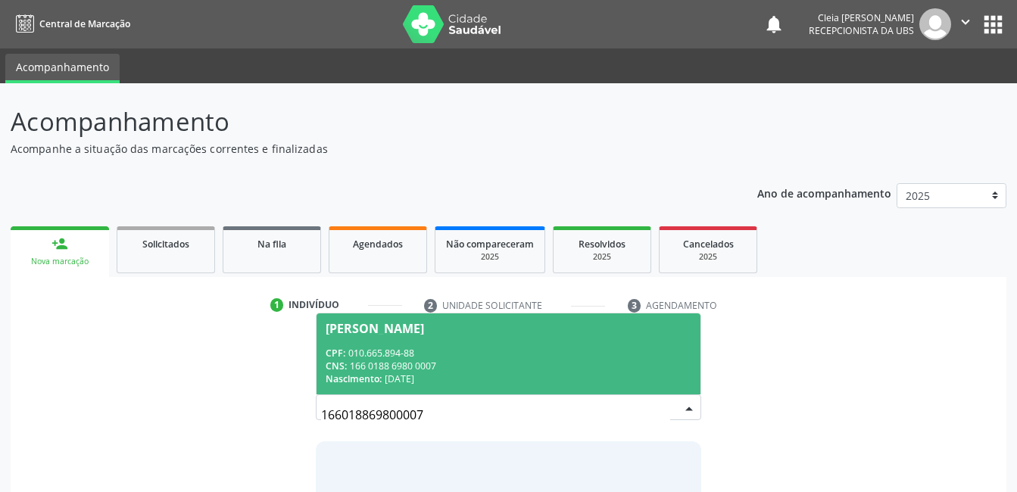
click at [581, 354] on div "CPF: 010.665.894-88" at bounding box center [508, 353] width 365 height 13
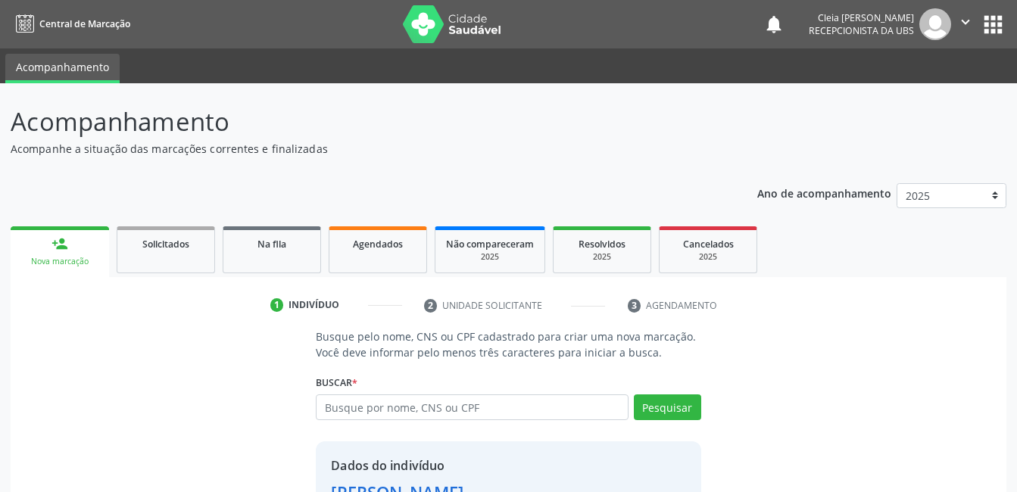
scroll to position [115, 0]
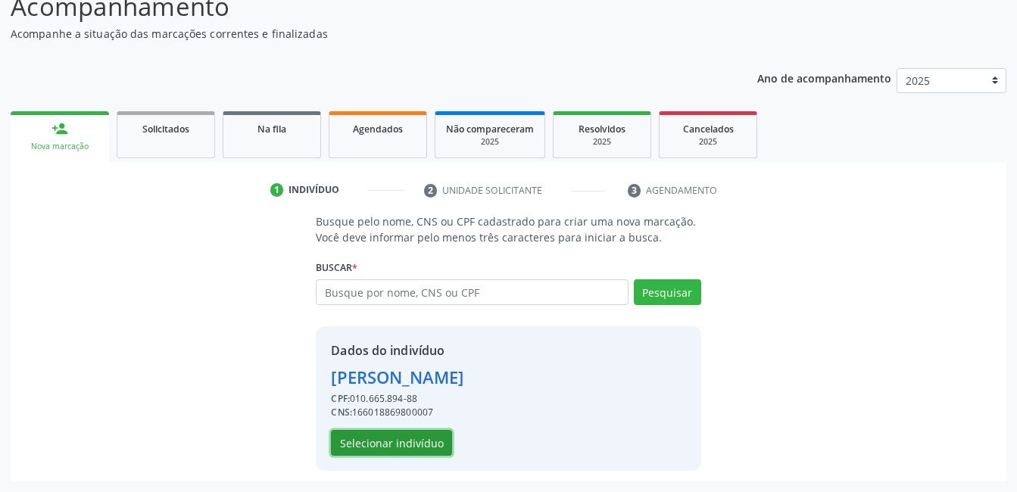
click at [375, 445] on button "Selecionar indivíduo" at bounding box center [391, 443] width 121 height 26
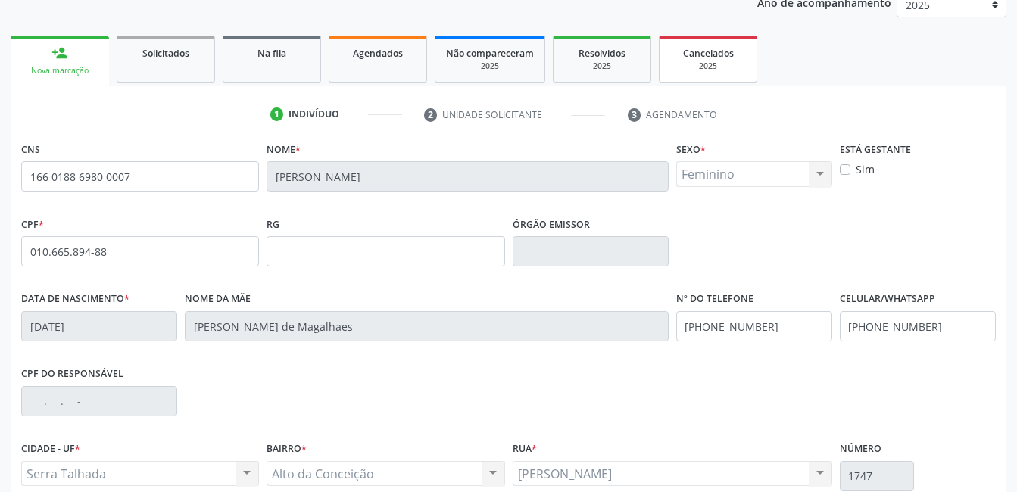
scroll to position [329, 0]
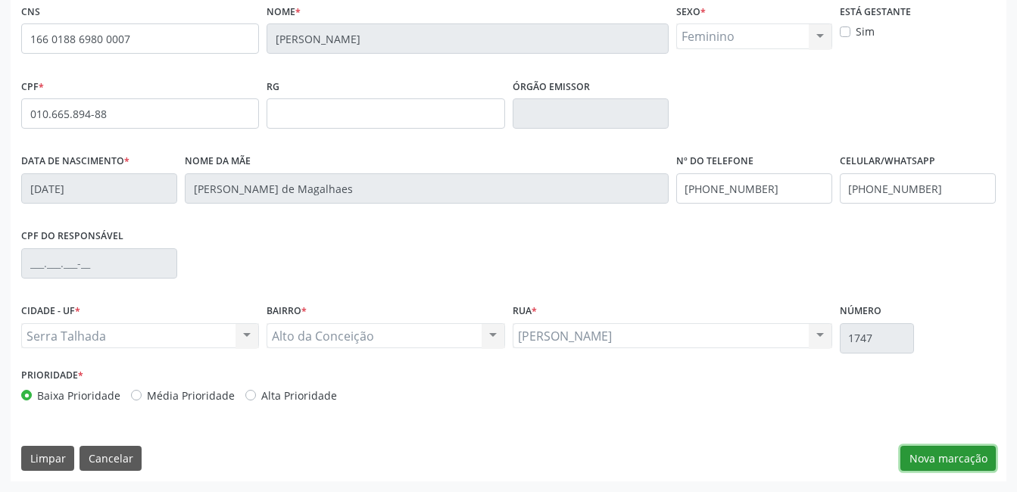
click at [940, 458] on button "Nova marcação" at bounding box center [948, 459] width 95 height 26
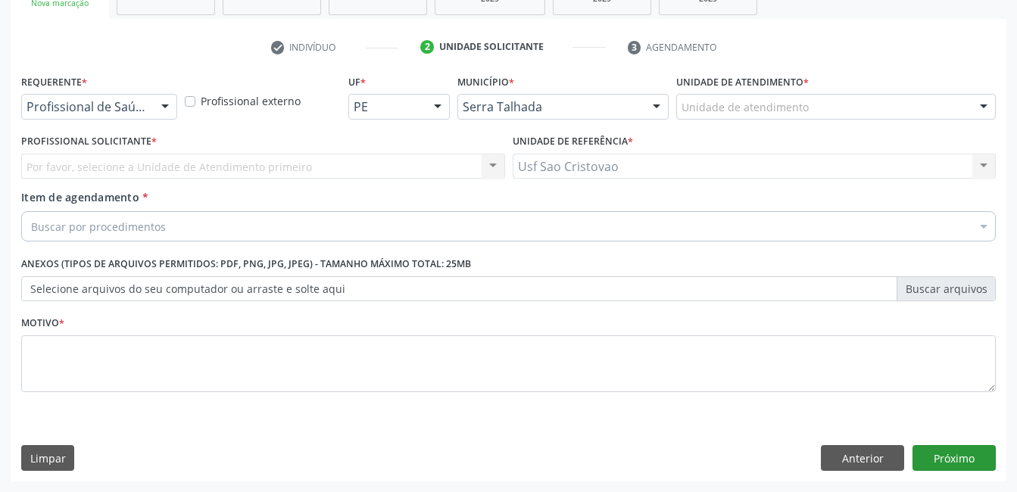
scroll to position [258, 0]
click at [168, 104] on div at bounding box center [165, 108] width 23 height 26
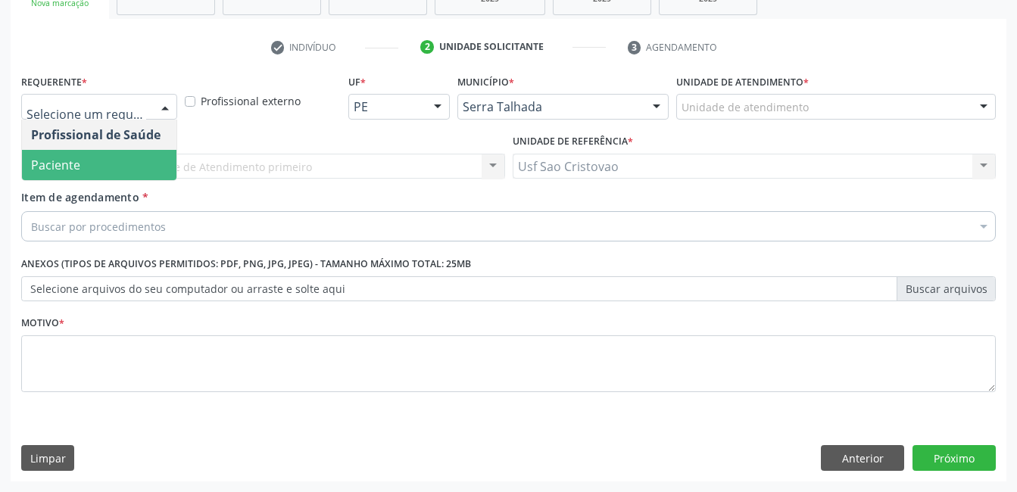
click at [155, 159] on span "Paciente" at bounding box center [99, 165] width 155 height 30
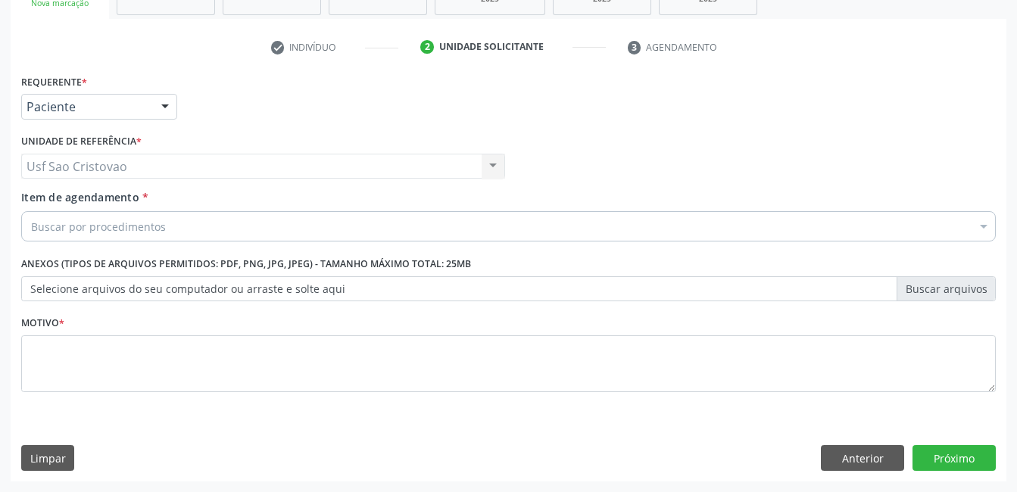
click at [178, 229] on div "Buscar por procedimentos" at bounding box center [508, 226] width 975 height 30
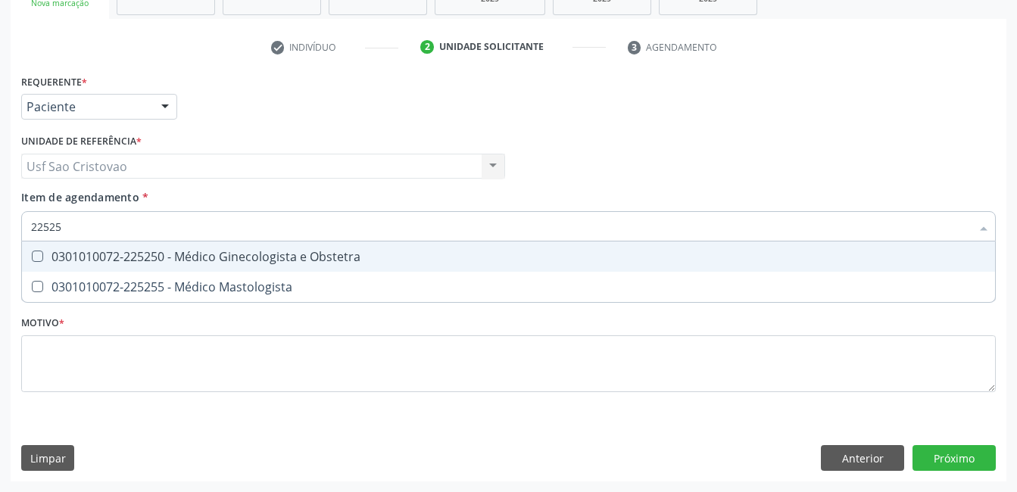
type input "225250"
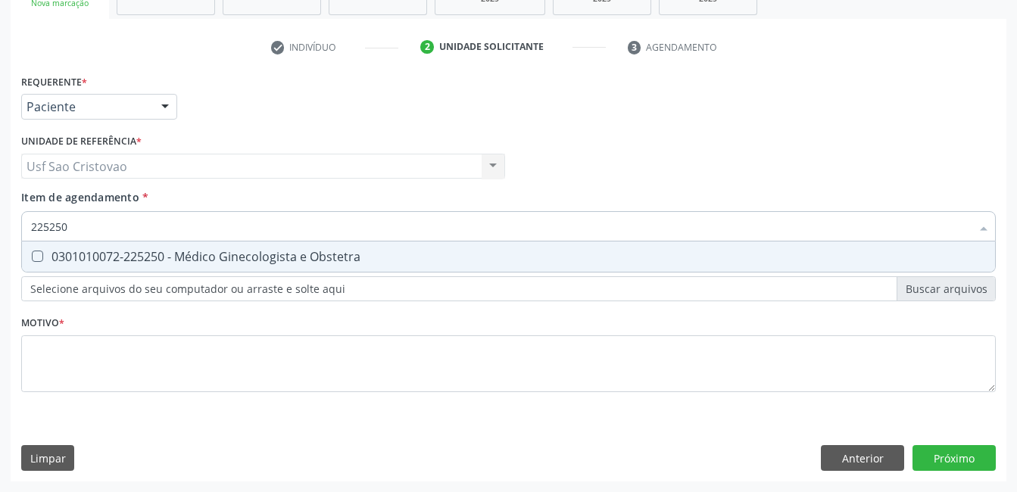
click at [36, 255] on Obstetra at bounding box center [37, 256] width 11 height 11
click at [32, 255] on Obstetra "checkbox" at bounding box center [27, 257] width 10 height 10
checkbox Obstetra "true"
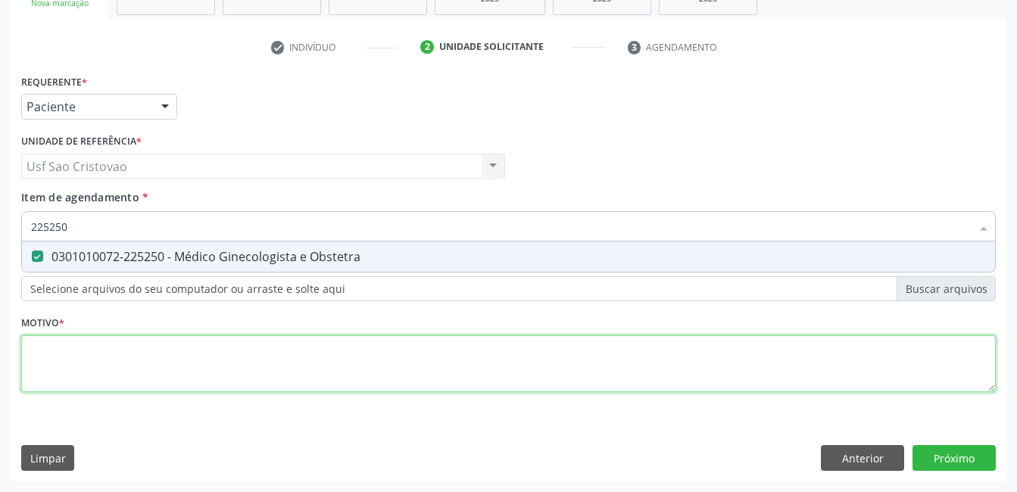
click at [84, 364] on div "Requerente * Paciente Profissional de Saúde Paciente Nenhum resultado encontrad…" at bounding box center [508, 241] width 975 height 343
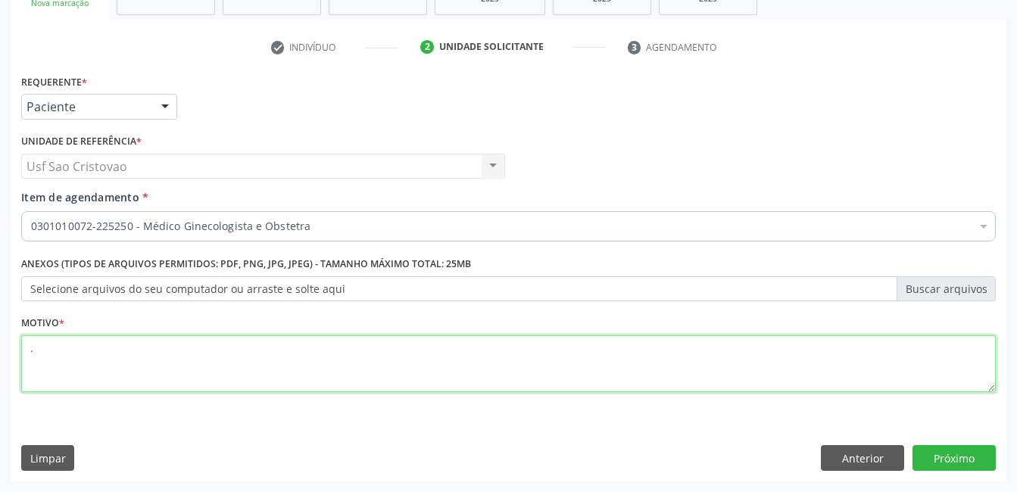
type textarea "."
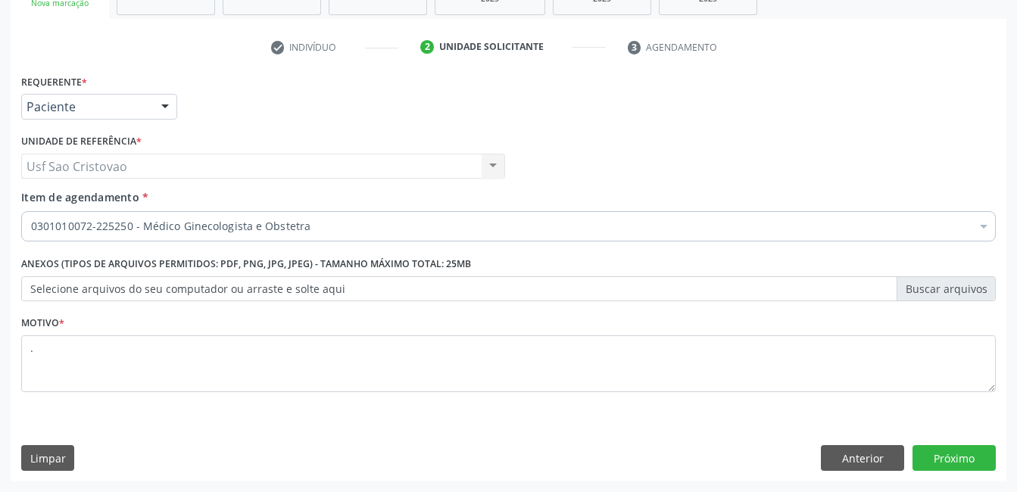
click at [369, 437] on div "Requerente * Paciente Profissional de Saúde Paciente Nenhum resultado encontrad…" at bounding box center [509, 275] width 996 height 411
click at [953, 464] on button "Próximo" at bounding box center [954, 458] width 83 height 26
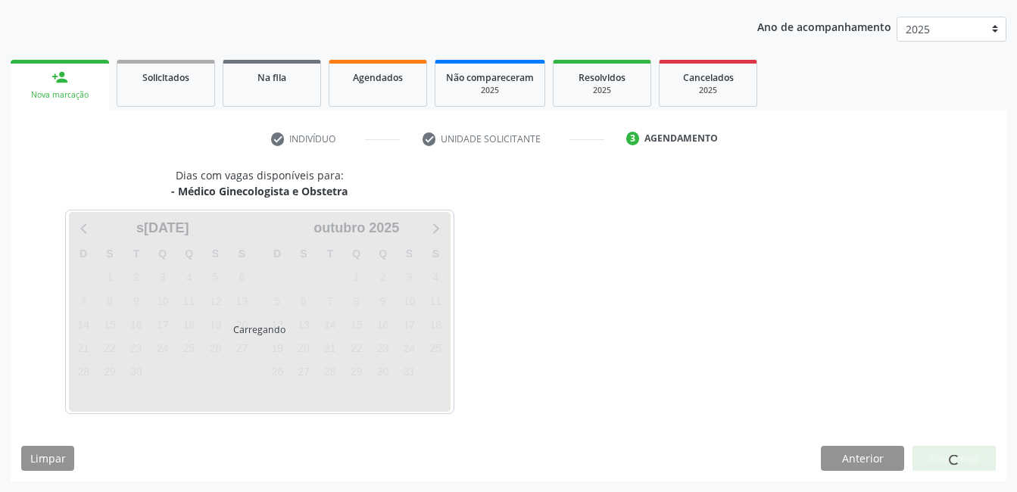
scroll to position [211, 0]
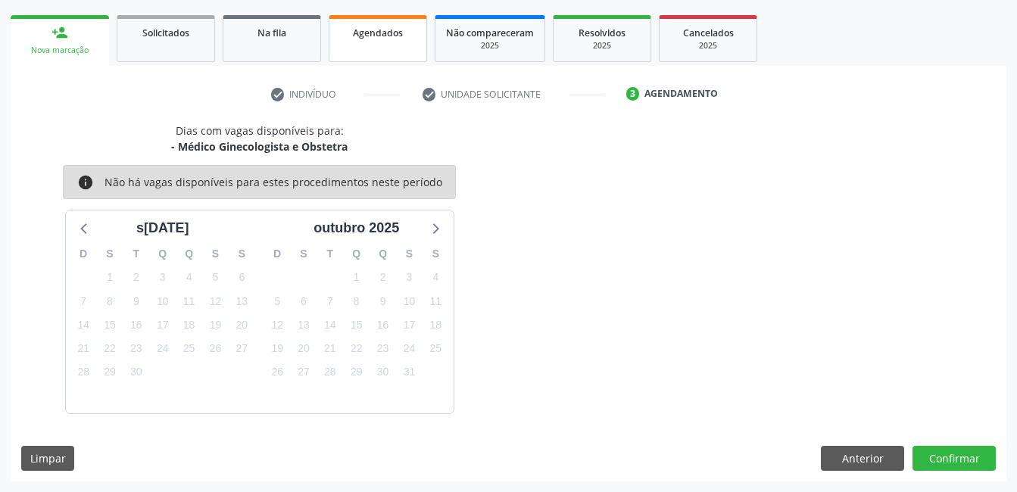
click at [374, 32] on span "Agendados" at bounding box center [378, 33] width 50 height 13
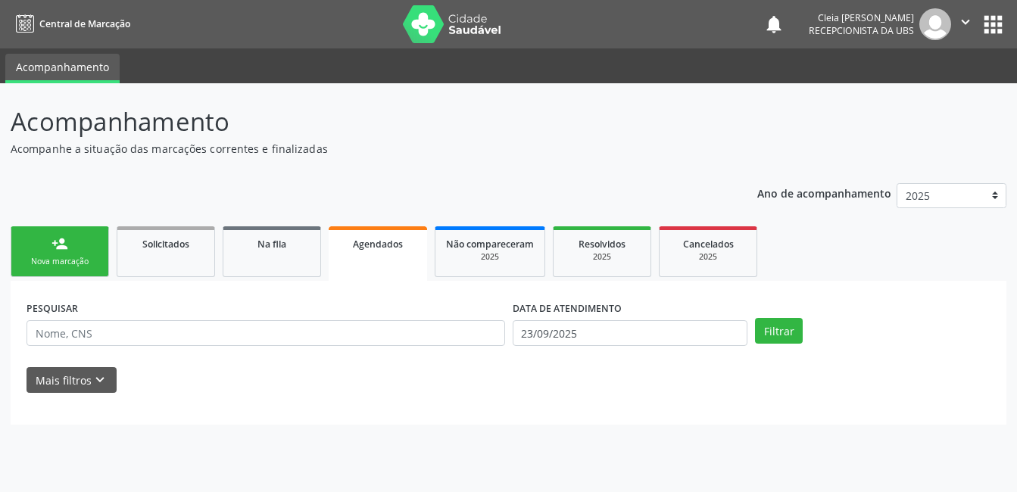
scroll to position [0, 0]
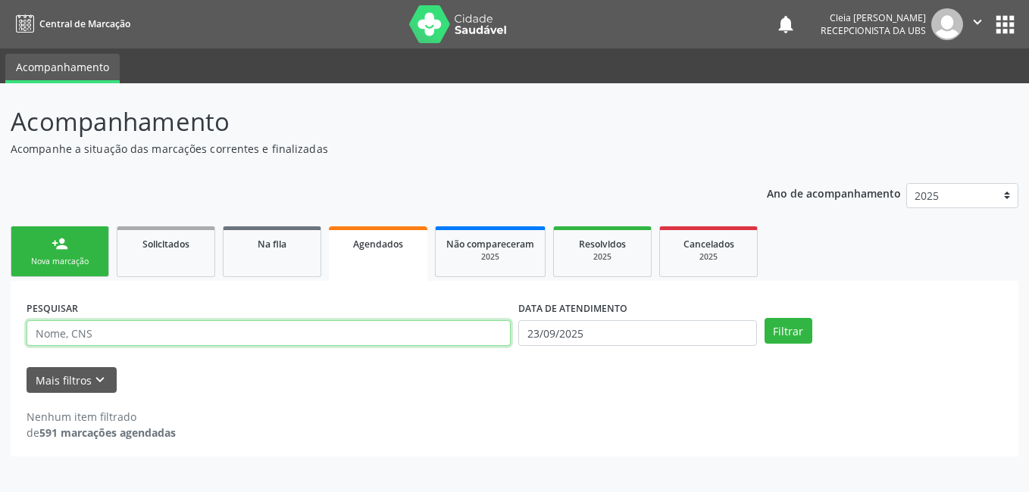
click at [317, 323] on input "text" at bounding box center [269, 333] width 484 height 26
type input "700006648077004"
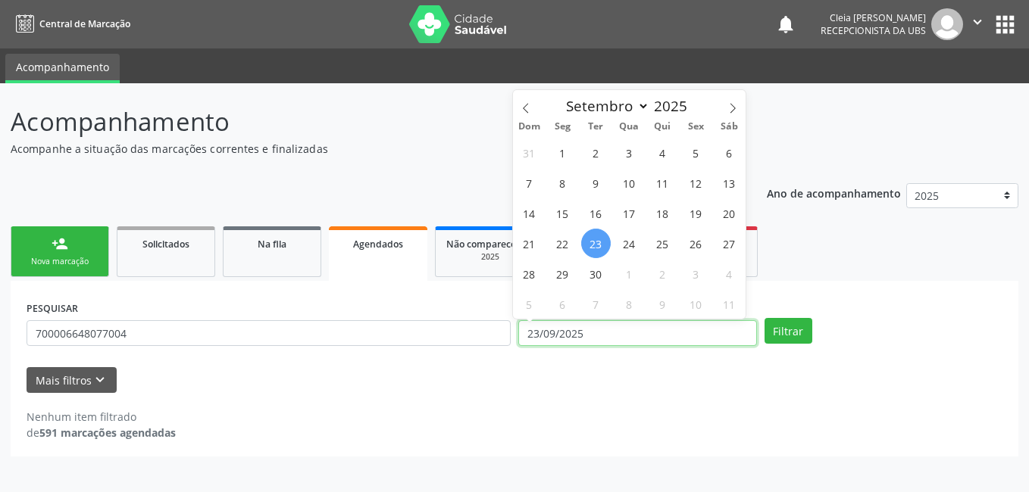
click at [591, 332] on input "23/09/2025" at bounding box center [637, 333] width 239 height 26
click at [736, 107] on icon at bounding box center [732, 108] width 11 height 11
click at [538, 111] on span at bounding box center [526, 103] width 26 height 26
select select "8"
click at [655, 243] on span "25" at bounding box center [663, 244] width 30 height 30
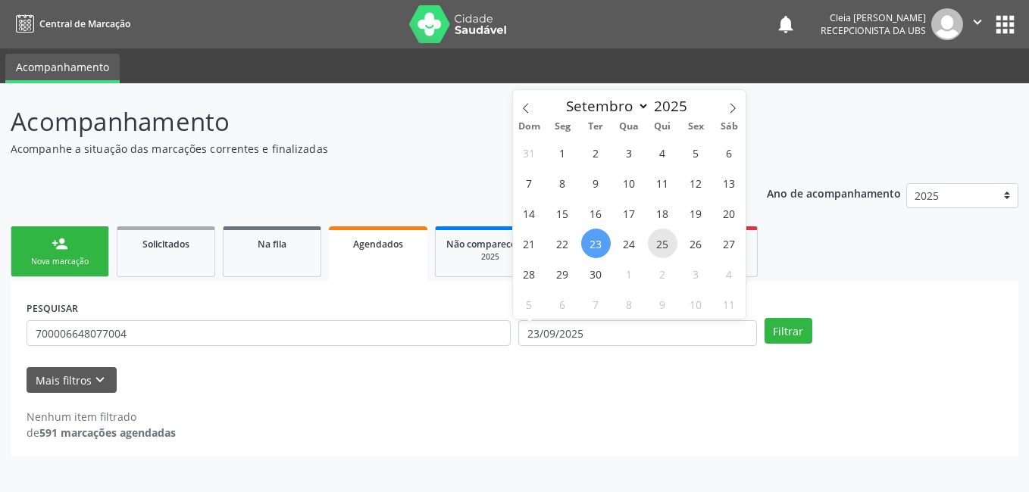
type input "25/09/2025"
click at [655, 243] on span "25" at bounding box center [663, 244] width 30 height 30
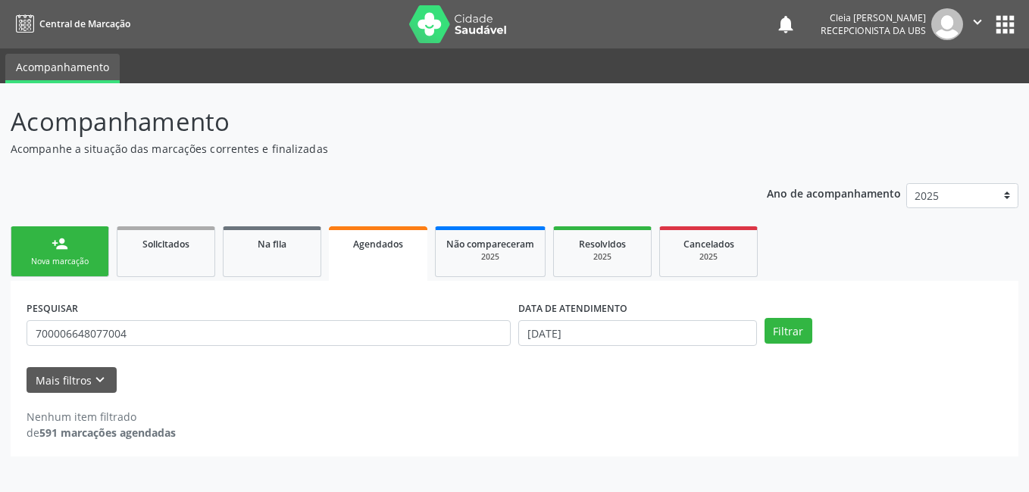
click at [655, 242] on ul "person_add Nova marcação Solicitados Na fila Agendados Não compareceram 2025 Re…" at bounding box center [515, 252] width 1008 height 58
click at [795, 328] on button "Filtrar" at bounding box center [788, 331] width 48 height 26
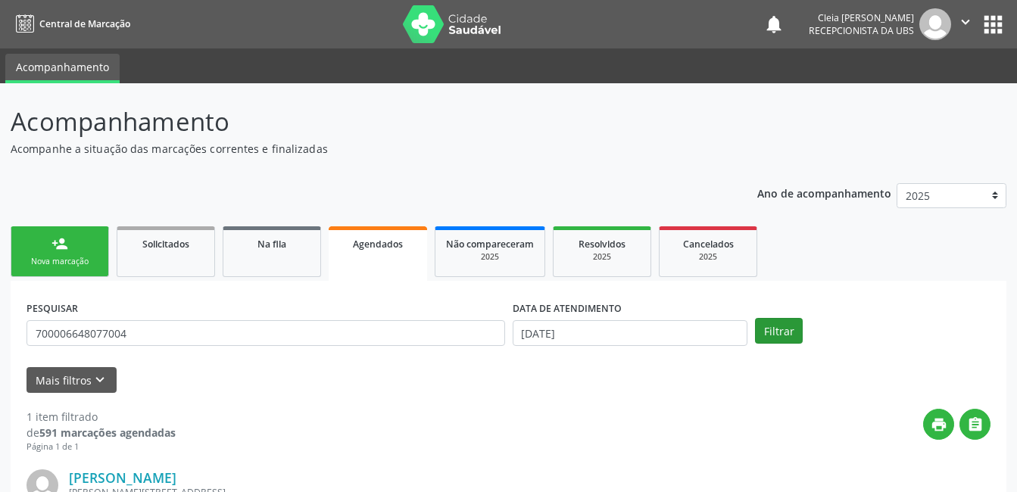
scroll to position [205, 0]
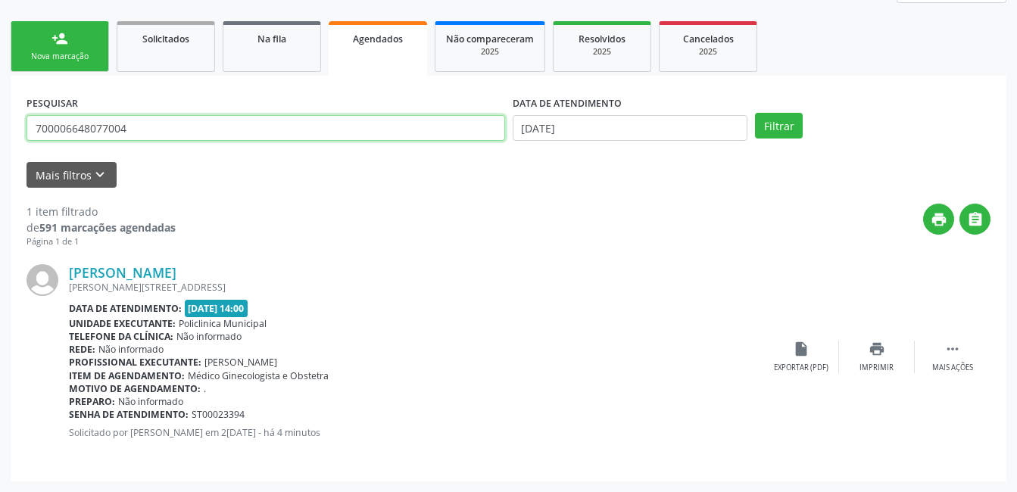
drag, startPoint x: 162, startPoint y: 121, endPoint x: -3, endPoint y: 141, distance: 166.3
click at [0, 141] on html "Central de Marcação notifications Cleia Rejane Pereira da Silva Mello Recepcion…" at bounding box center [508, 41] width 1017 height 492
type input "702300128317416"
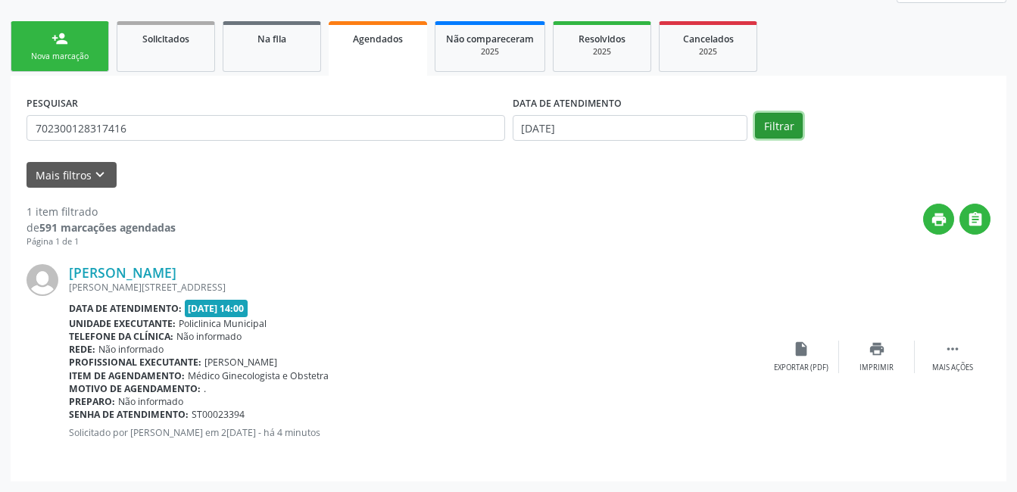
click at [774, 127] on button "Filtrar" at bounding box center [779, 126] width 48 height 26
